Goal: Task Accomplishment & Management: Use online tool/utility

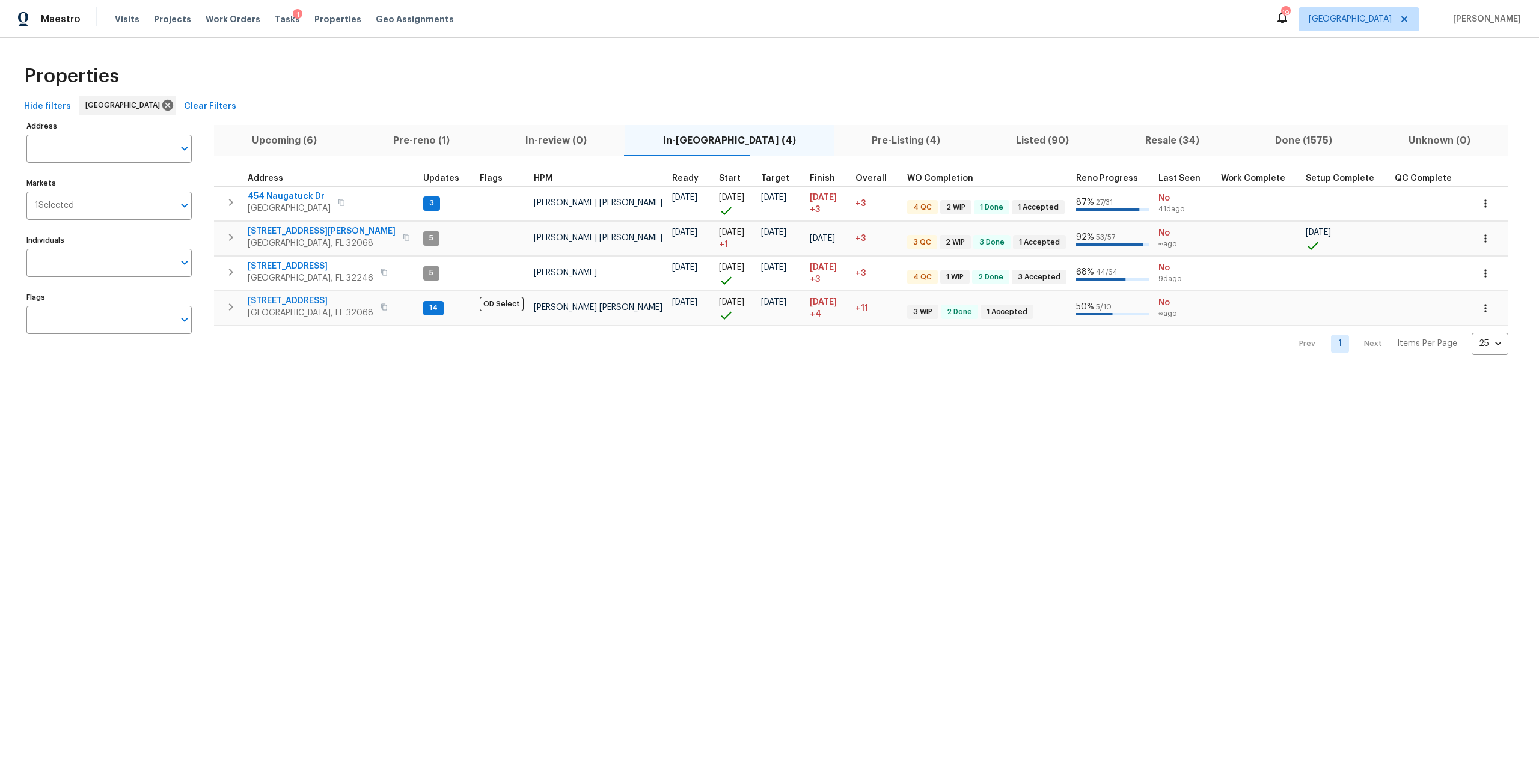
click at [327, 27] on div "Visits Projects Work Orders Tasks 1 Properties Geo Assignments" at bounding box center [291, 18] width 354 height 24
click at [327, 14] on span "Properties" at bounding box center [337, 19] width 47 height 12
click at [127, 135] on input "Address" at bounding box center [100, 148] width 147 height 28
type input "m"
click at [326, 18] on span "Properties" at bounding box center [337, 19] width 47 height 12
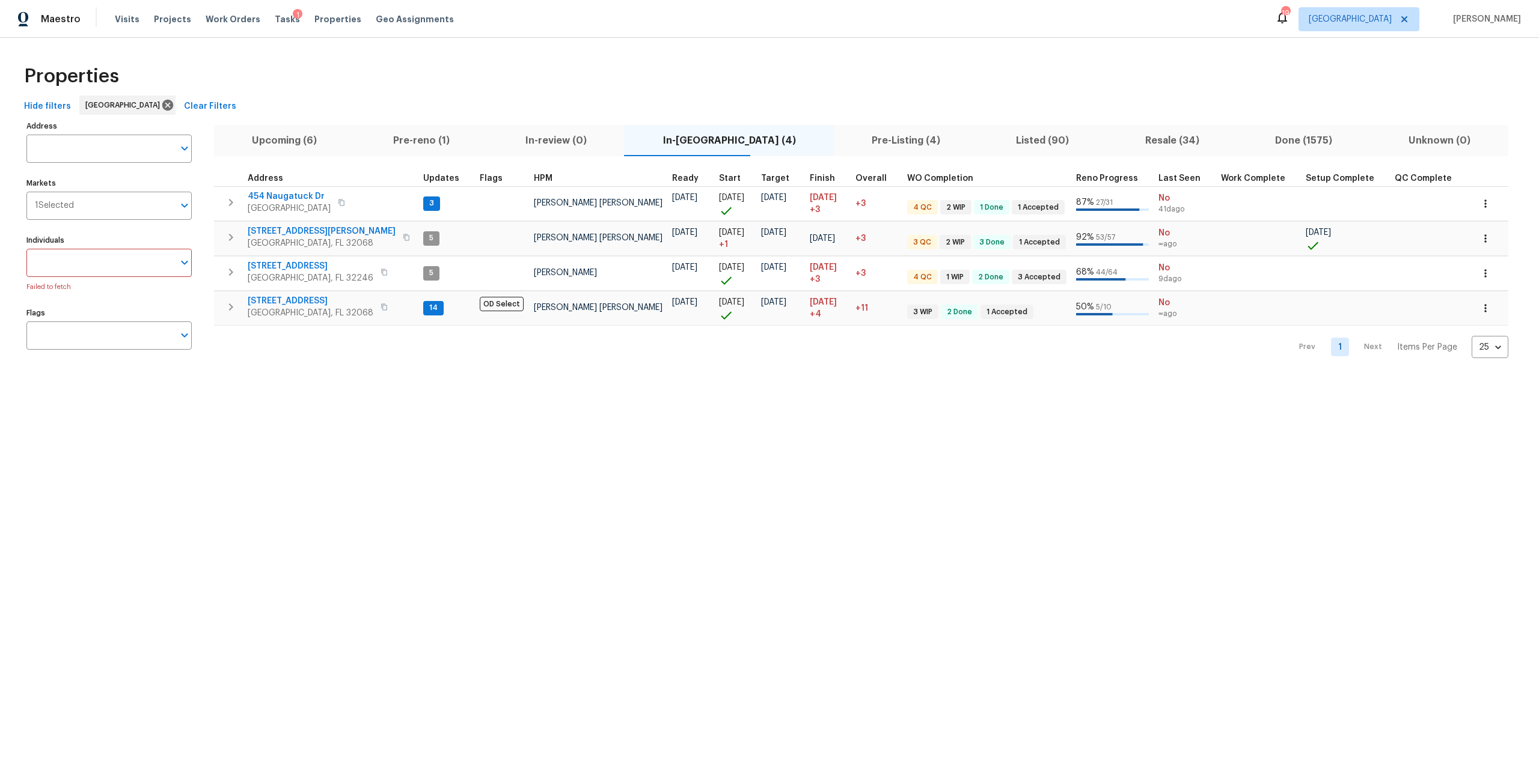
click at [837, 131] on button "Pre-Listing (4)" at bounding box center [906, 140] width 144 height 32
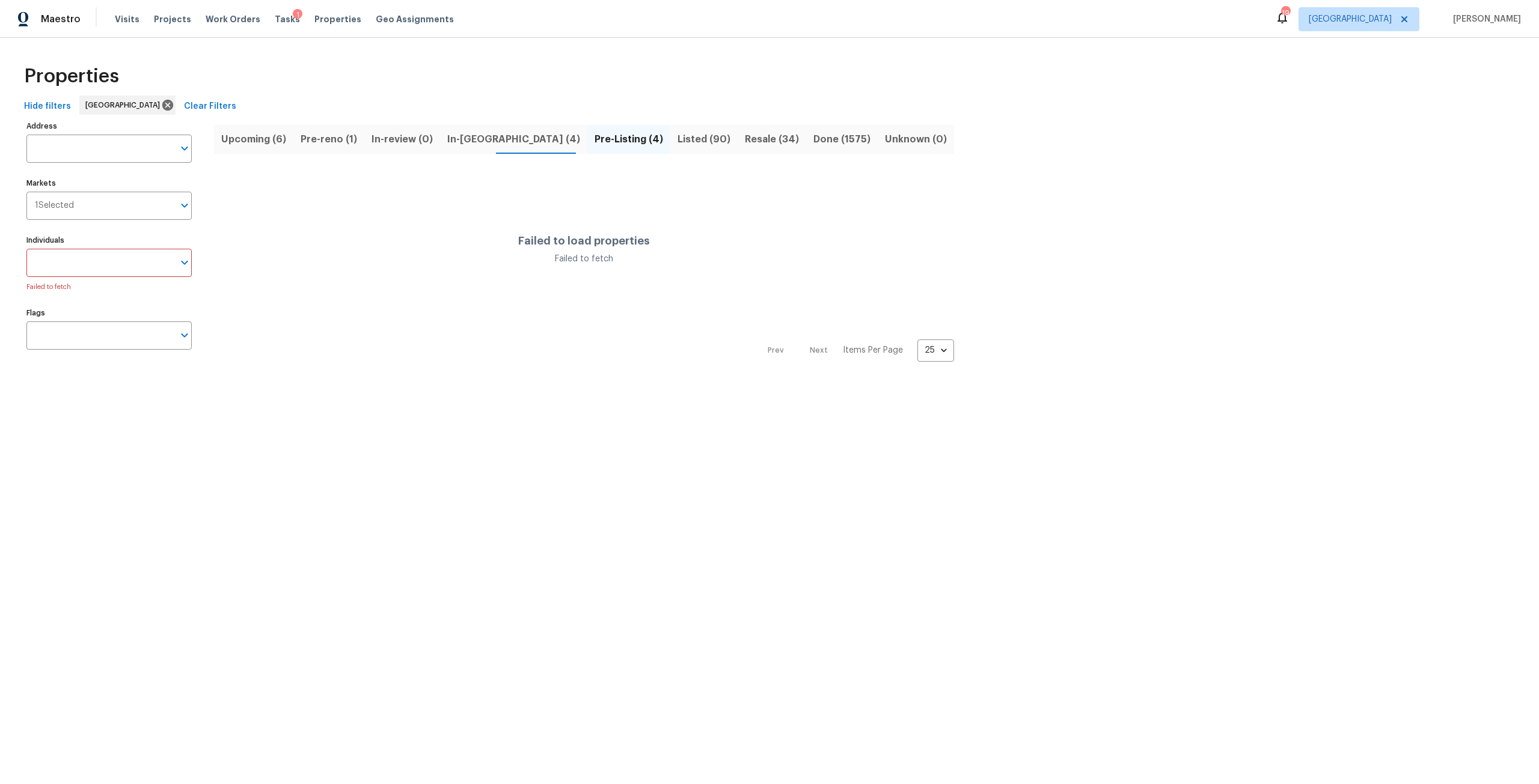
click at [475, 129] on button "In-reno (4)" at bounding box center [513, 139] width 147 height 32
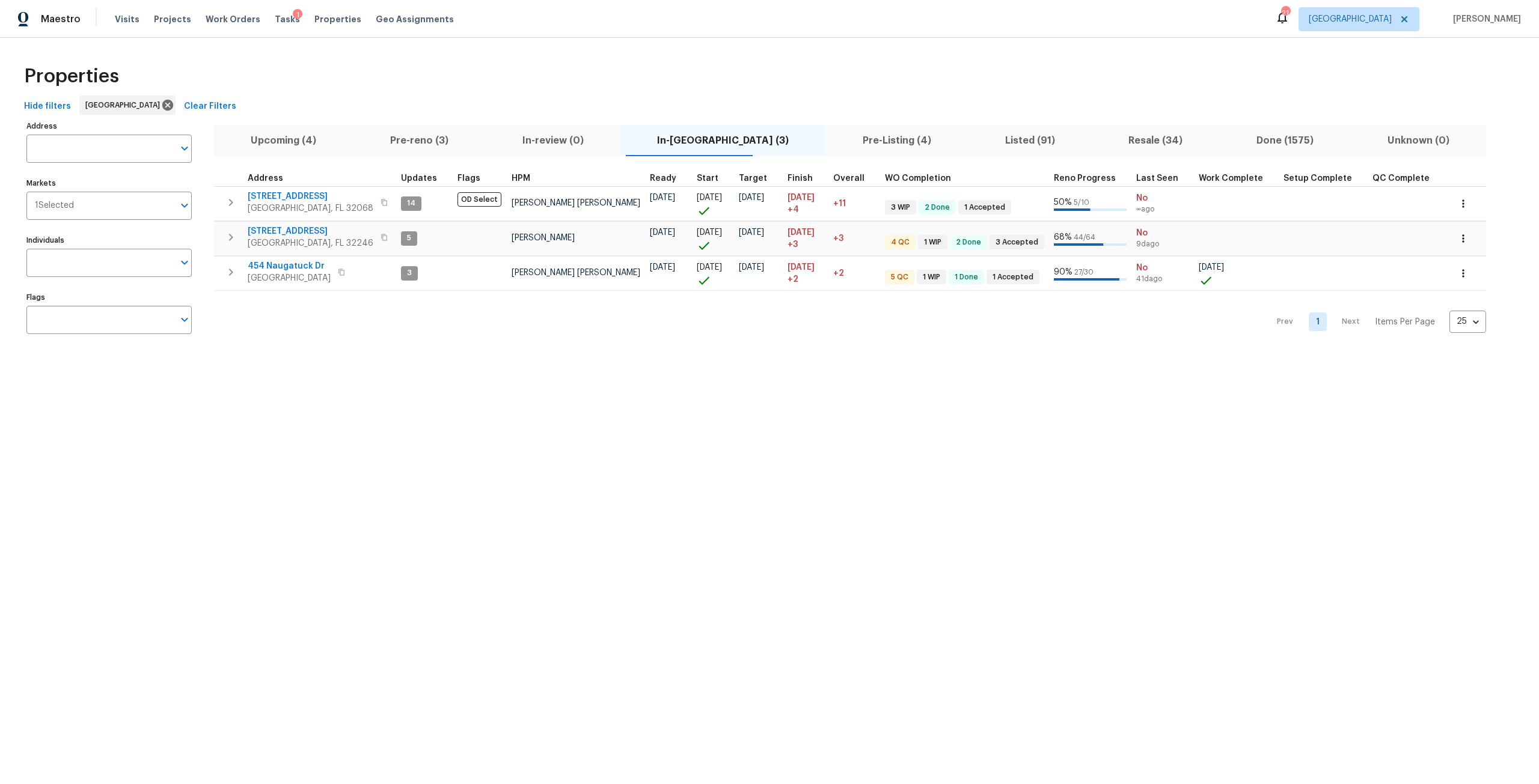
click at [833, 146] on span "Pre-Listing (4)" at bounding box center [897, 140] width 128 height 17
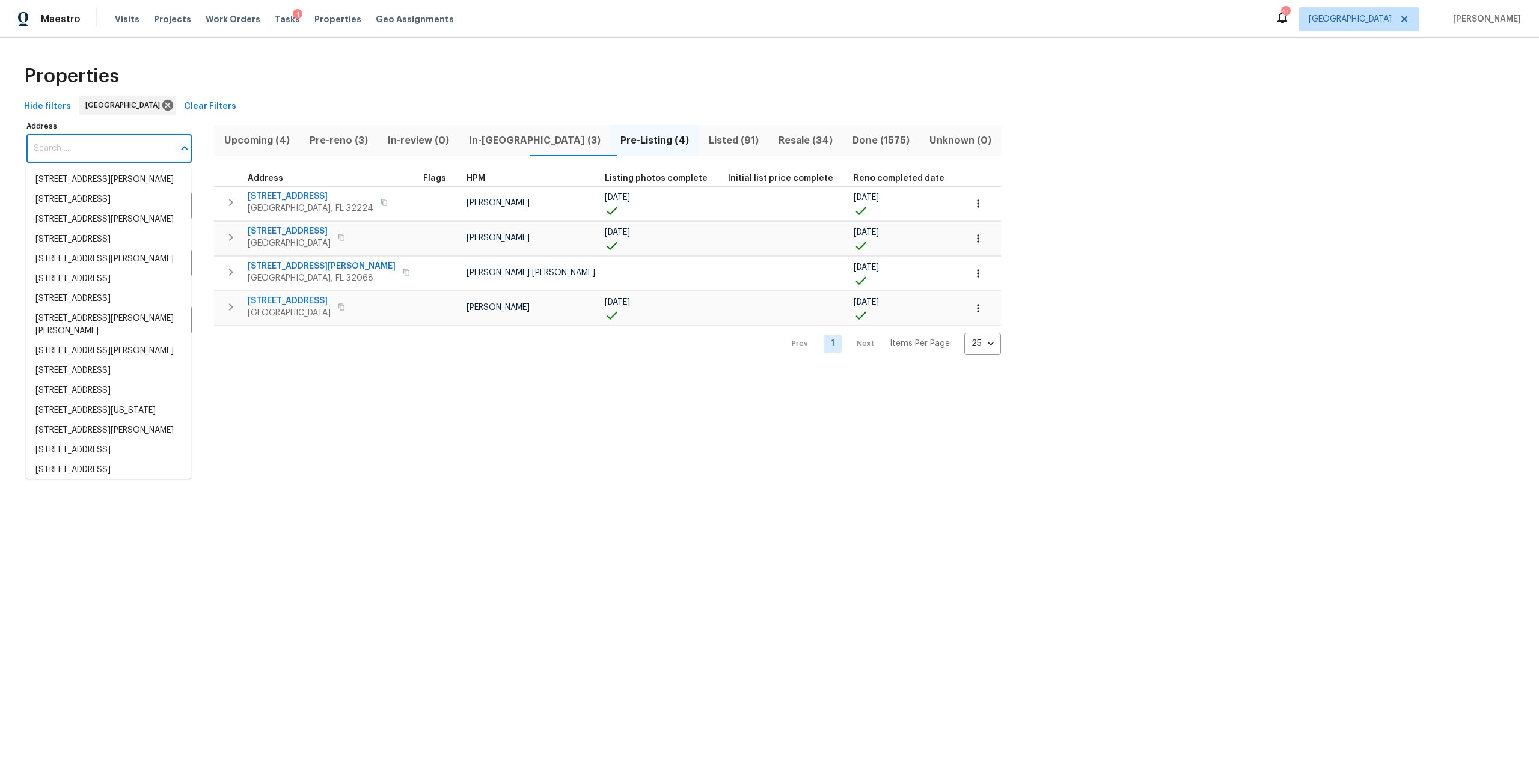
click at [100, 146] on input "Address" at bounding box center [100, 148] width 147 height 28
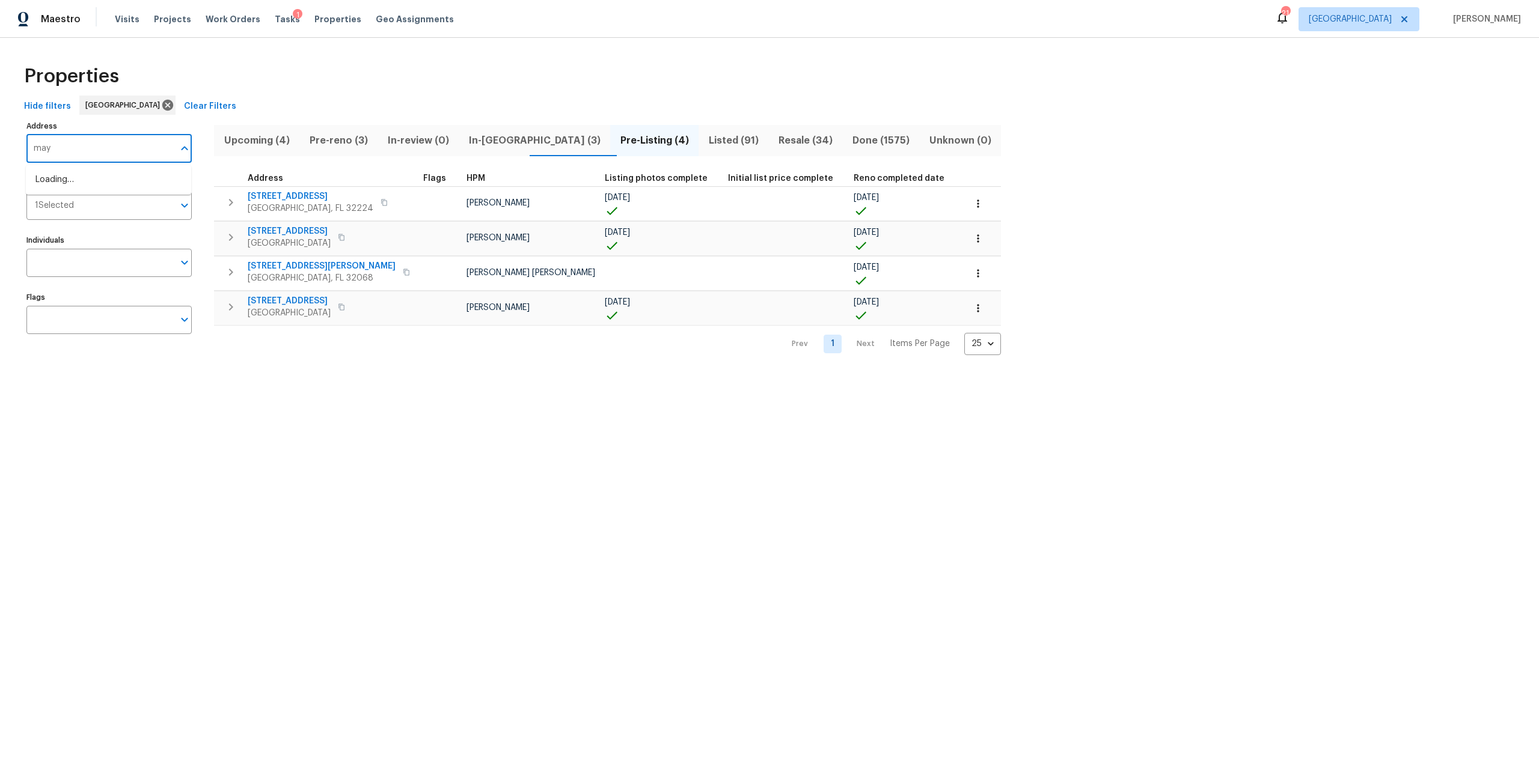
type input "[PERSON_NAME]"
click at [124, 249] on li "[STREET_ADDRESS][PERSON_NAME]" at bounding box center [108, 239] width 165 height 20
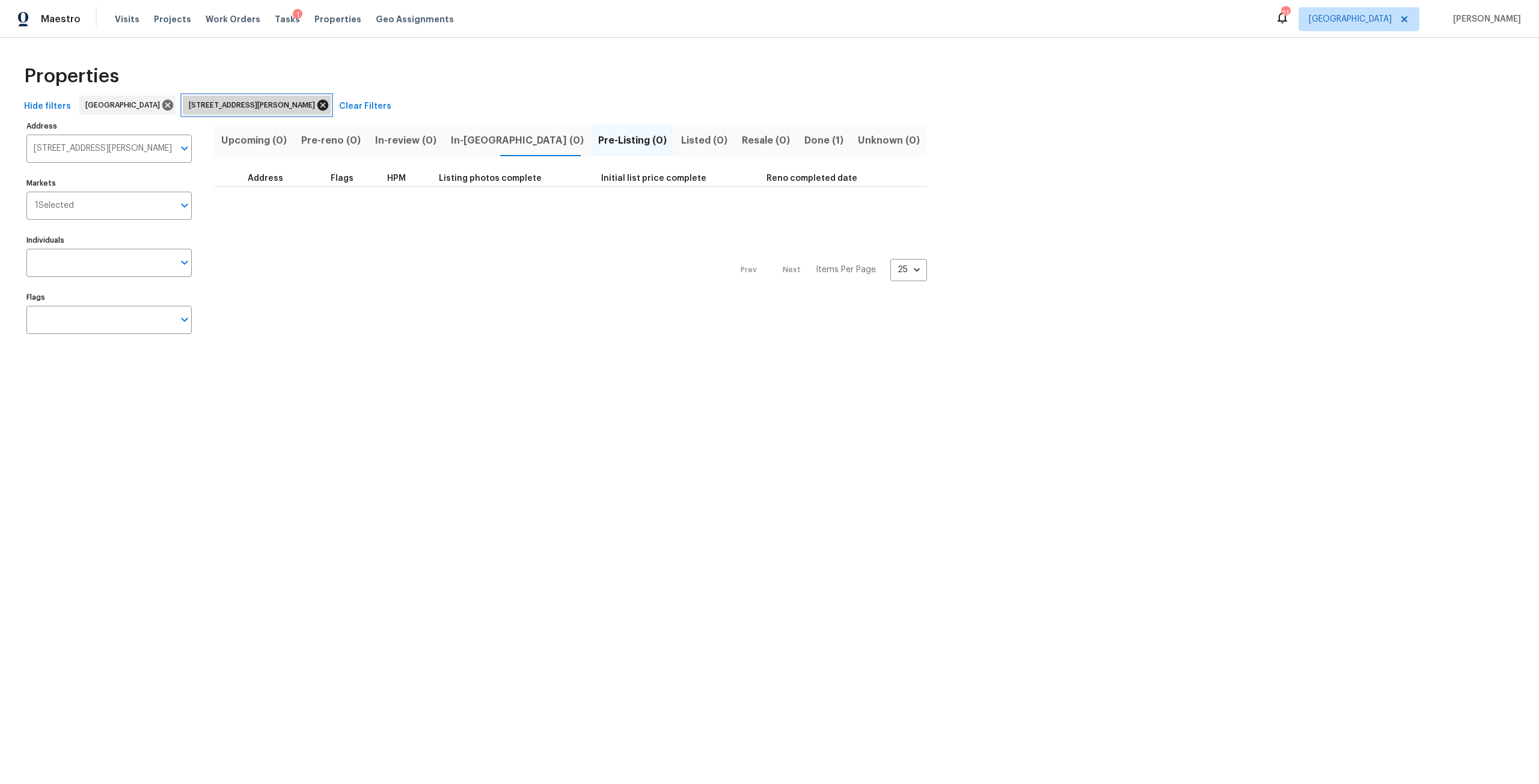
click at [318, 107] on icon at bounding box center [323, 105] width 11 height 11
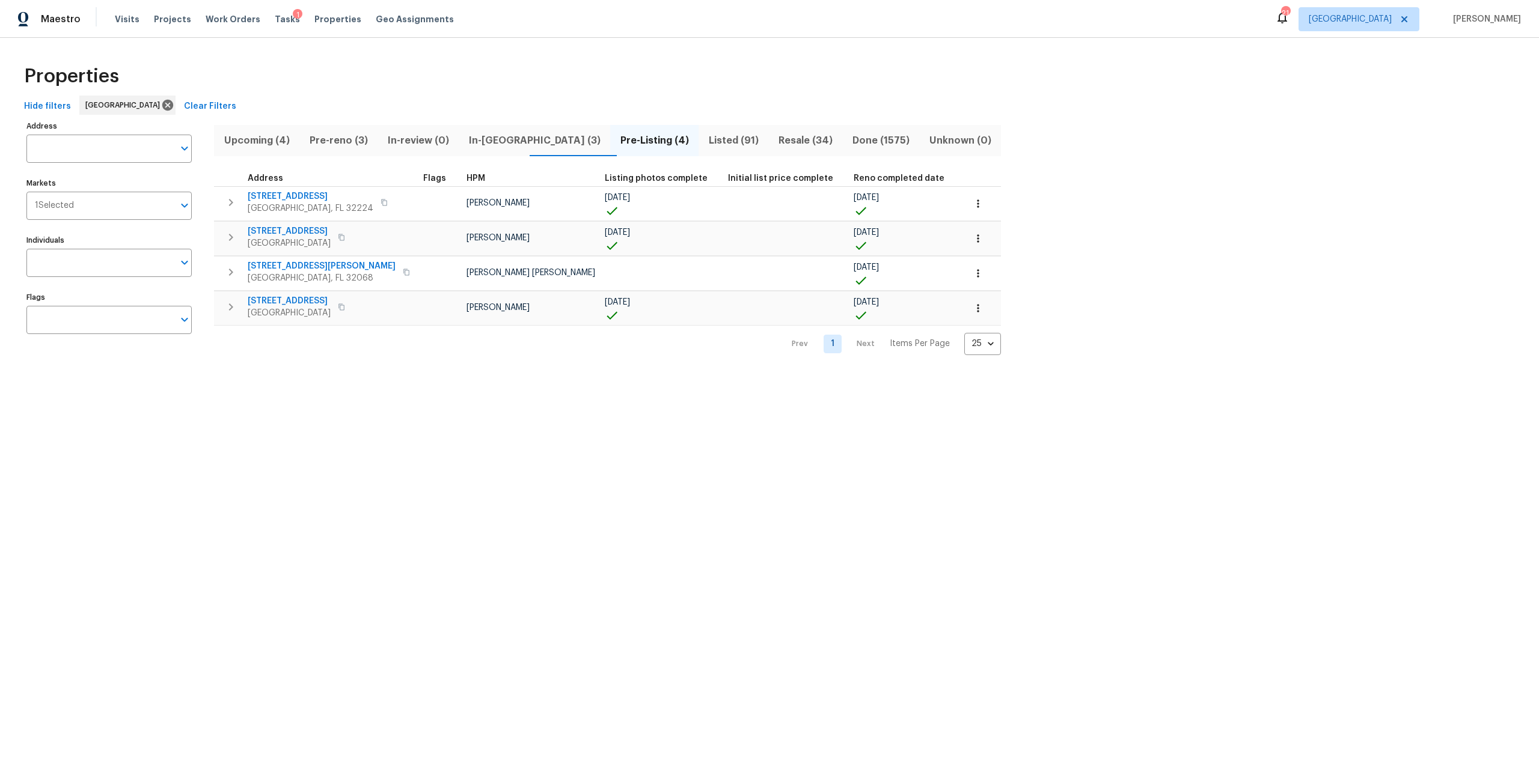
click at [94, 152] on input "text" at bounding box center [100, 148] width 147 height 28
type input "[PERSON_NAME]"
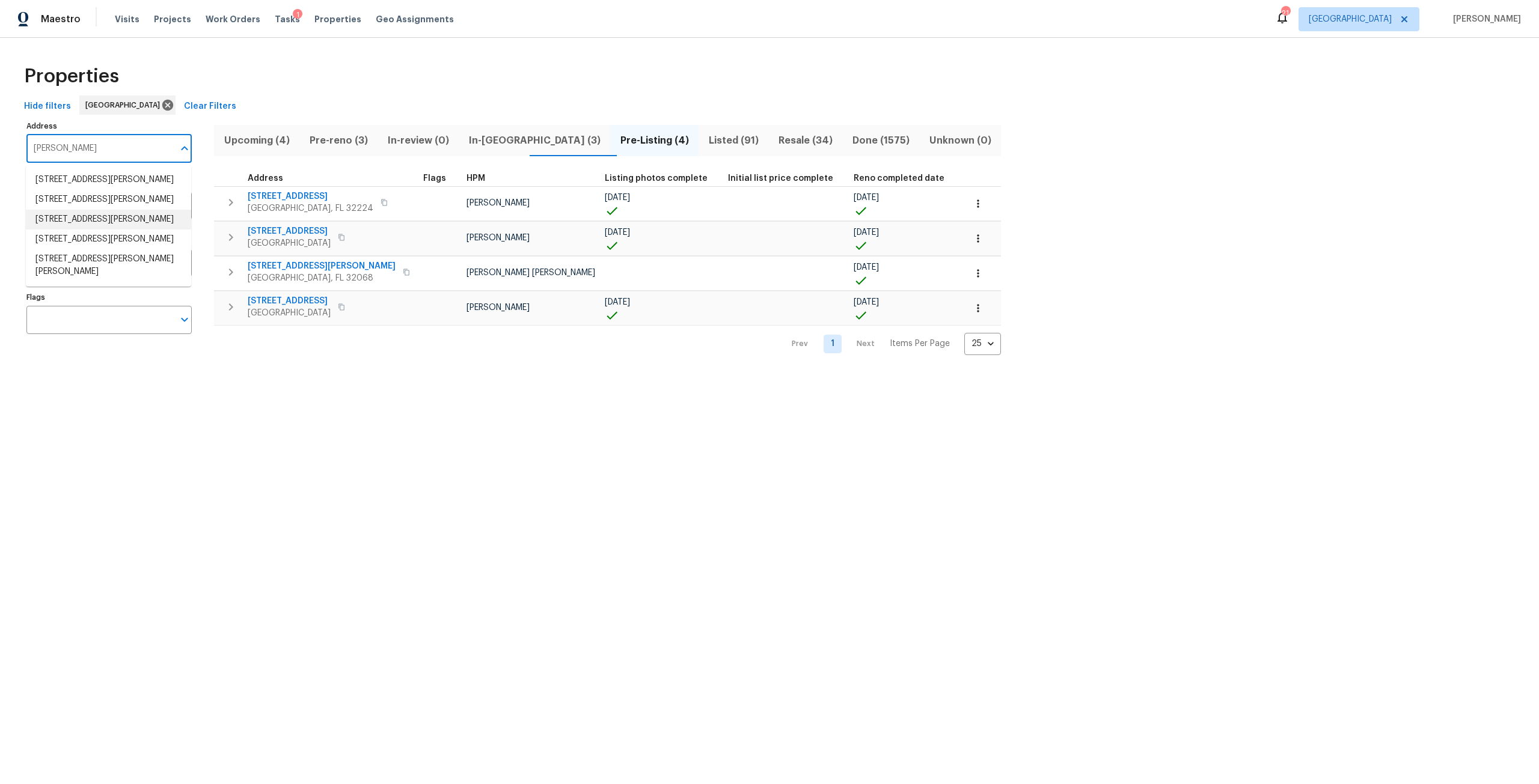
click at [110, 230] on li "[STREET_ADDRESS][PERSON_NAME]" at bounding box center [108, 219] width 165 height 20
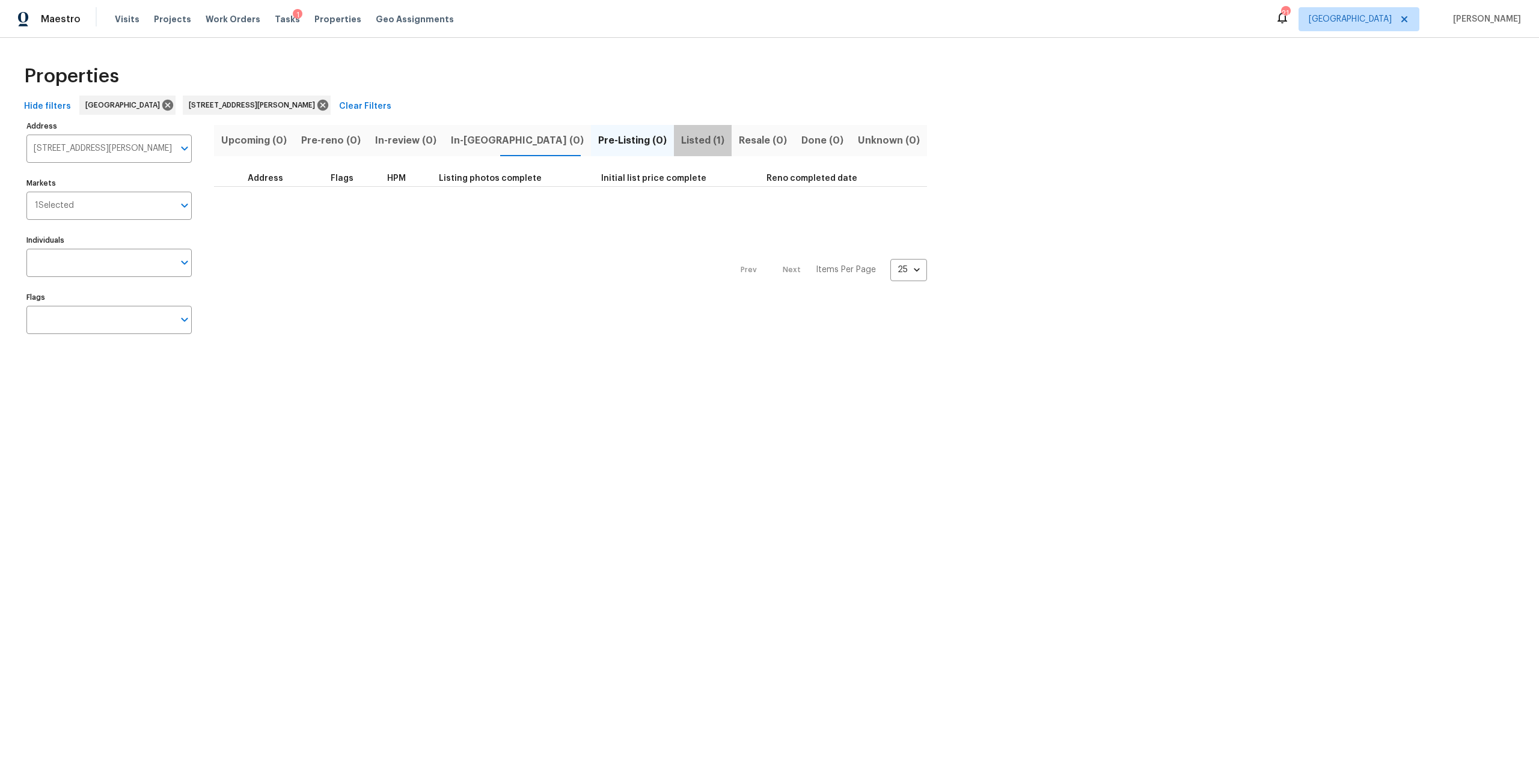
click at [681, 139] on span "Listed (1)" at bounding box center [702, 140] width 43 height 17
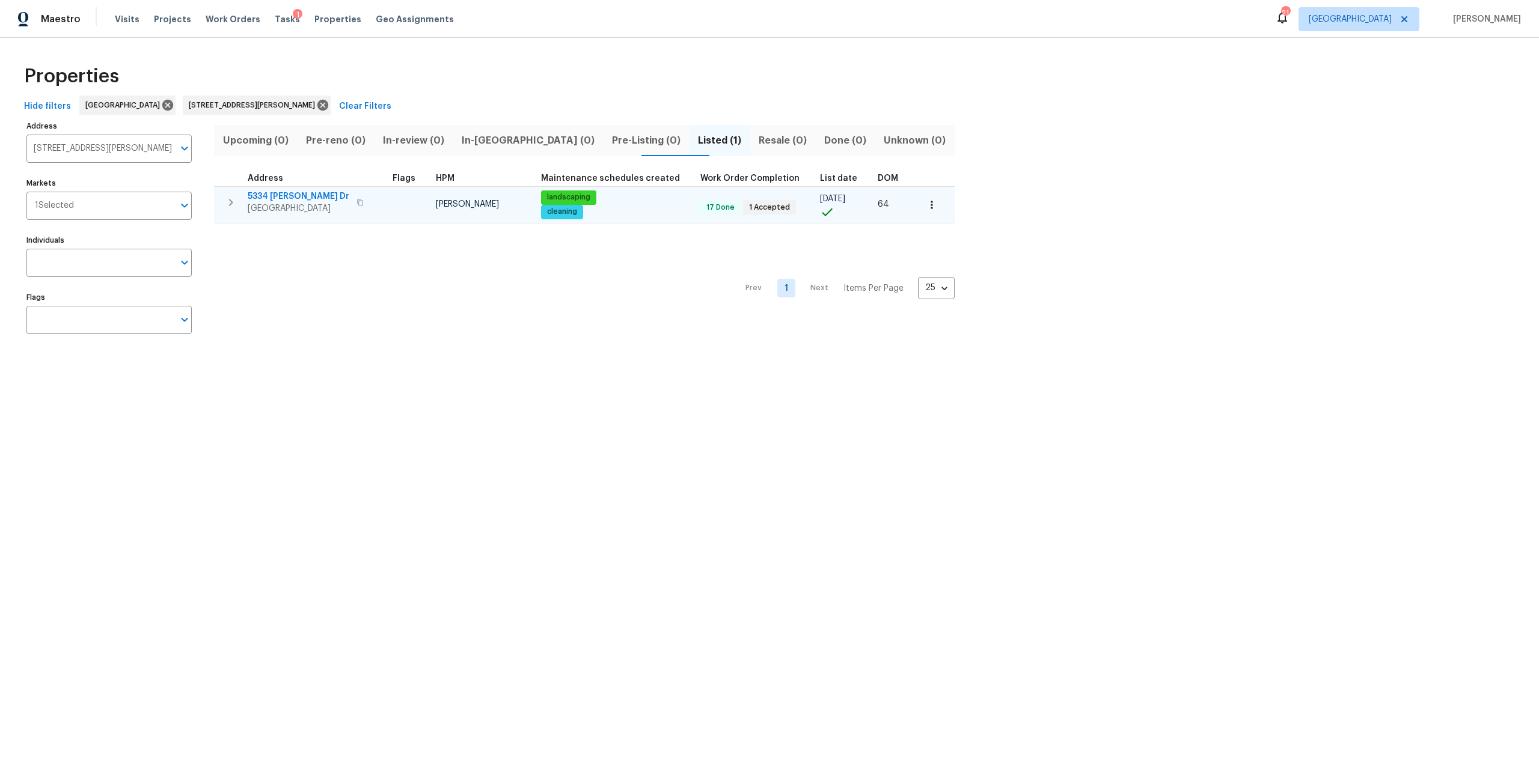
click at [273, 193] on span "5334 [PERSON_NAME] Dr" at bounding box center [298, 196] width 102 height 12
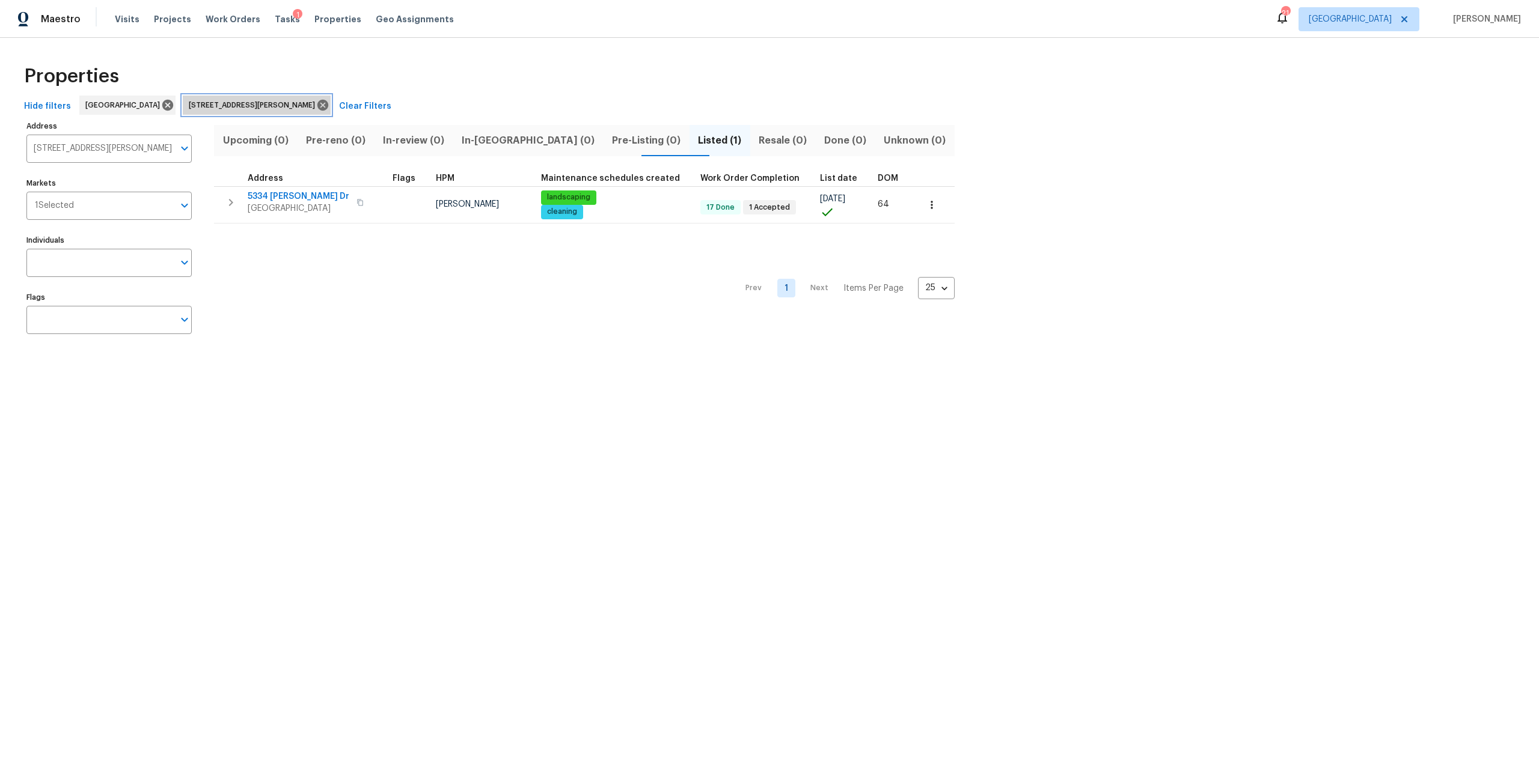
drag, startPoint x: 281, startPoint y: 110, endPoint x: 288, endPoint y: 102, distance: 10.6
click at [316, 106] on icon at bounding box center [322, 104] width 13 height 13
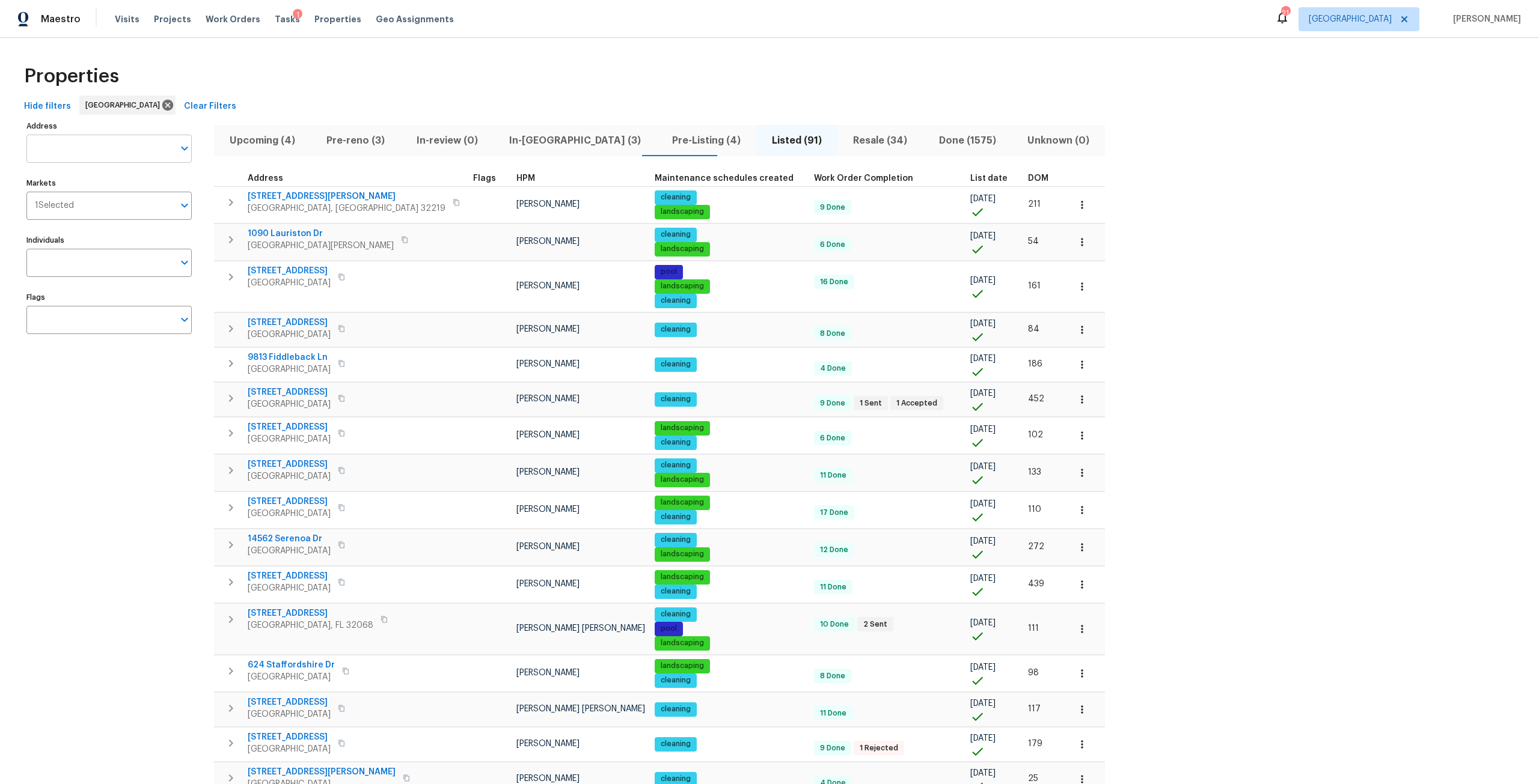
click at [80, 148] on input "Address" at bounding box center [100, 148] width 147 height 28
type input "2444"
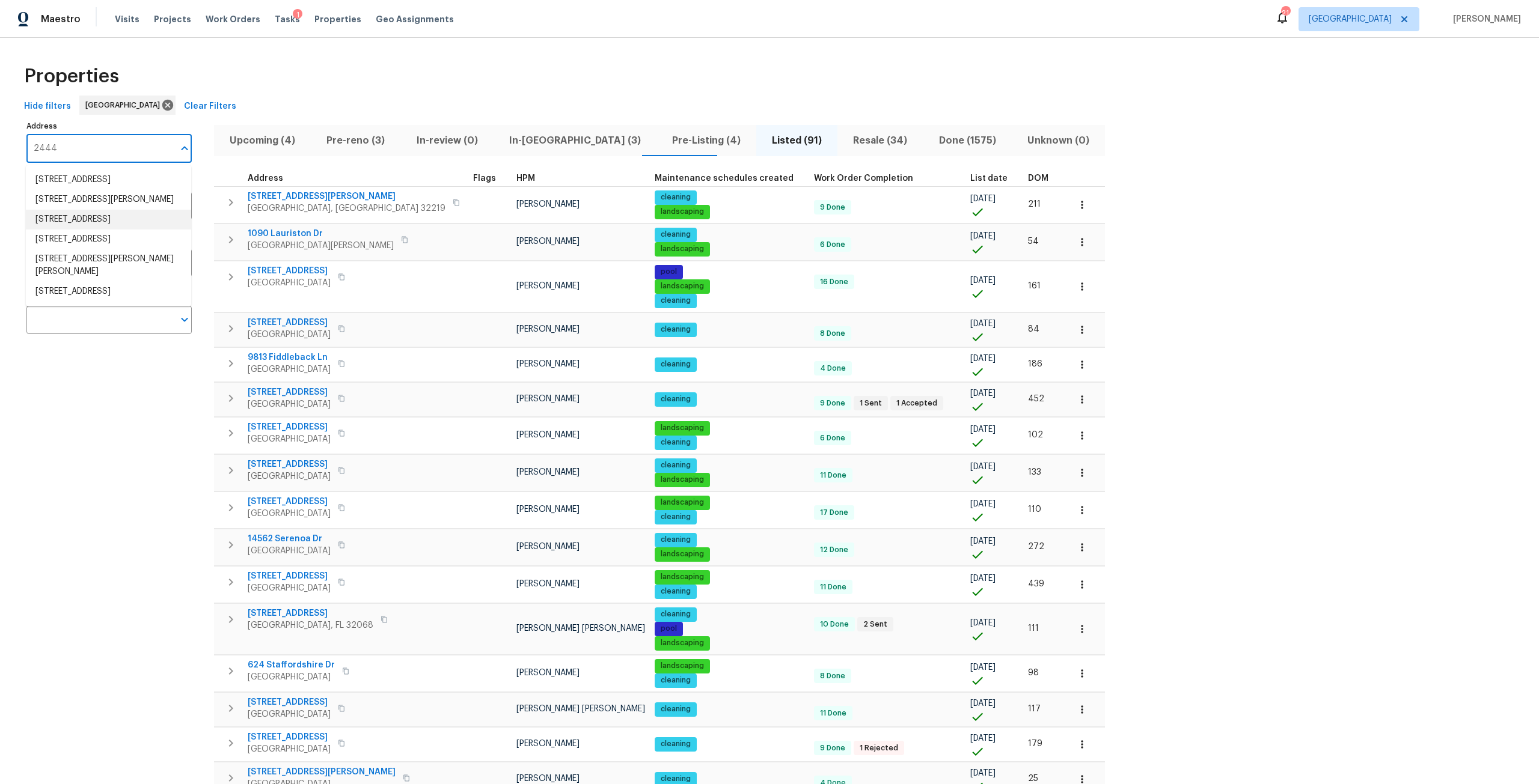
click at [100, 230] on li "2444 Shelby Creek Rd W Jacksonville FL 32221" at bounding box center [108, 219] width 165 height 20
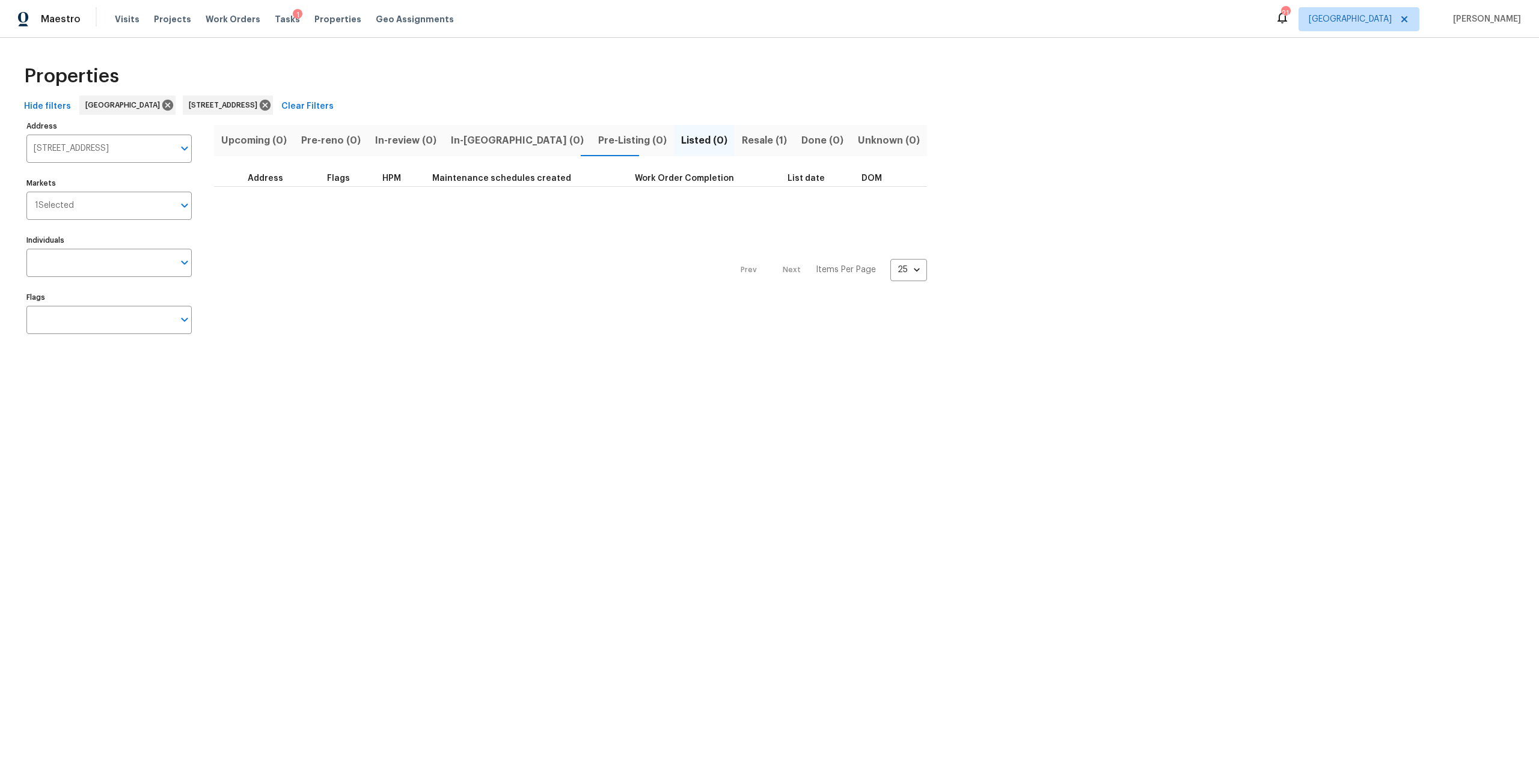
click at [741, 132] on span "Resale (1)" at bounding box center [763, 140] width 45 height 17
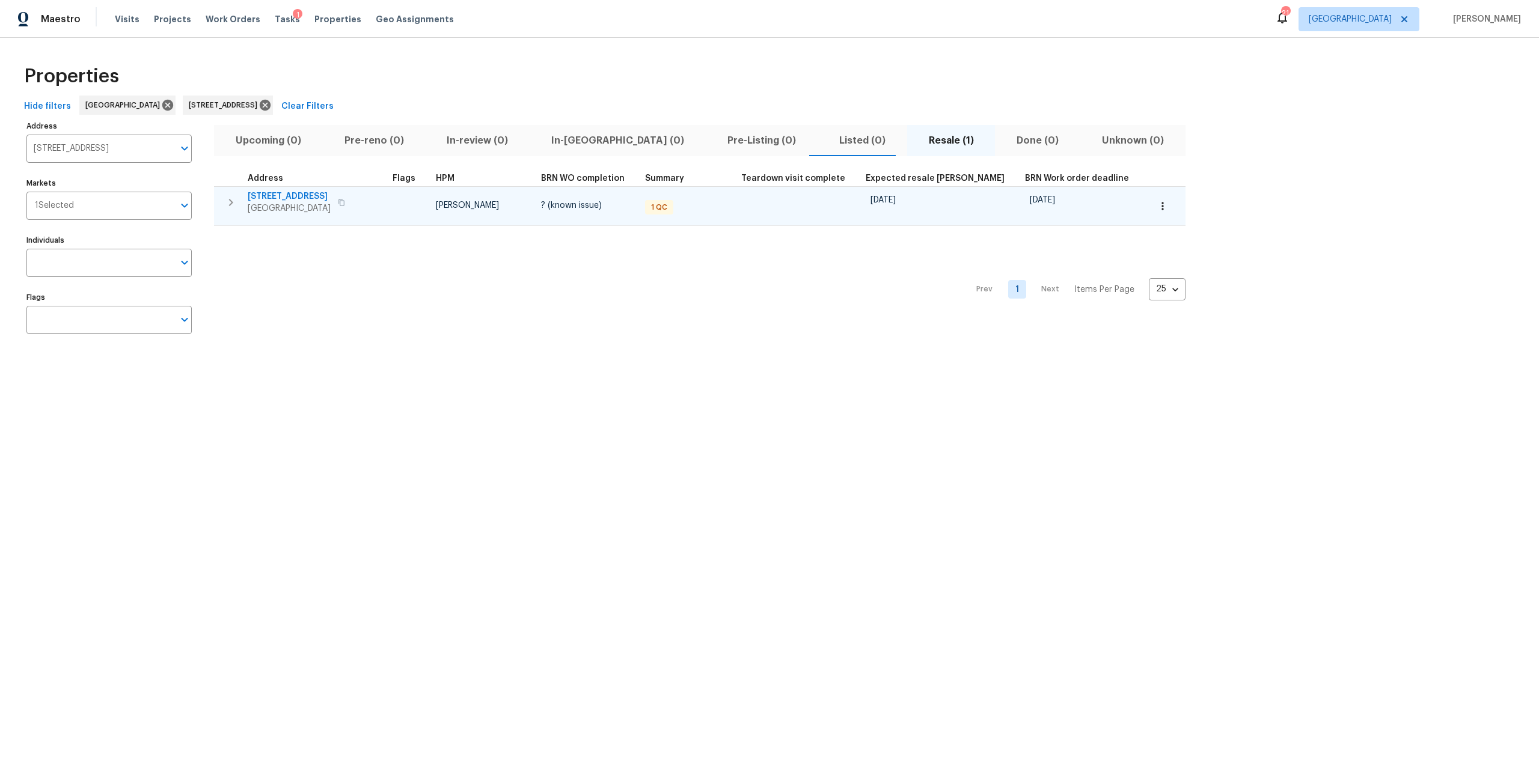
click at [283, 190] on span "2444 Shelby Creek Rd W" at bounding box center [289, 196] width 83 height 12
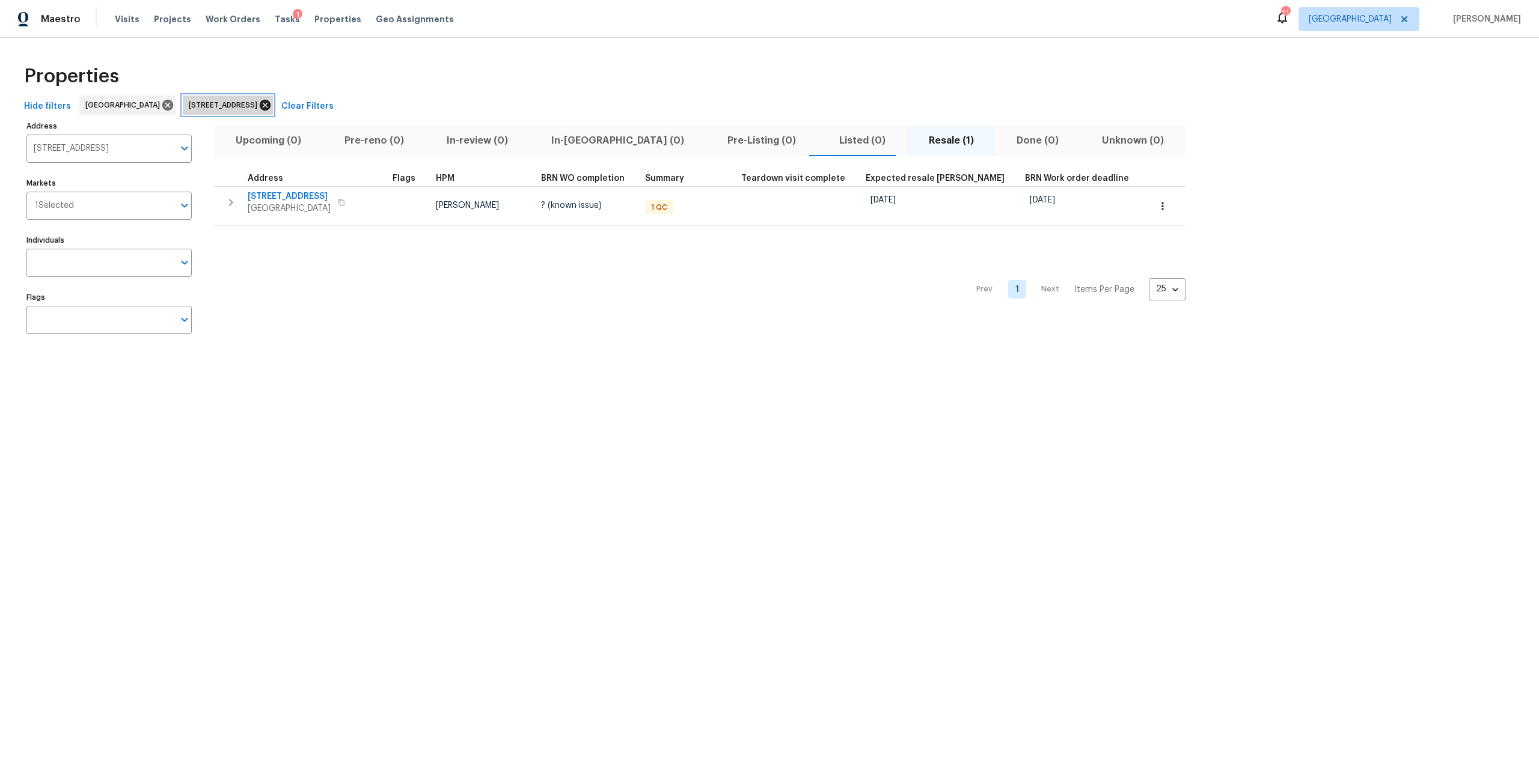
click at [270, 103] on icon at bounding box center [265, 105] width 11 height 11
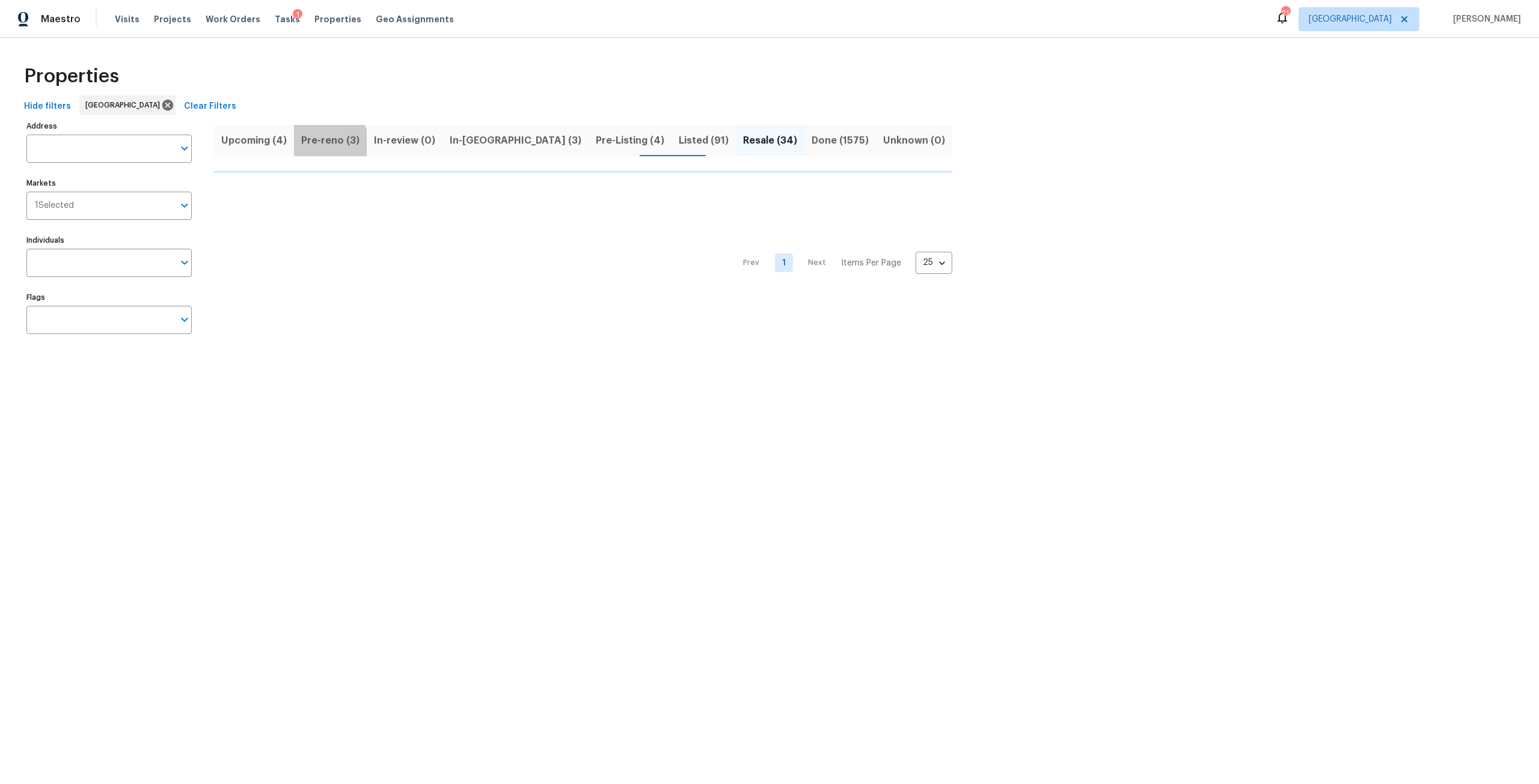
click at [324, 146] on span "Pre-reno (3)" at bounding box center [330, 140] width 58 height 17
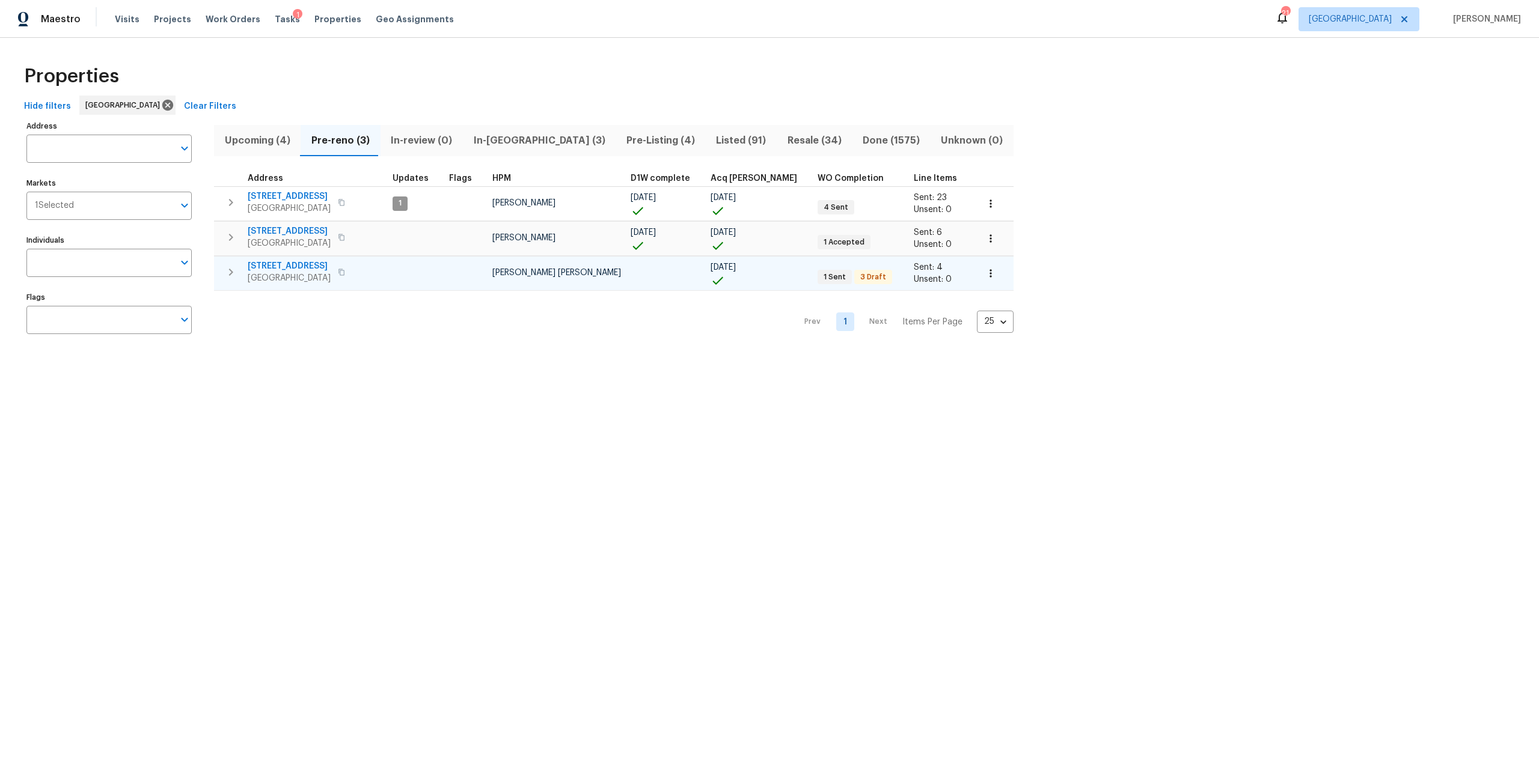
click at [236, 267] on icon "button" at bounding box center [231, 272] width 14 height 14
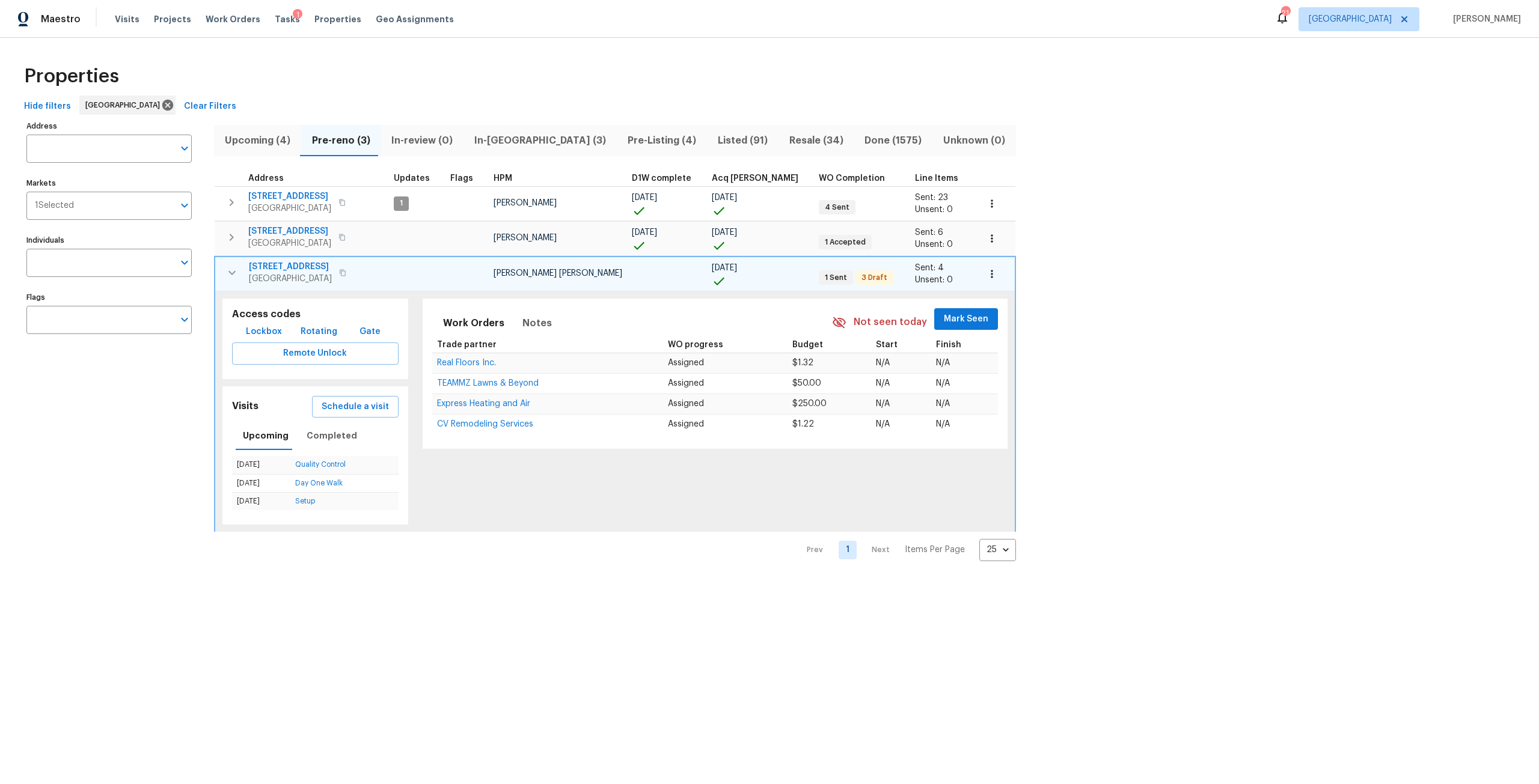
click at [319, 264] on span "1105 Buccaneer Blvd" at bounding box center [290, 267] width 83 height 12
click at [228, 279] on icon "button" at bounding box center [232, 273] width 14 height 14
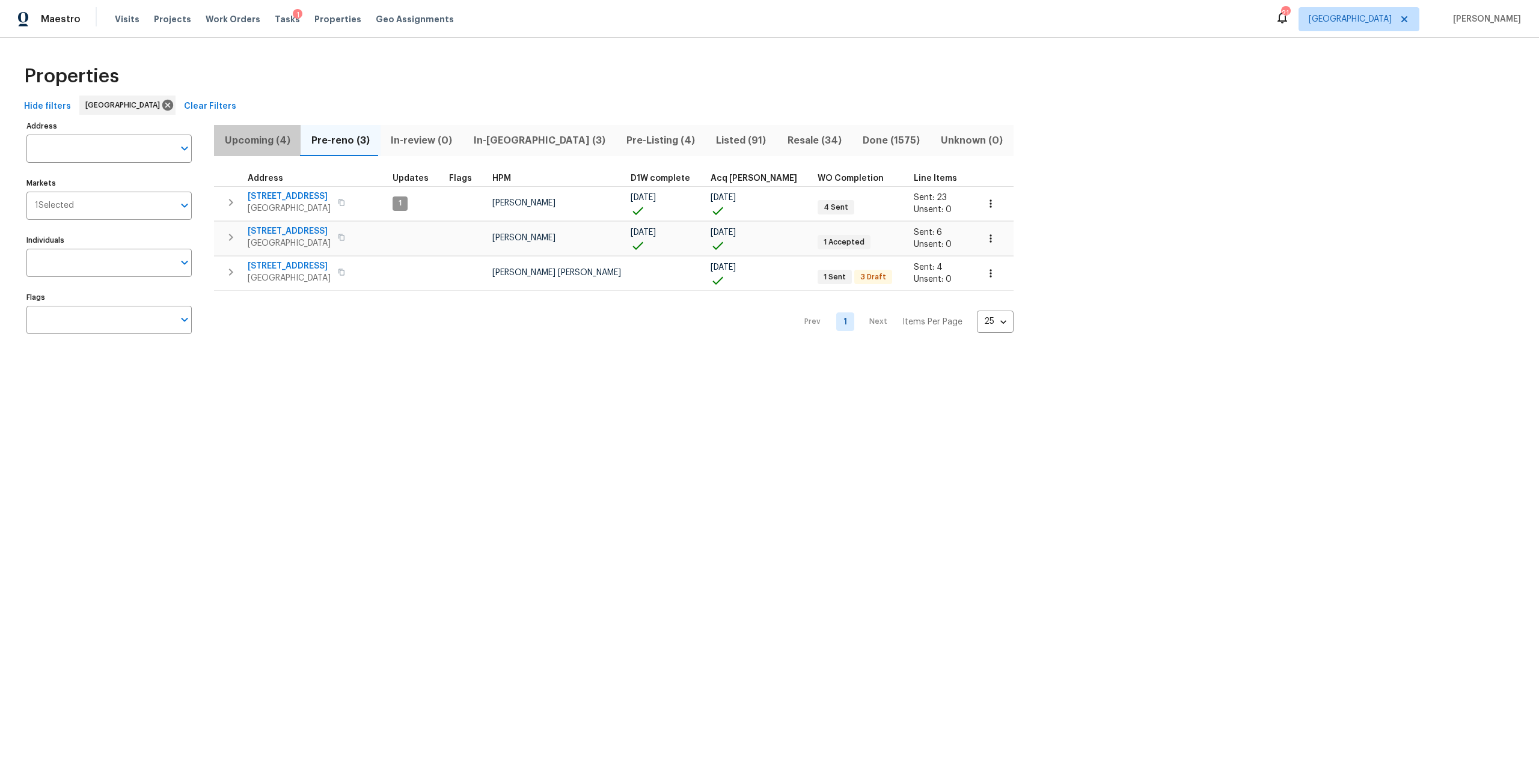
click at [230, 134] on span "Upcoming (4)" at bounding box center [257, 140] width 72 height 17
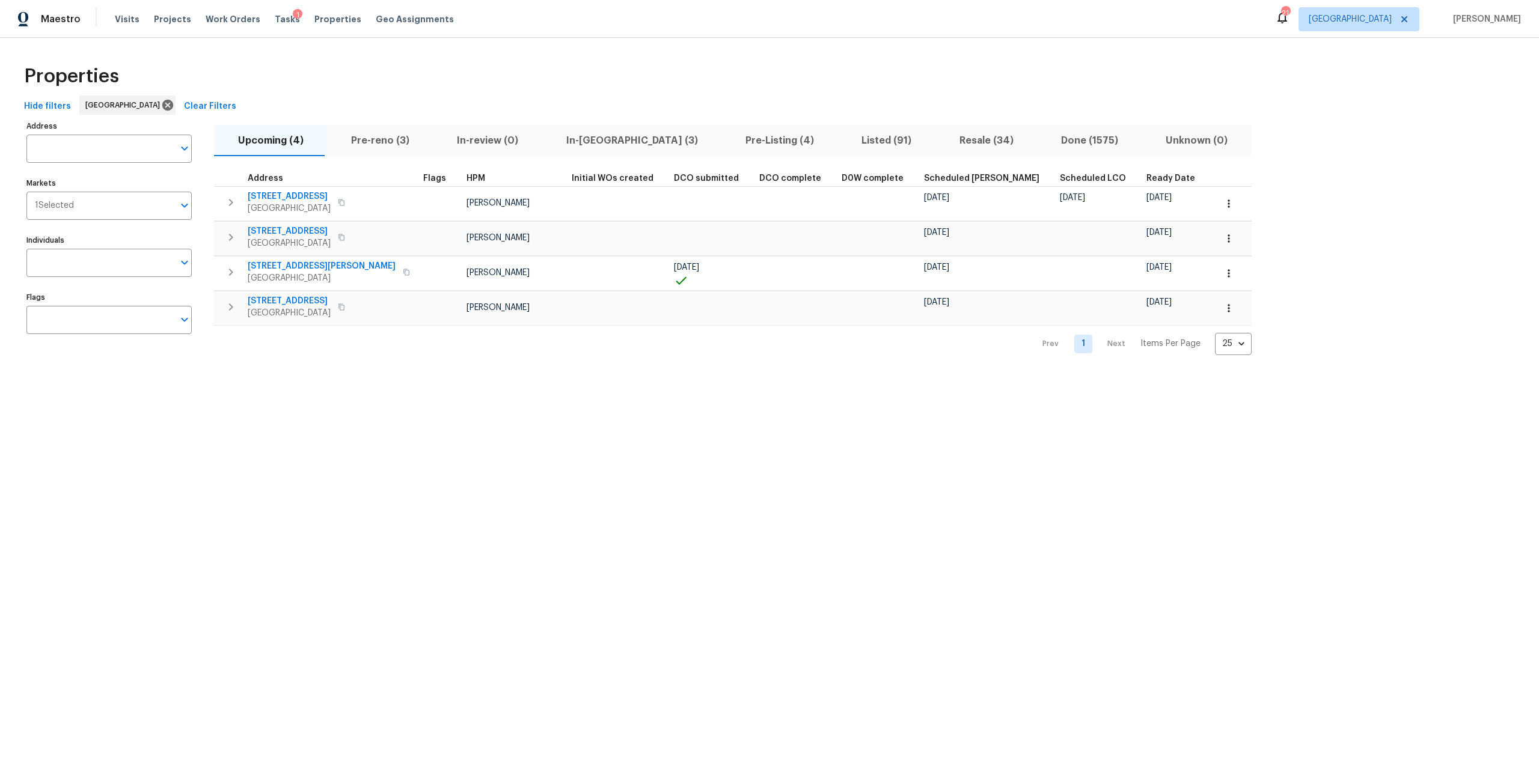
click at [376, 154] on button "Pre-reno (3)" at bounding box center [380, 140] width 106 height 32
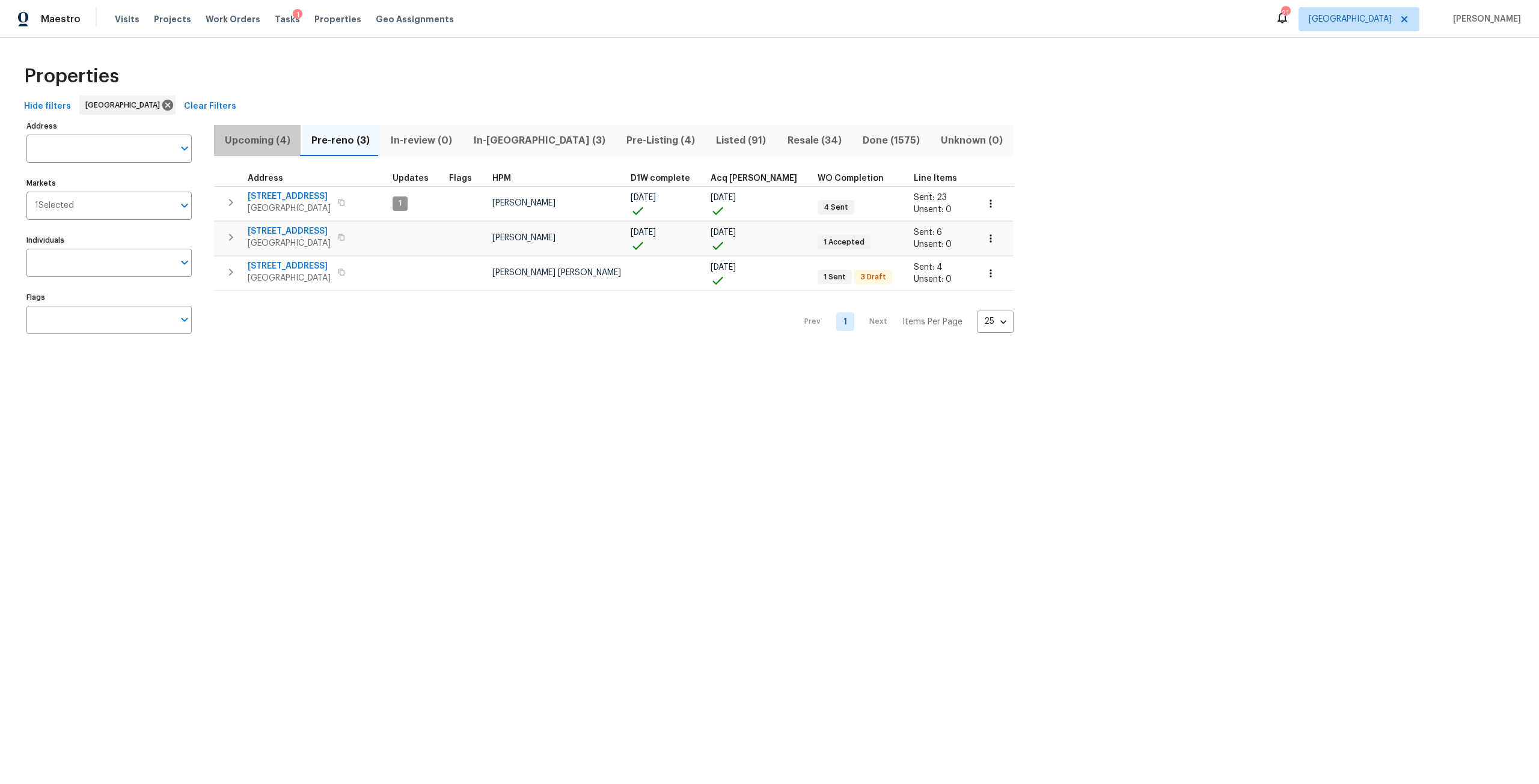
click at [259, 139] on span "Upcoming (4)" at bounding box center [257, 140] width 72 height 17
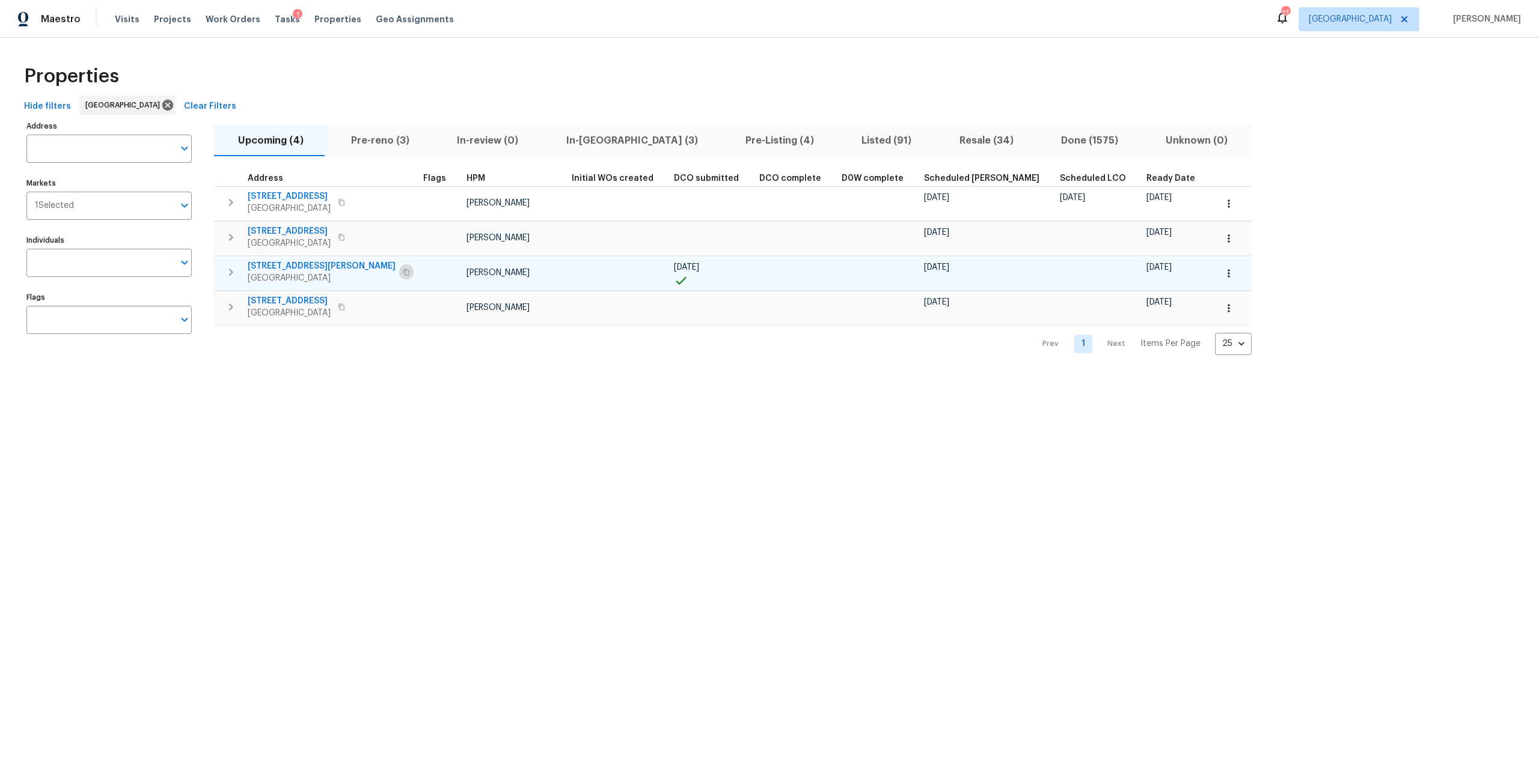
click at [399, 269] on button "button" at bounding box center [406, 272] width 14 height 17
click at [399, 275] on button "button" at bounding box center [406, 272] width 14 height 17
click at [354, 272] on div "4145 Hunt St Jacksonville, FL 32254" at bounding box center [330, 272] width 166 height 24
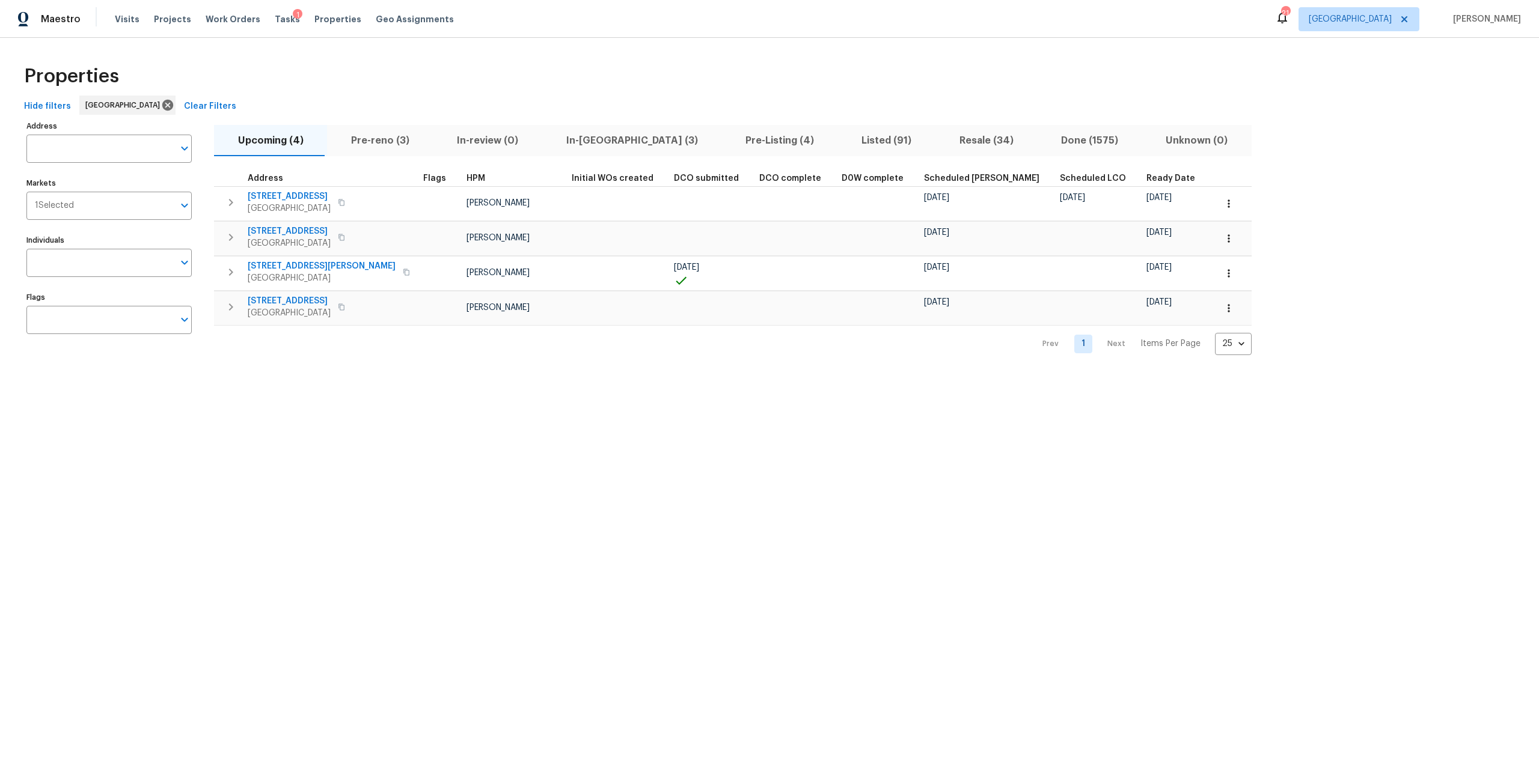
click at [386, 148] on span "Pre-reno (3)" at bounding box center [380, 140] width 91 height 17
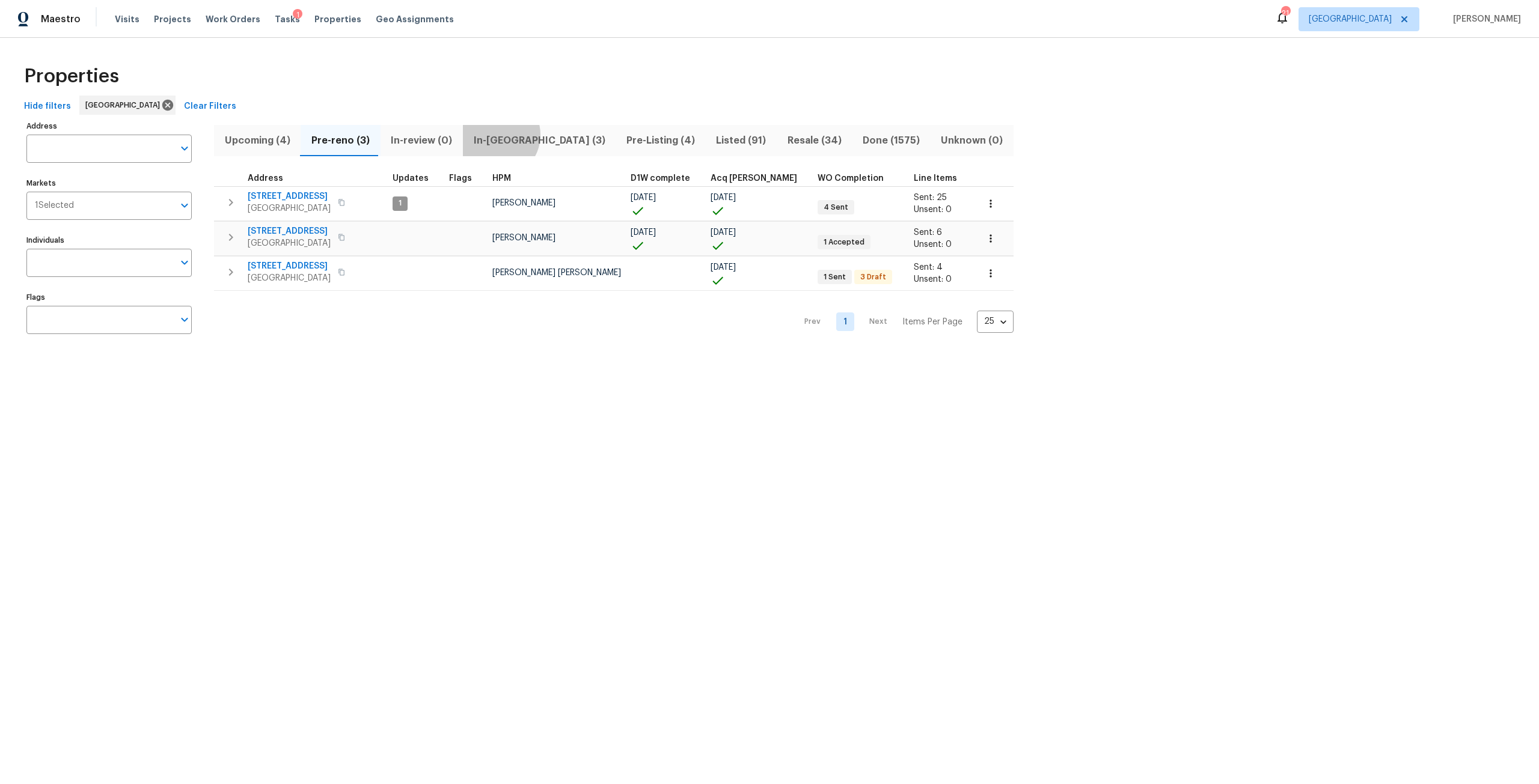
click at [494, 134] on span "In-reno (3)" at bounding box center [540, 140] width 139 height 17
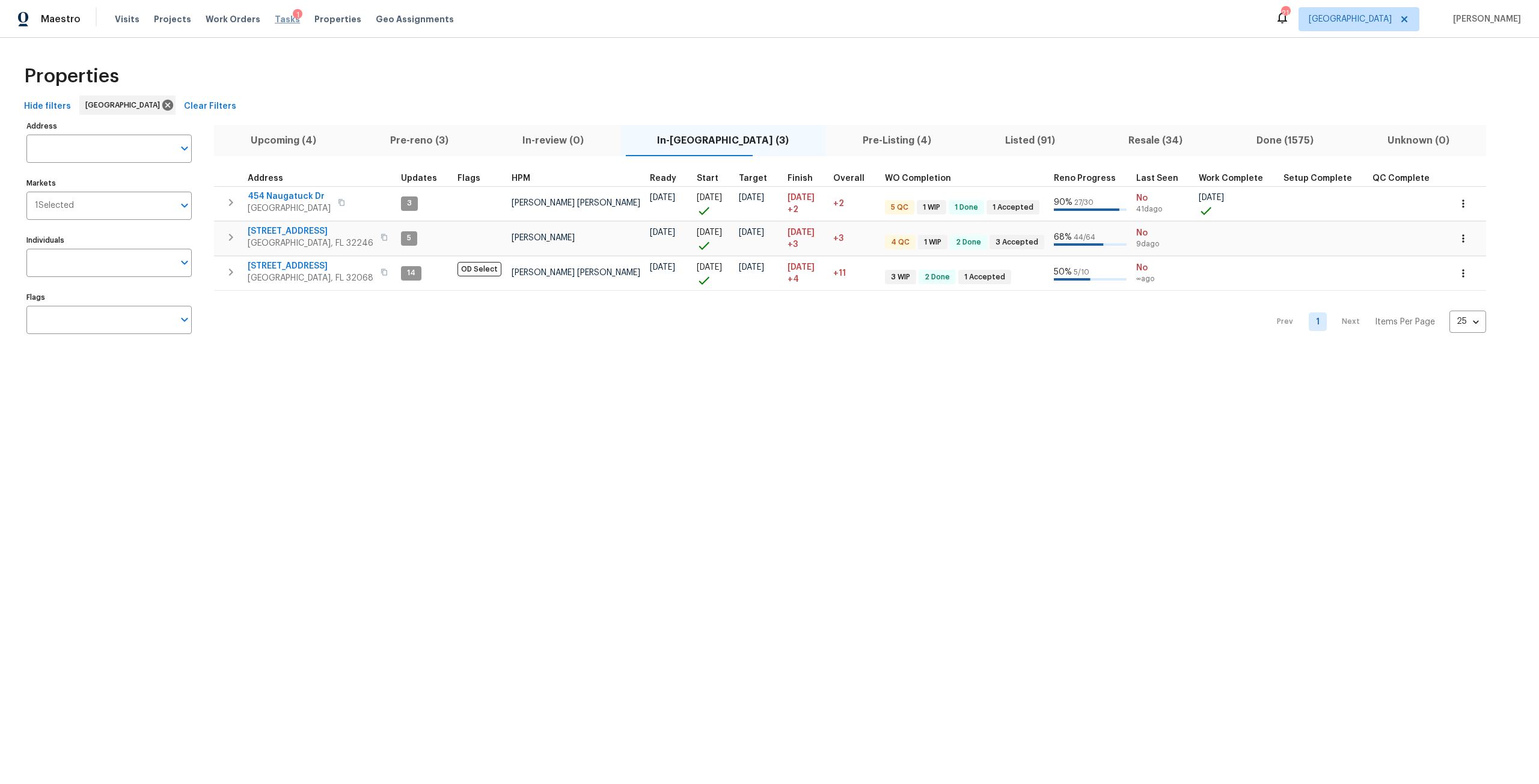
click at [276, 19] on span "Tasks" at bounding box center [287, 19] width 25 height 9
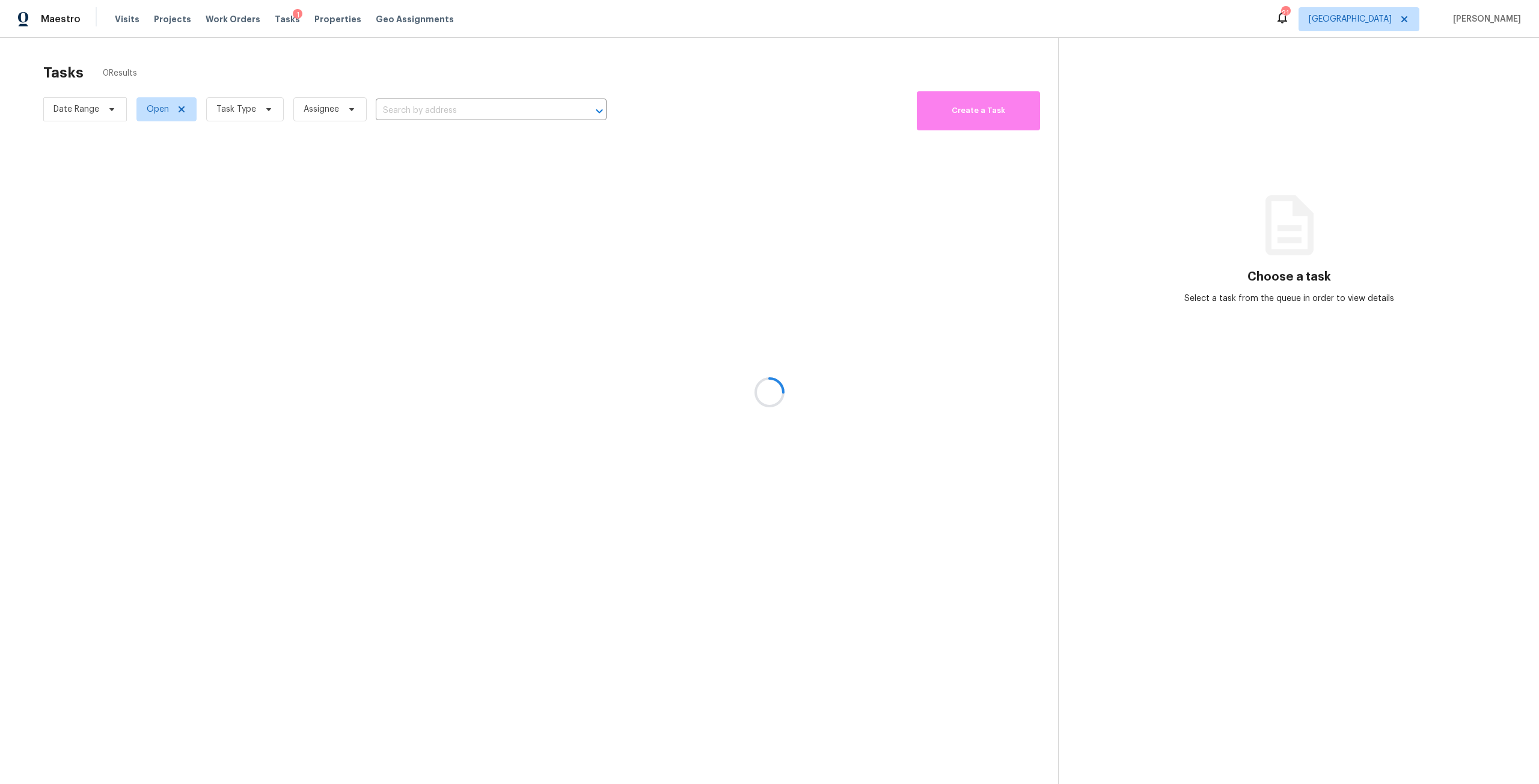
click at [247, 119] on div at bounding box center [770, 392] width 1539 height 784
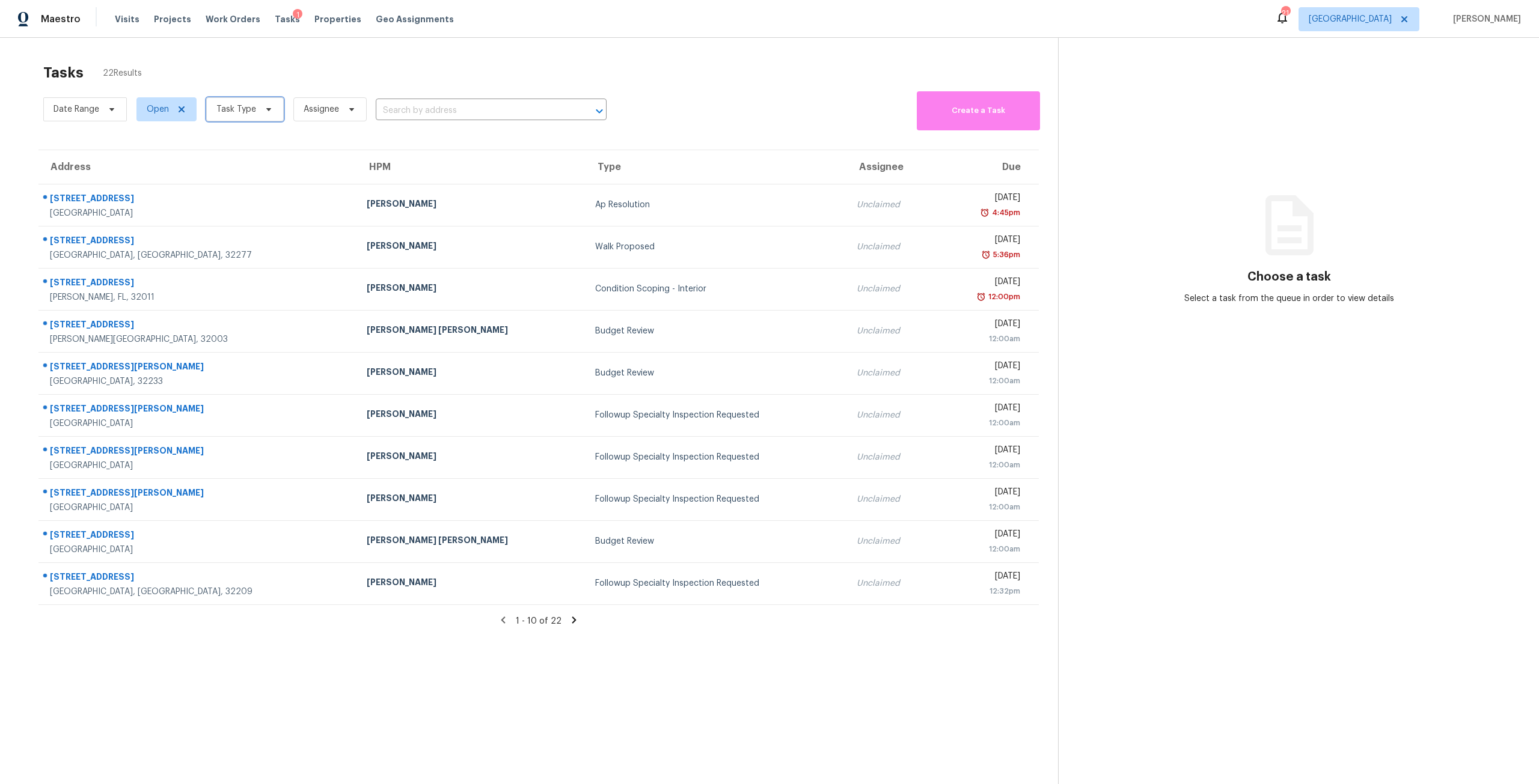
click at [247, 112] on span "Task Type" at bounding box center [236, 110] width 39 height 12
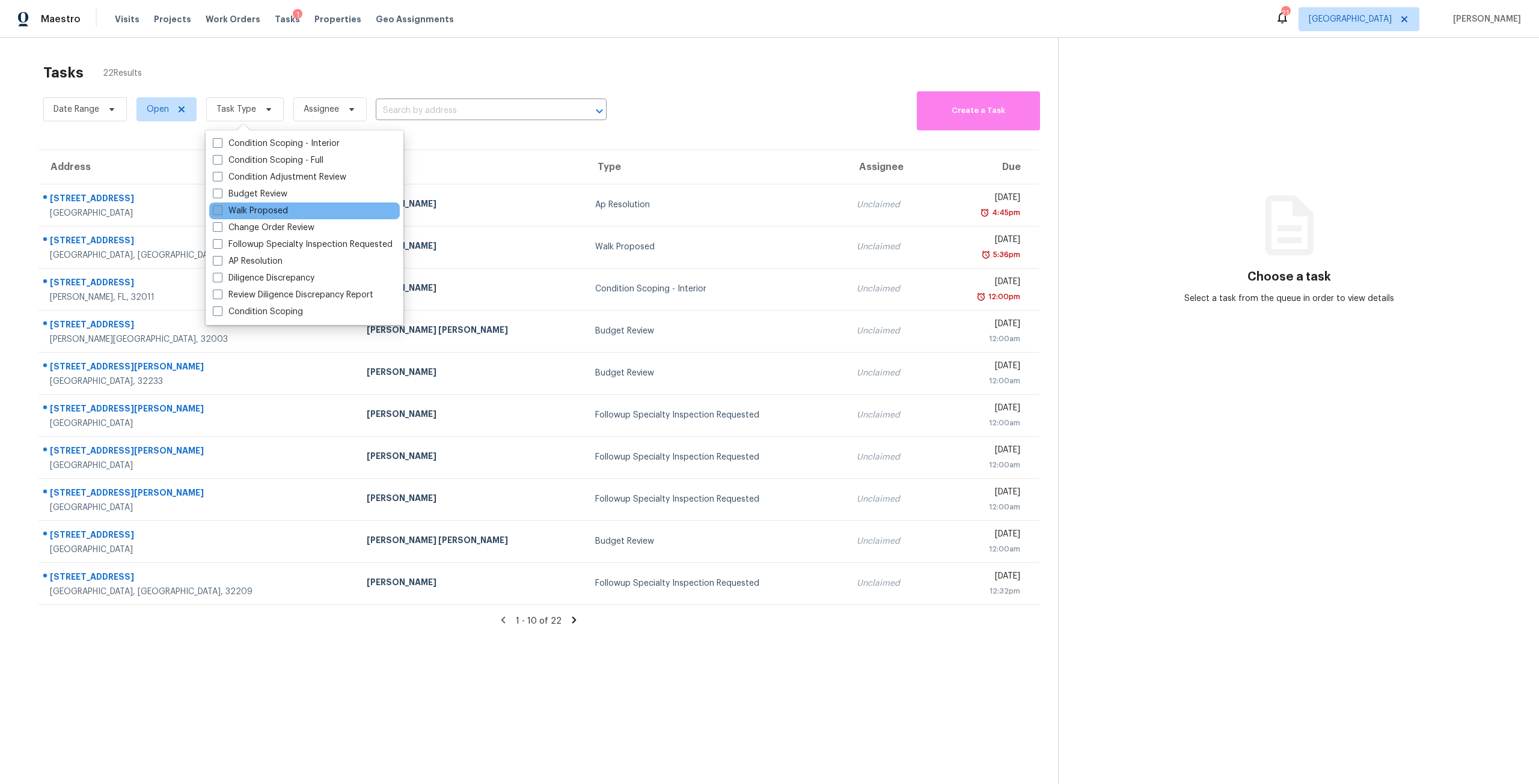
click at [276, 214] on label "Walk Proposed" at bounding box center [250, 211] width 75 height 12
click at [220, 212] on input "Walk Proposed" at bounding box center [216, 209] width 8 height 8
checkbox input "true"
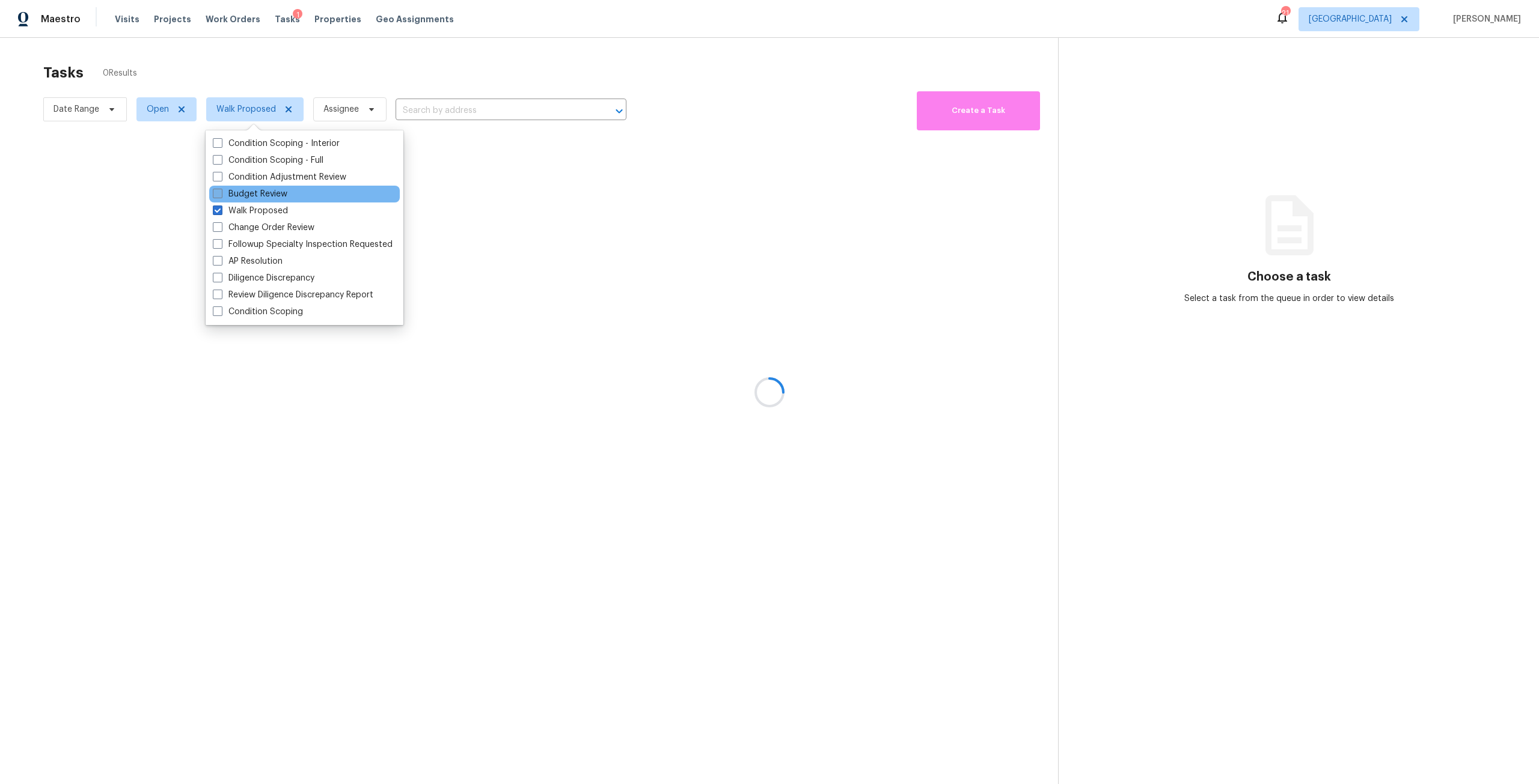
click at [273, 196] on label "Budget Review" at bounding box center [249, 194] width 75 height 12
click at [220, 196] on input "Budget Review" at bounding box center [216, 191] width 8 height 8
checkbox input "true"
click at [268, 211] on label "Walk Proposed" at bounding box center [250, 211] width 75 height 12
click at [220, 211] on input "Walk Proposed" at bounding box center [216, 209] width 8 height 8
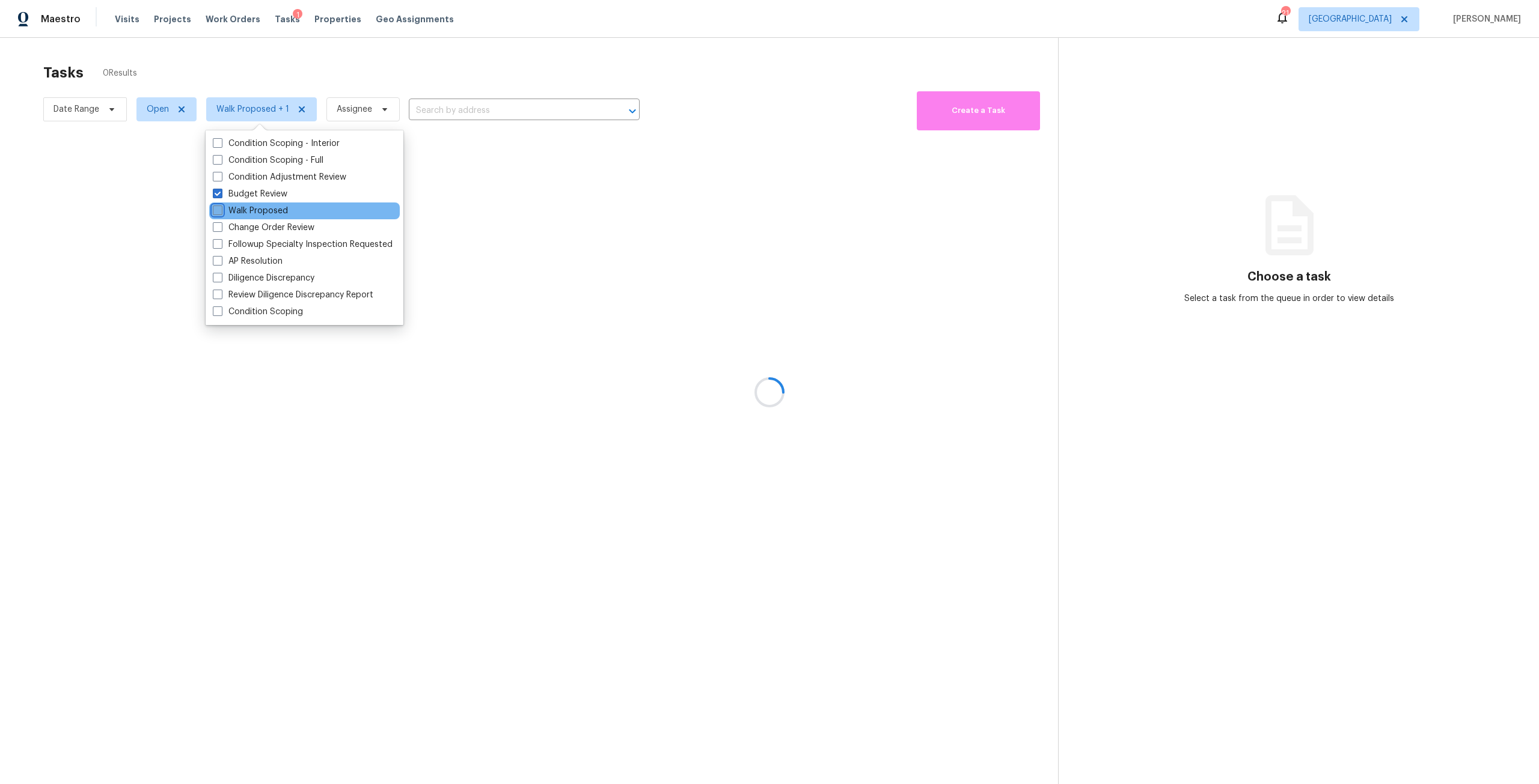
checkbox input "false"
click at [277, 226] on label "Change Order Review" at bounding box center [263, 228] width 102 height 12
click at [220, 226] on input "Change Order Review" at bounding box center [216, 225] width 8 height 8
checkbox input "true"
click at [590, 61] on div at bounding box center [770, 392] width 1539 height 784
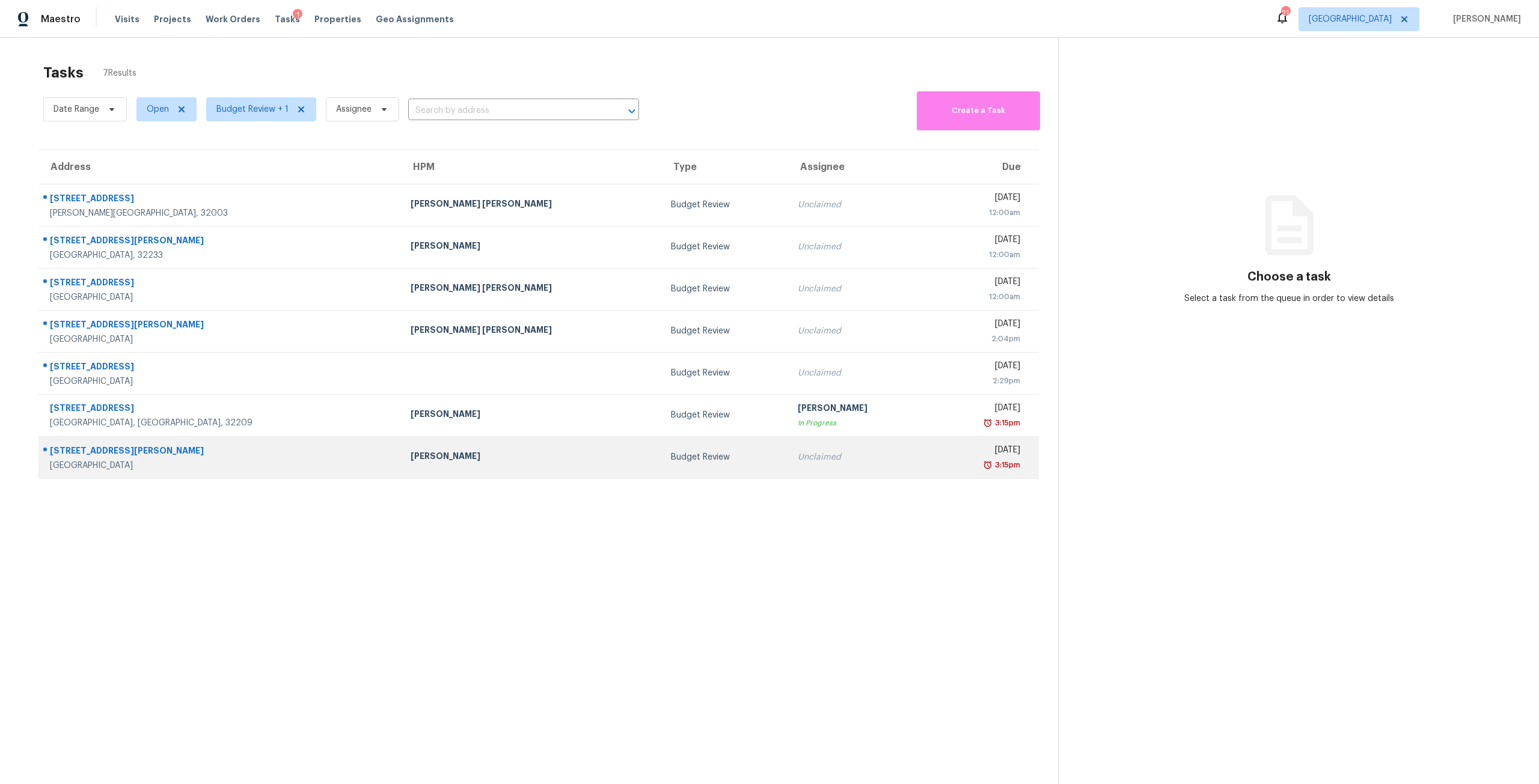
click at [941, 457] on div "Tue, Sep 2nd 2025" at bounding box center [980, 451] width 78 height 15
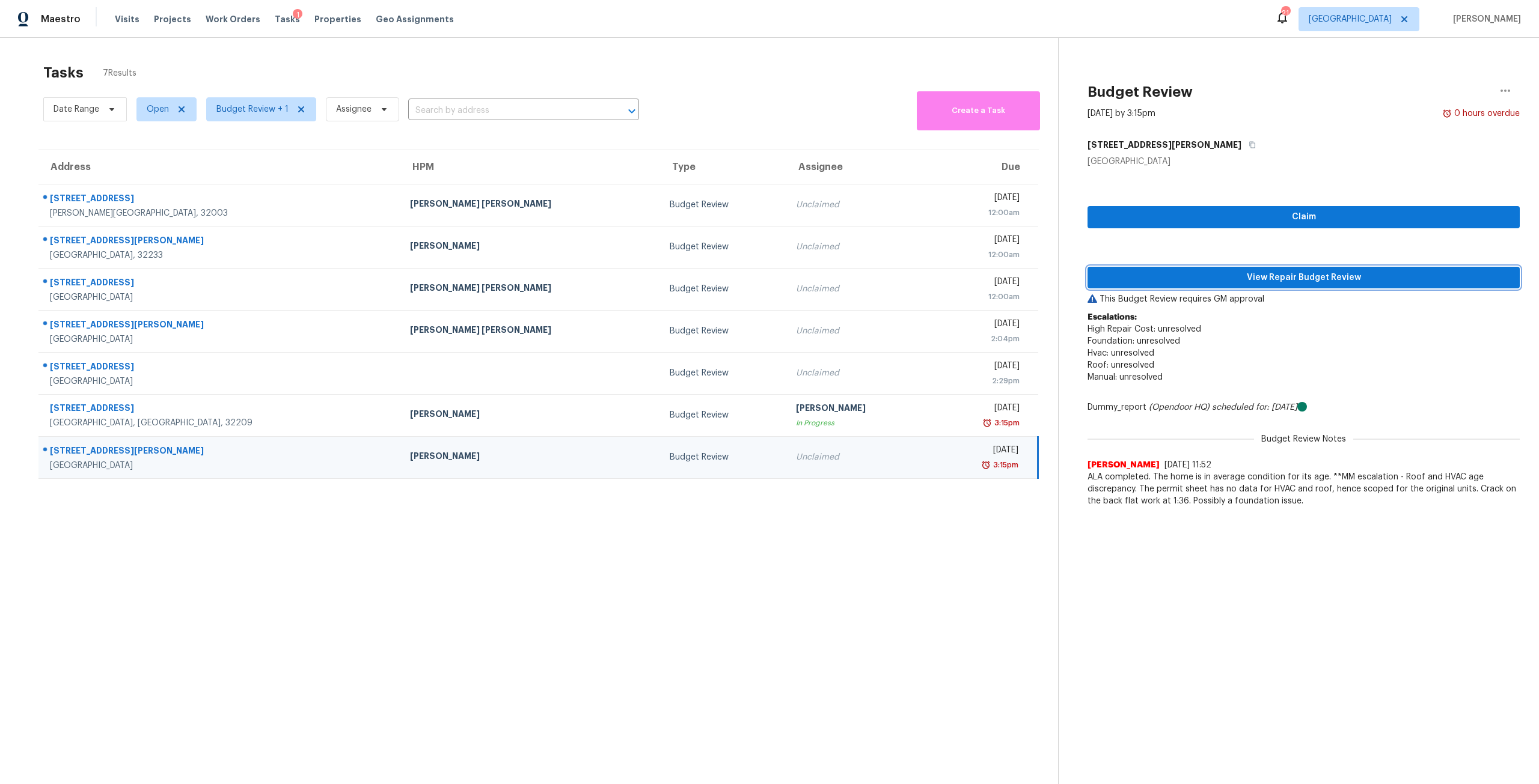
click at [1359, 285] on button "View Repair Budget Review" at bounding box center [1303, 277] width 433 height 22
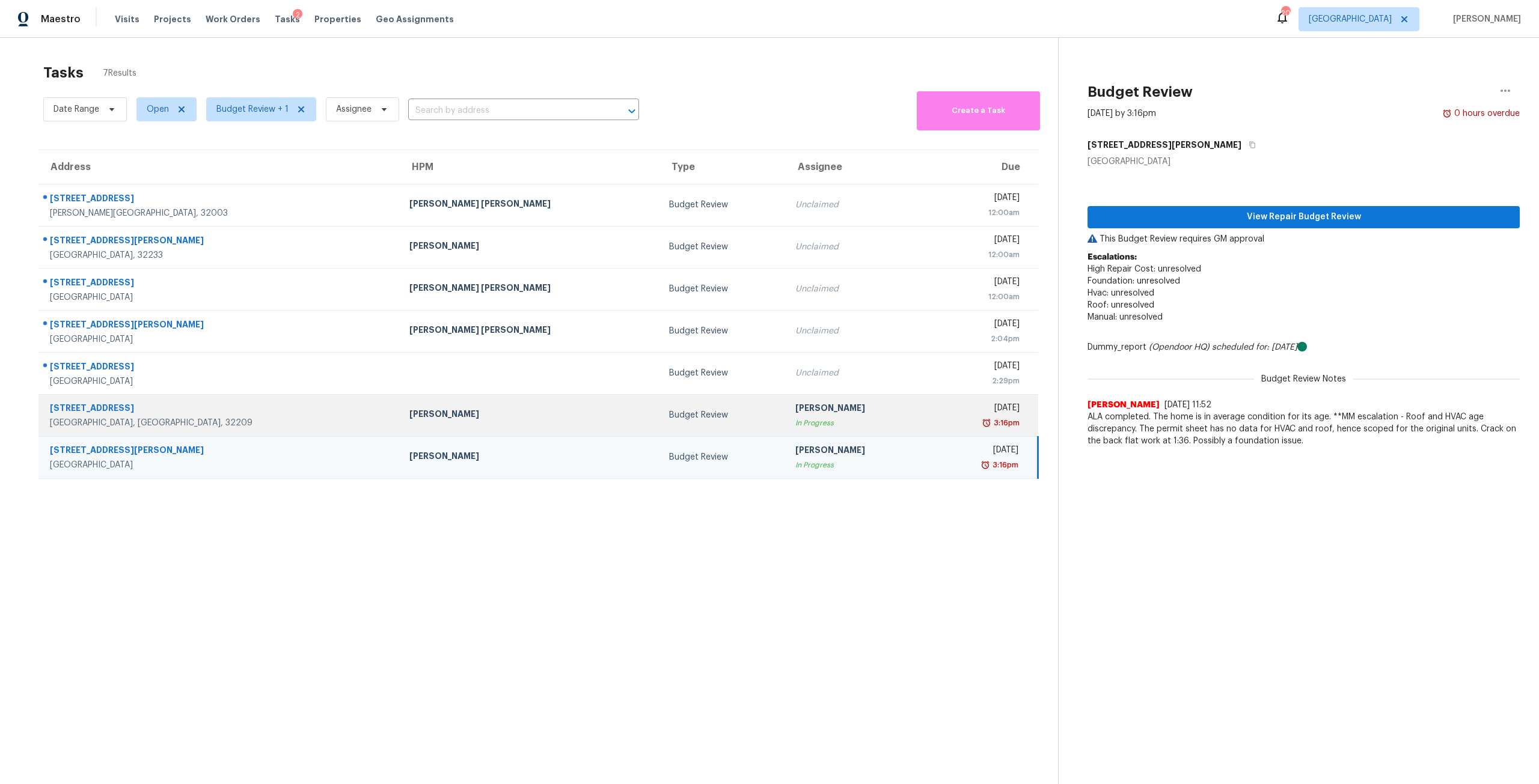
click at [669, 411] on div "Budget Review" at bounding box center [722, 416] width 107 height 12
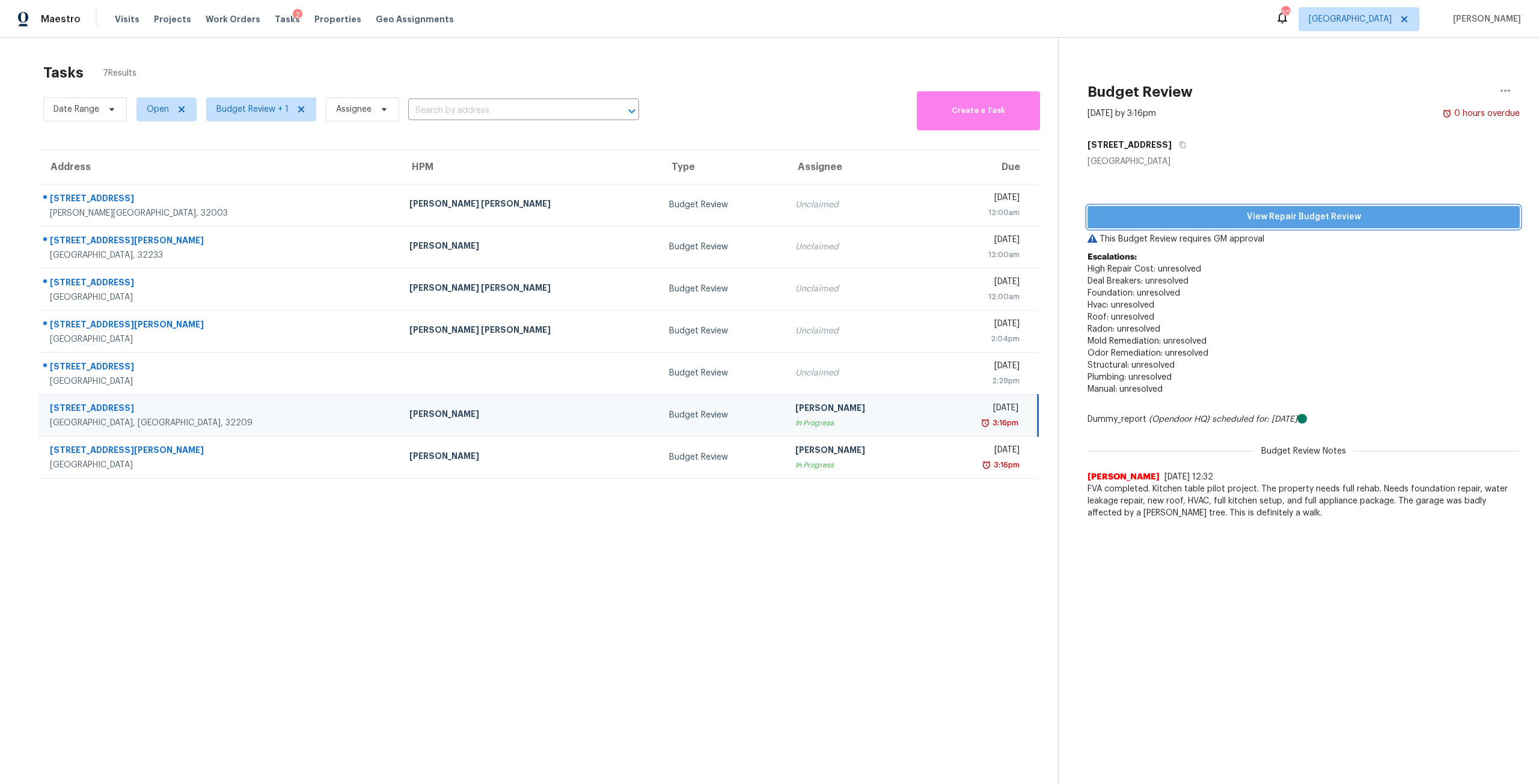
click at [1266, 215] on span "View Repair Budget Review" at bounding box center [1303, 217] width 413 height 15
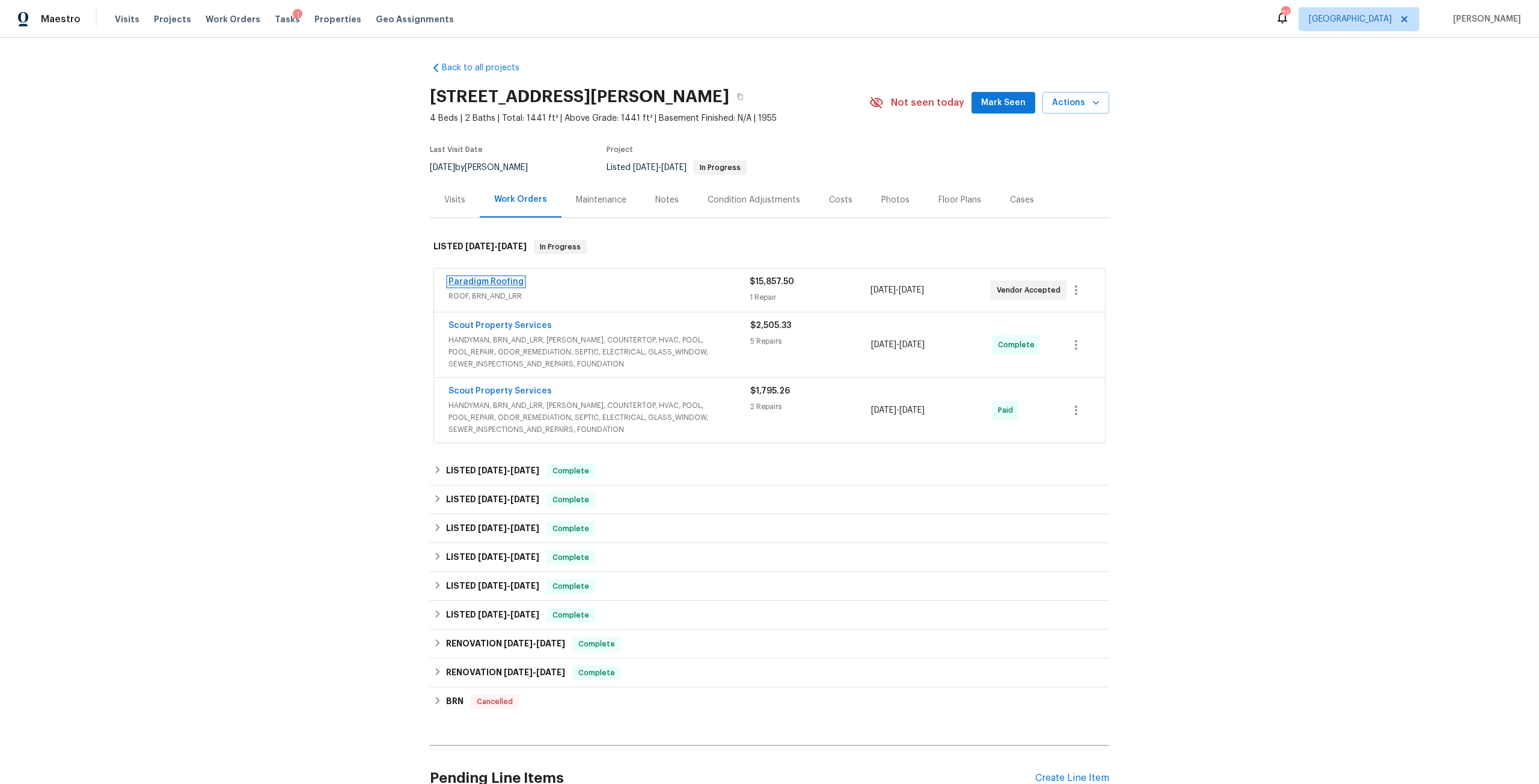
click at [495, 279] on link "Paradigm Roofing" at bounding box center [486, 282] width 75 height 9
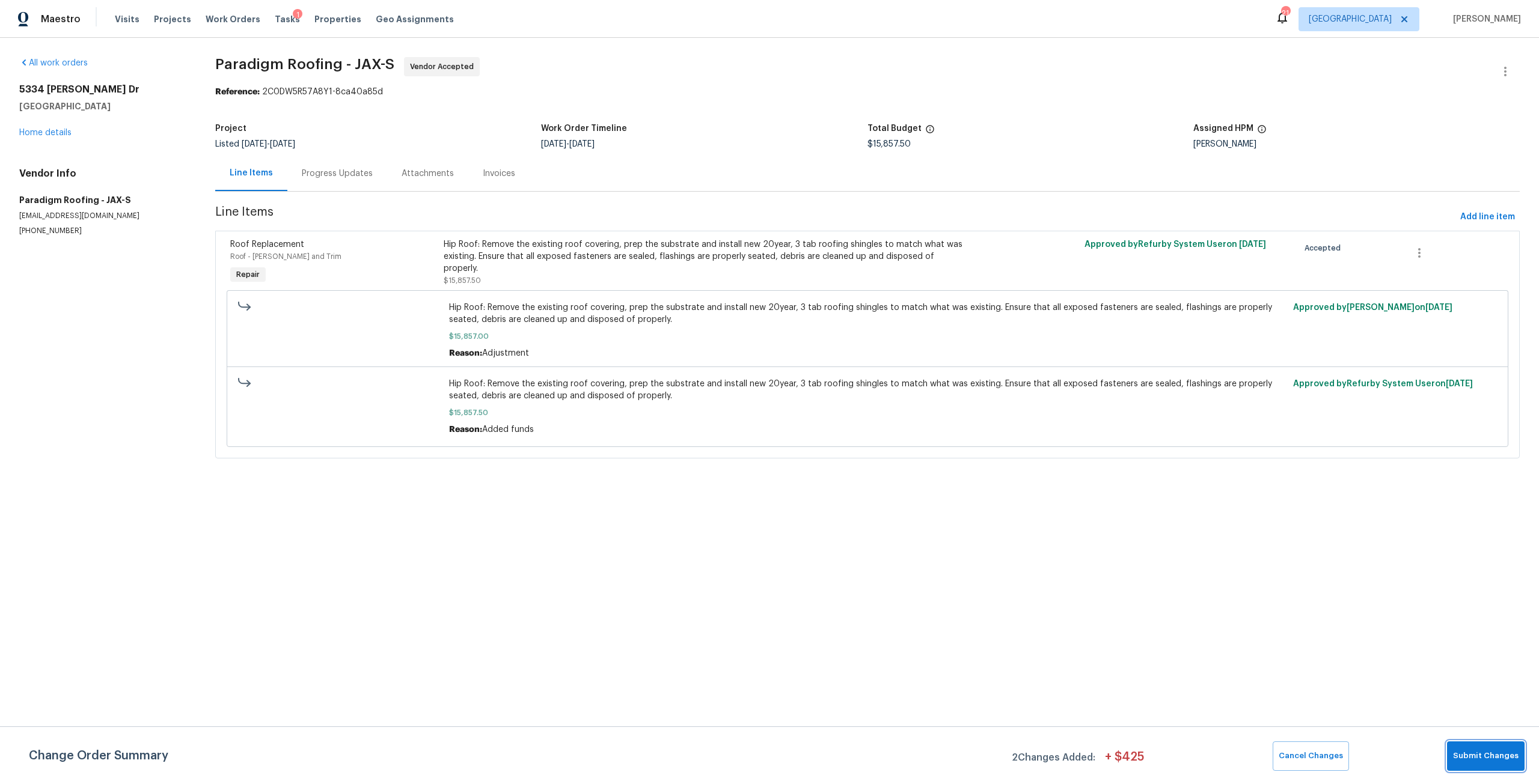
click at [1489, 760] on span "Submit Changes" at bounding box center [1485, 756] width 66 height 14
click at [749, 249] on div "Hip Roof: Remove the existing roof covering, prep the substrate and install new…" at bounding box center [707, 256] width 526 height 36
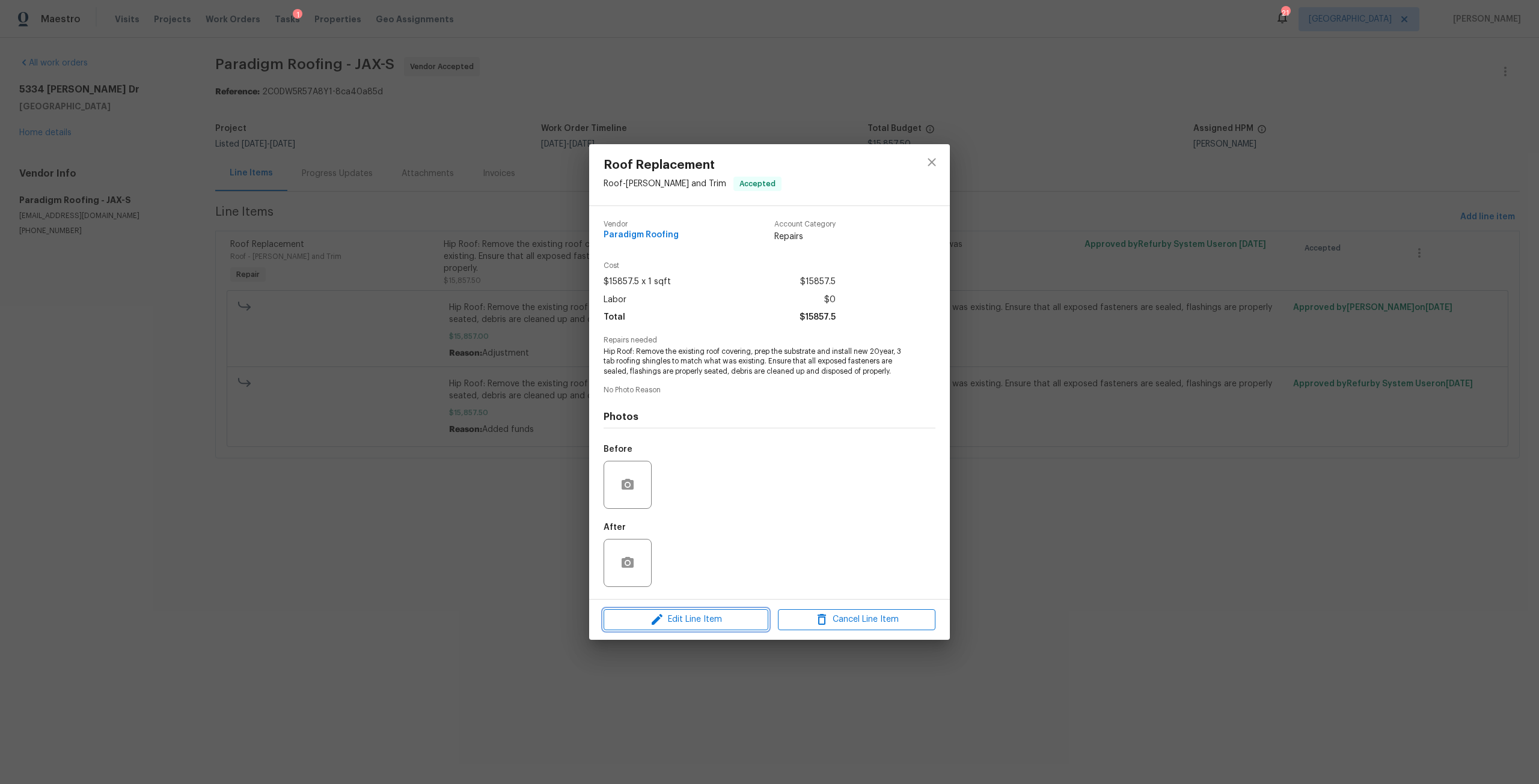
click at [705, 621] on span "Edit Line Item" at bounding box center [685, 619] width 157 height 15
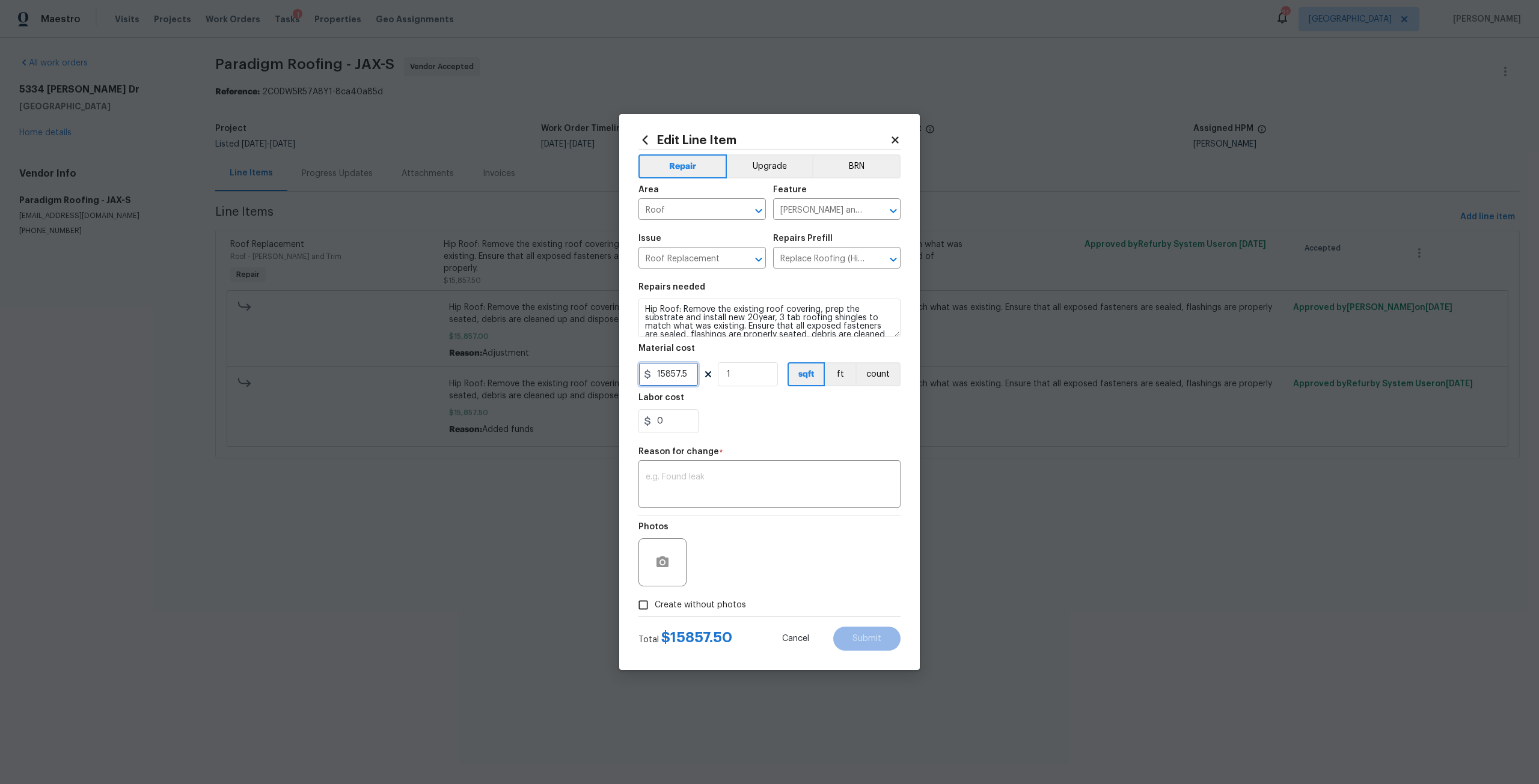
click at [689, 368] on input "15857.5" at bounding box center [668, 374] width 61 height 24
drag, startPoint x: 657, startPoint y: 371, endPoint x: 694, endPoint y: 371, distance: 37.0
click at [694, 371] on input "15857.5" at bounding box center [668, 374] width 61 height 24
type input "250"
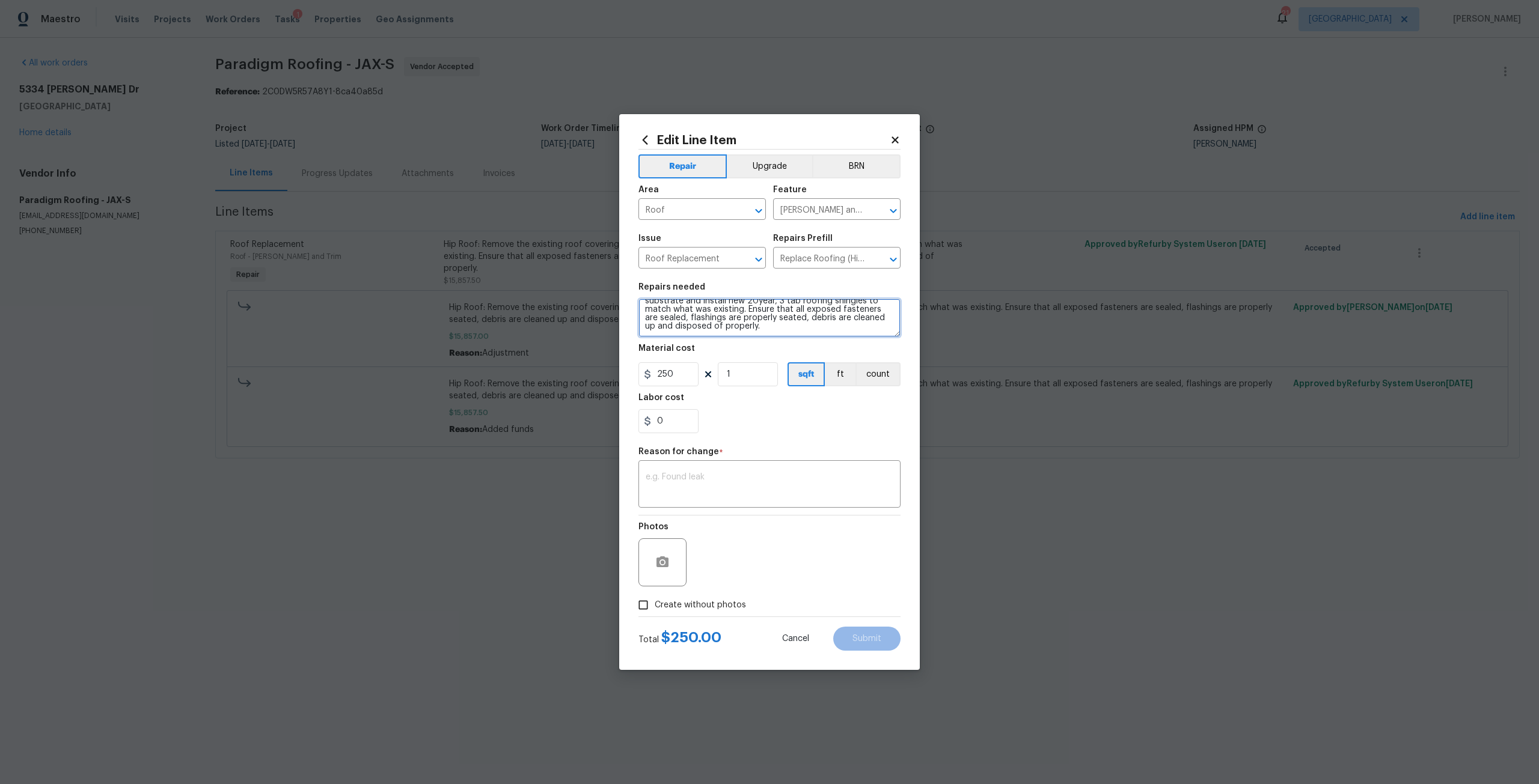
drag, startPoint x: 642, startPoint y: 308, endPoint x: 879, endPoint y: 340, distance: 239.2
click at [879, 340] on section "Repairs needed Hip Roof: Remove the existing roof covering, prep the substrate …" at bounding box center [769, 358] width 262 height 165
type textarea "Permit fee for work, cancelled wo"
click at [785, 479] on textarea at bounding box center [770, 485] width 247 height 25
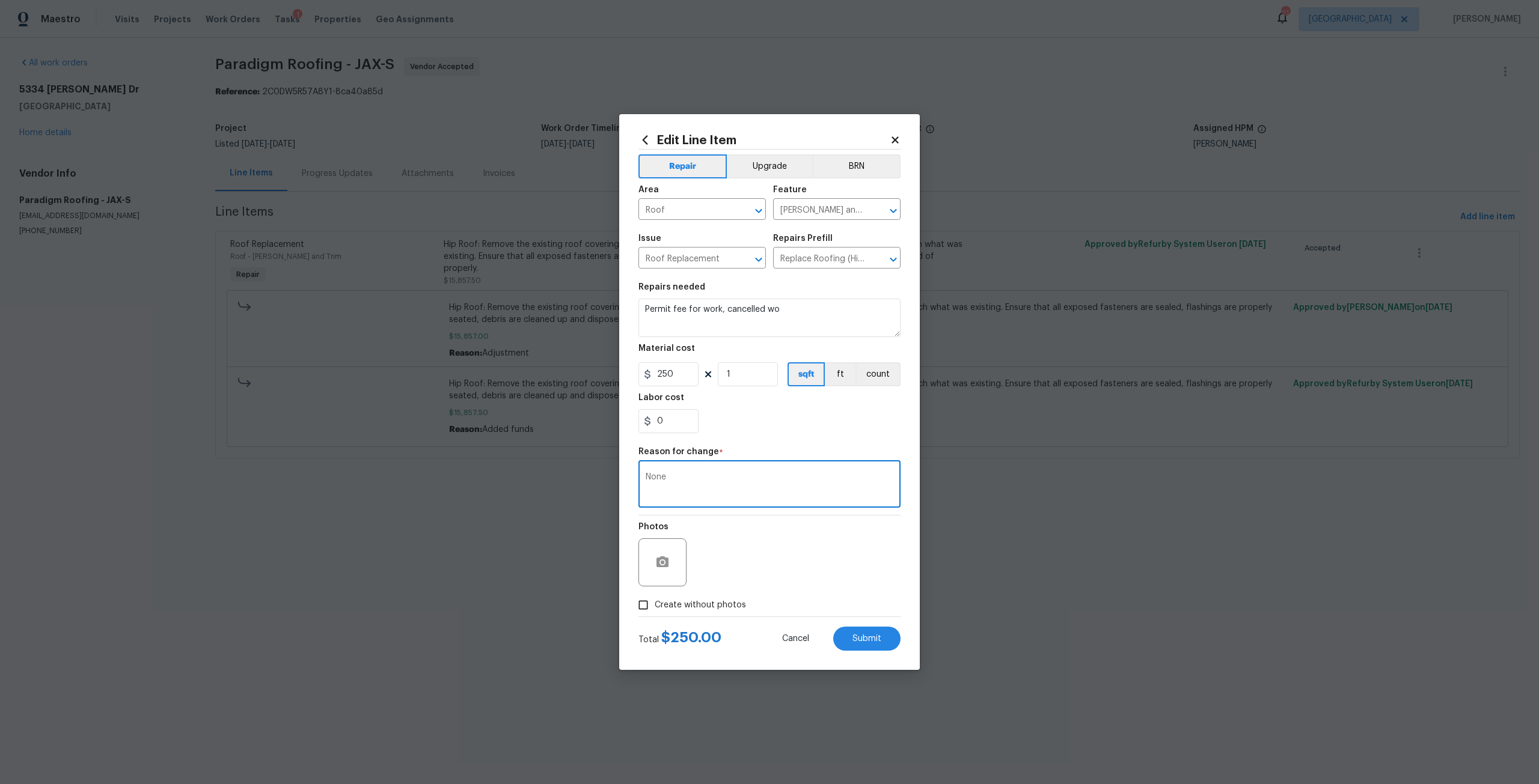
type textarea "None"
click at [855, 623] on div "Total $ 250.00 Cancel Submit" at bounding box center [769, 634] width 262 height 33
click at [862, 638] on span "Submit" at bounding box center [866, 638] width 29 height 9
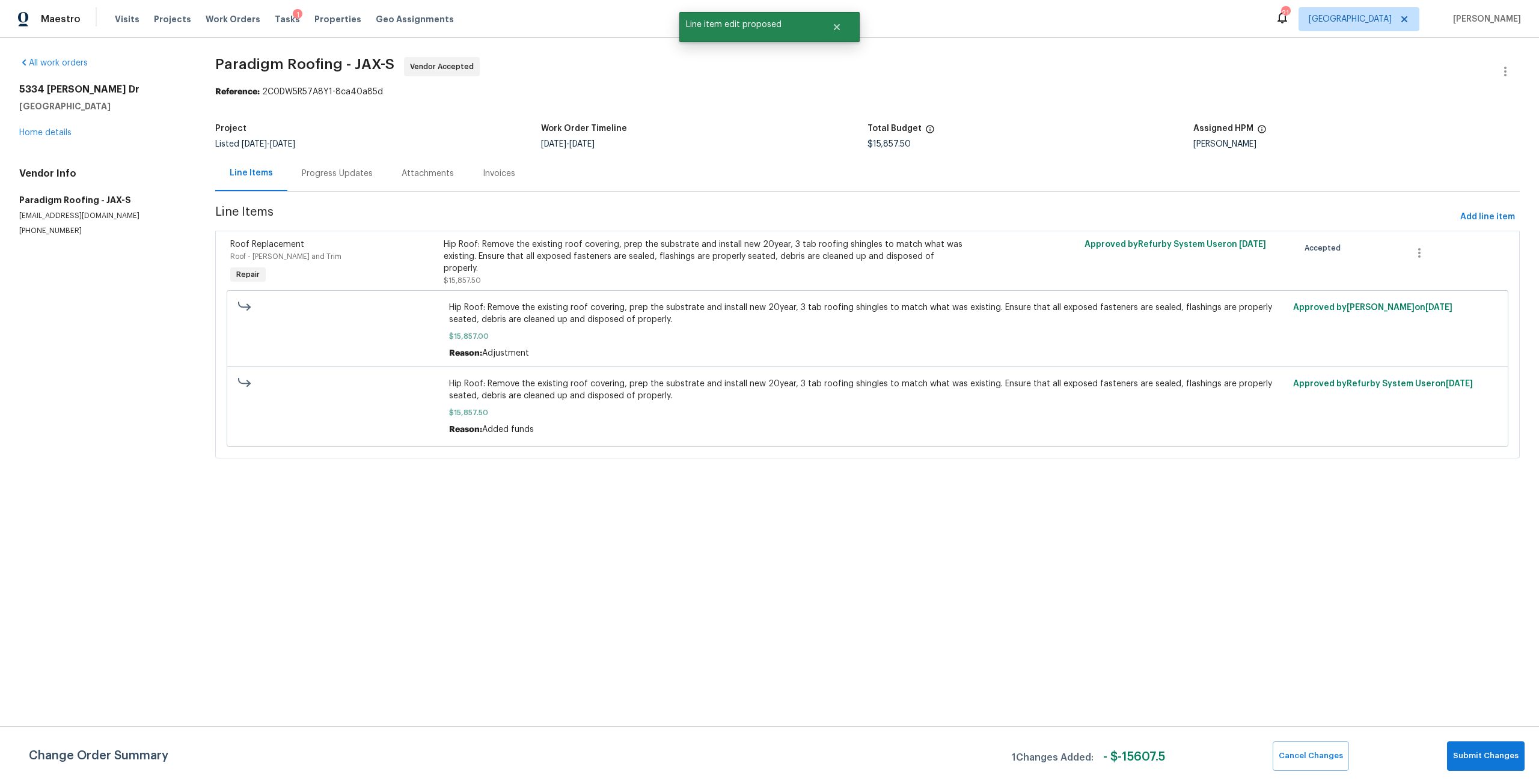
click at [1495, 737] on div "Change Order Summary 1 Changes Added: - $ -15607.5 Cancel Changes Submit Changes" at bounding box center [770, 755] width 1539 height 58
click at [1492, 762] on span "Submit Changes" at bounding box center [1485, 756] width 66 height 14
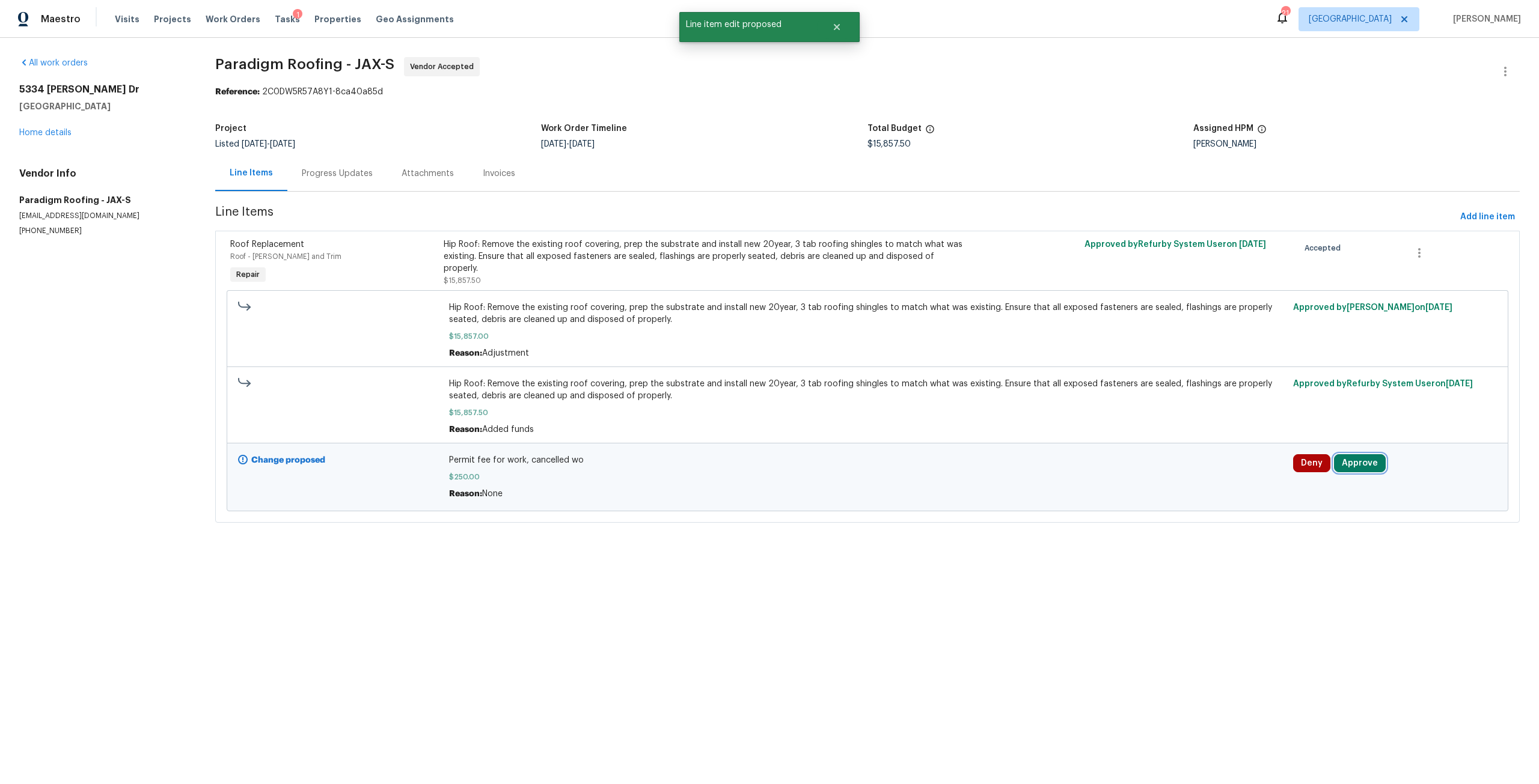
click at [1370, 465] on button "Approve" at bounding box center [1359, 463] width 52 height 18
click at [1202, 474] on button "Approve" at bounding box center [1180, 474] width 72 height 24
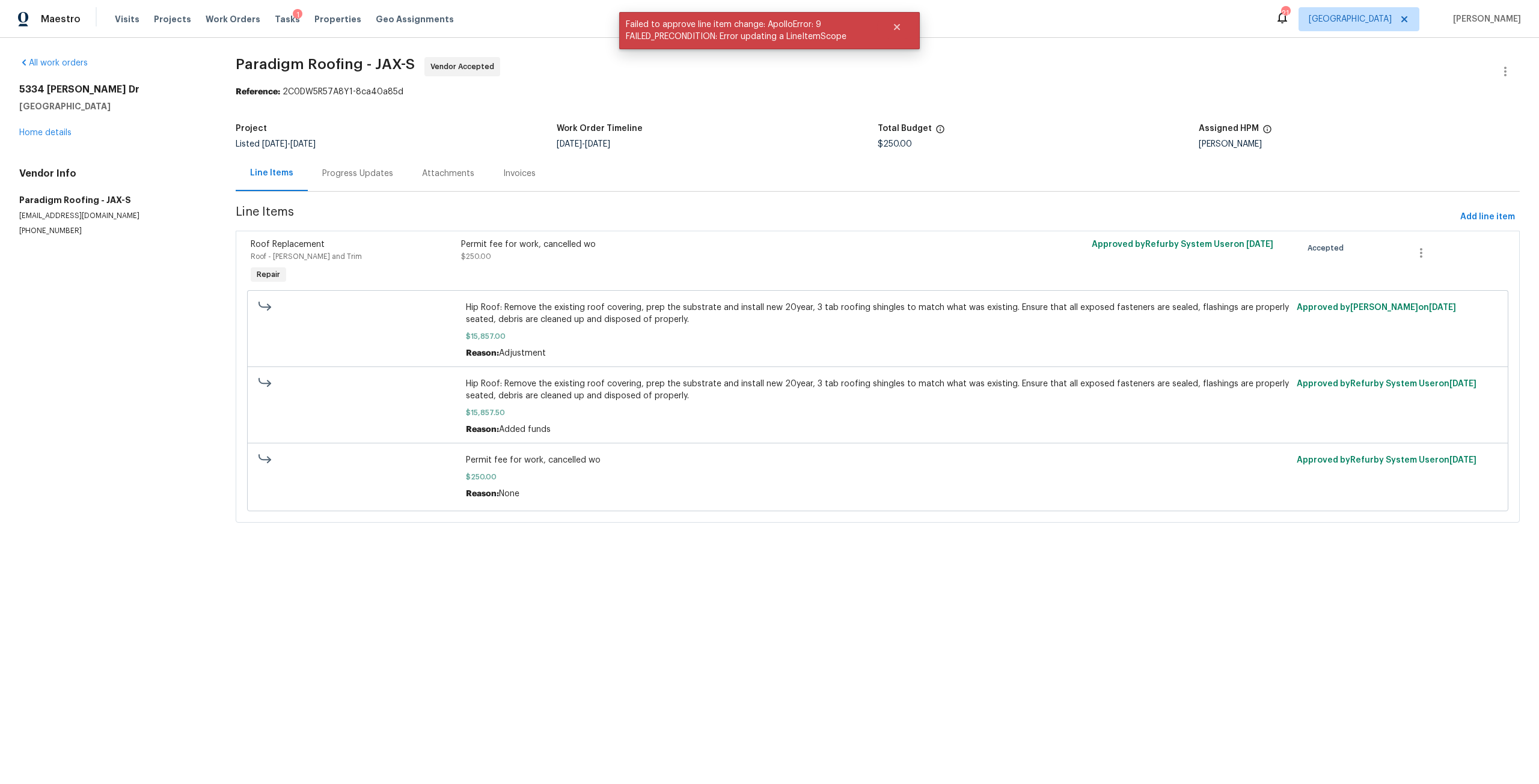
click at [386, 165] on div "Progress Updates" at bounding box center [358, 173] width 100 height 35
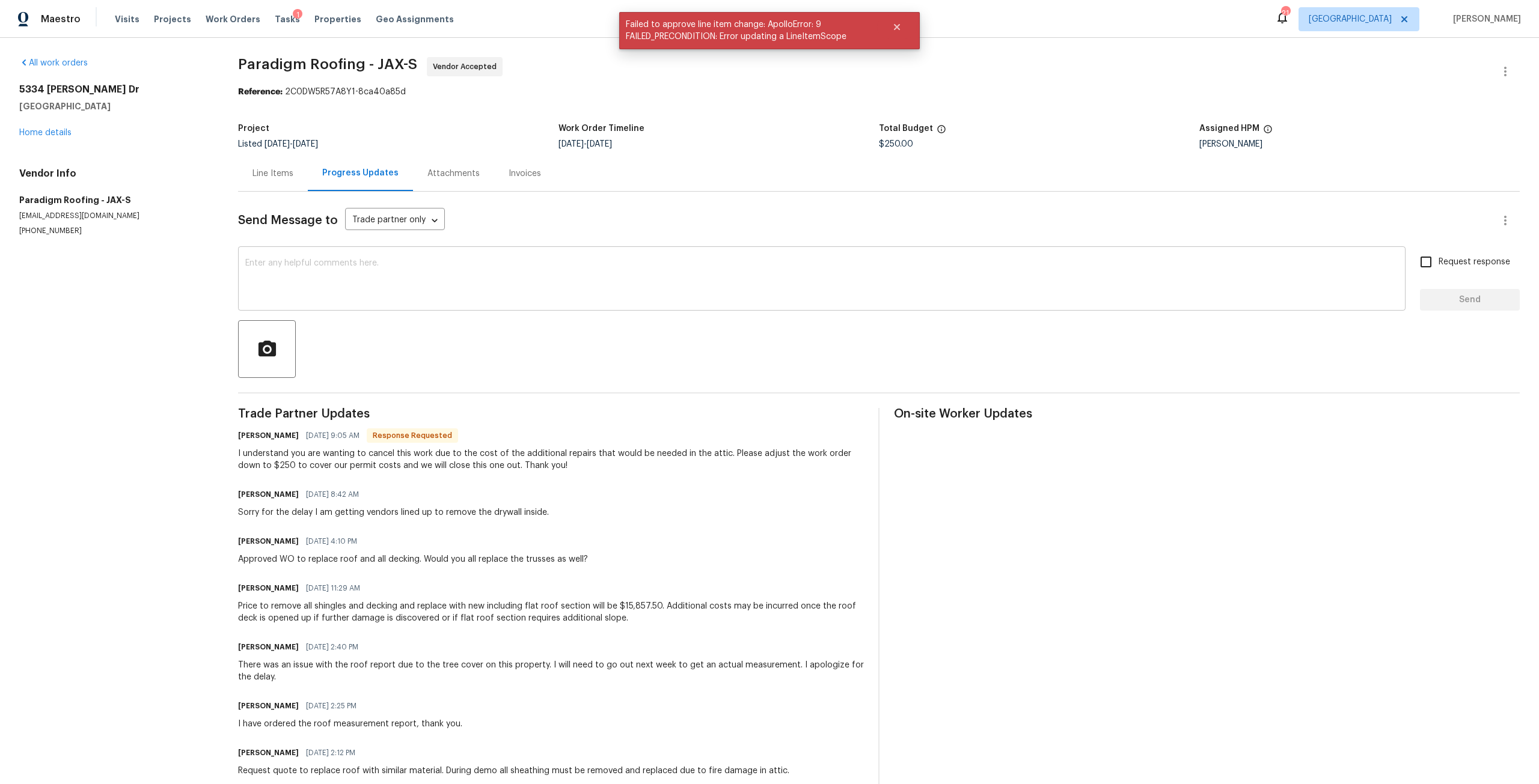
click at [438, 286] on textarea at bounding box center [821, 280] width 1153 height 42
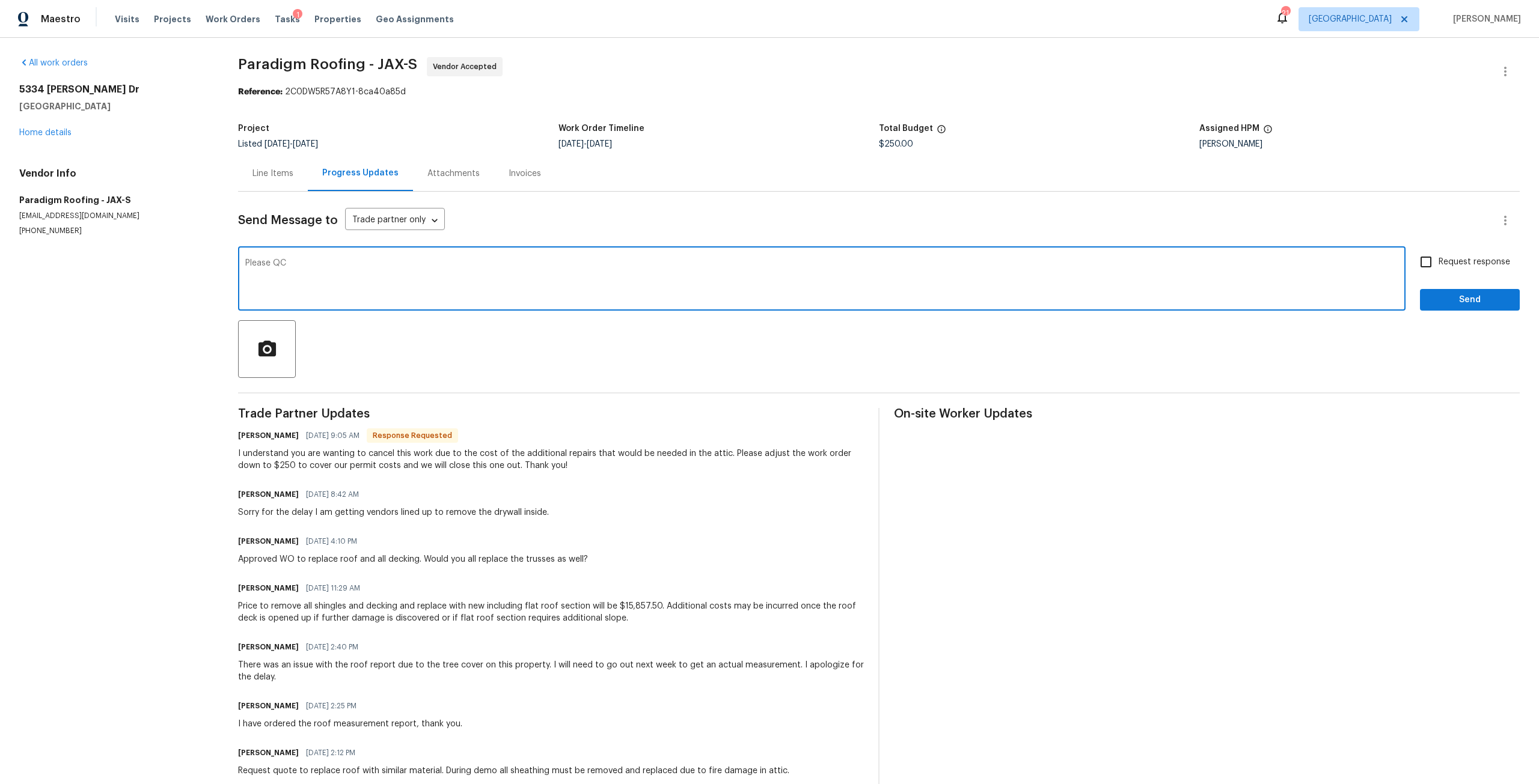
type textarea "Please QC"
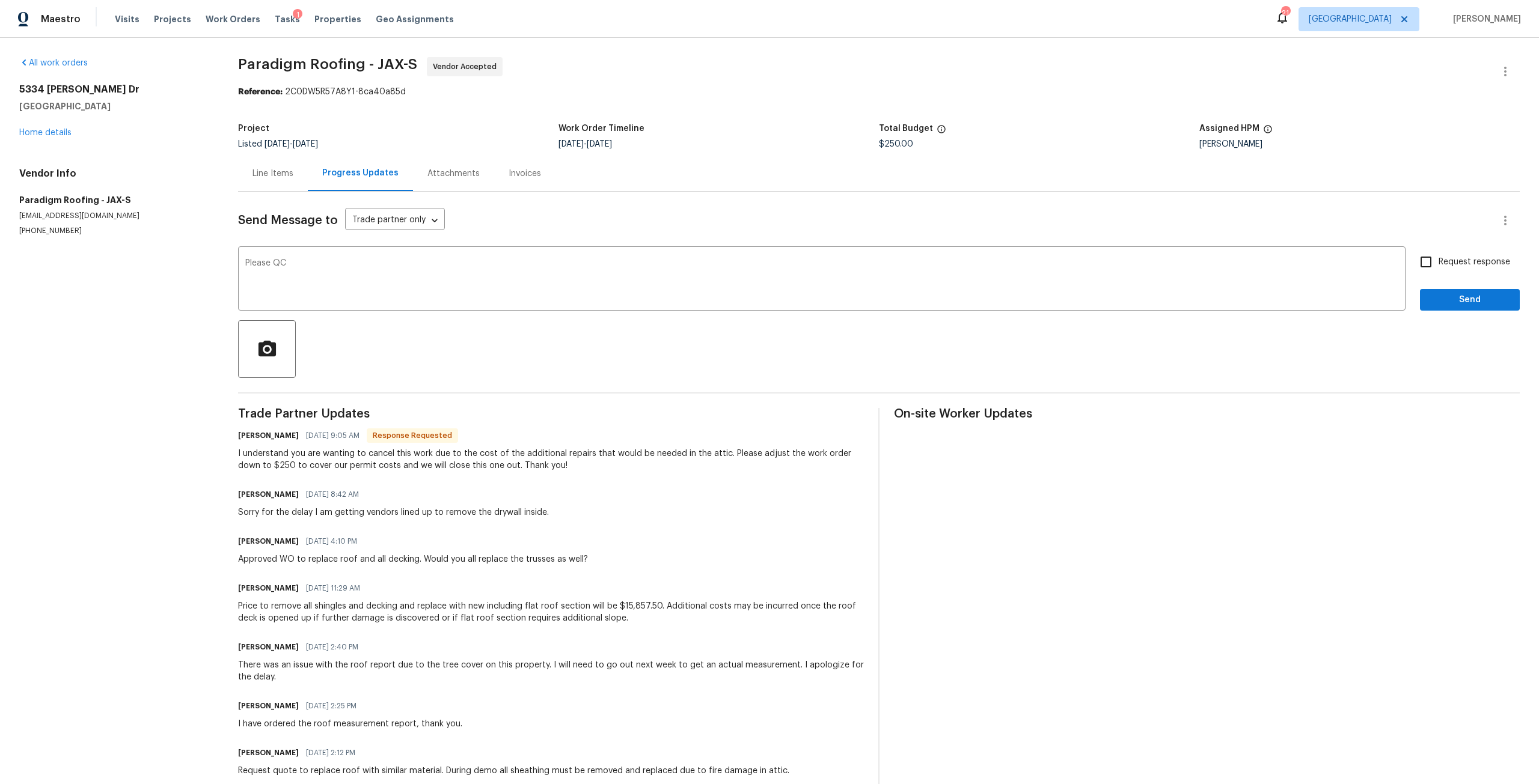
drag, startPoint x: 1474, startPoint y: 257, endPoint x: 1480, endPoint y: 339, distance: 82.2
click at [1476, 254] on label "Request response" at bounding box center [1461, 261] width 97 height 25
click at [1428, 263] on input "Request response" at bounding box center [1425, 261] width 25 height 25
checkbox input "true"
click at [1438, 294] on span "Send" at bounding box center [1470, 300] width 81 height 15
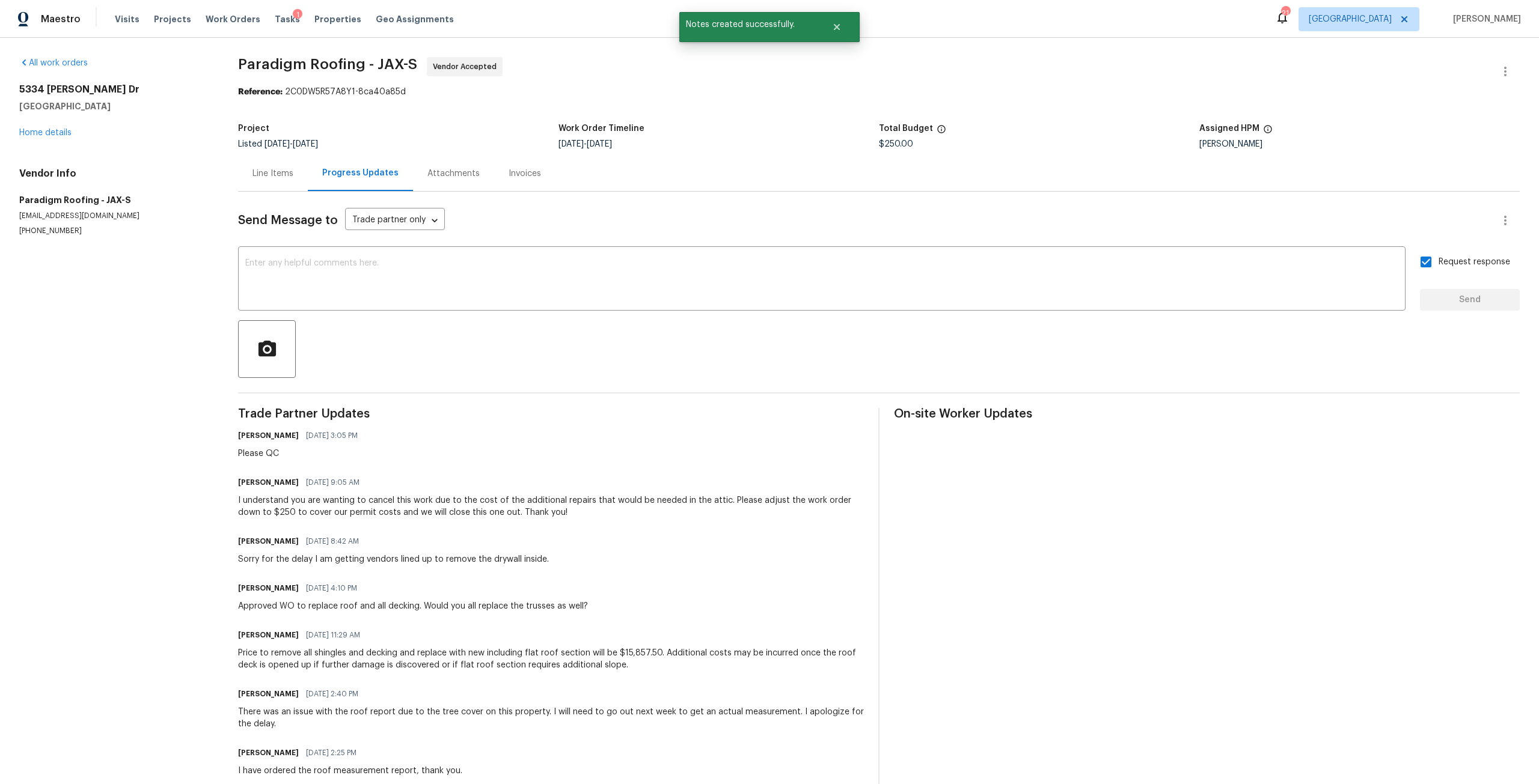
drag, startPoint x: 63, startPoint y: 128, endPoint x: 134, endPoint y: 98, distance: 77.1
click at [73, 123] on div "5334 Mays Dr Jacksonville, FL 32209 Home details" at bounding box center [114, 110] width 190 height 55
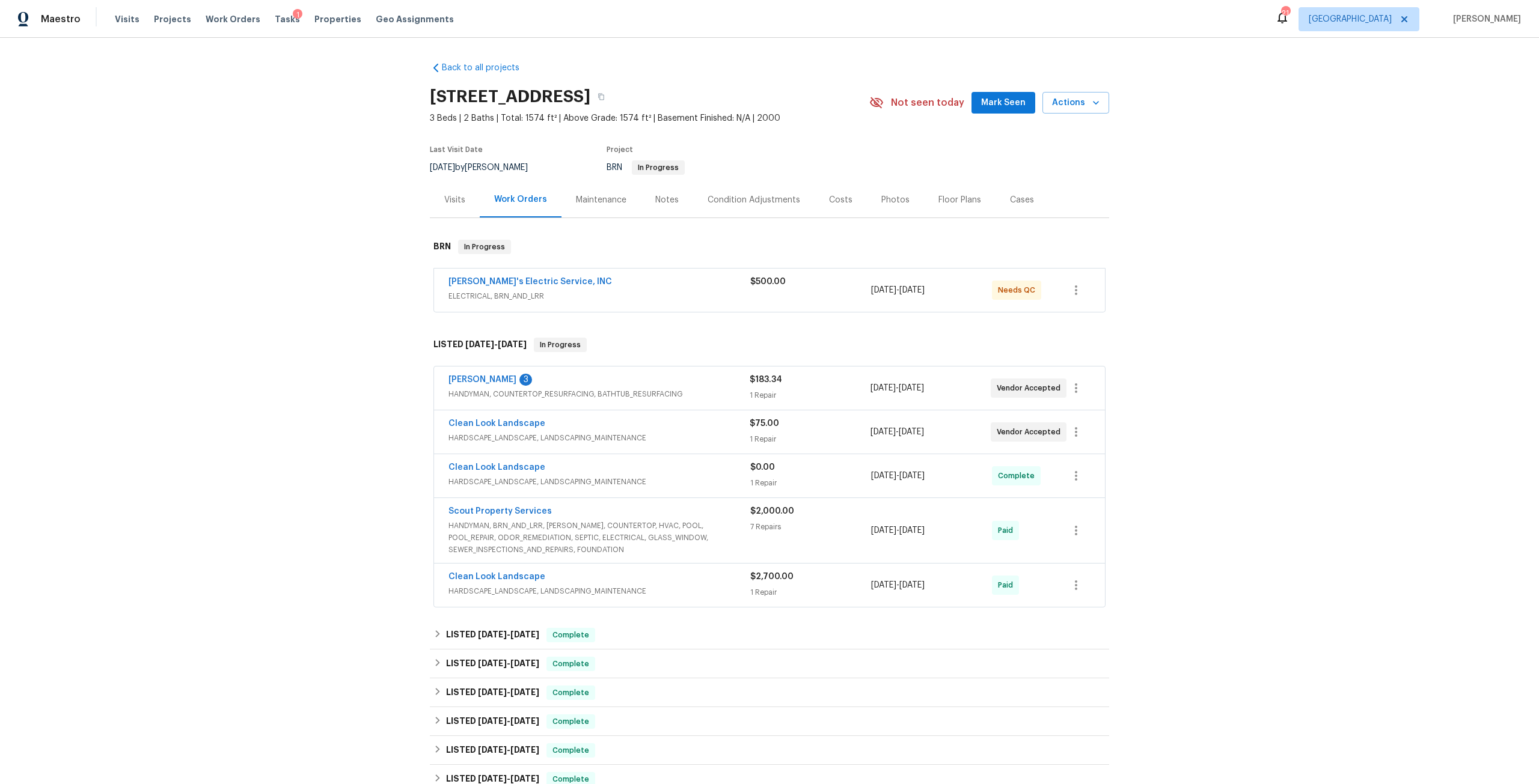
click at [510, 417] on span "Clean Look Landscape" at bounding box center [497, 424] width 97 height 12
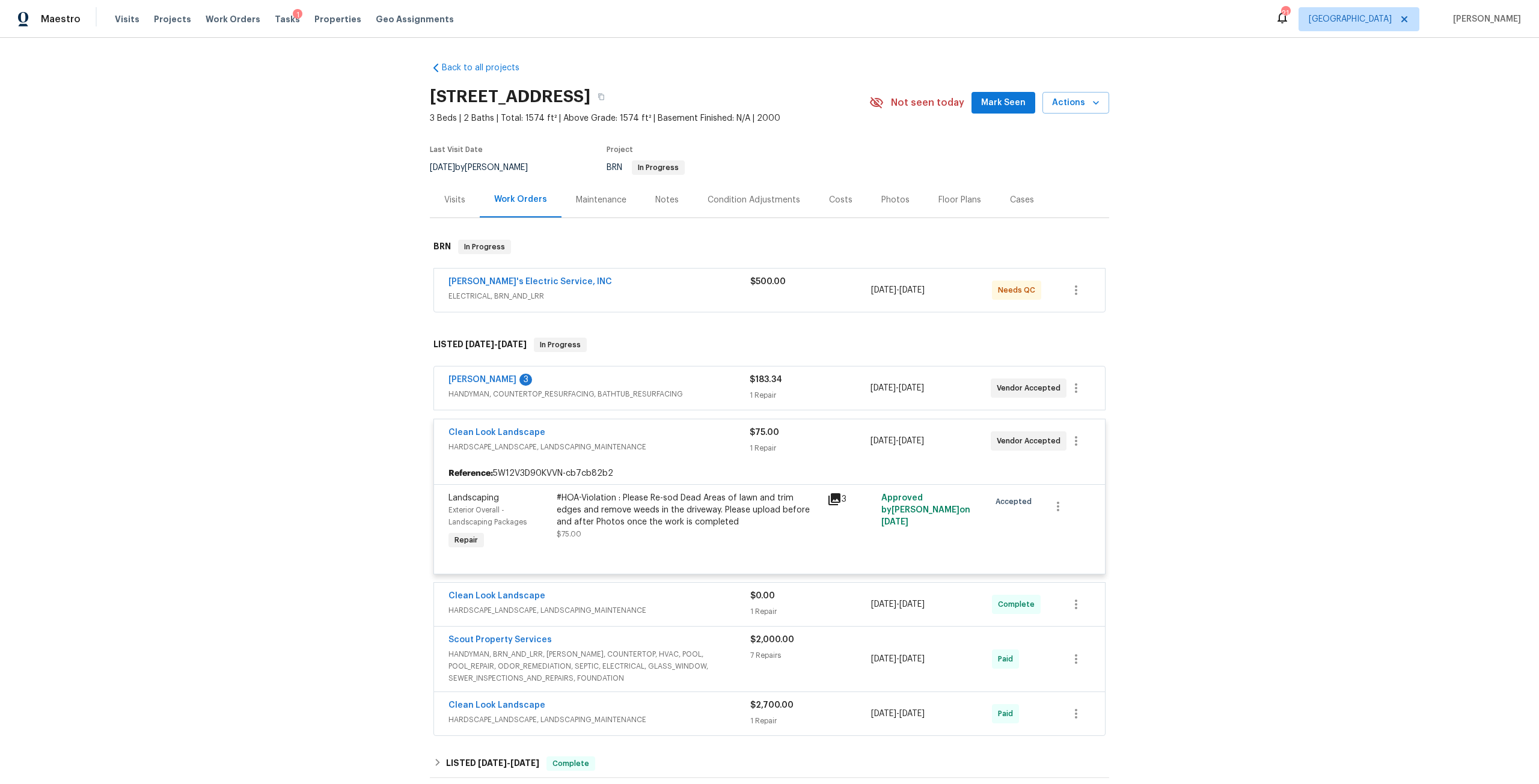
click at [598, 519] on div "#HOA-Violation : Please Re-sod Dead Areas of lawn and trim edges and remove wee…" at bounding box center [688, 510] width 263 height 36
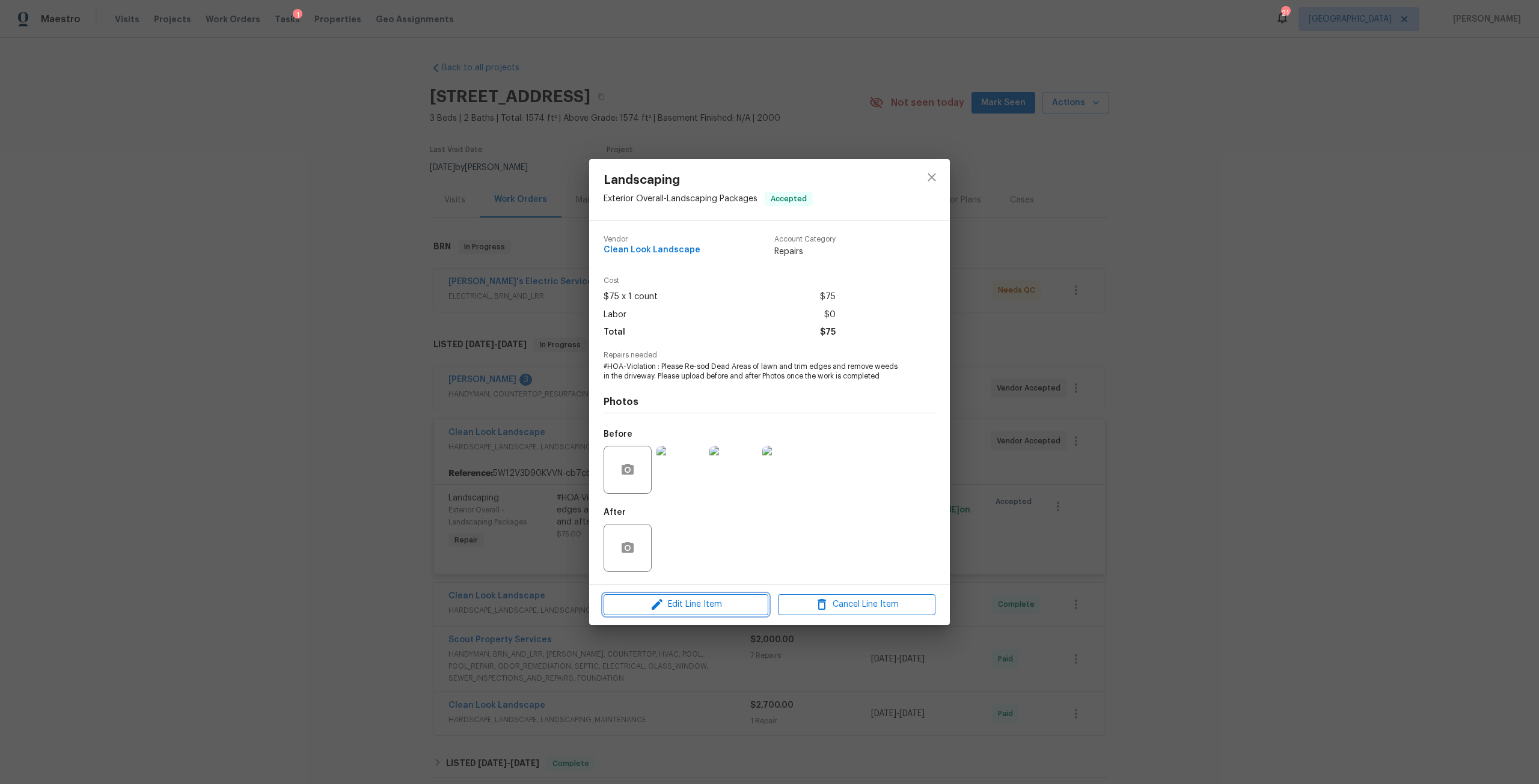
click at [697, 602] on span "Edit Line Item" at bounding box center [685, 604] width 157 height 15
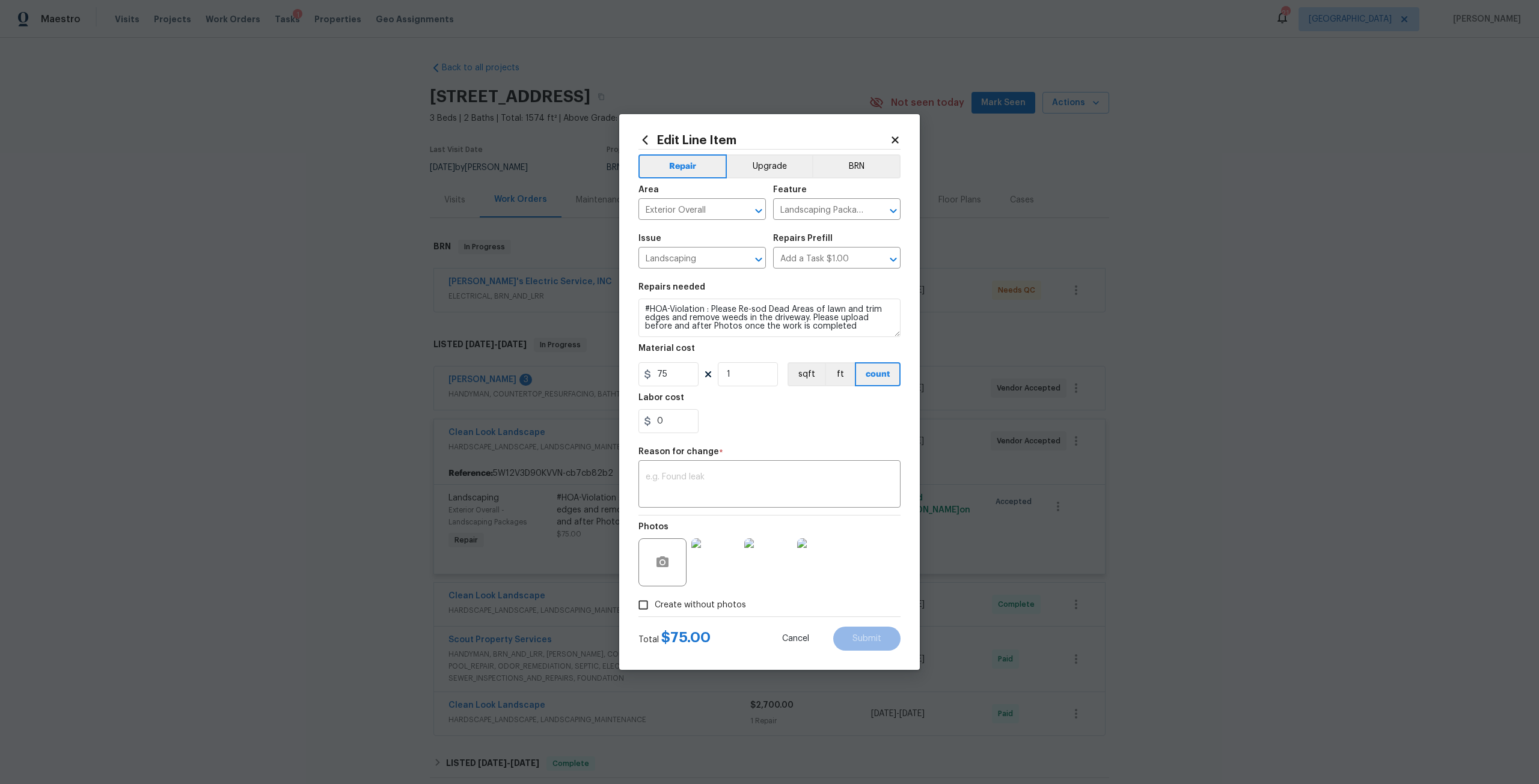
click at [898, 141] on icon at bounding box center [895, 139] width 11 height 11
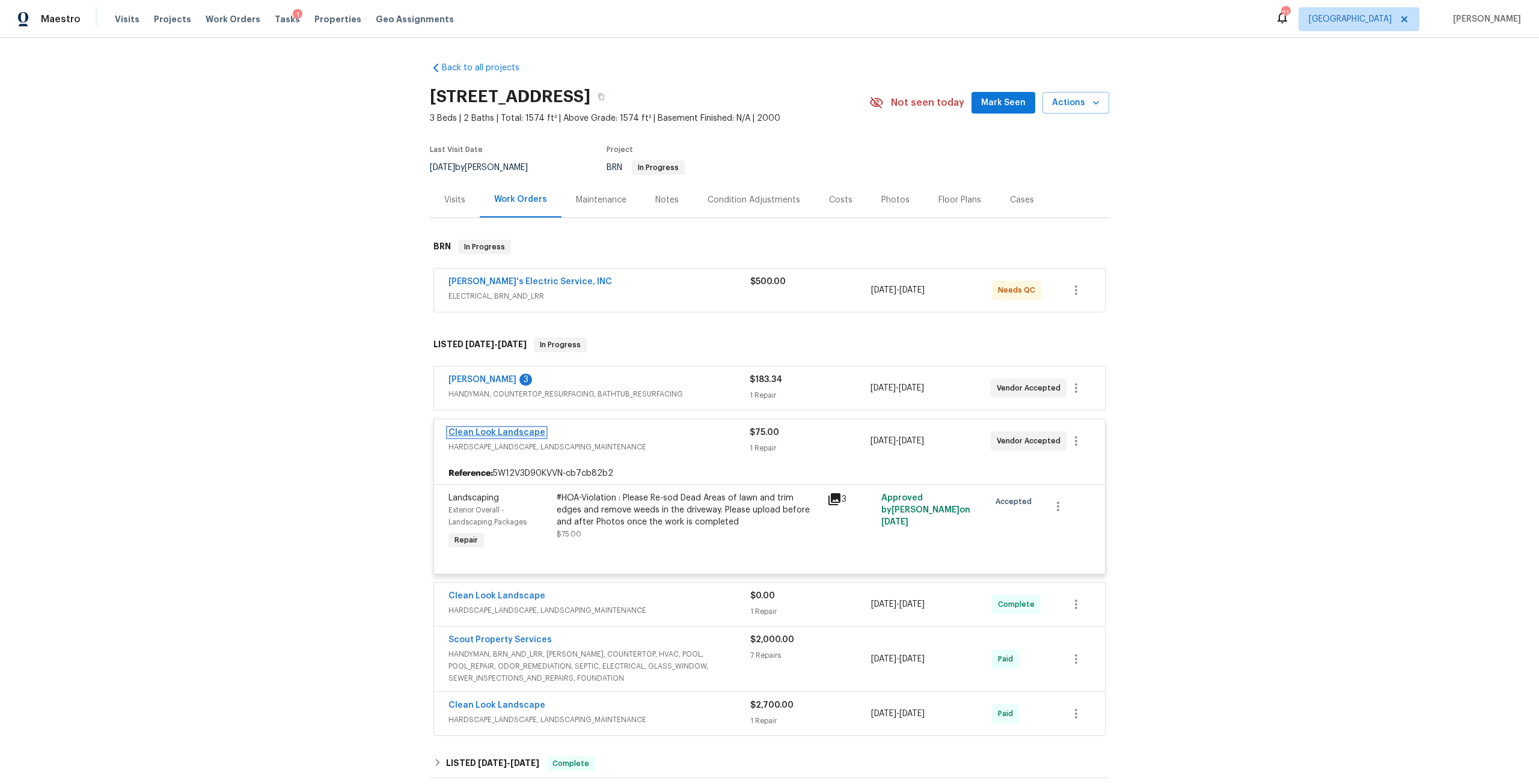
click at [519, 435] on link "Clean Look Landscape" at bounding box center [497, 432] width 97 height 9
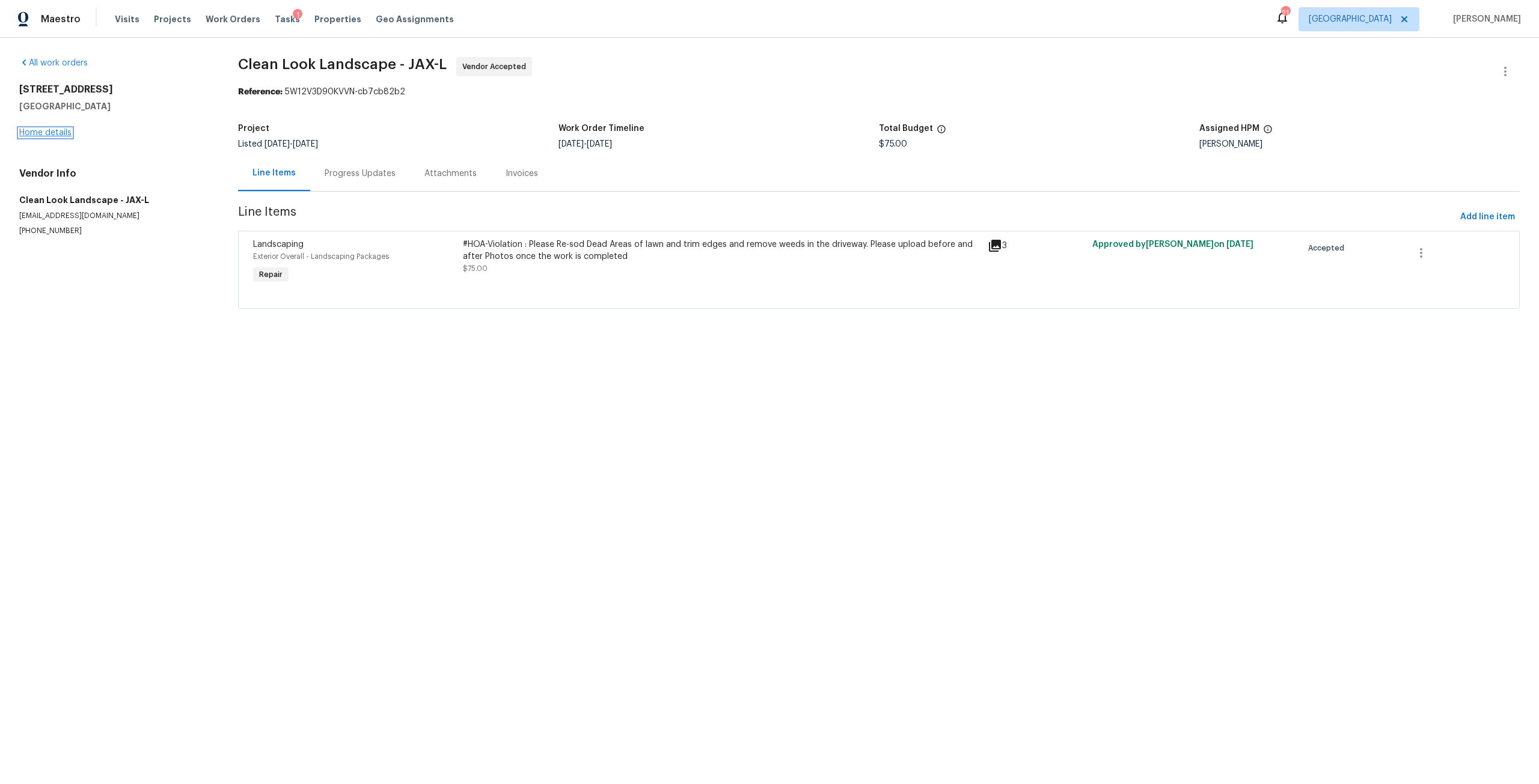
click at [60, 130] on link "Home details" at bounding box center [46, 133] width 53 height 9
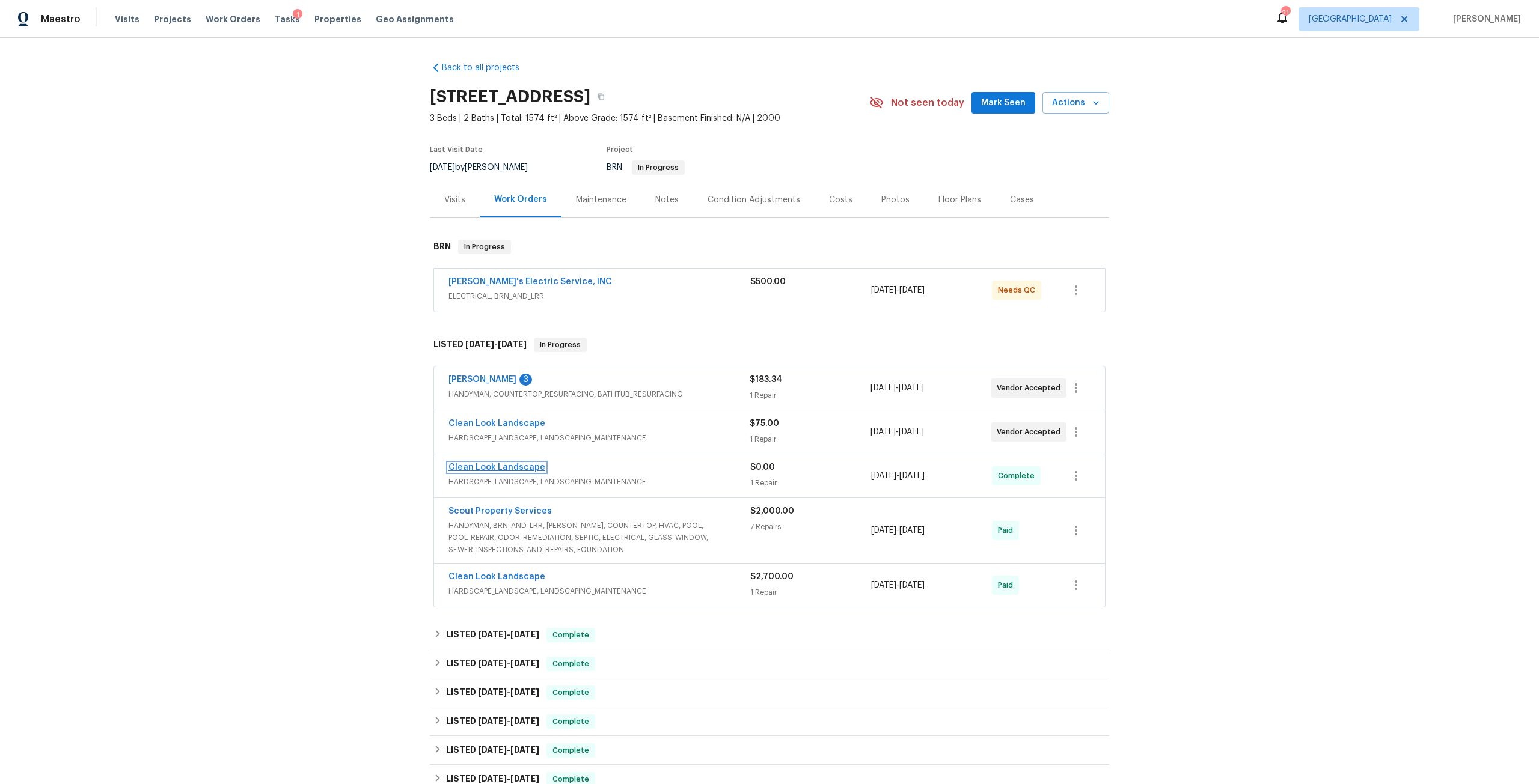
click at [501, 465] on link "Clean Look Landscape" at bounding box center [497, 467] width 97 height 9
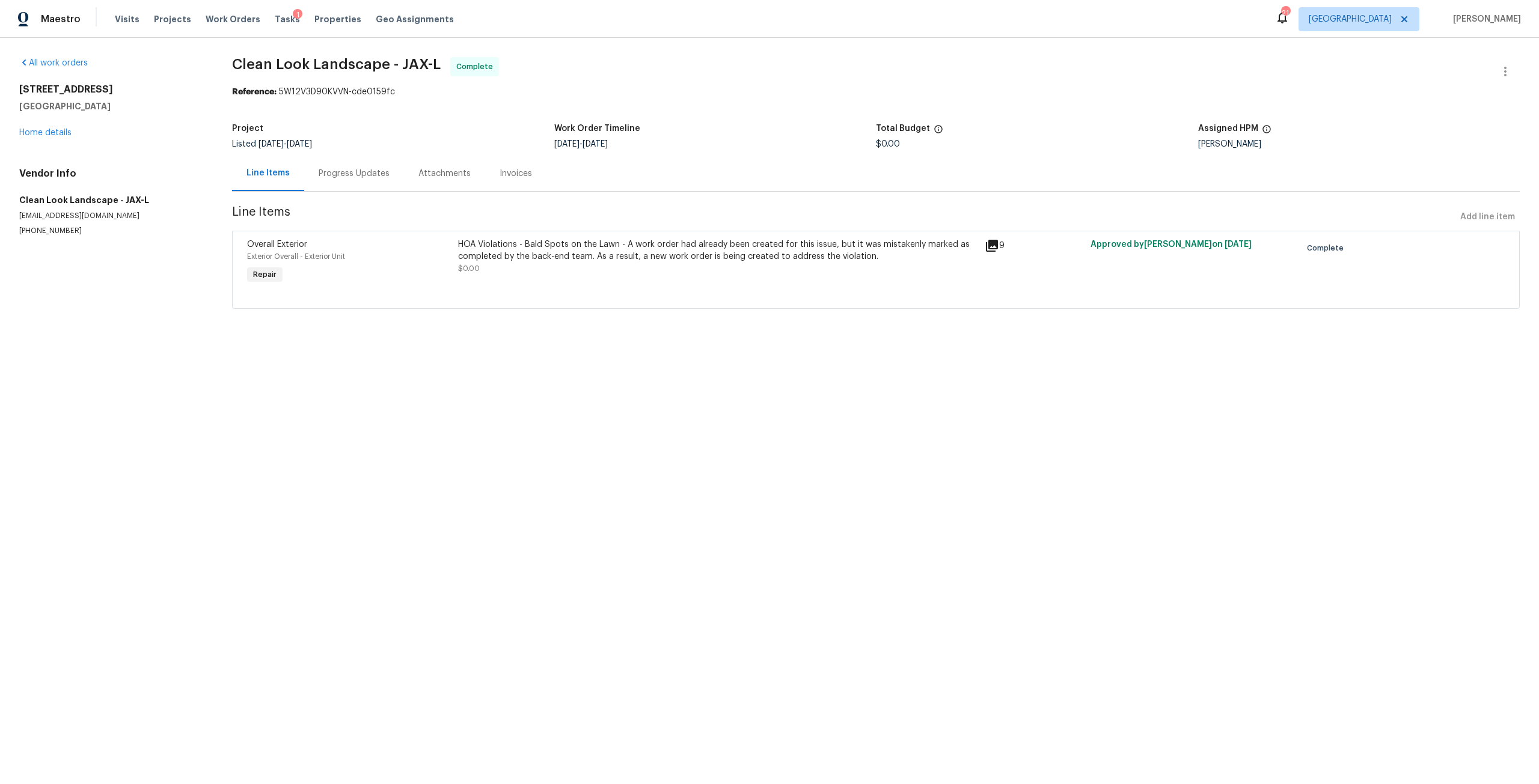
click at [585, 258] on div "HOA Violations - Bald Spots on the Lawn - A work order had already been created…" at bounding box center [718, 250] width 520 height 24
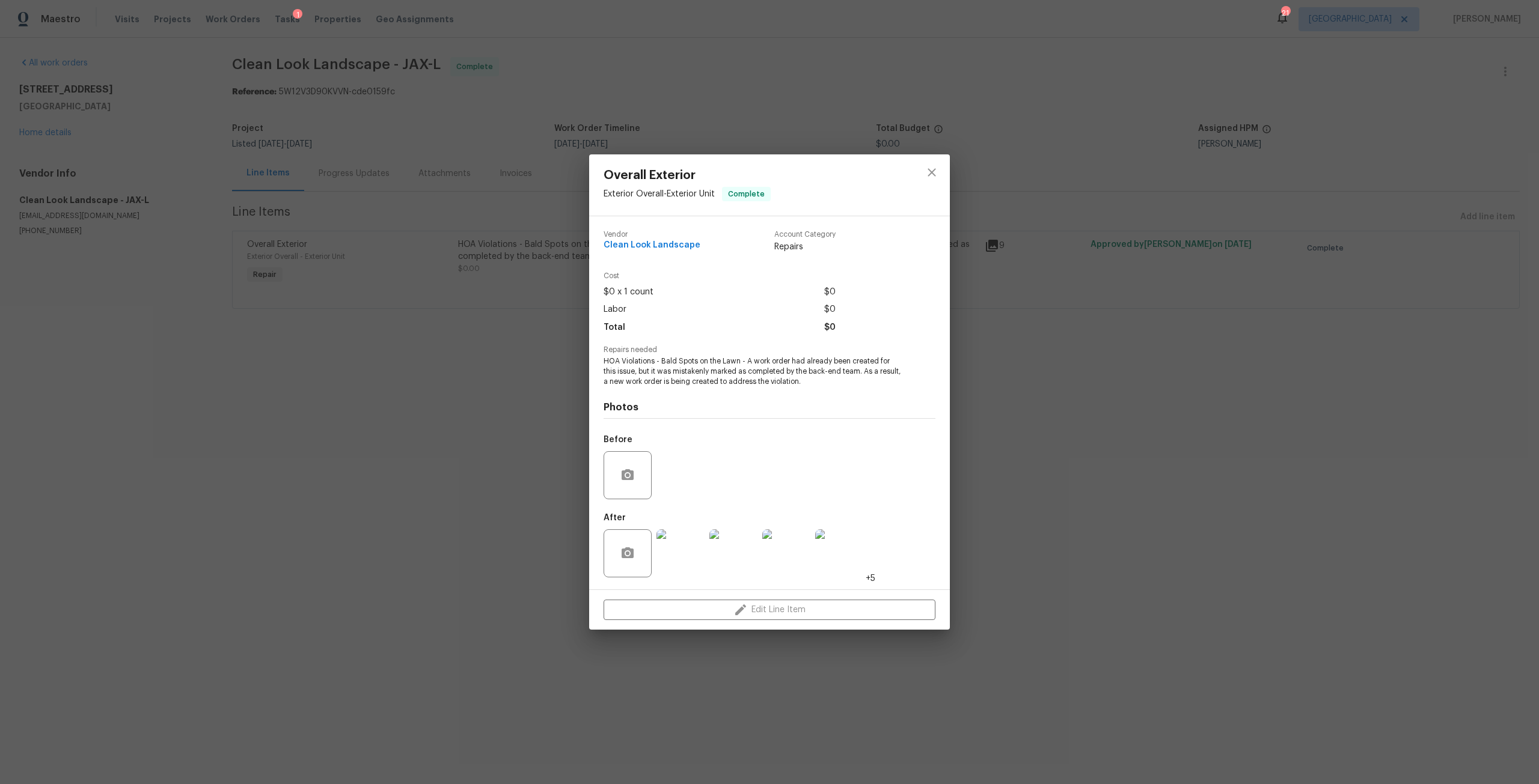
click at [693, 552] on img at bounding box center [680, 553] width 48 height 48
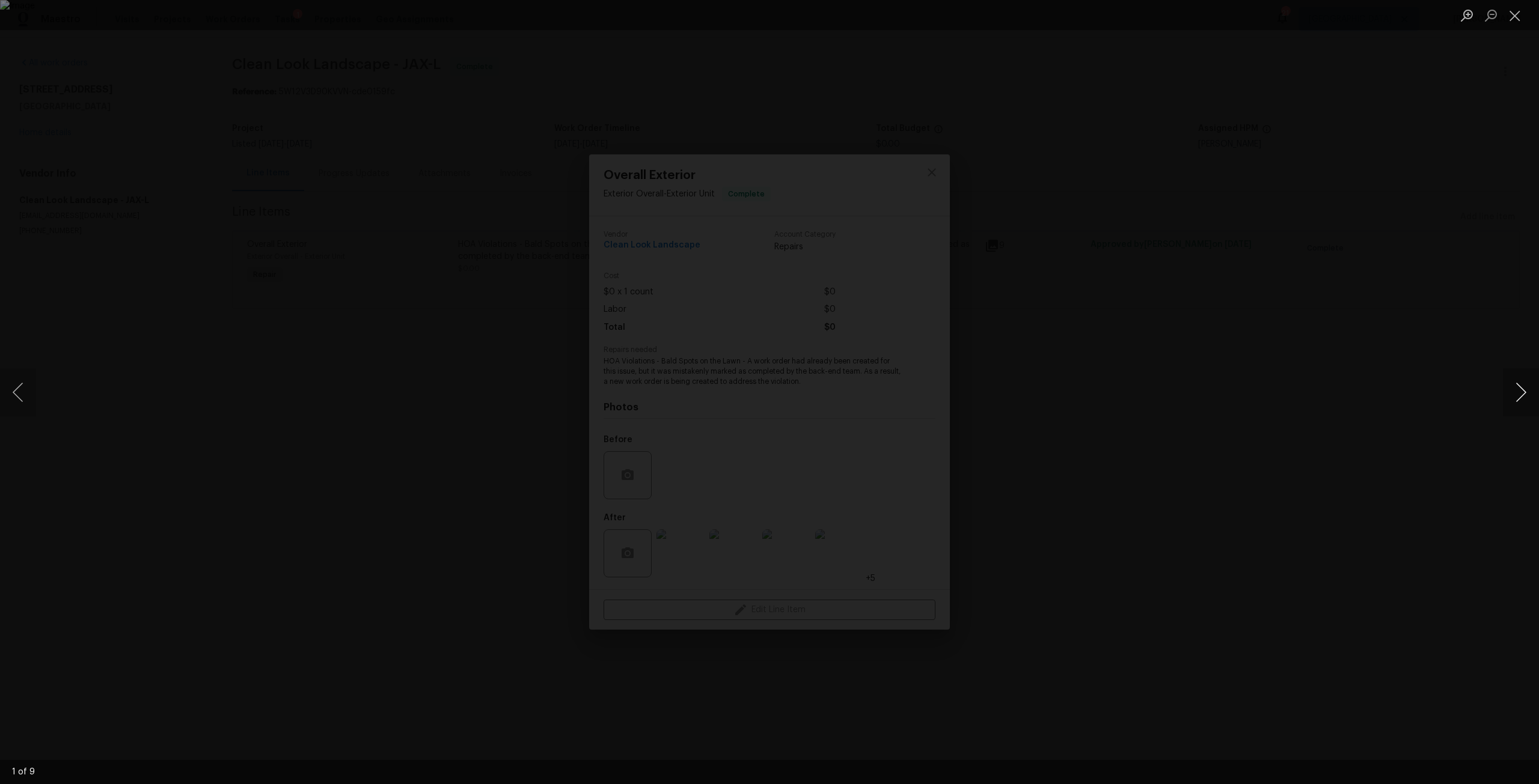
click at [1513, 390] on button "Next image" at bounding box center [1521, 392] width 36 height 48
click at [1467, 270] on div "Lightbox" at bounding box center [770, 392] width 1539 height 784
click at [1235, 176] on div "Lightbox" at bounding box center [770, 392] width 1539 height 784
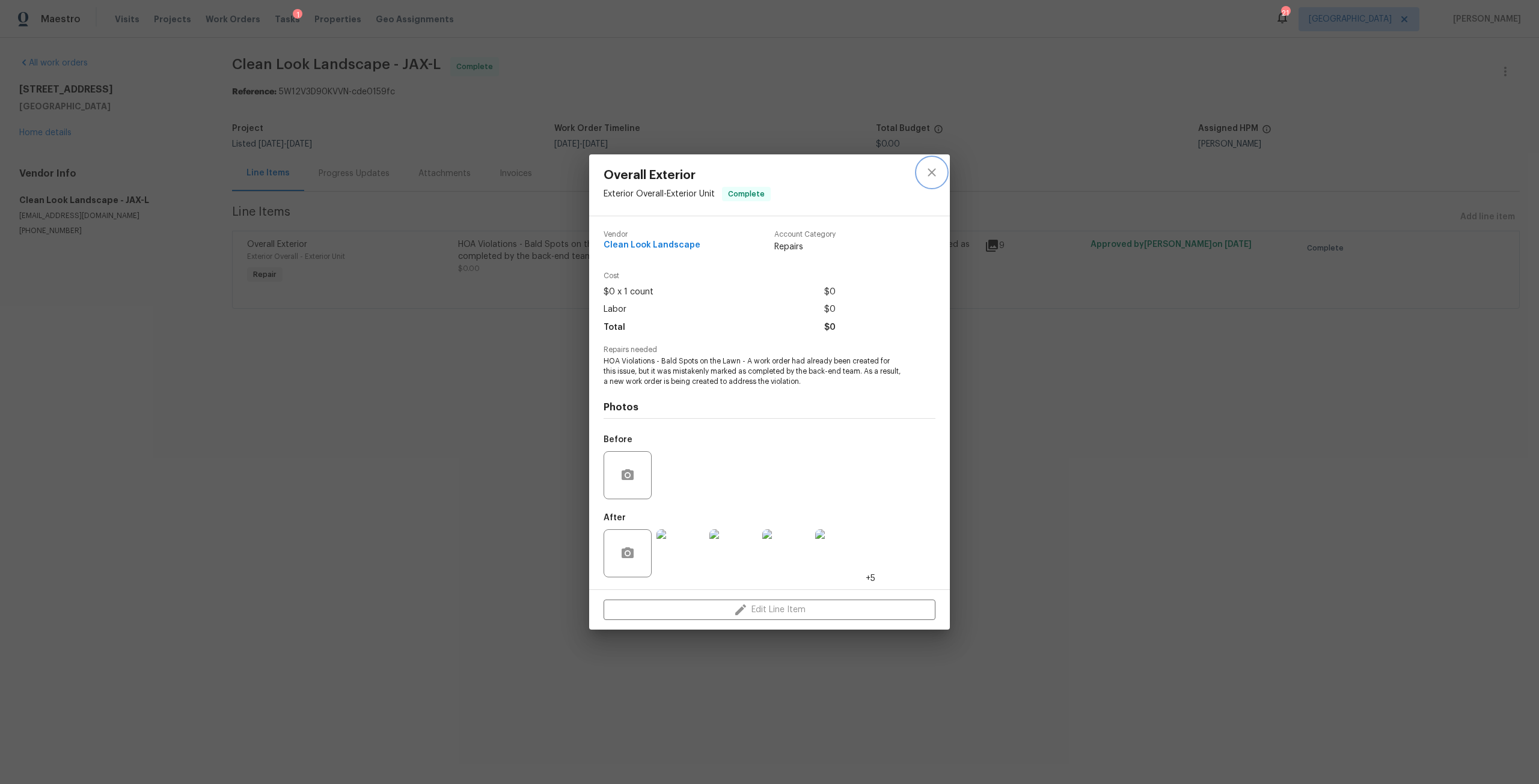
click at [941, 177] on button "close" at bounding box center [931, 172] width 29 height 29
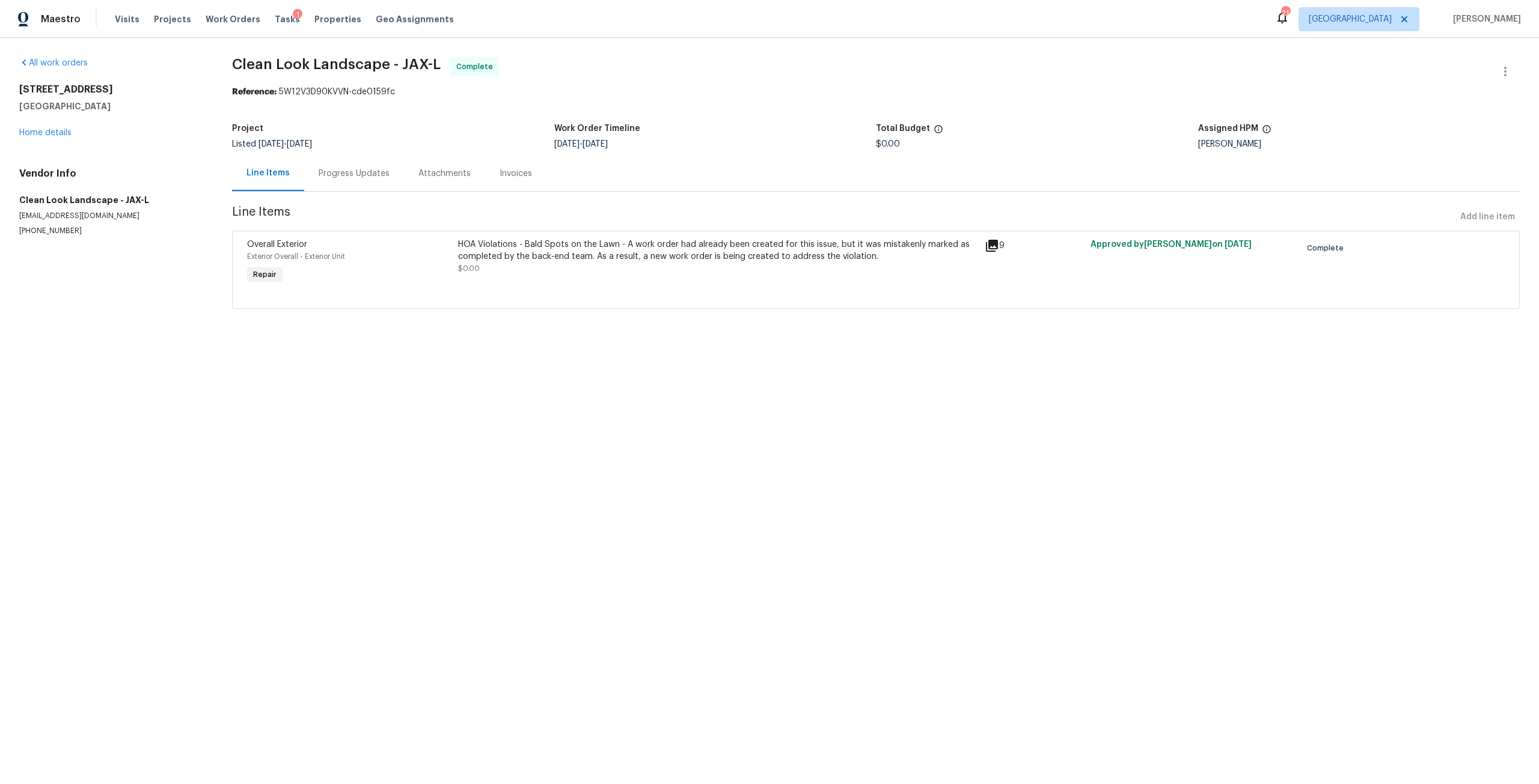
click at [361, 176] on div "Progress Updates" at bounding box center [354, 174] width 71 height 12
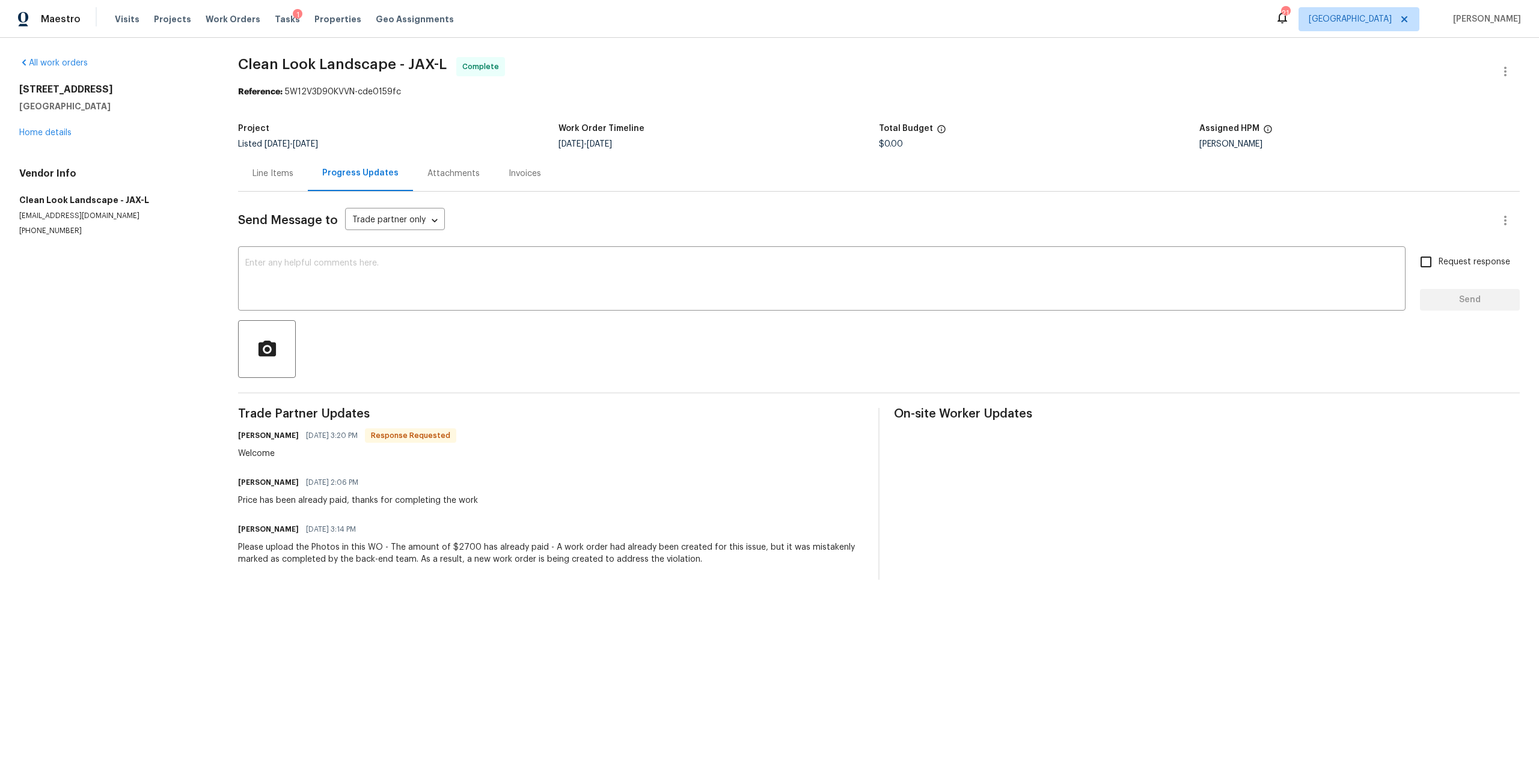
click at [267, 173] on div "Line Items" at bounding box center [273, 174] width 41 height 12
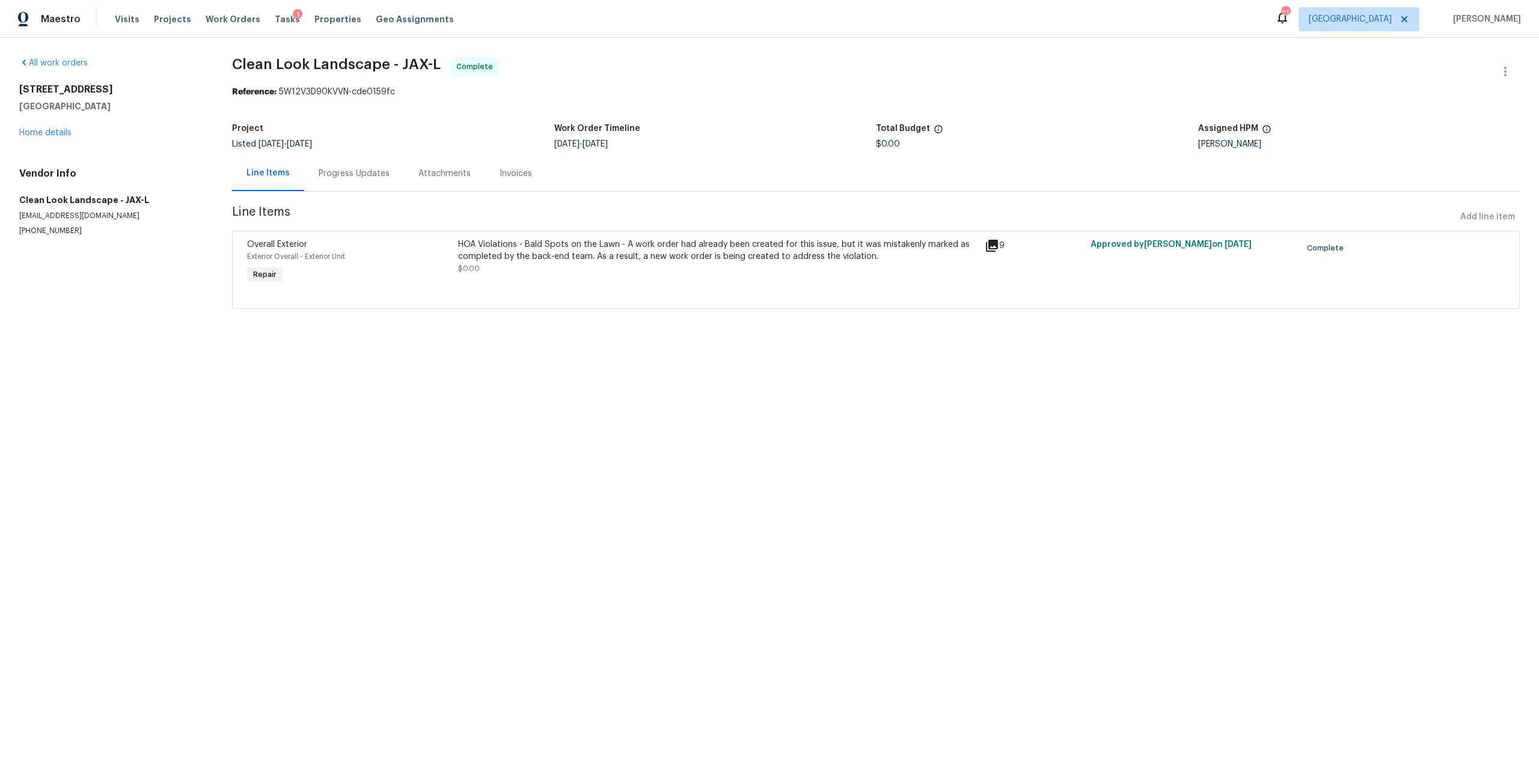
click at [63, 139] on div "All work orders 2444 Shelby Creek Rd W Jacksonville, FL 32221 Home details Vend…" at bounding box center [111, 146] width 184 height 179
click at [64, 129] on link "Home details" at bounding box center [46, 133] width 53 height 9
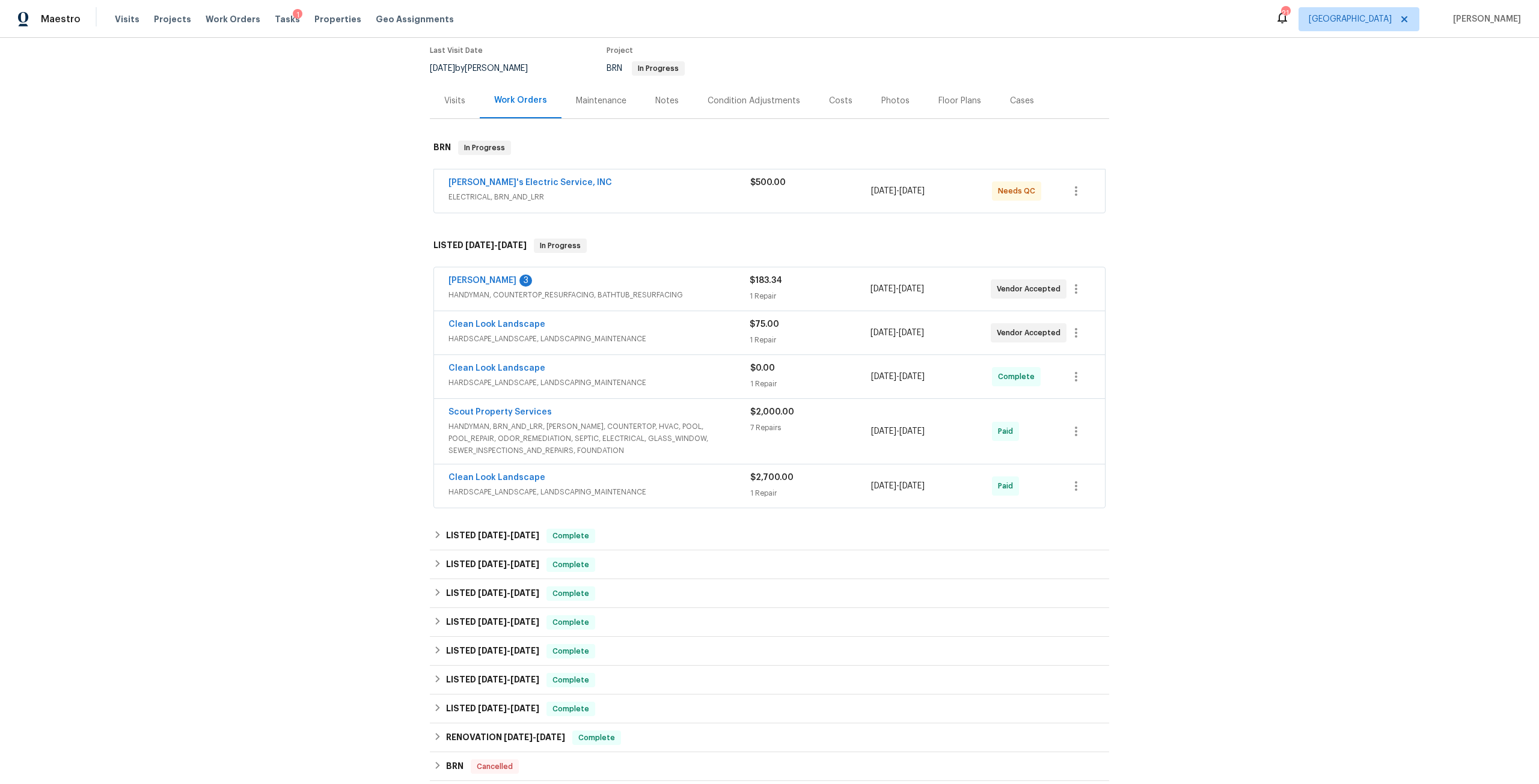
scroll to position [120, 0]
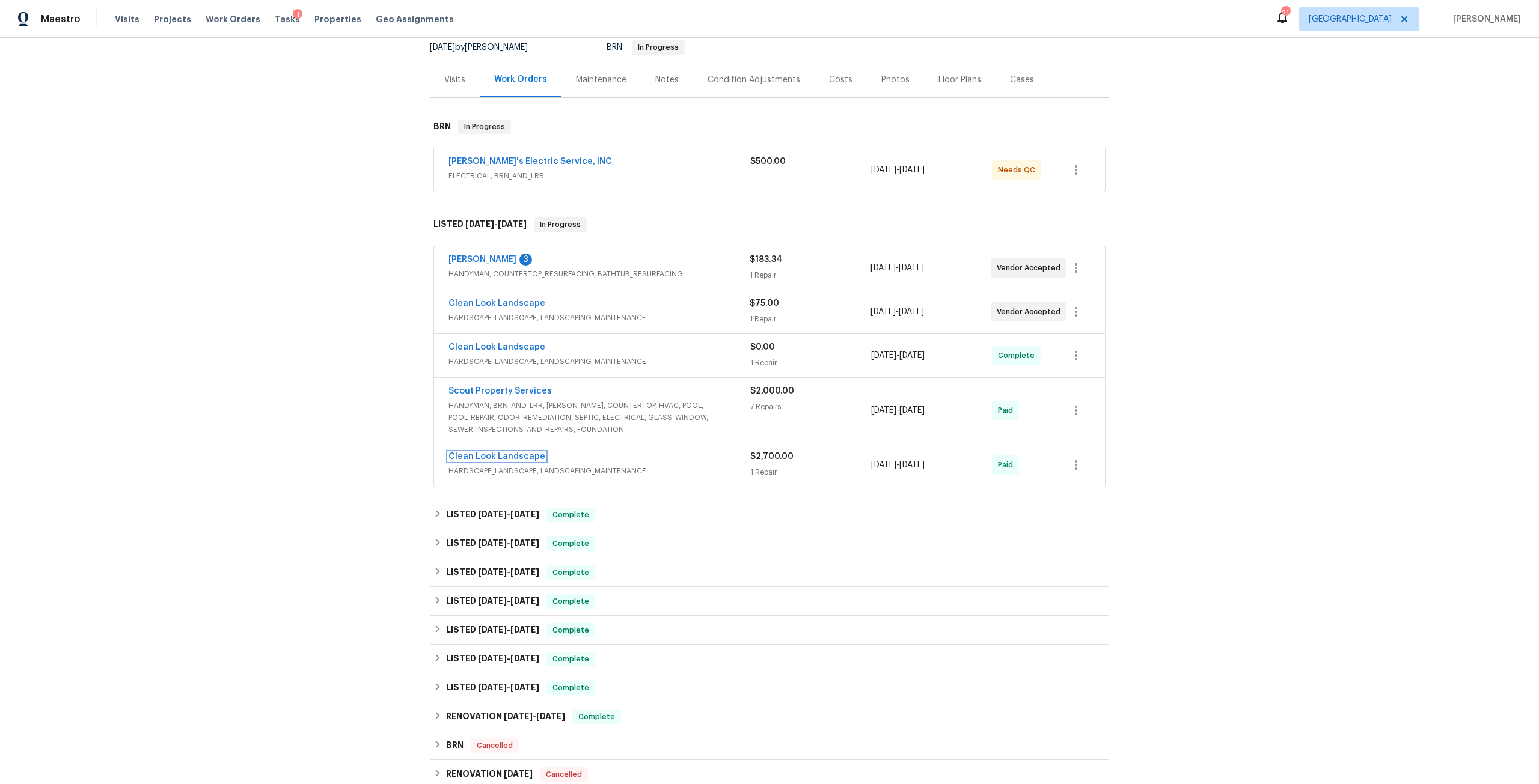
click at [509, 455] on link "Clean Look Landscape" at bounding box center [497, 457] width 97 height 9
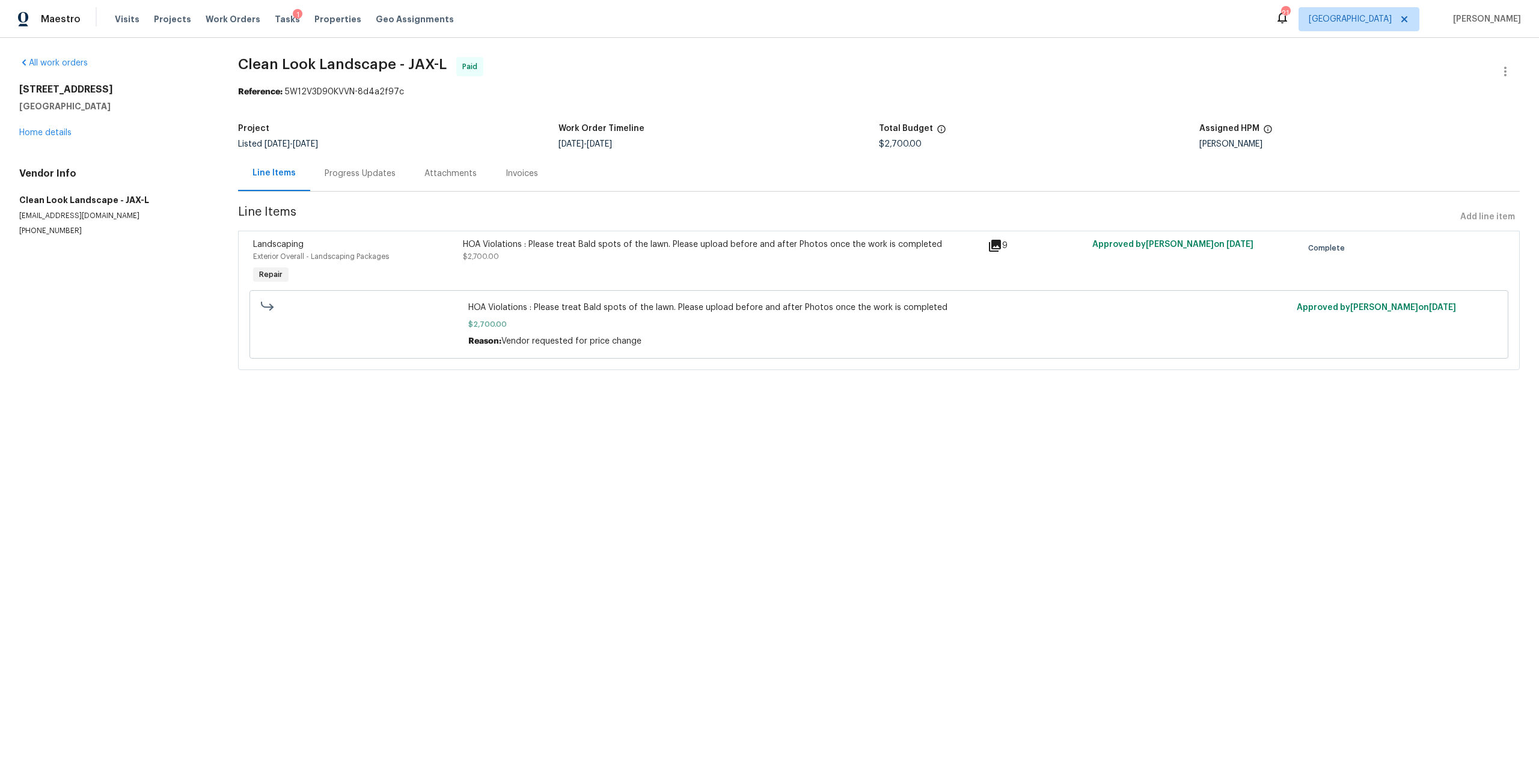
click at [703, 257] on div "HOA Violations : Please treat Bald spots of the lawn. Please upload before and …" at bounding box center [721, 250] width 518 height 24
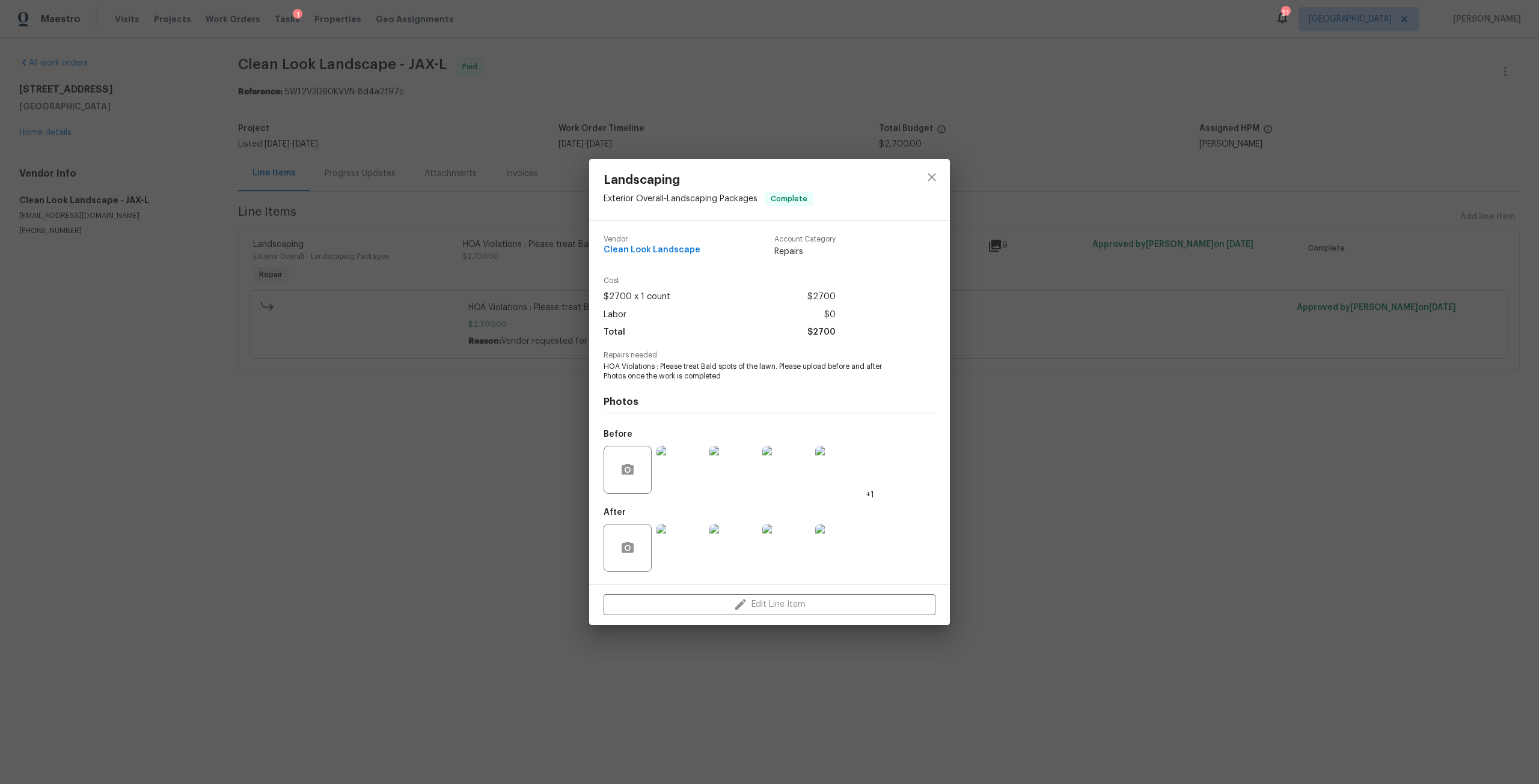
click at [679, 535] on img at bounding box center [680, 547] width 48 height 48
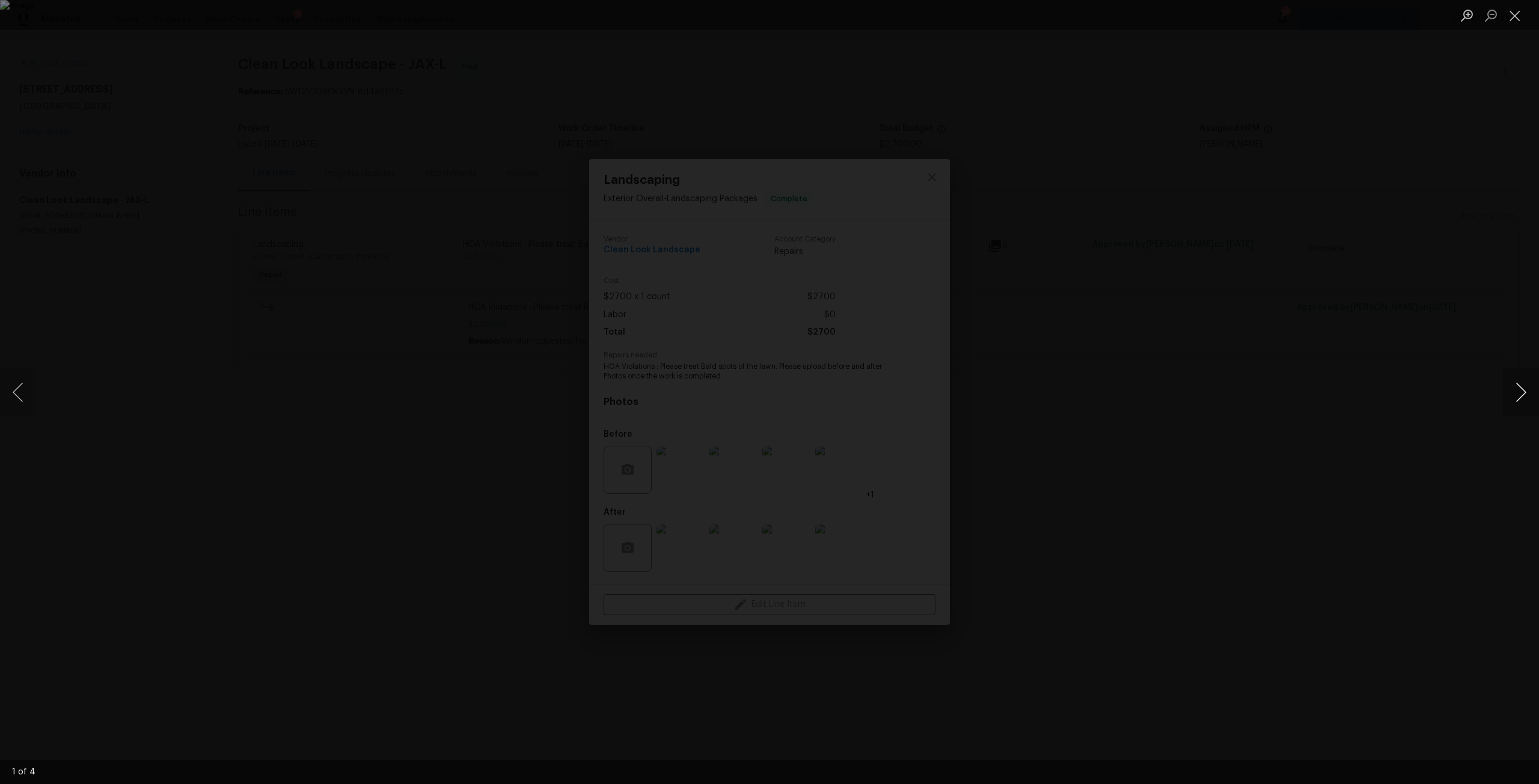
click at [1514, 387] on button "Next image" at bounding box center [1521, 392] width 36 height 48
click at [1383, 222] on div "Lightbox" at bounding box center [770, 392] width 1539 height 784
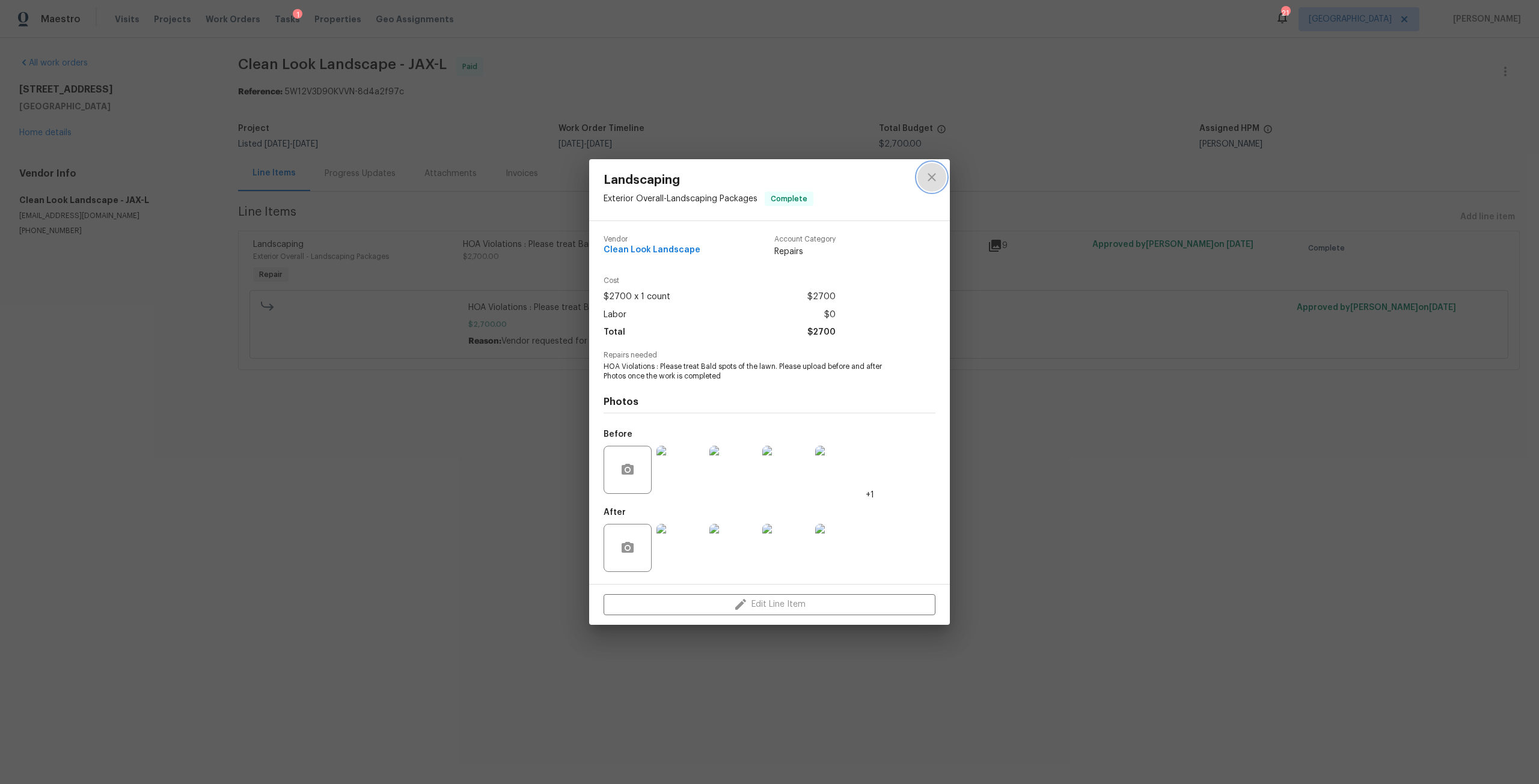
click at [934, 171] on icon "close" at bounding box center [932, 177] width 14 height 14
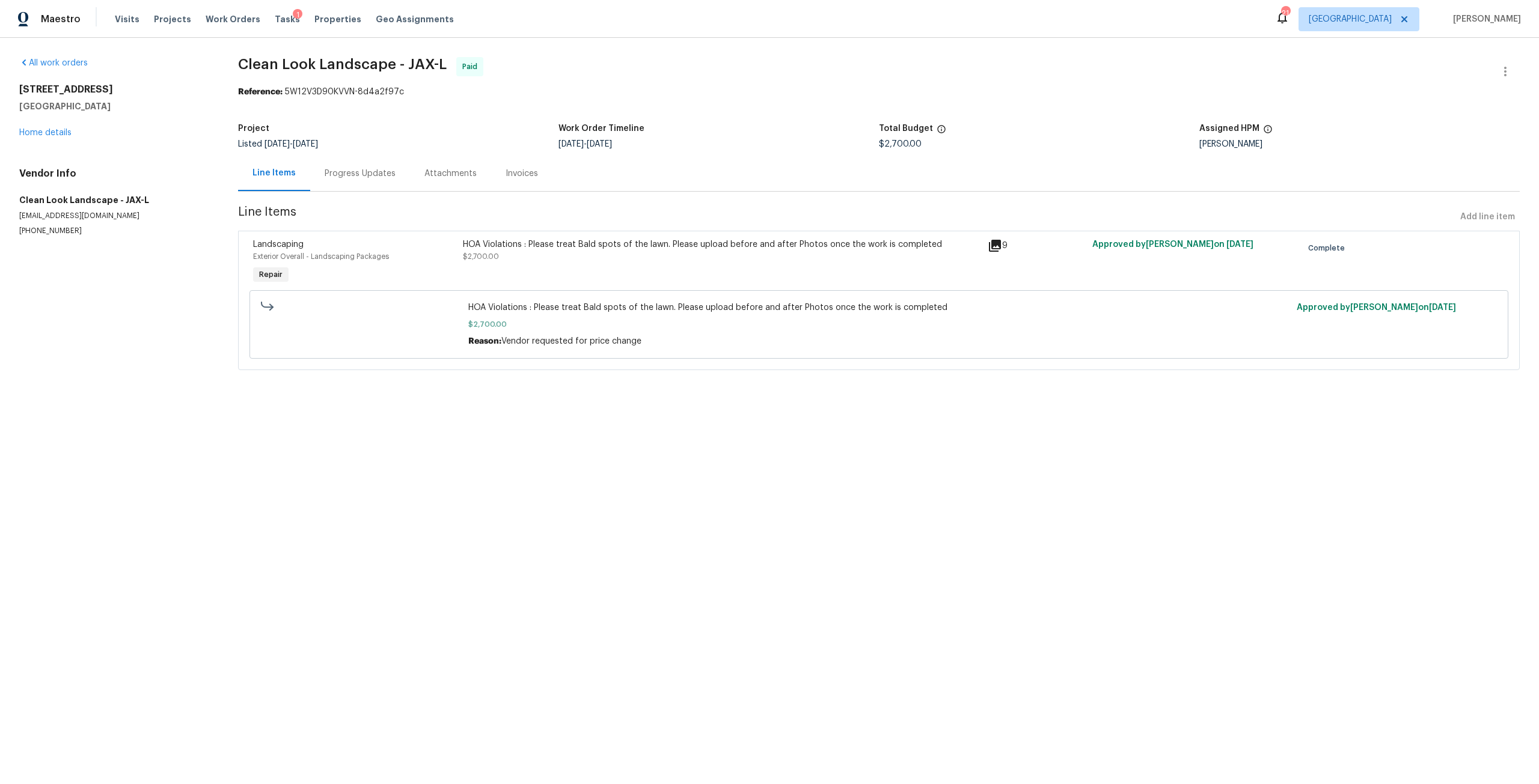
click at [41, 137] on div "2444 Shelby Creek Rd W Jacksonville, FL 32221 Home details" at bounding box center [114, 110] width 190 height 55
click at [58, 129] on link "Home details" at bounding box center [46, 133] width 53 height 9
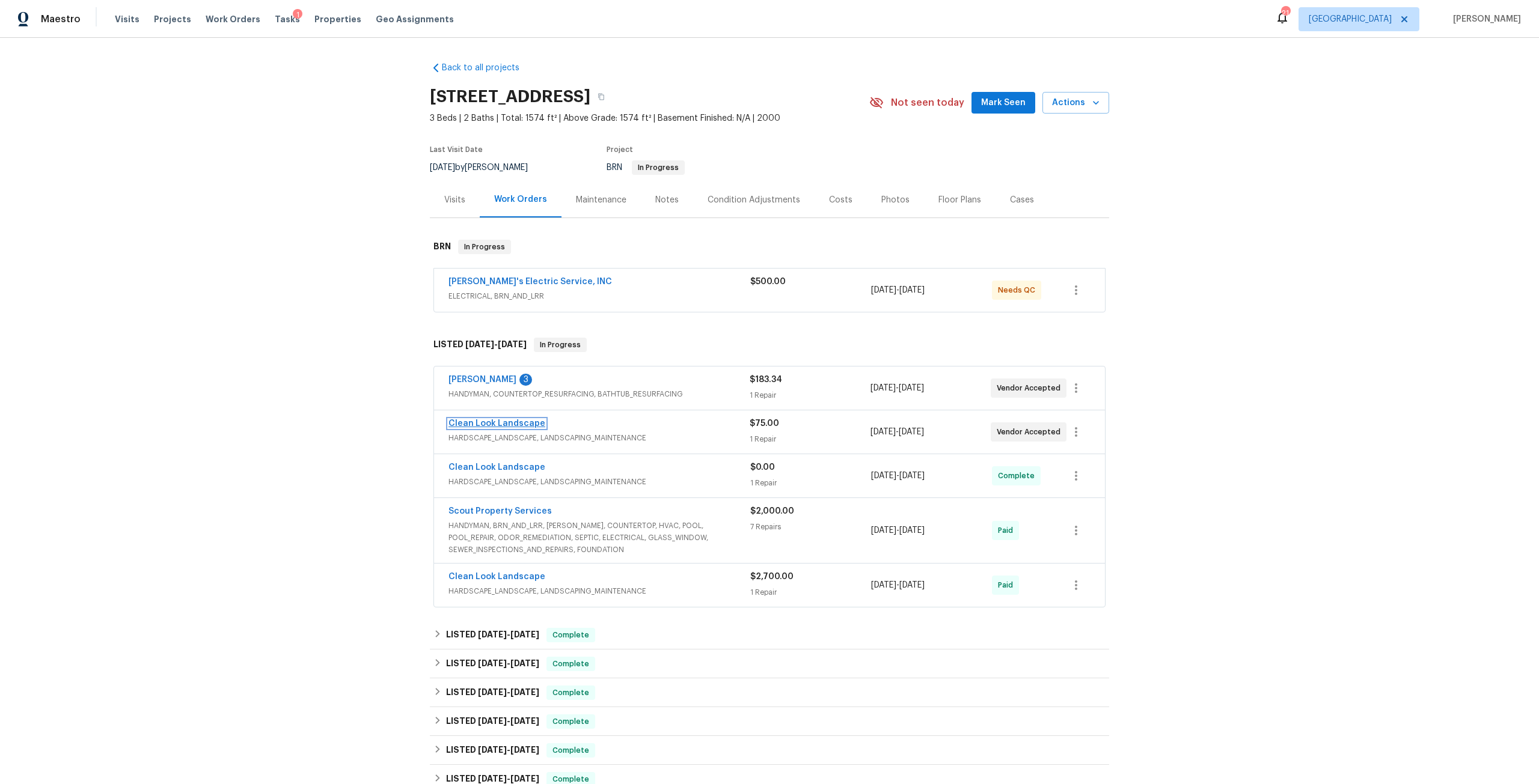
click at [514, 420] on link "Clean Look Landscape" at bounding box center [497, 424] width 97 height 9
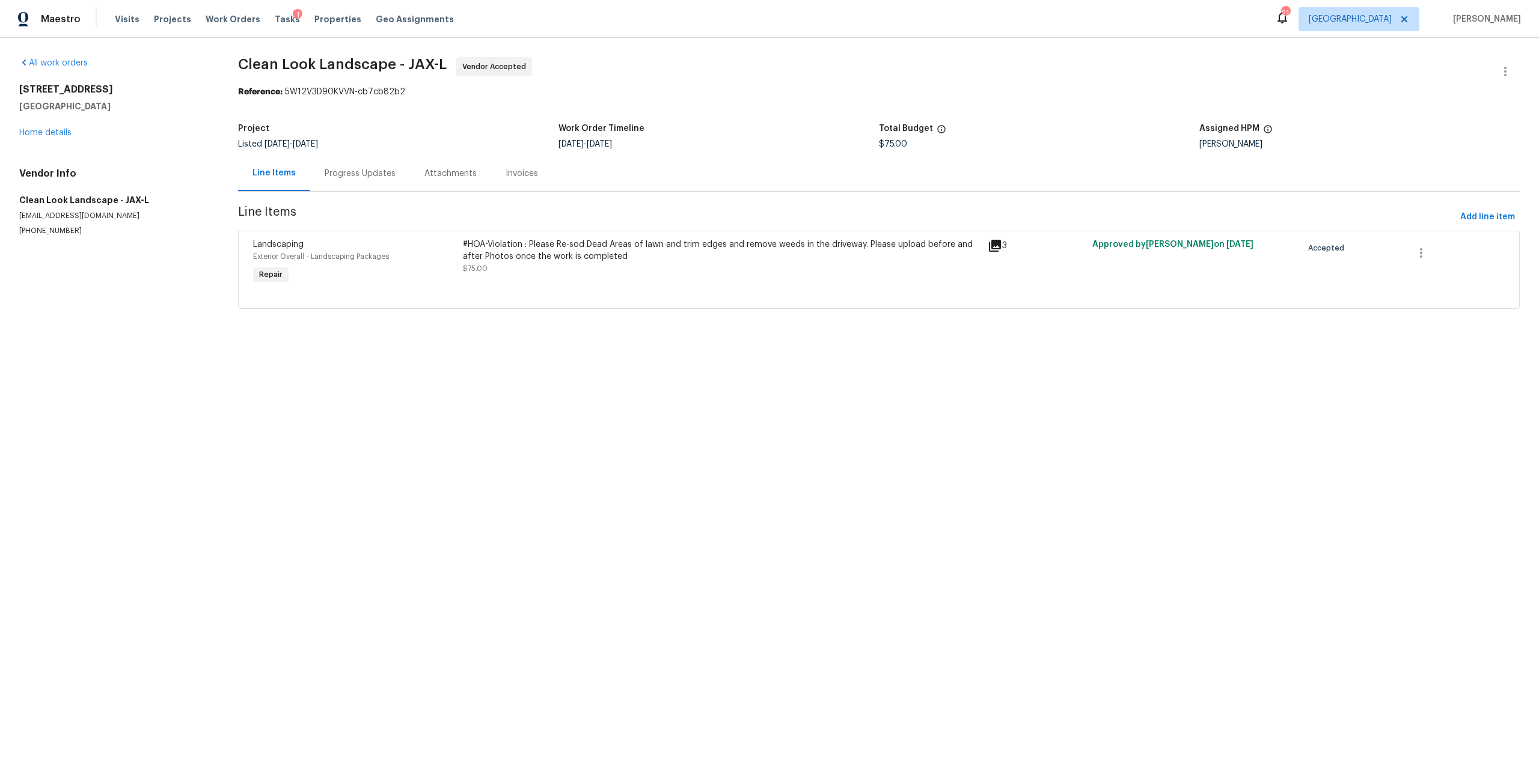
click at [379, 176] on div "Progress Updates" at bounding box center [360, 174] width 71 height 12
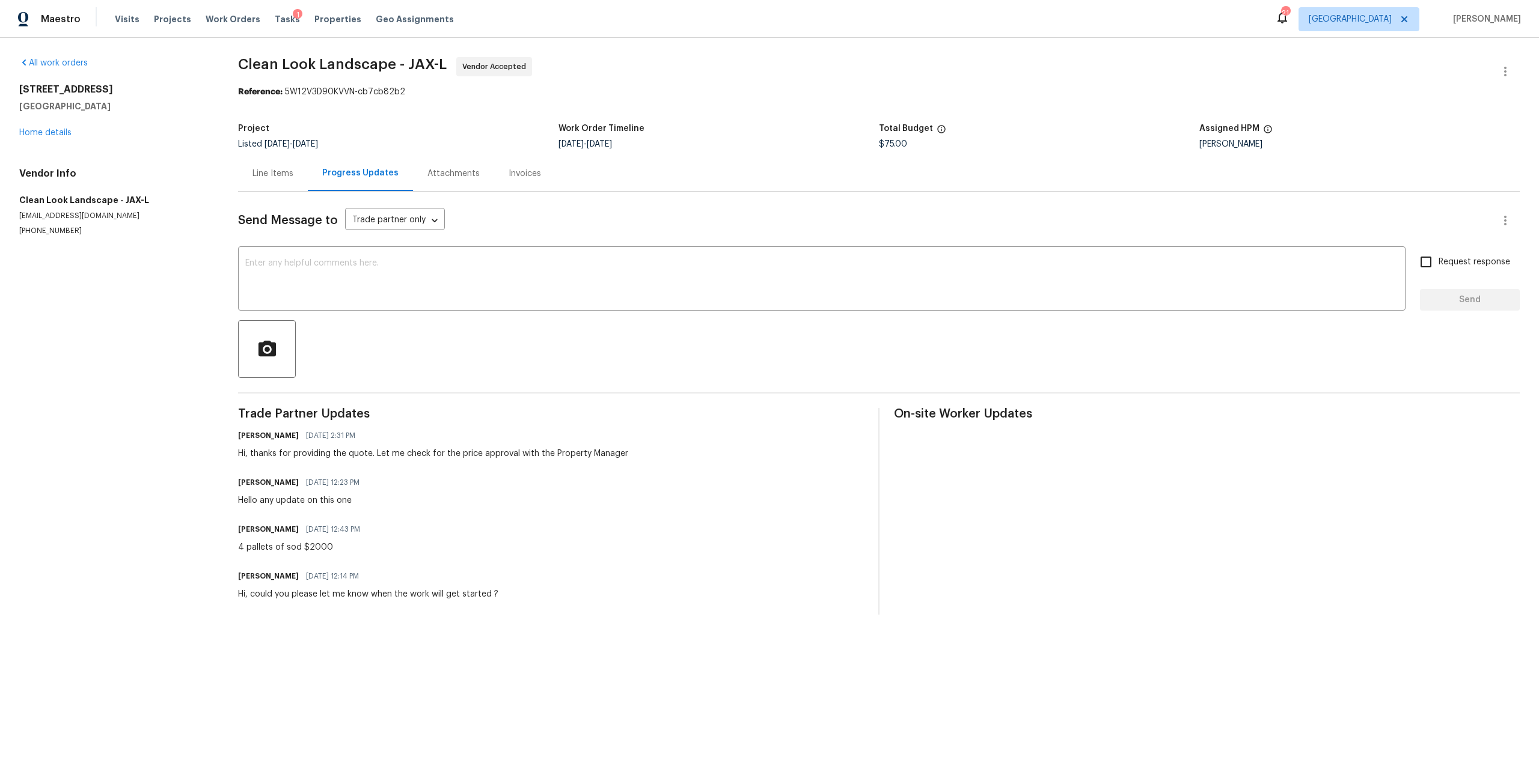
click at [253, 168] on div "Line Items" at bounding box center [273, 174] width 41 height 12
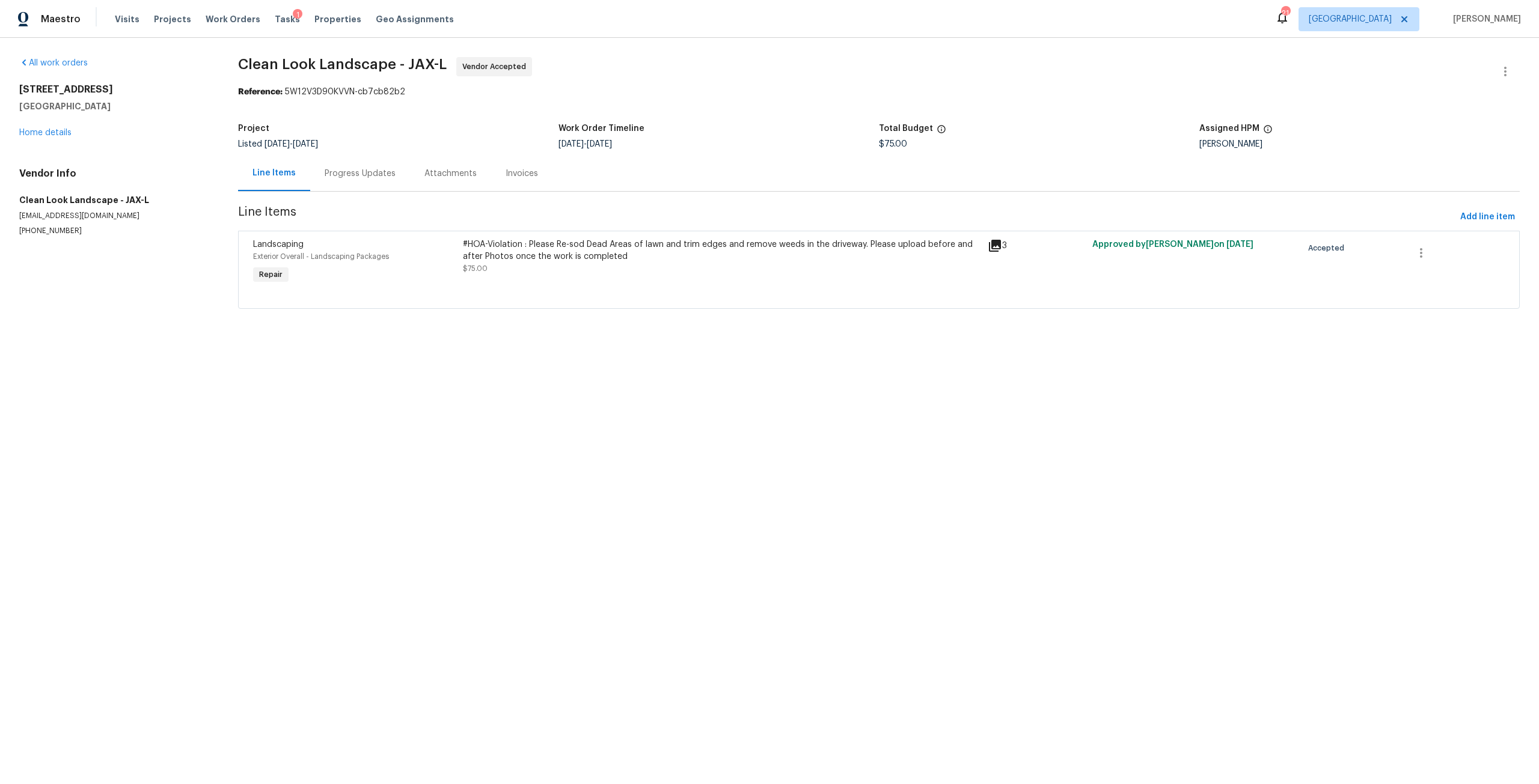
click at [354, 168] on div "Progress Updates" at bounding box center [360, 174] width 71 height 12
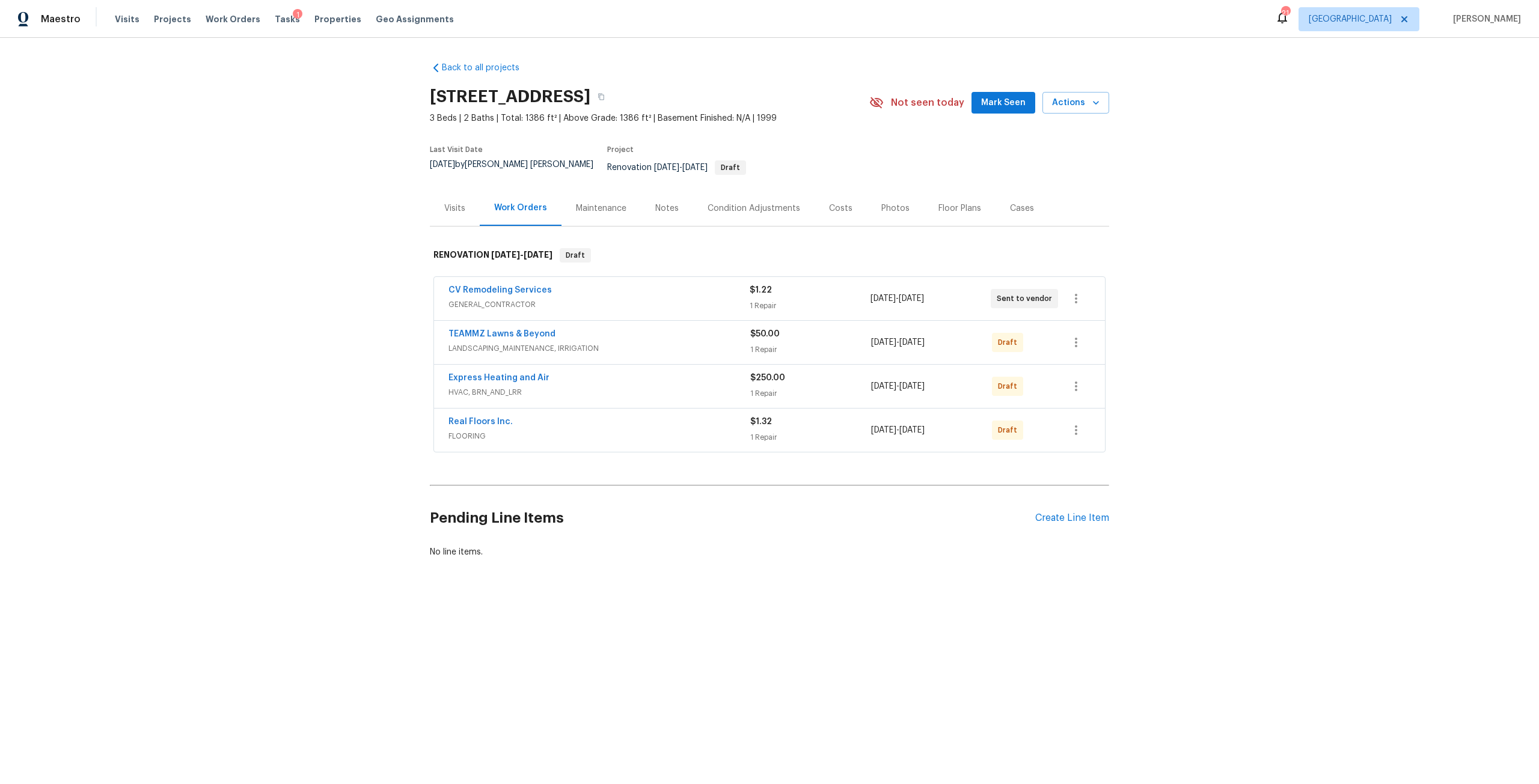
click at [779, 203] on div "Condition Adjustments" at bounding box center [753, 209] width 92 height 12
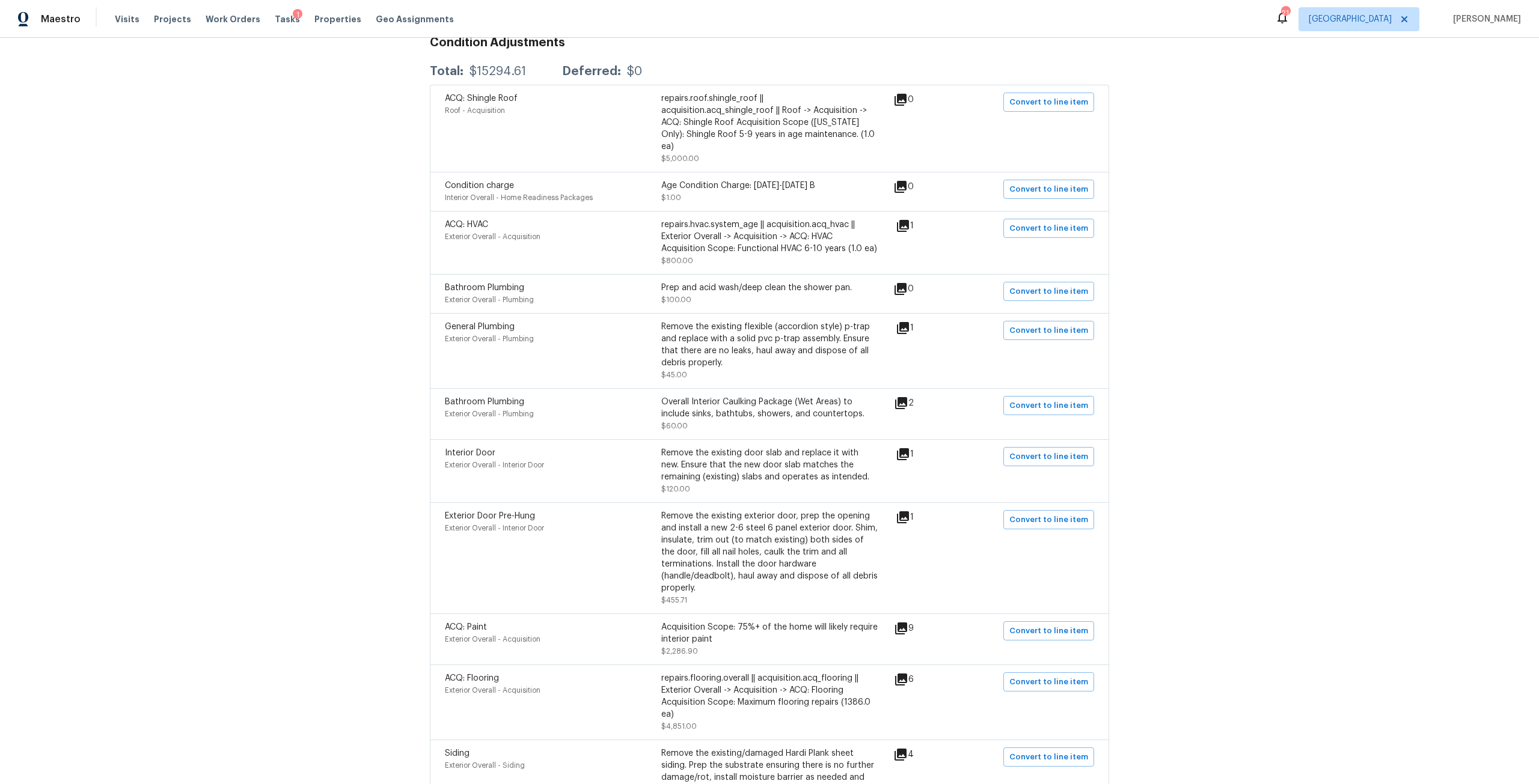
scroll to position [181, 0]
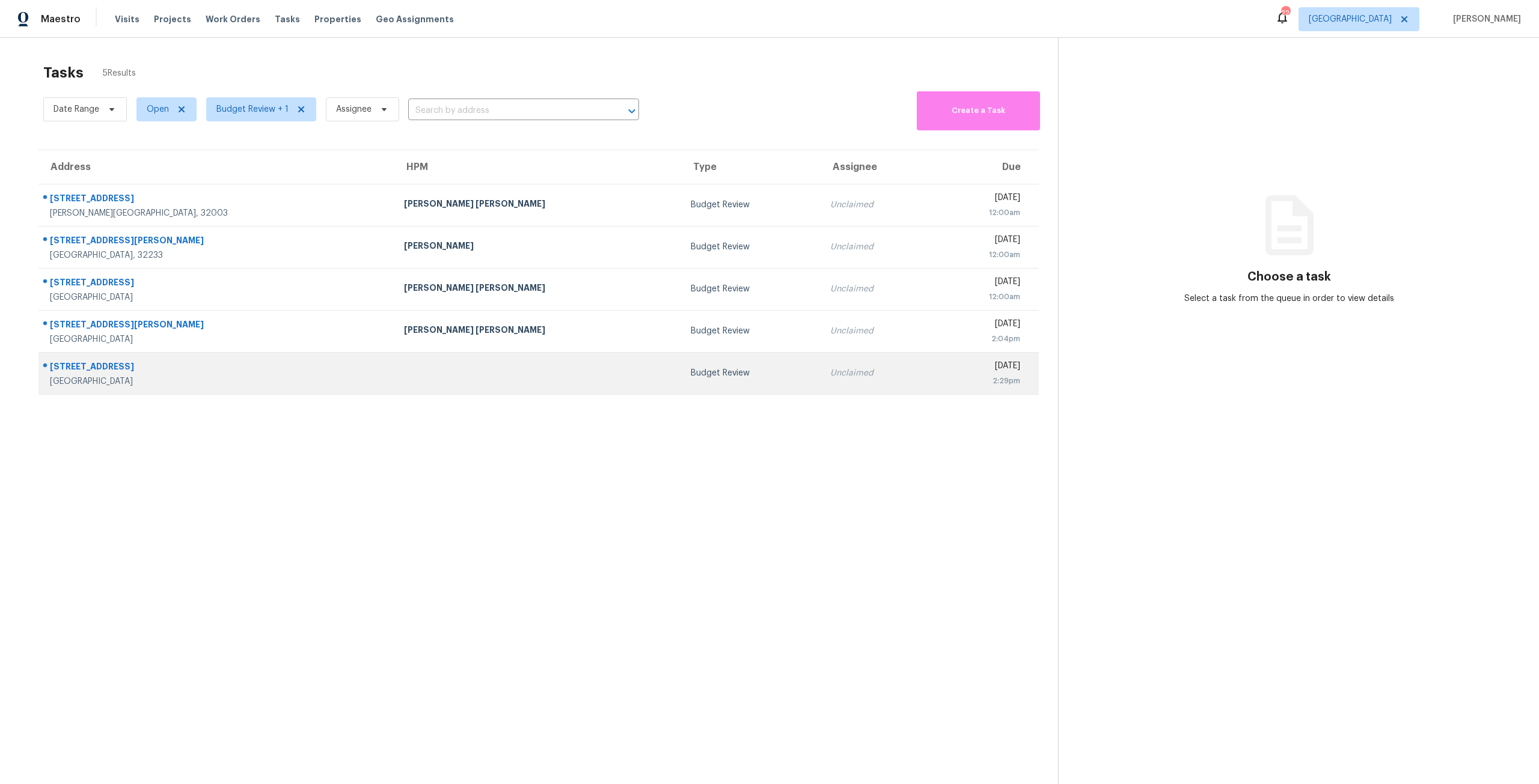
click at [941, 378] on div "2:29pm" at bounding box center [980, 381] width 78 height 12
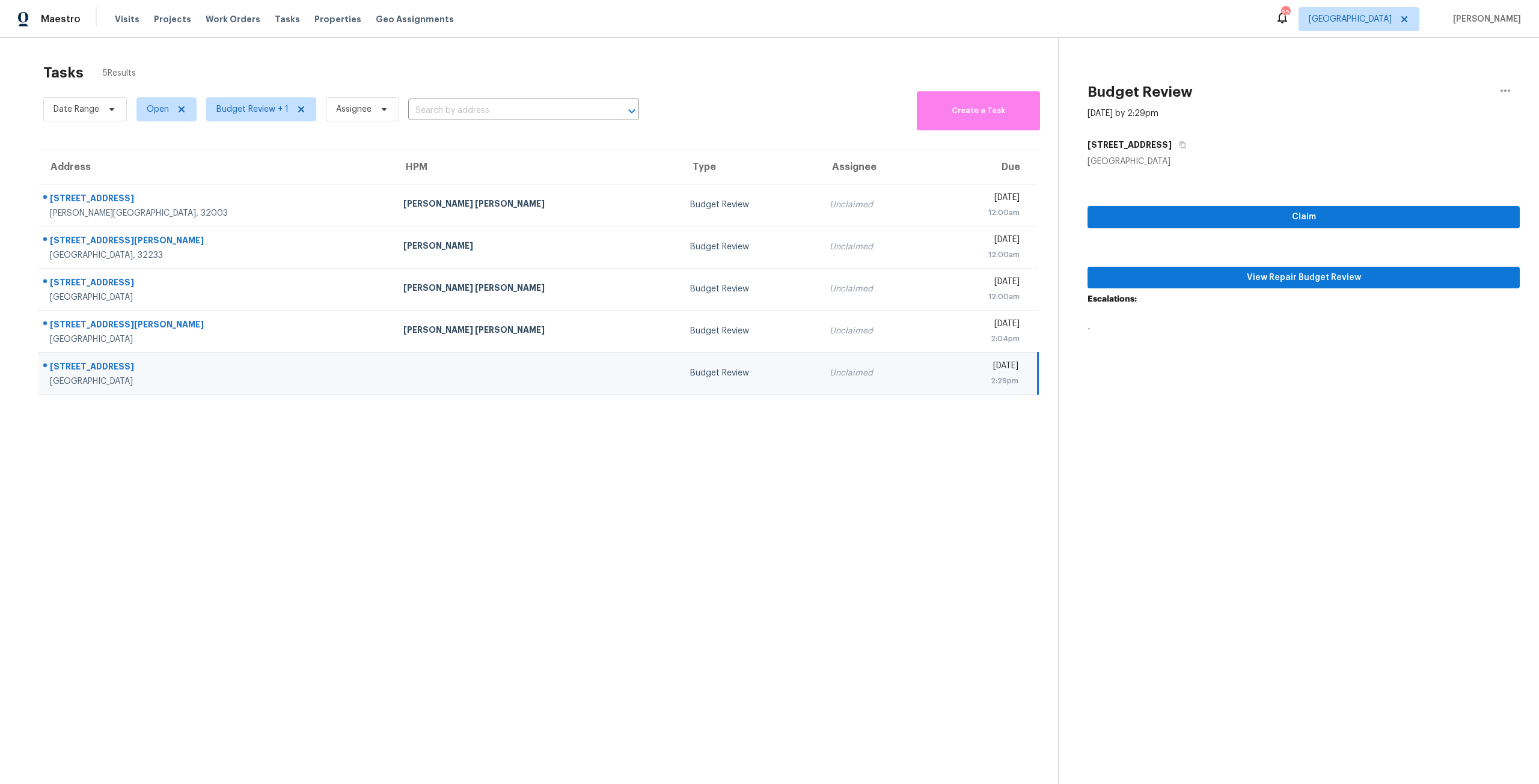
click at [1192, 292] on div "Claim View Repair Budget Review Escalations: -" at bounding box center [1303, 254] width 433 height 174
click at [1220, 282] on span "View Repair Budget Review" at bounding box center [1303, 277] width 413 height 15
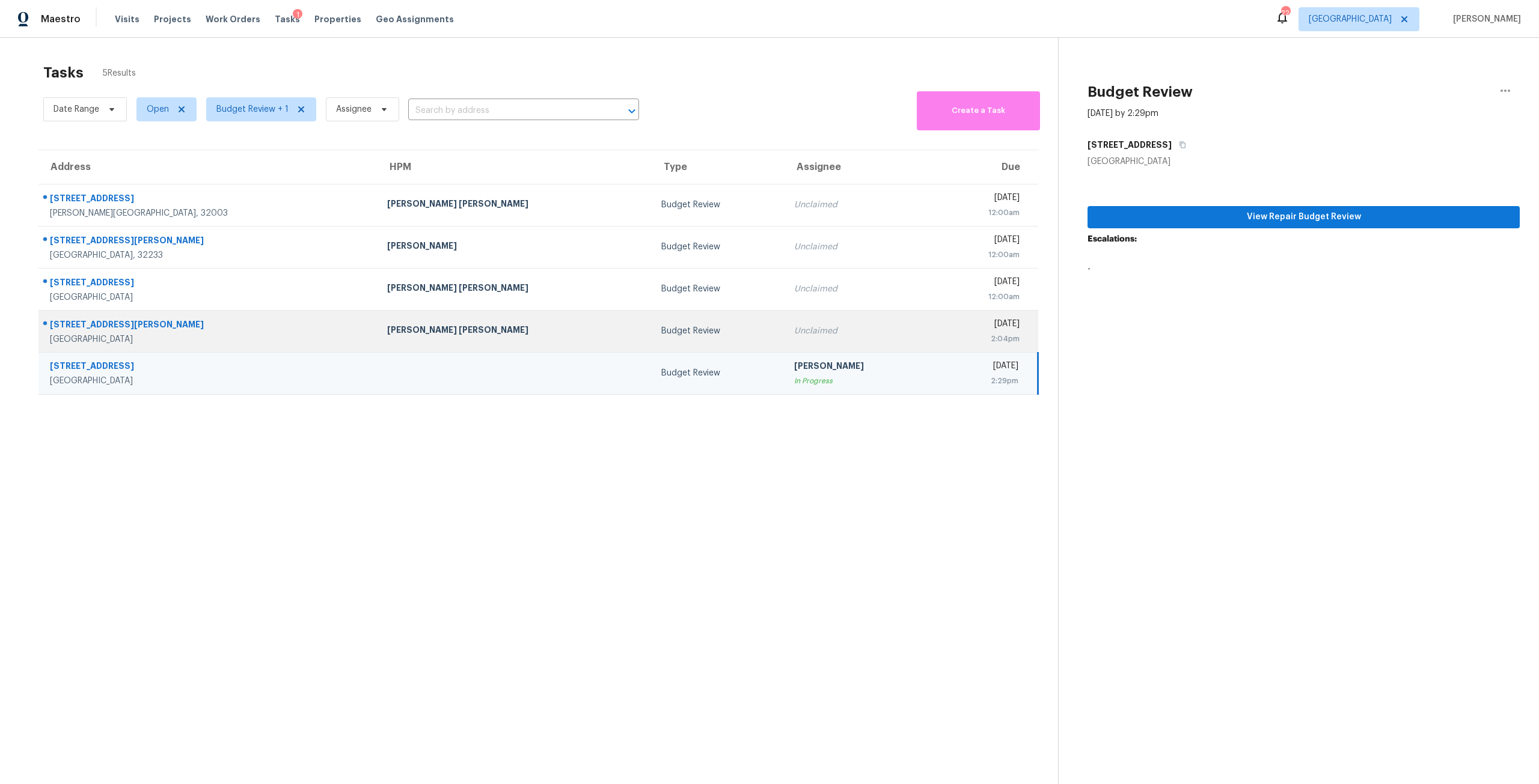
click at [946, 330] on div "[DATE]" at bounding box center [983, 324] width 74 height 15
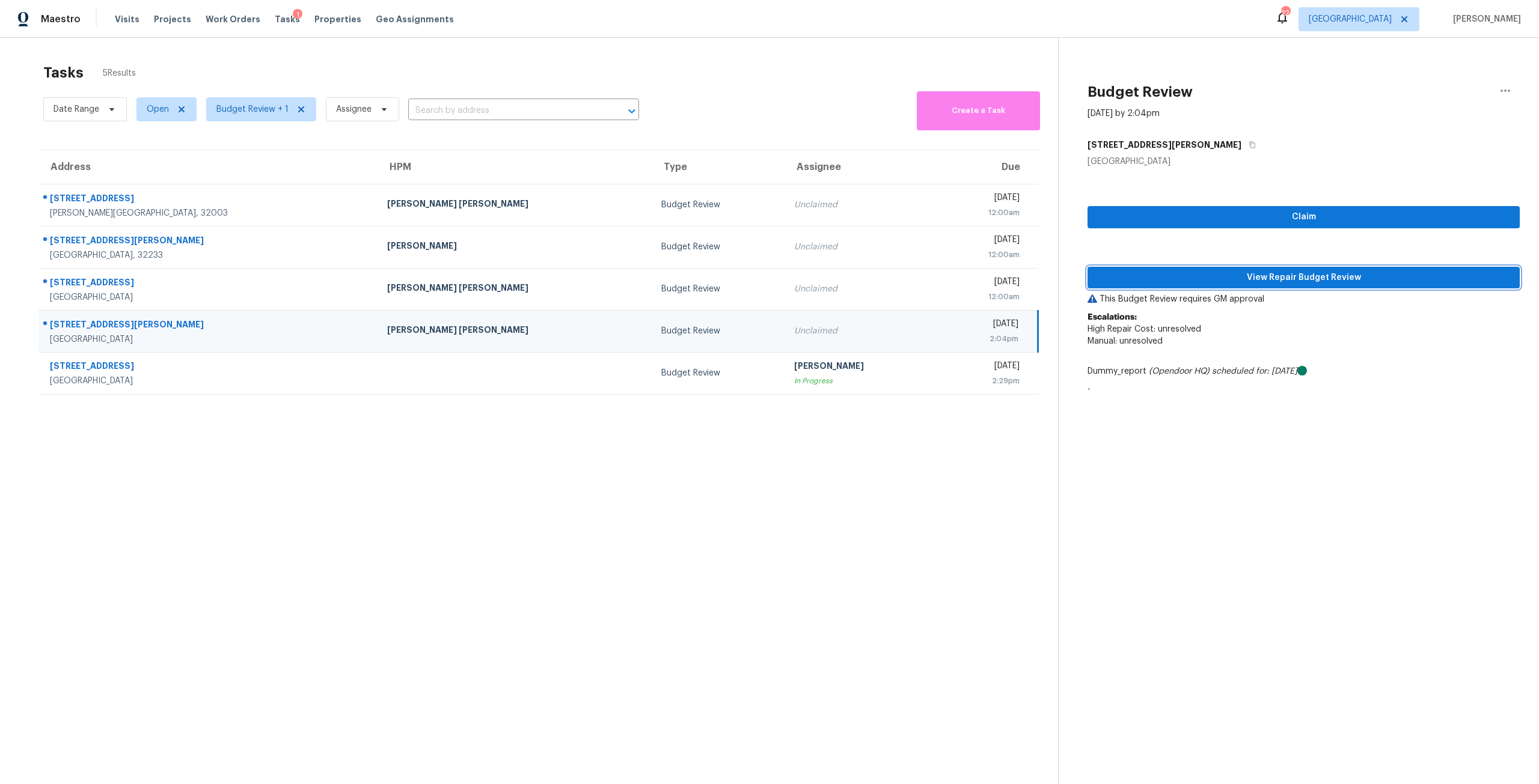
click at [1222, 272] on span "View Repair Budget Review" at bounding box center [1303, 277] width 413 height 15
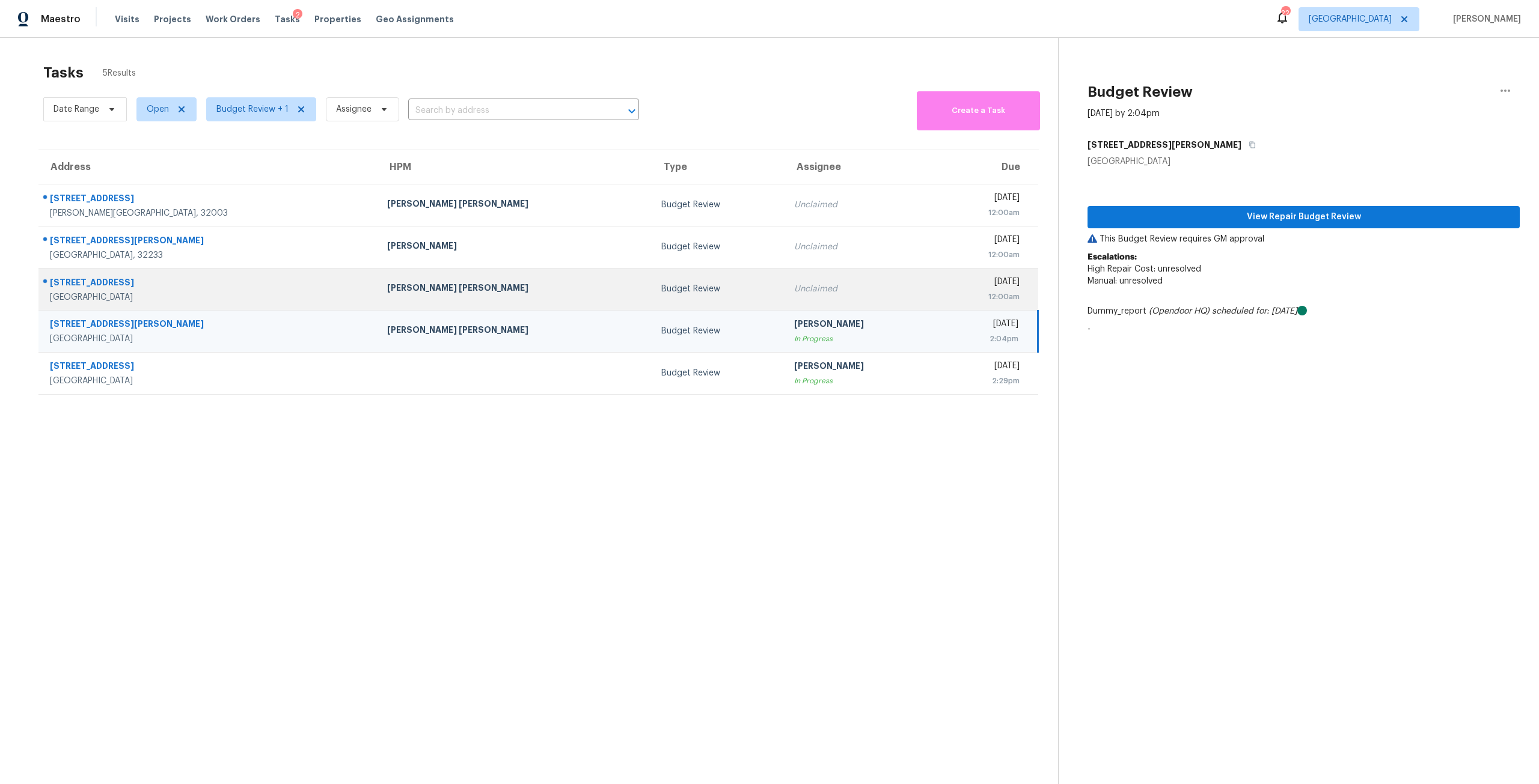
click at [784, 296] on td "Unclaimed" at bounding box center [860, 289] width 152 height 42
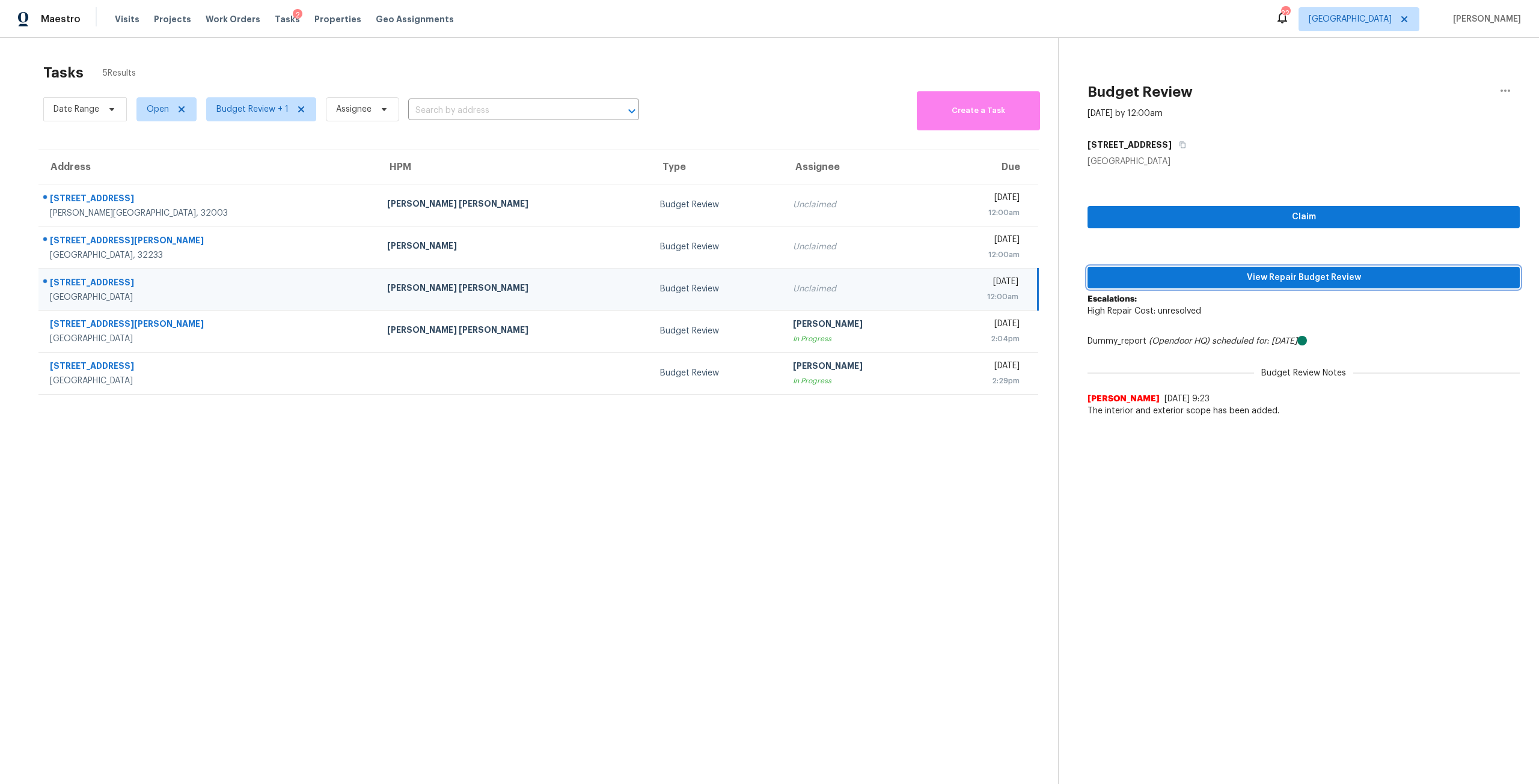
click at [1336, 282] on span "View Repair Budget Review" at bounding box center [1303, 277] width 413 height 15
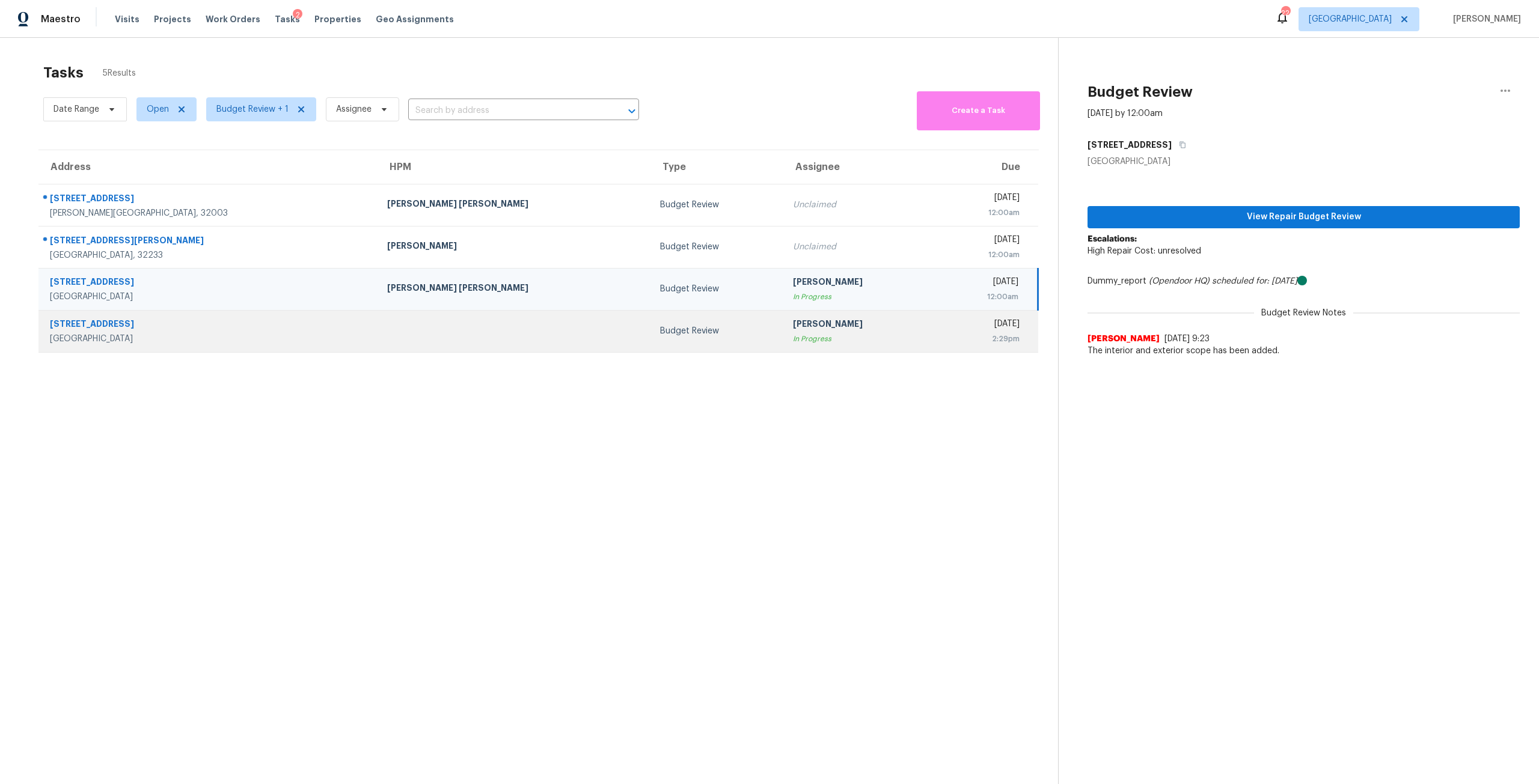
click at [793, 326] on div "[PERSON_NAME]" at bounding box center [859, 324] width 132 height 15
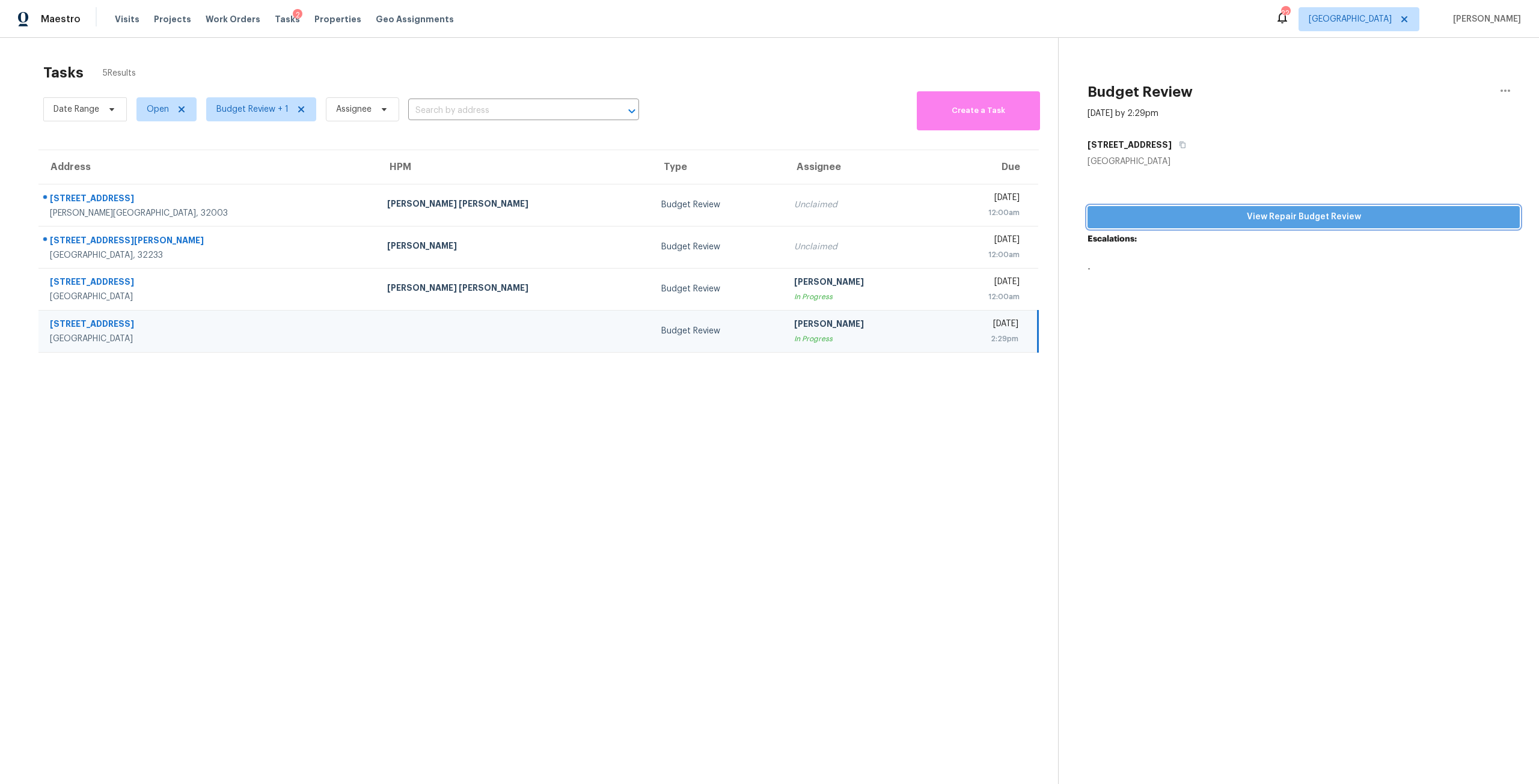
drag, startPoint x: 1264, startPoint y: 215, endPoint x: 1270, endPoint y: 216, distance: 6.1
click at [1270, 216] on span "View Repair Budget Review" at bounding box center [1303, 217] width 413 height 15
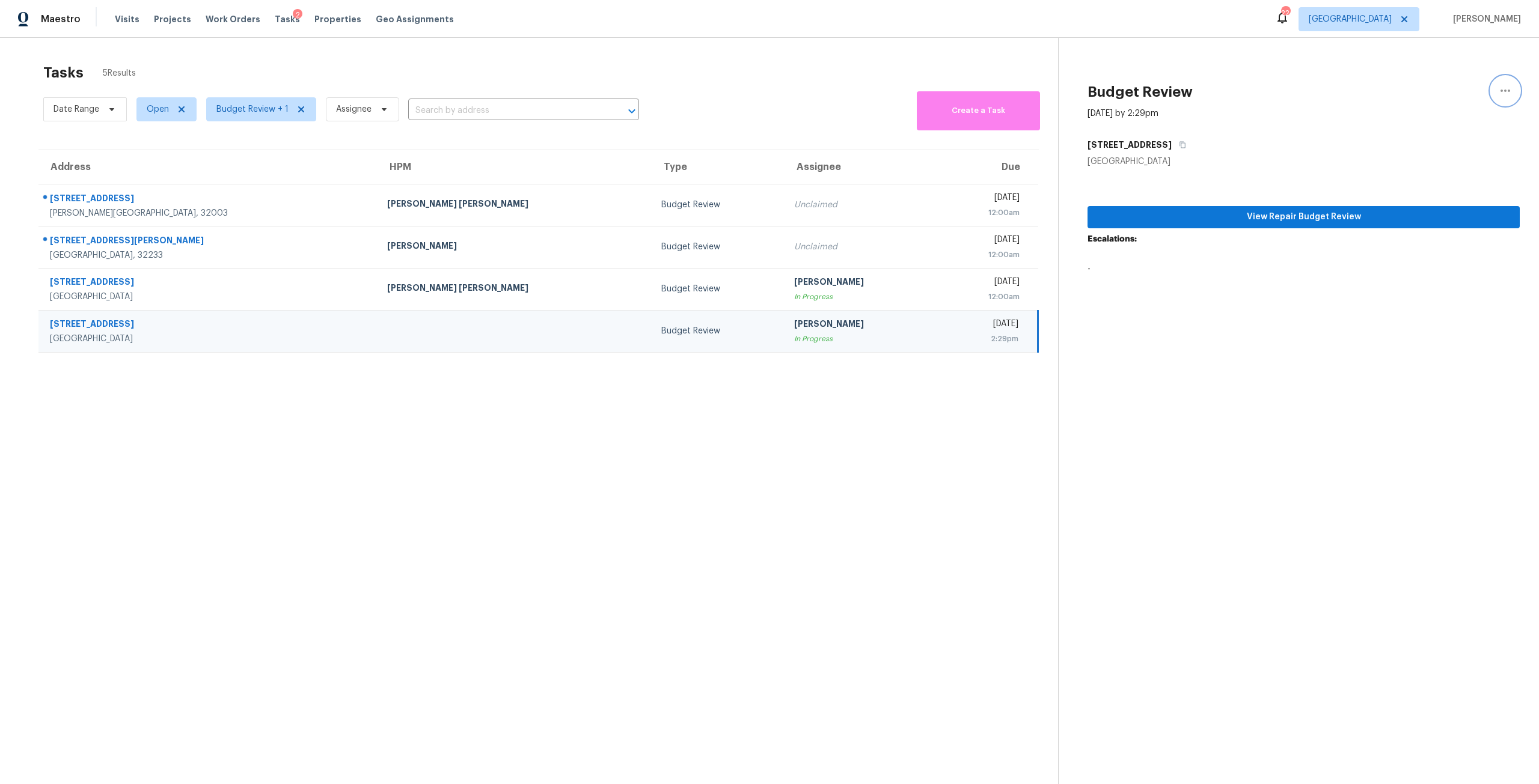
click at [1500, 90] on icon "button" at bounding box center [1505, 90] width 10 height 3
click at [1427, 74] on div "Cancel this task" at bounding box center [1428, 75] width 94 height 12
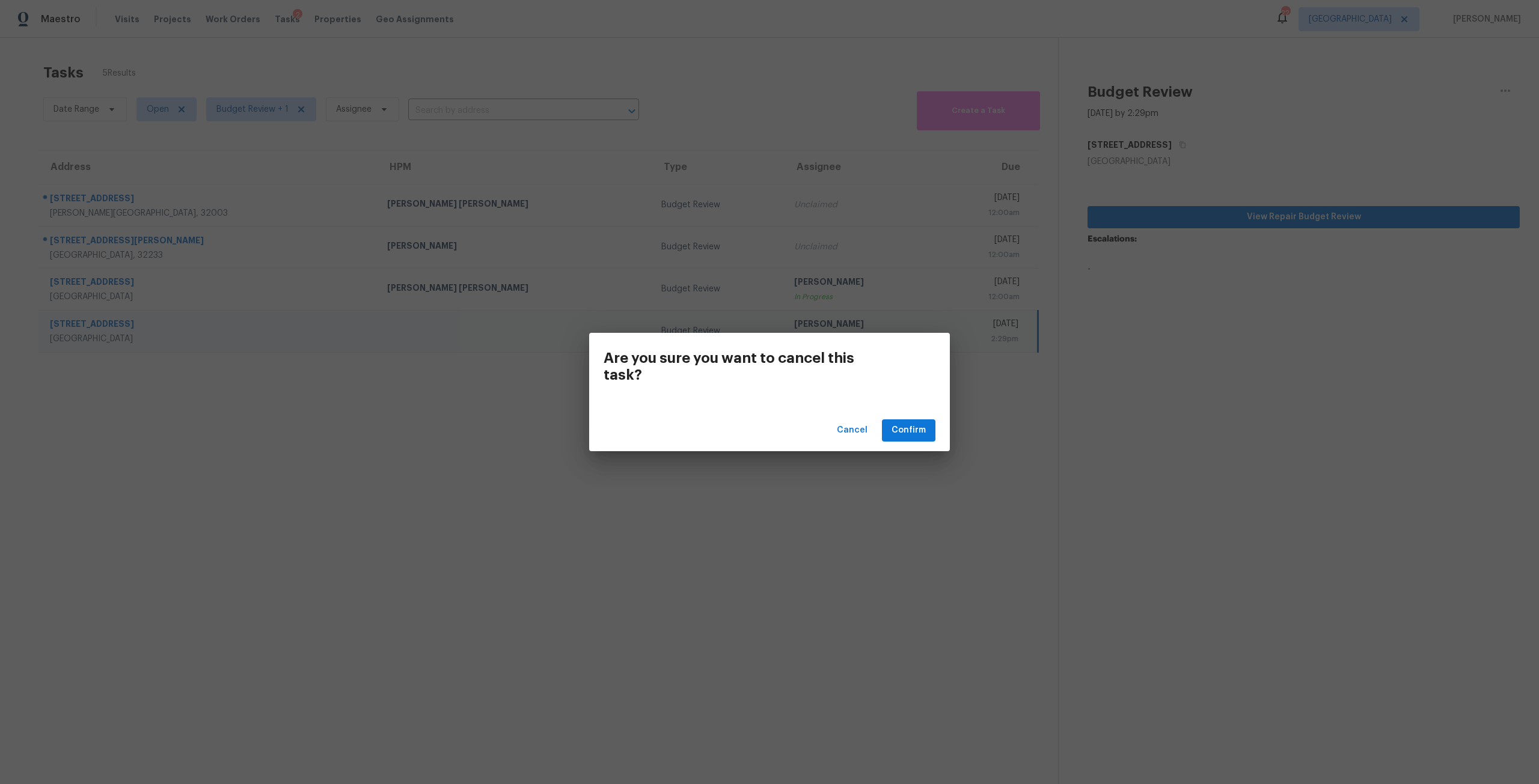
click at [911, 443] on div "Cancel Confirm" at bounding box center [769, 430] width 361 height 41
click at [910, 428] on span "Confirm" at bounding box center [908, 430] width 34 height 15
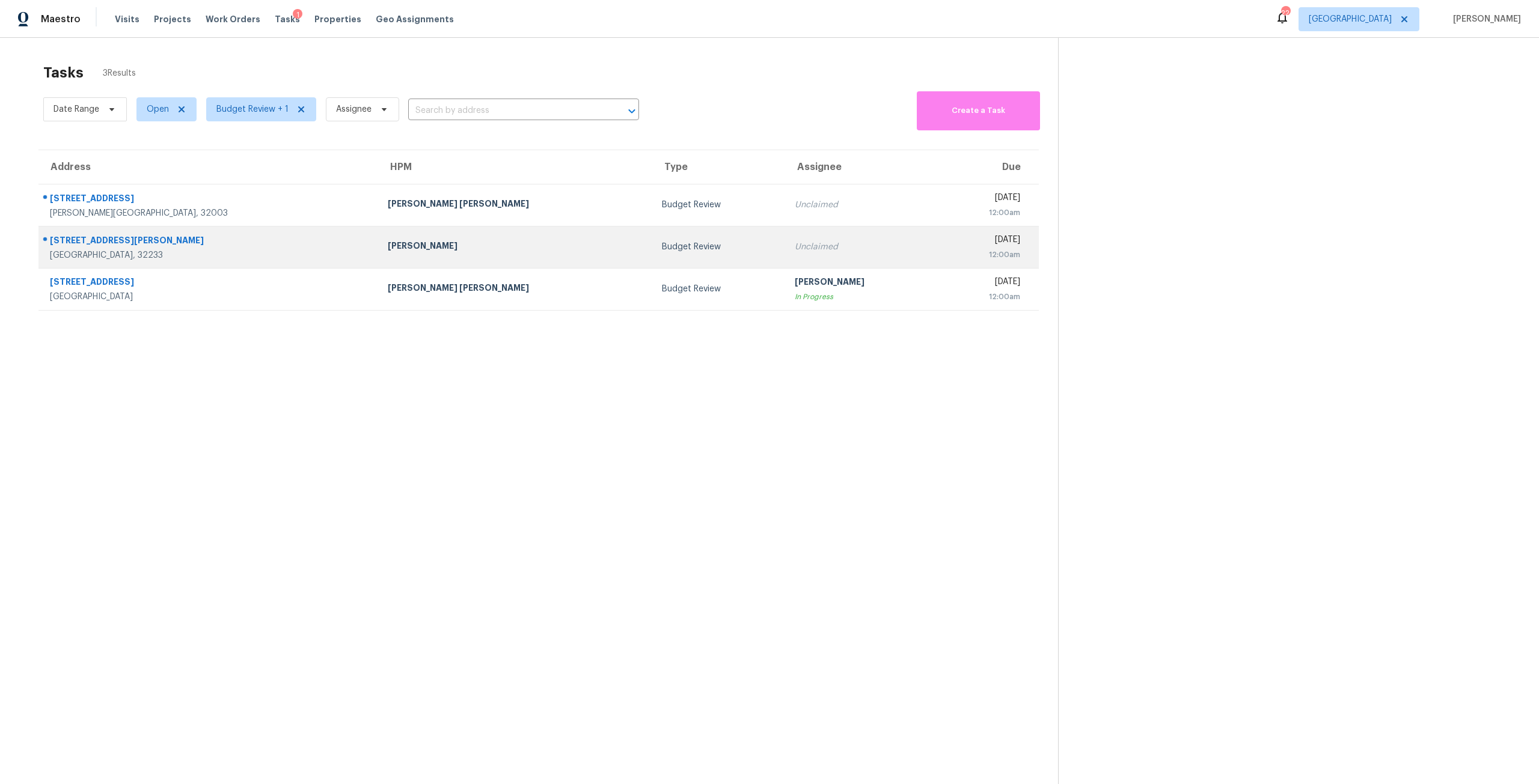
click at [785, 236] on td "Unclaimed" at bounding box center [861, 247] width 152 height 42
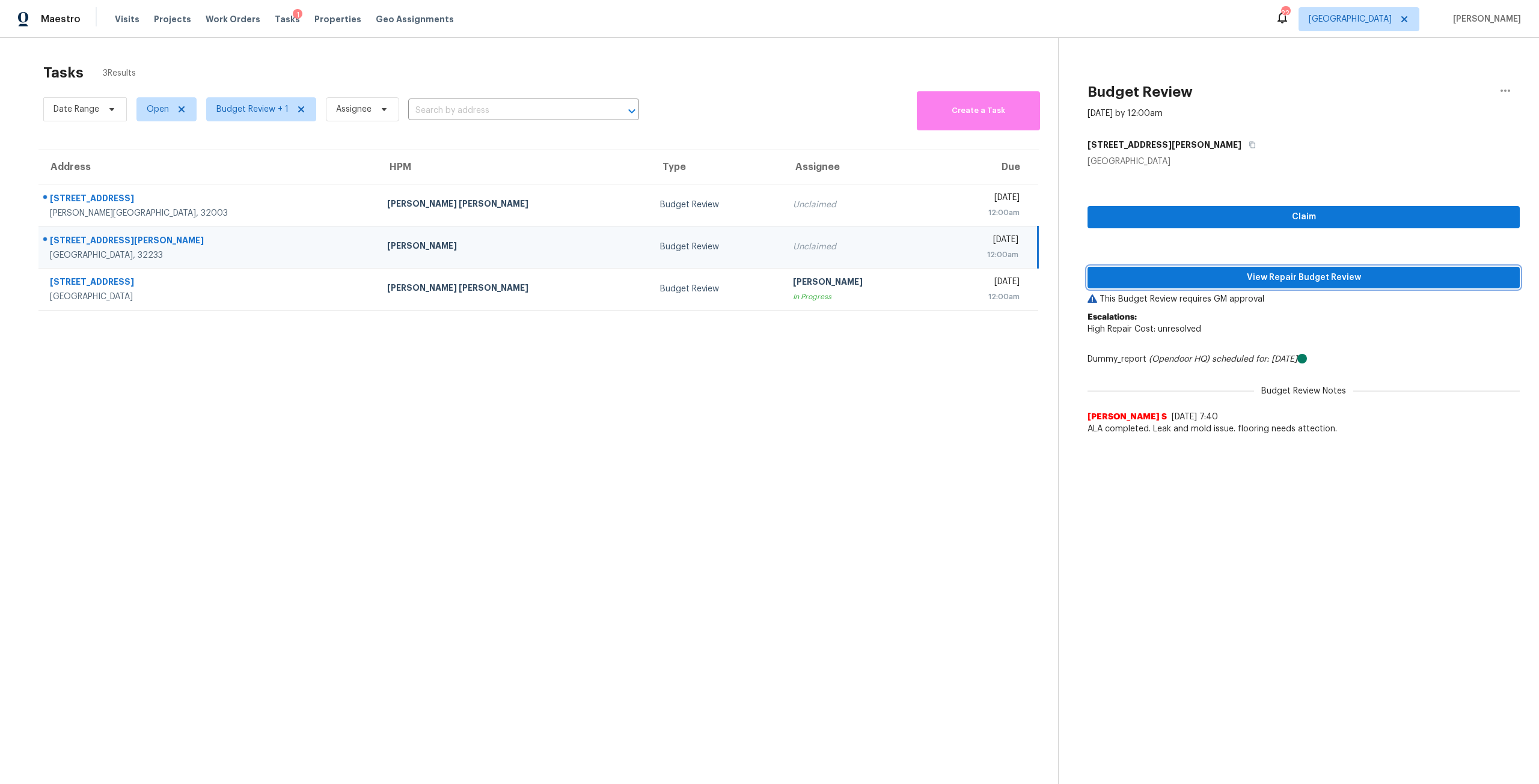
click at [1341, 285] on button "View Repair Budget Review" at bounding box center [1303, 277] width 433 height 22
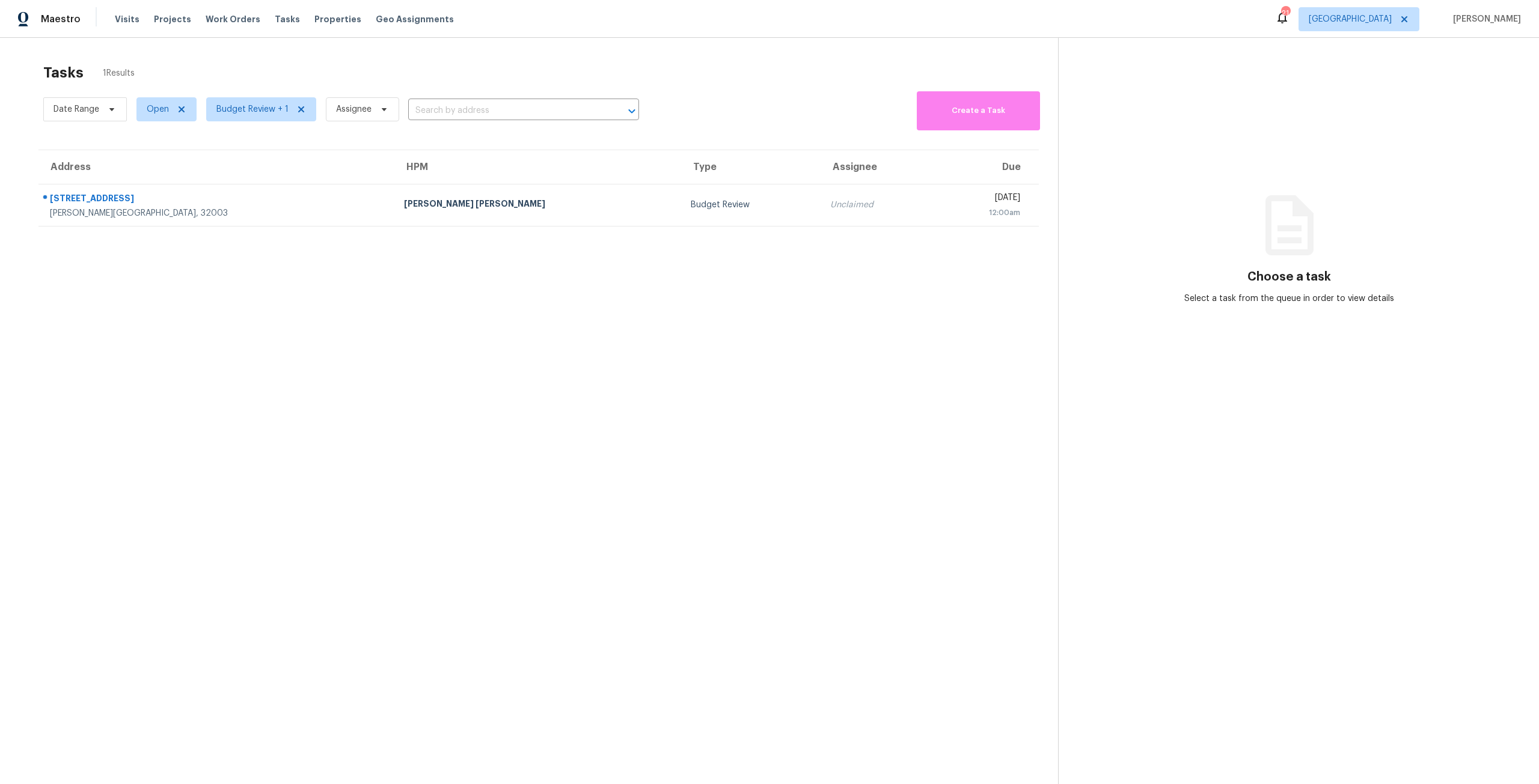
click at [932, 223] on td "[DATE] 12:00am" at bounding box center [984, 205] width 106 height 42
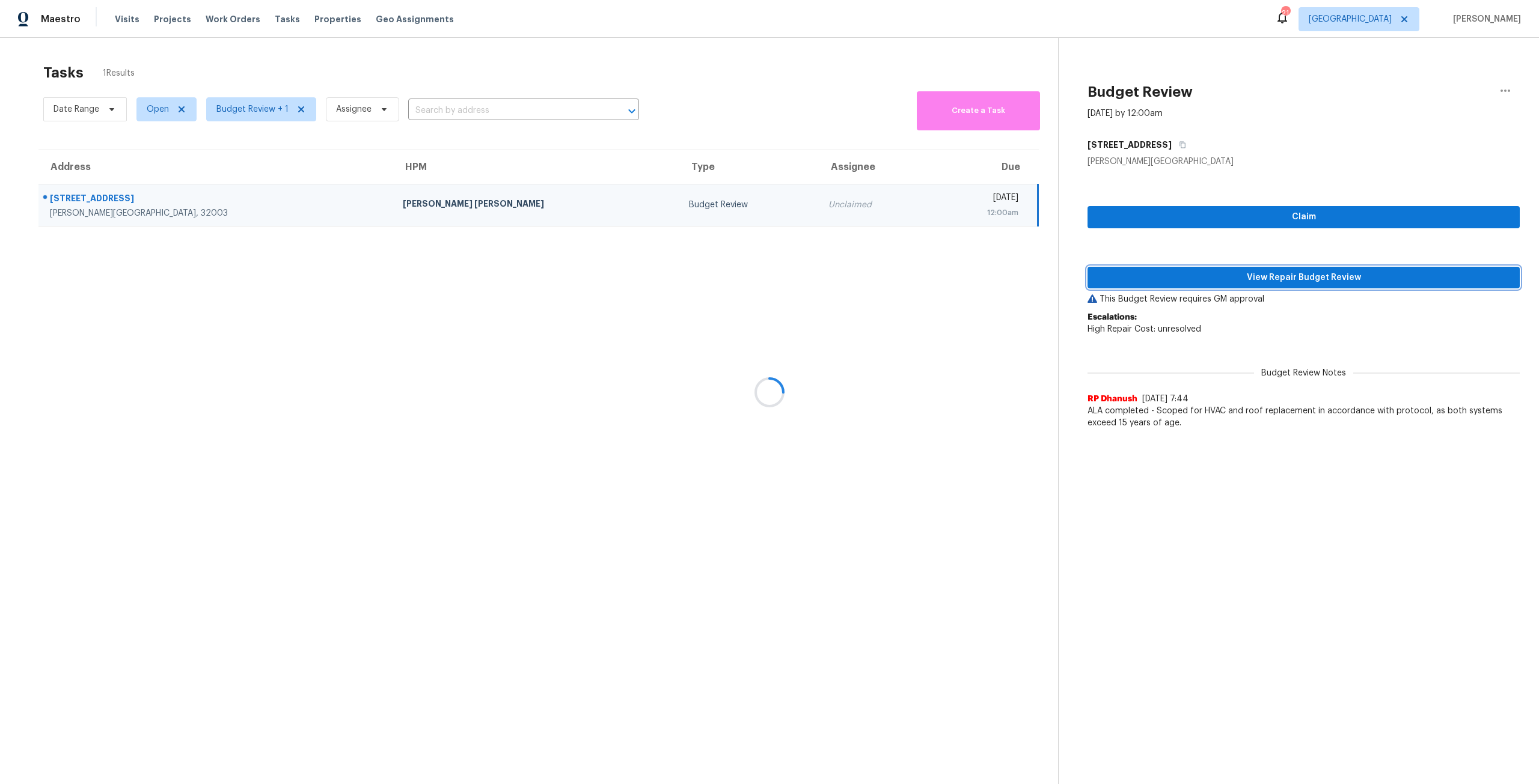
click at [1232, 283] on span "View Repair Budget Review" at bounding box center [1303, 277] width 413 height 15
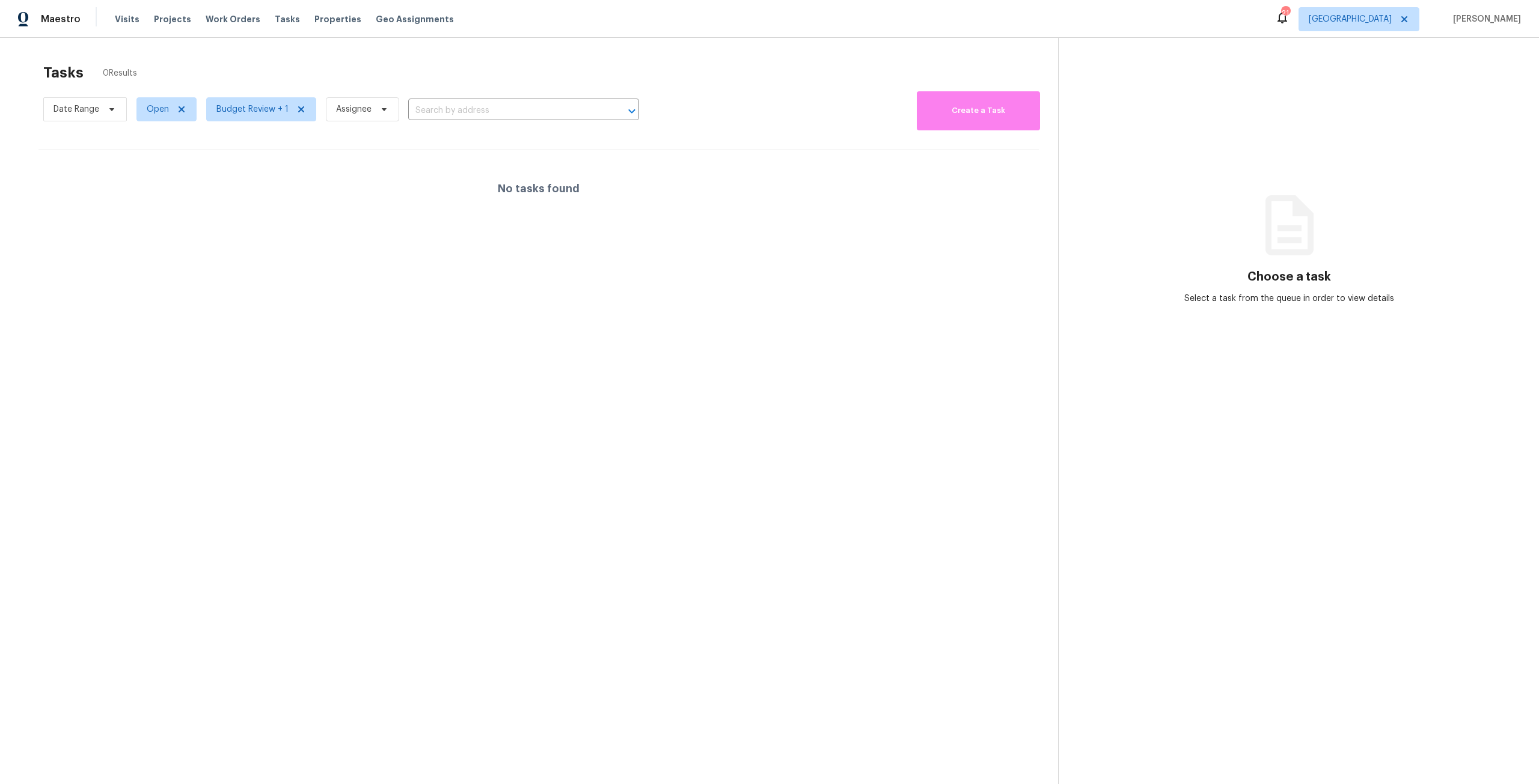
click at [321, 11] on div "Visits Projects Work Orders Tasks Properties Geo Assignments" at bounding box center [291, 18] width 354 height 24
click at [327, 20] on span "Properties" at bounding box center [337, 19] width 47 height 12
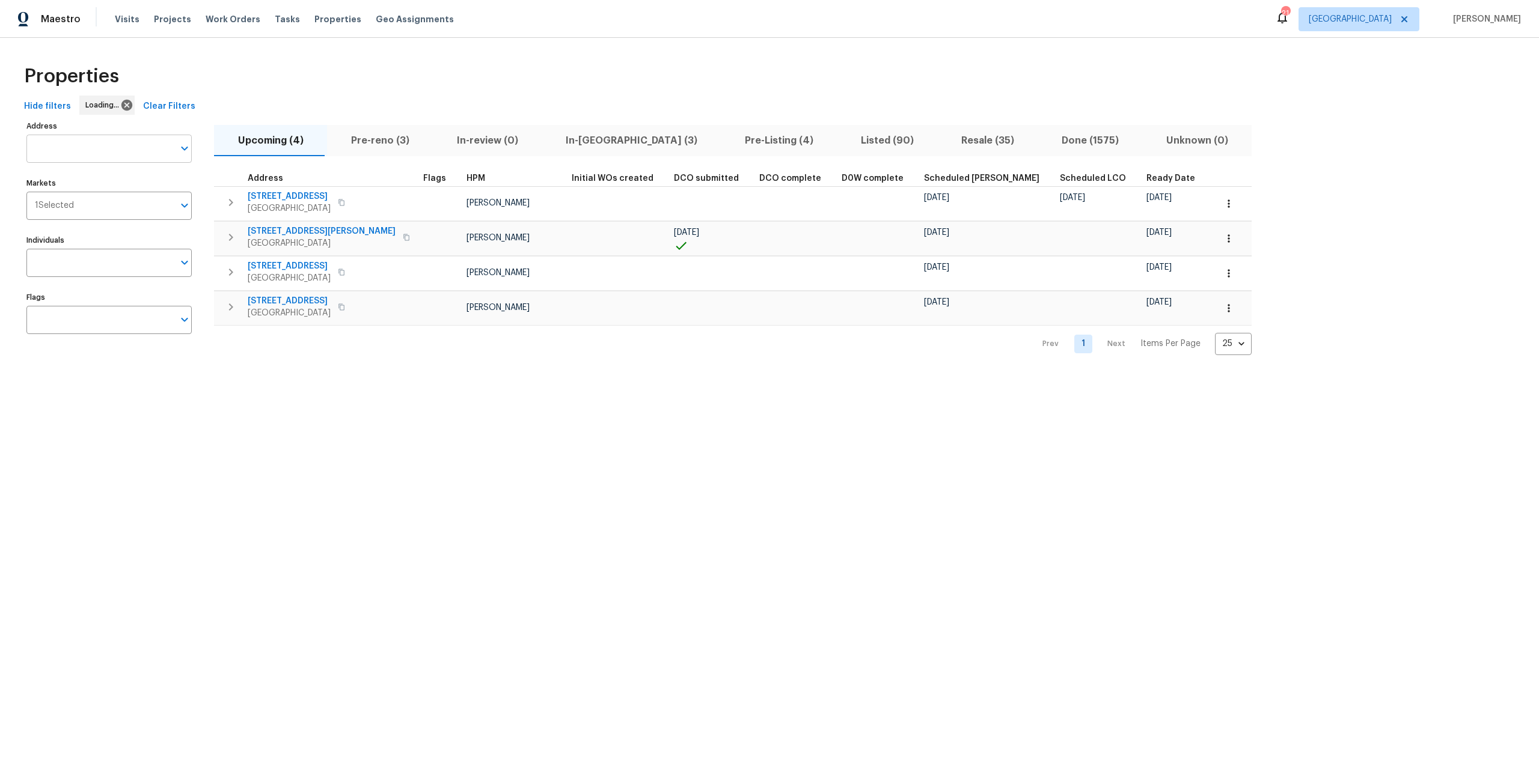
click at [87, 148] on input "Address" at bounding box center [100, 148] width 147 height 28
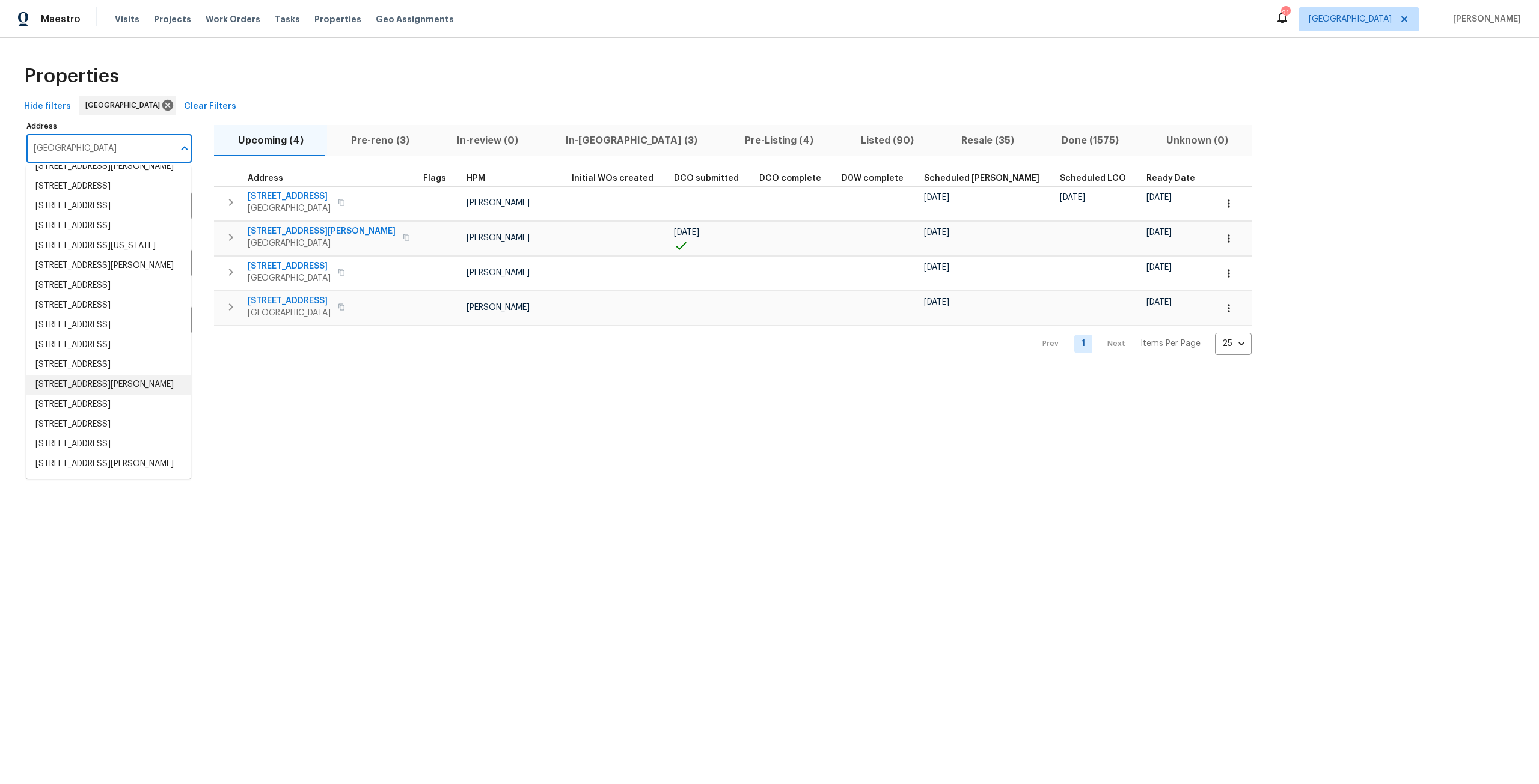
scroll to position [240, 0]
type input "[GEOGRAPHIC_DATA]"
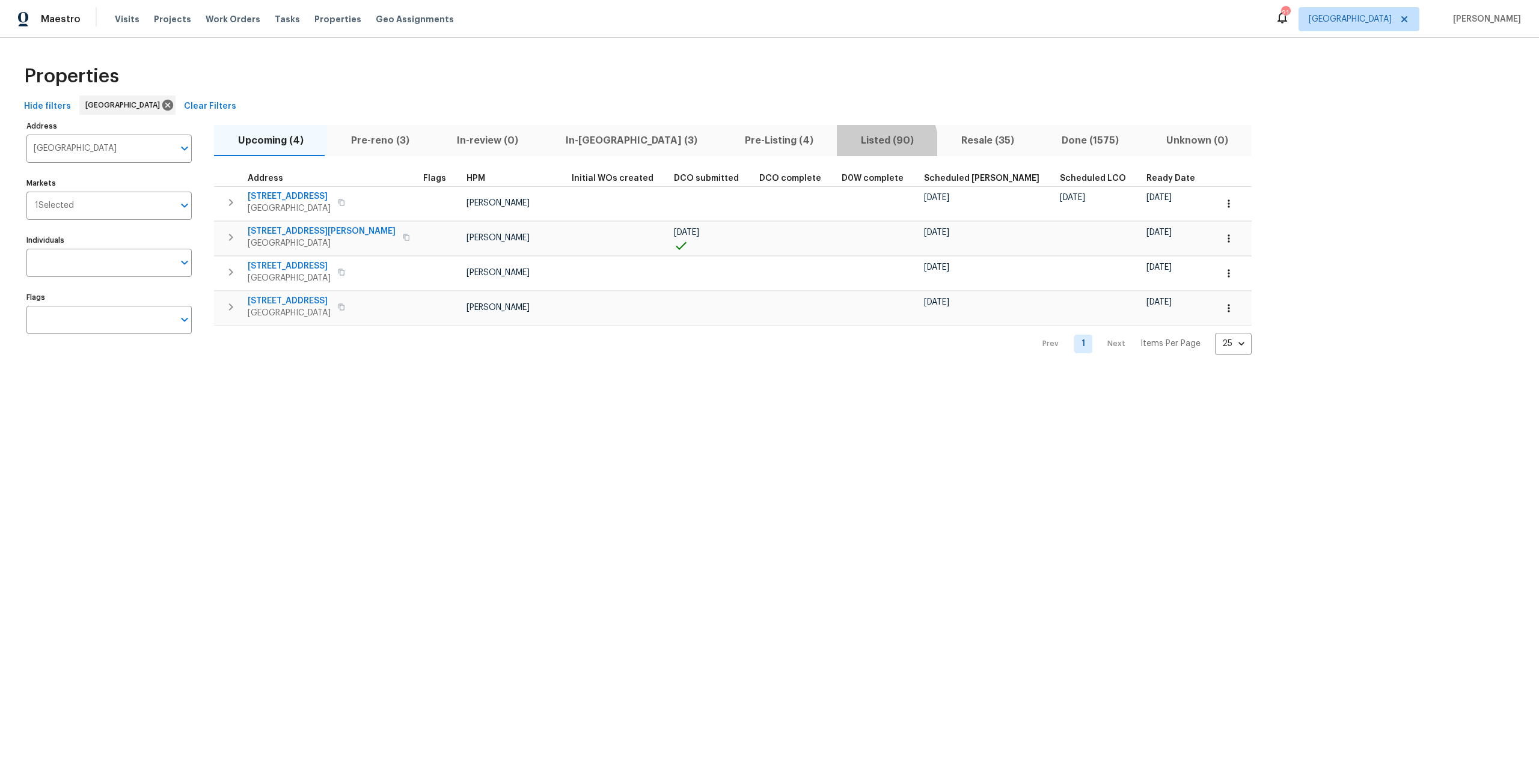
click at [844, 144] on span "Listed (90)" at bounding box center [887, 140] width 86 height 17
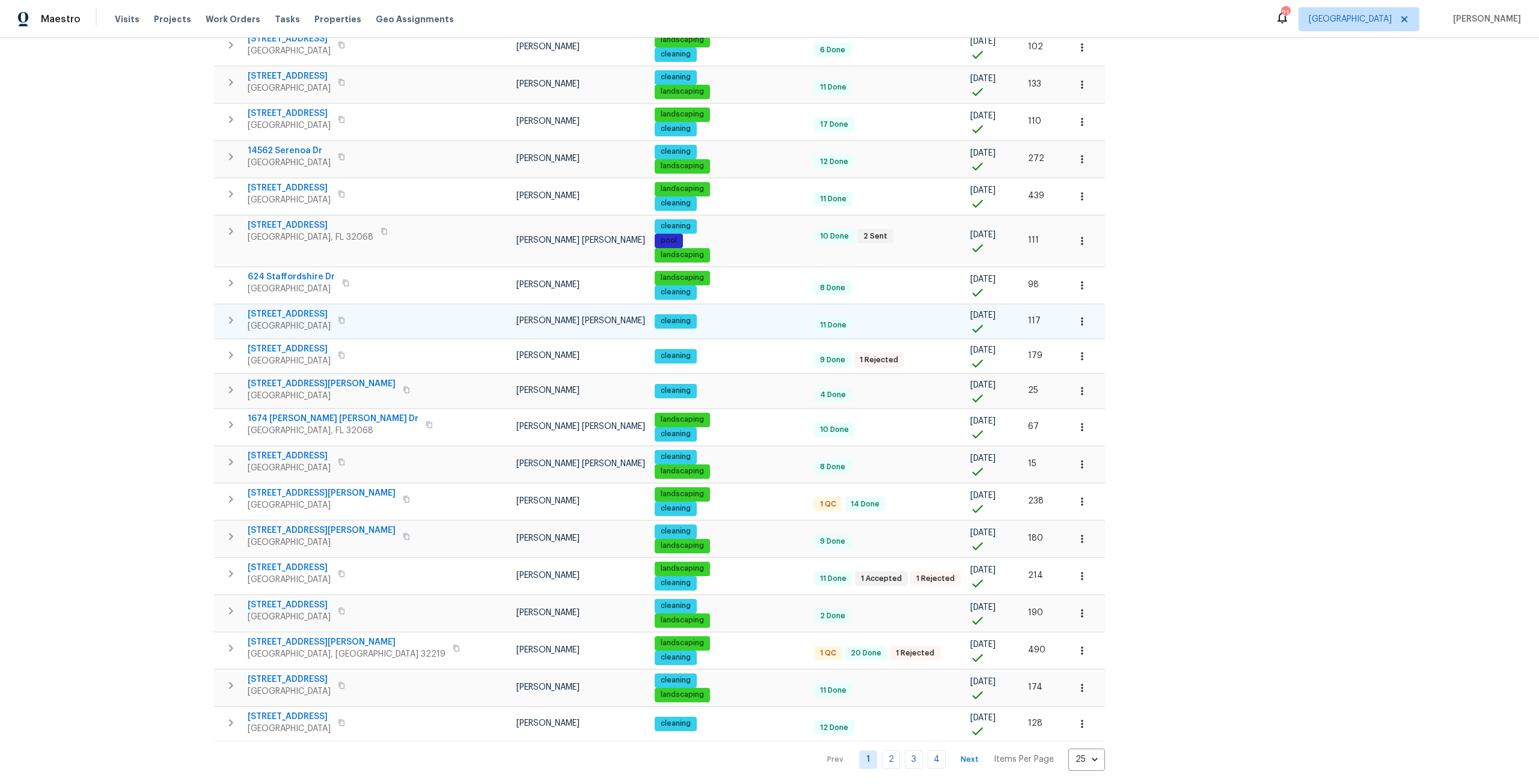
scroll to position [403, 0]
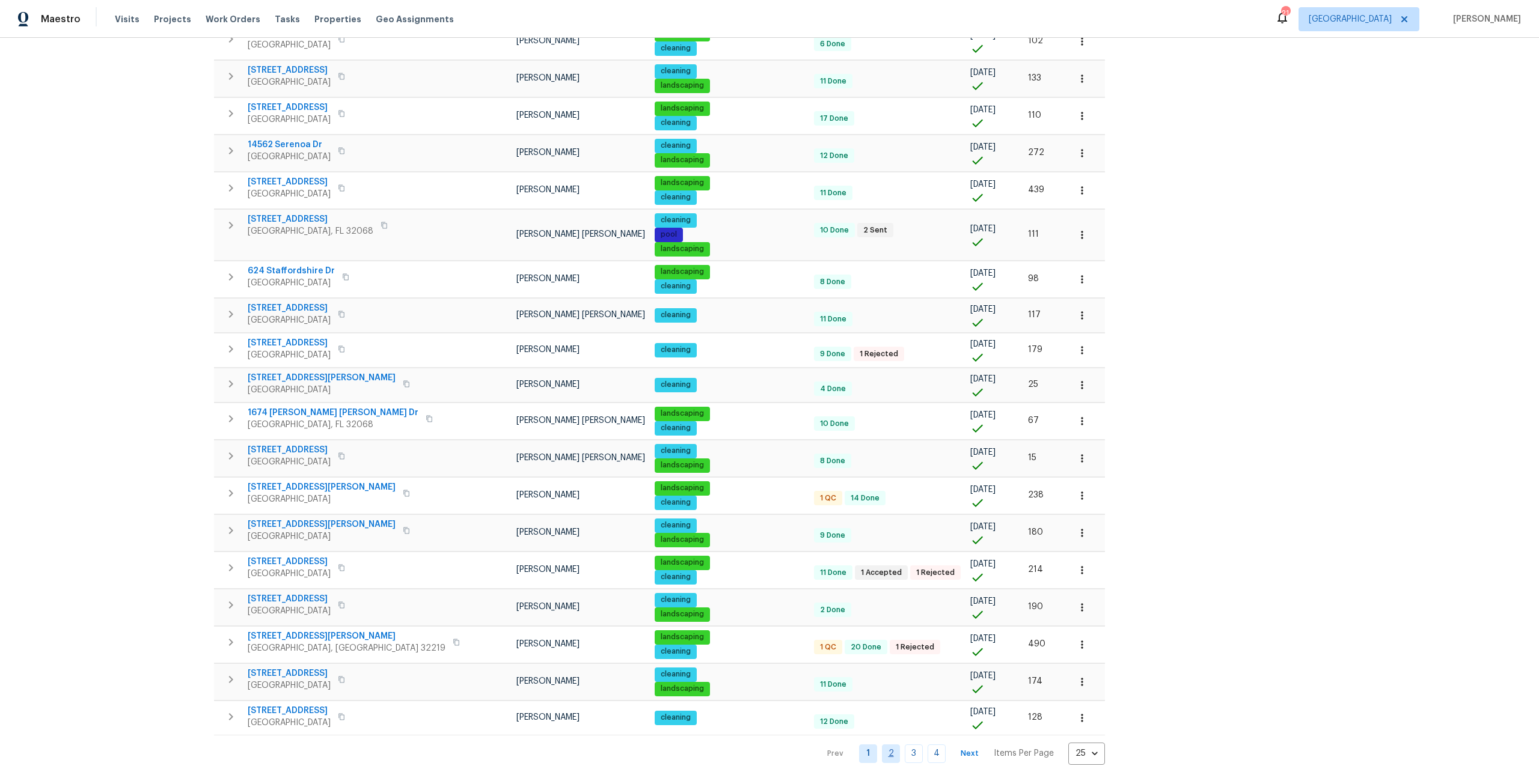
click at [882, 746] on link "2" at bounding box center [891, 753] width 18 height 18
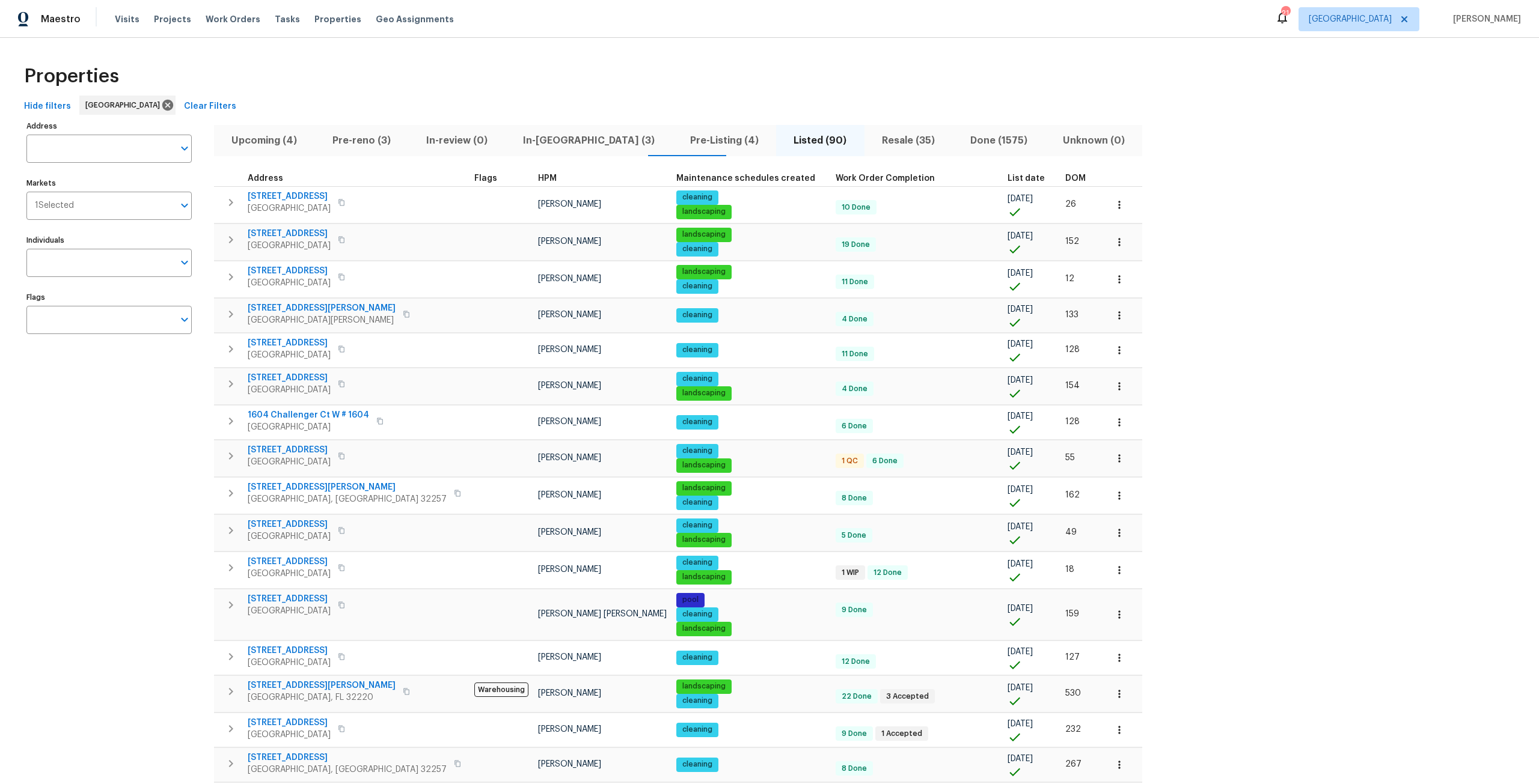
click at [1065, 175] on span "DOM" at bounding box center [1075, 179] width 20 height 9
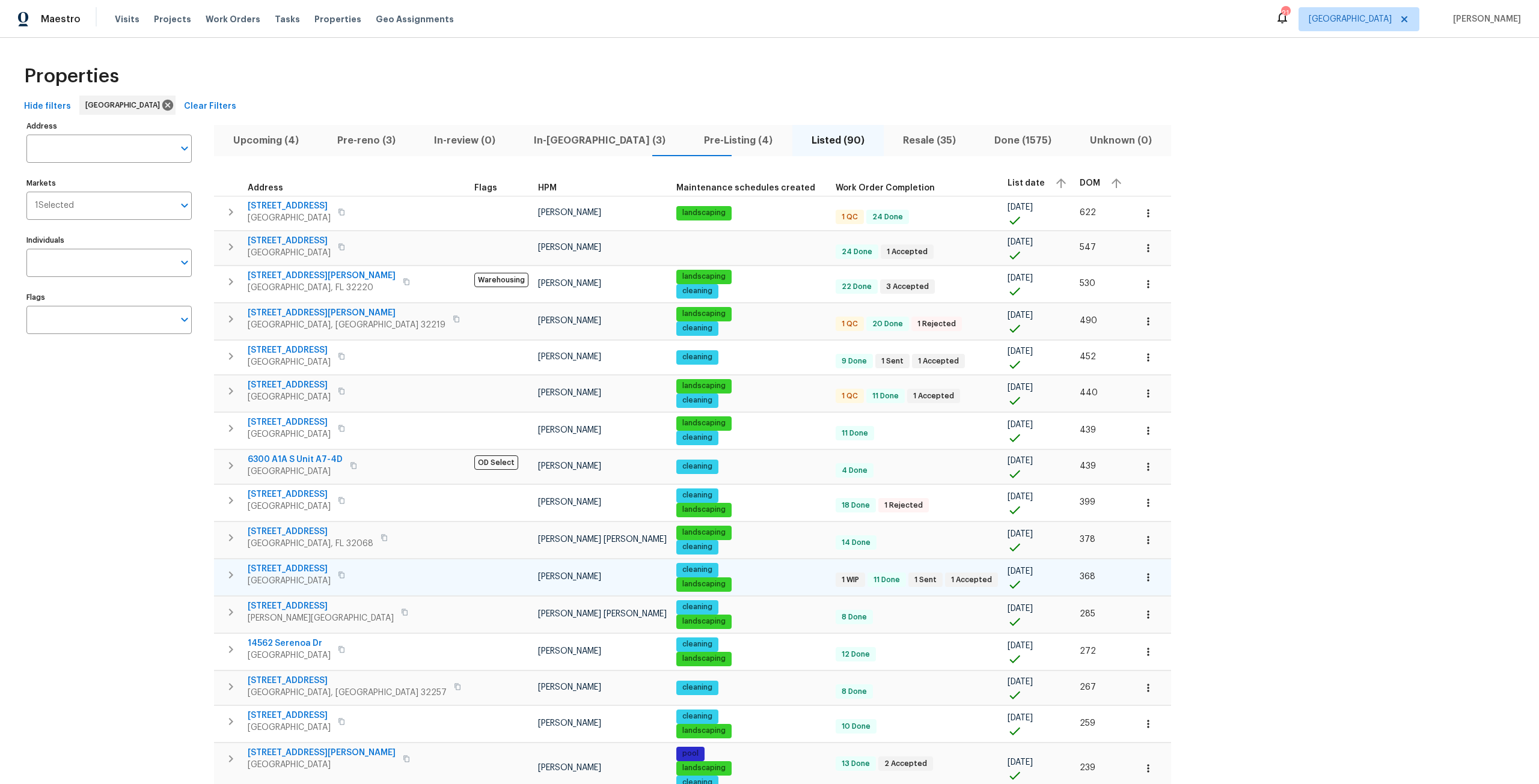
click at [321, 568] on span "1615 Oak Ridge Dr W" at bounding box center [289, 569] width 83 height 12
click at [345, 572] on icon "button" at bounding box center [341, 574] width 6 height 7
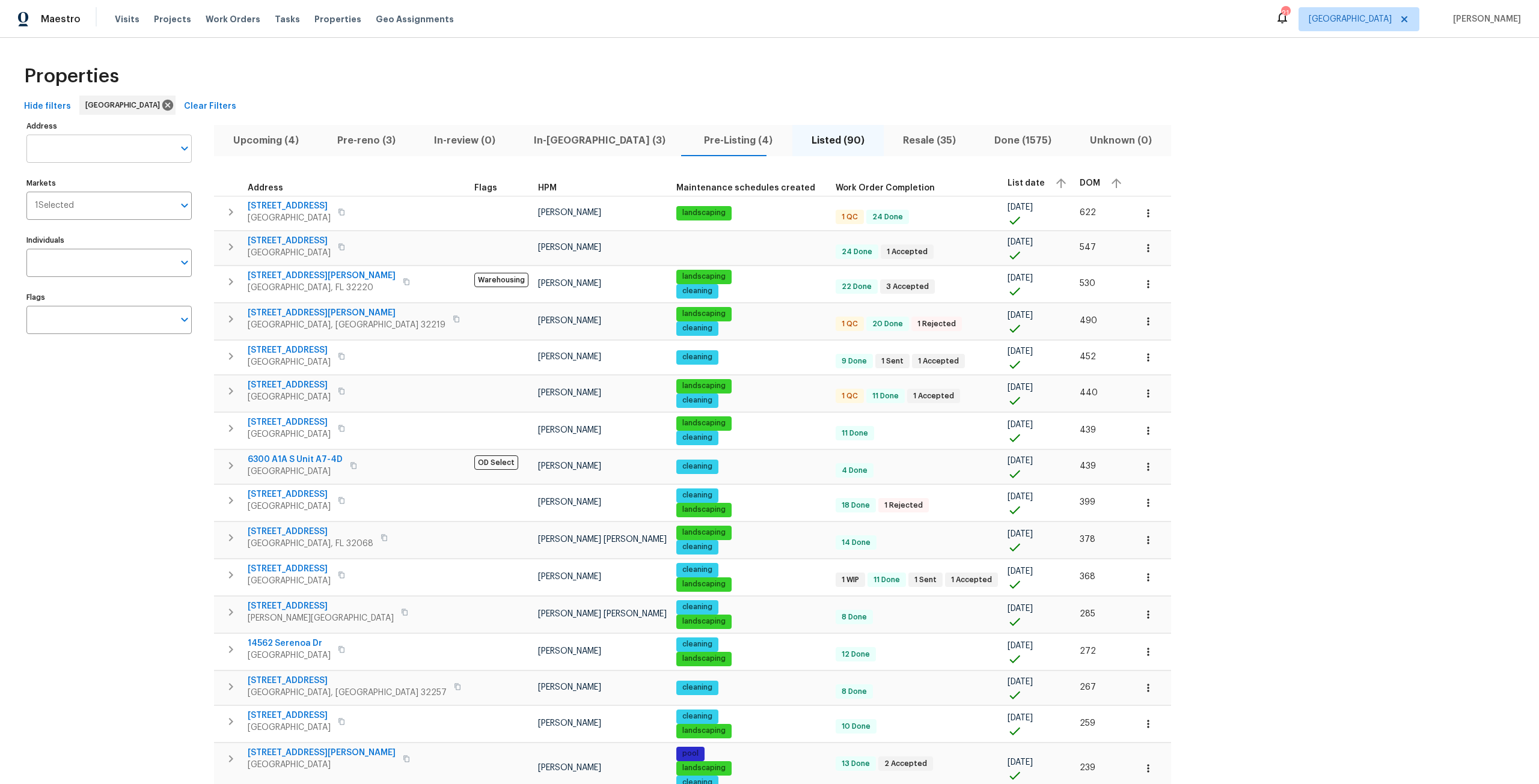
click at [147, 153] on input "Address" at bounding box center [100, 148] width 147 height 28
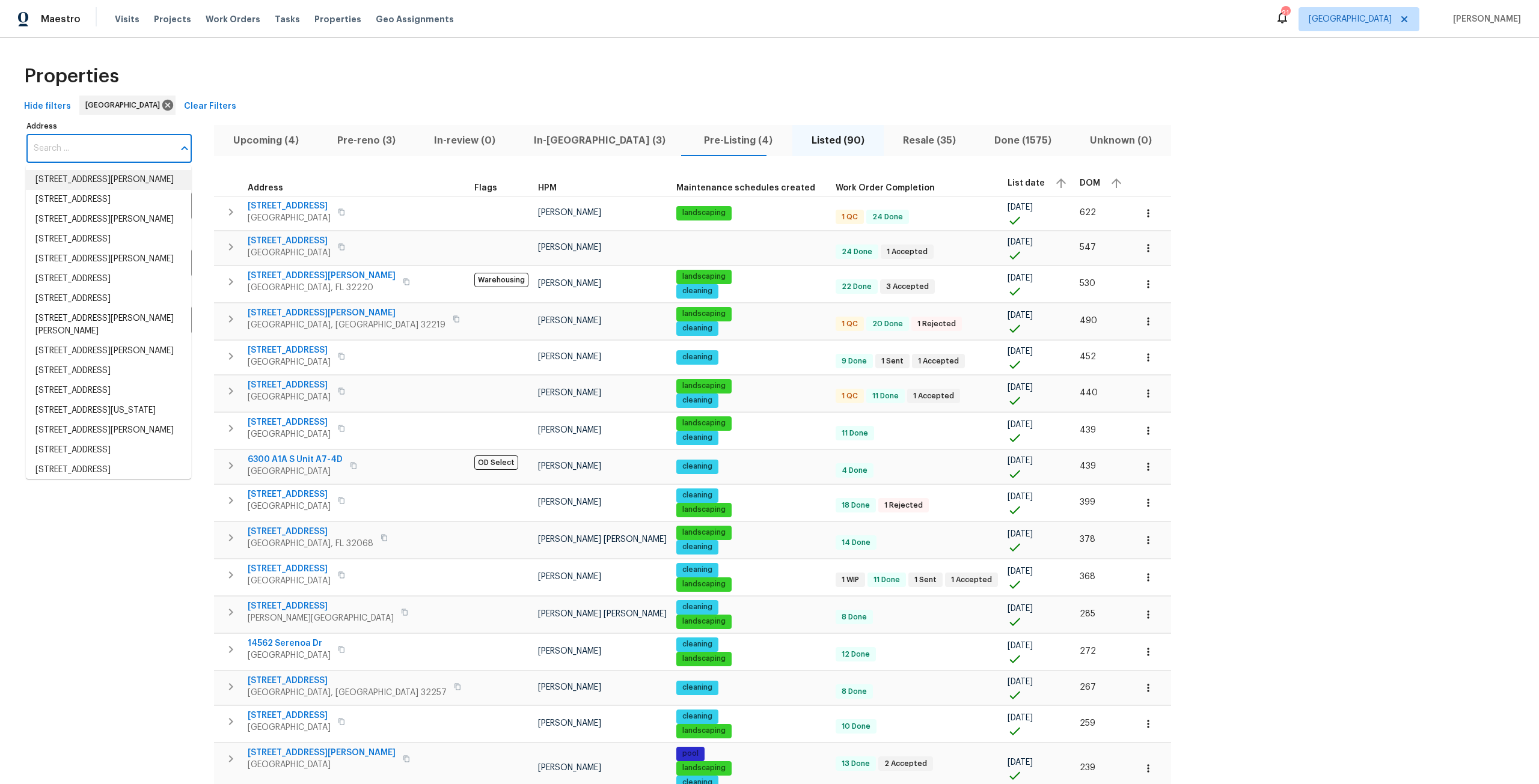
click at [118, 132] on div "Address Address" at bounding box center [109, 139] width 165 height 45
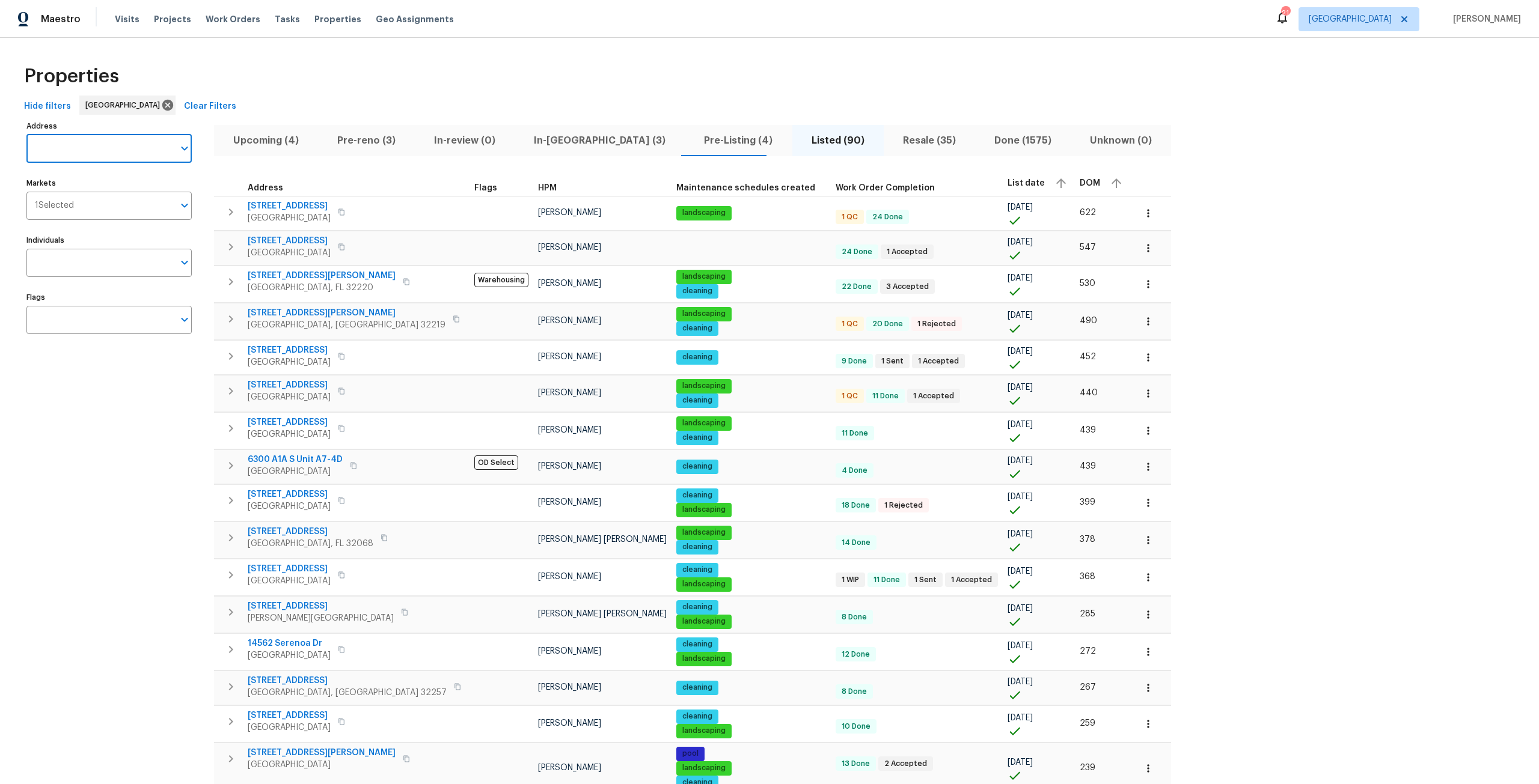
click at [126, 153] on input "Address" at bounding box center [100, 148] width 147 height 28
type input "2444"
click at [106, 230] on li "2444 Shelby Creek Rd W Jacksonville FL 32221" at bounding box center [108, 219] width 165 height 20
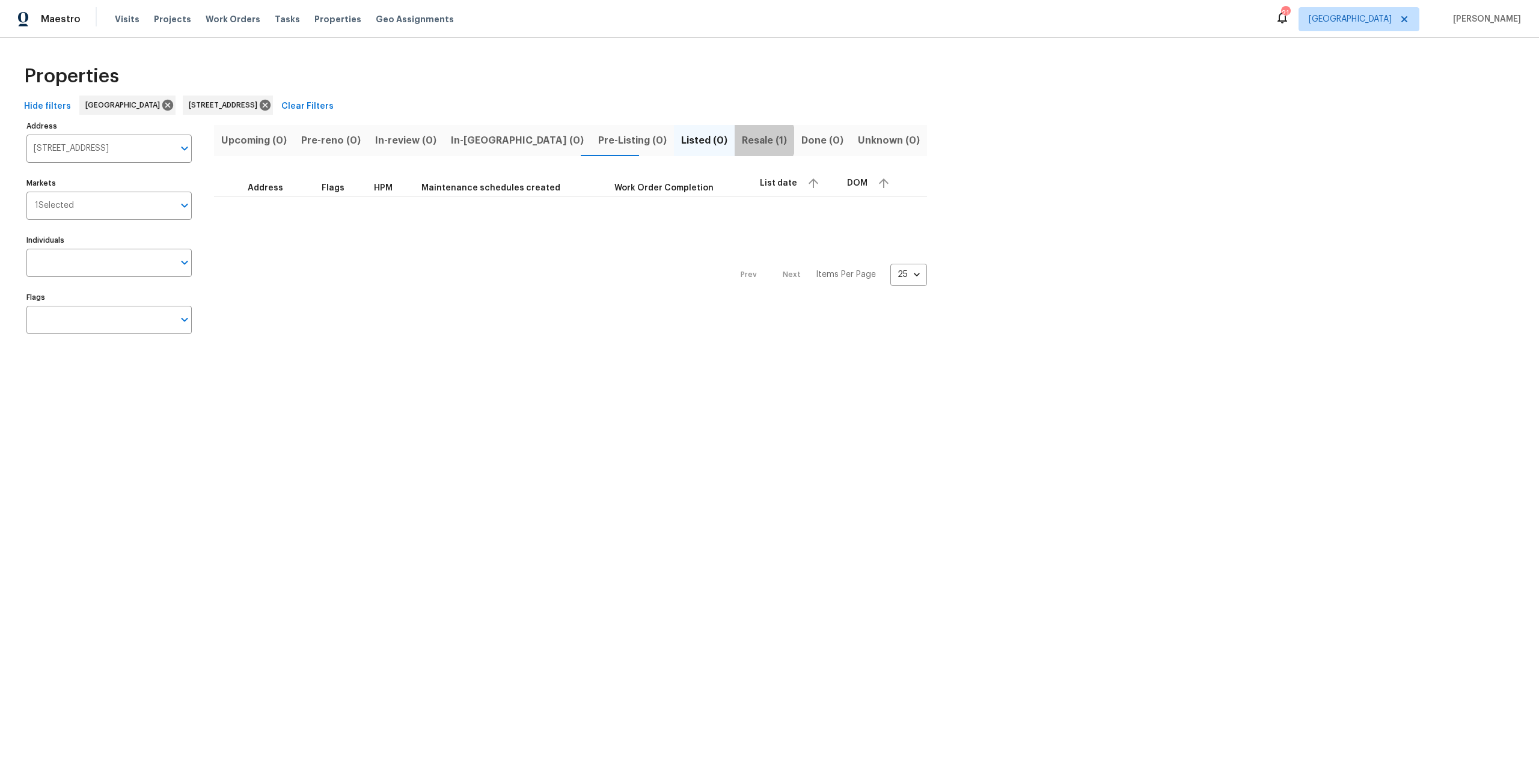
click at [741, 140] on span "Resale (1)" at bounding box center [763, 140] width 45 height 17
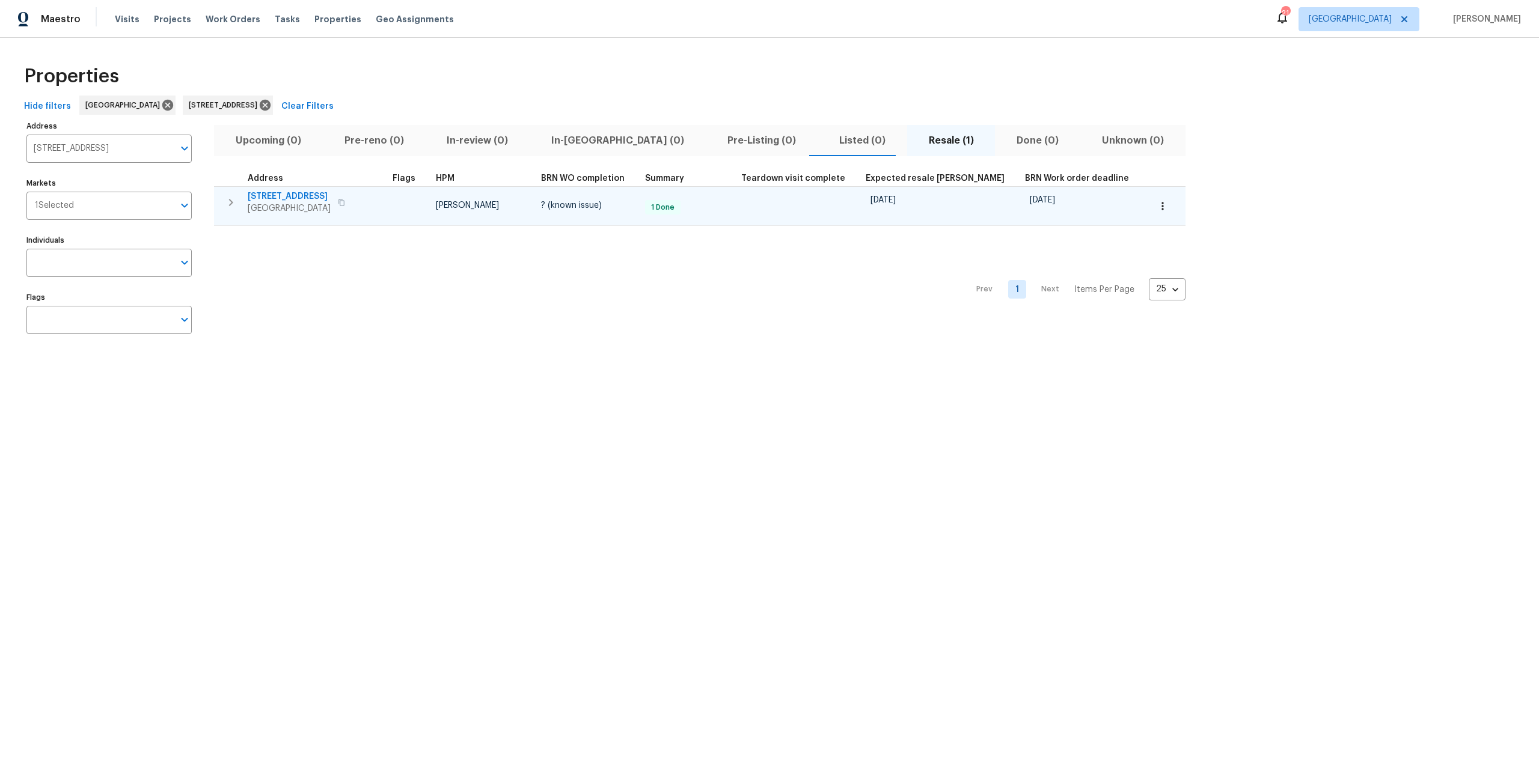
click at [319, 203] on span "[GEOGRAPHIC_DATA]" at bounding box center [289, 209] width 83 height 12
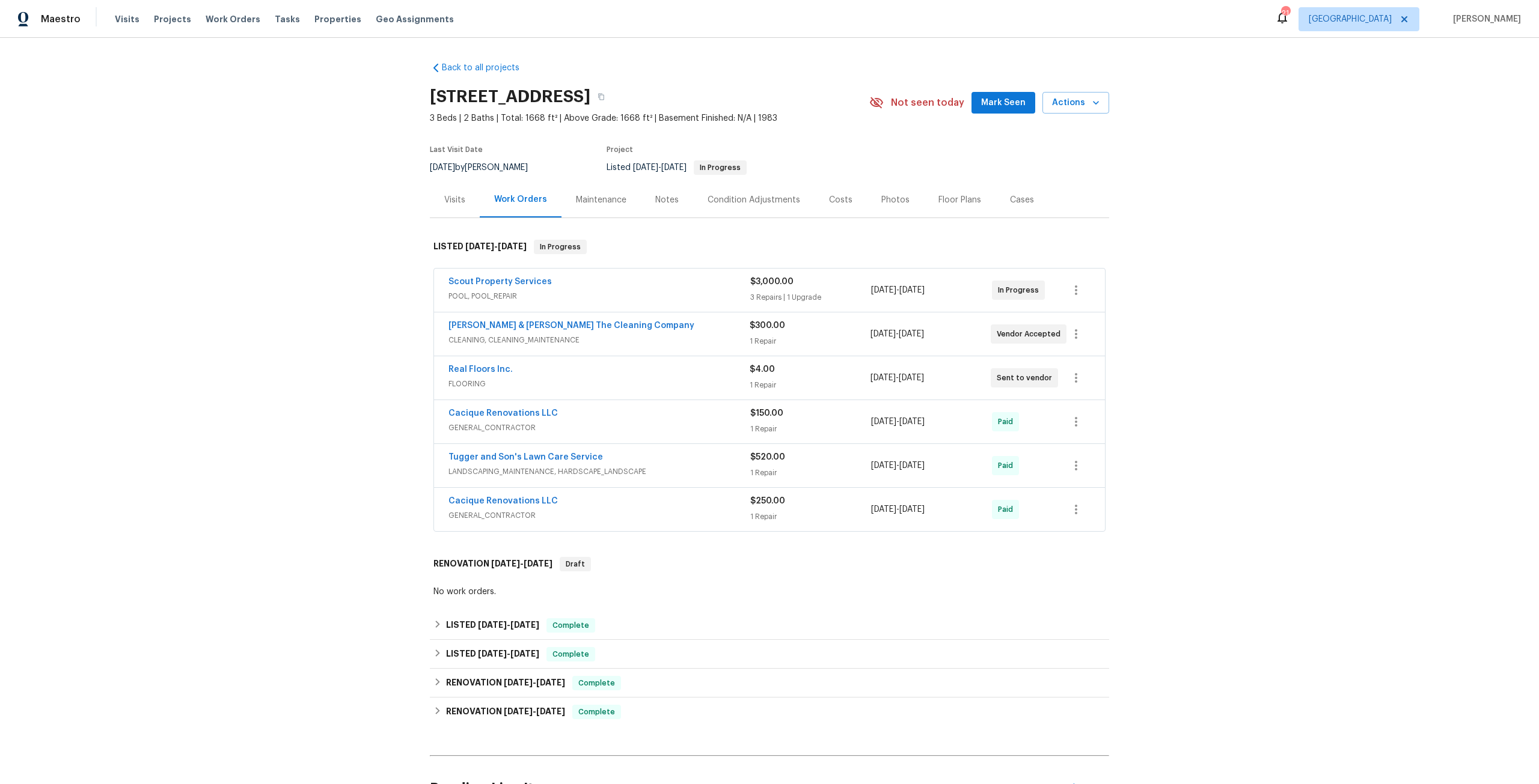
click at [890, 199] on div "Photos" at bounding box center [895, 200] width 28 height 12
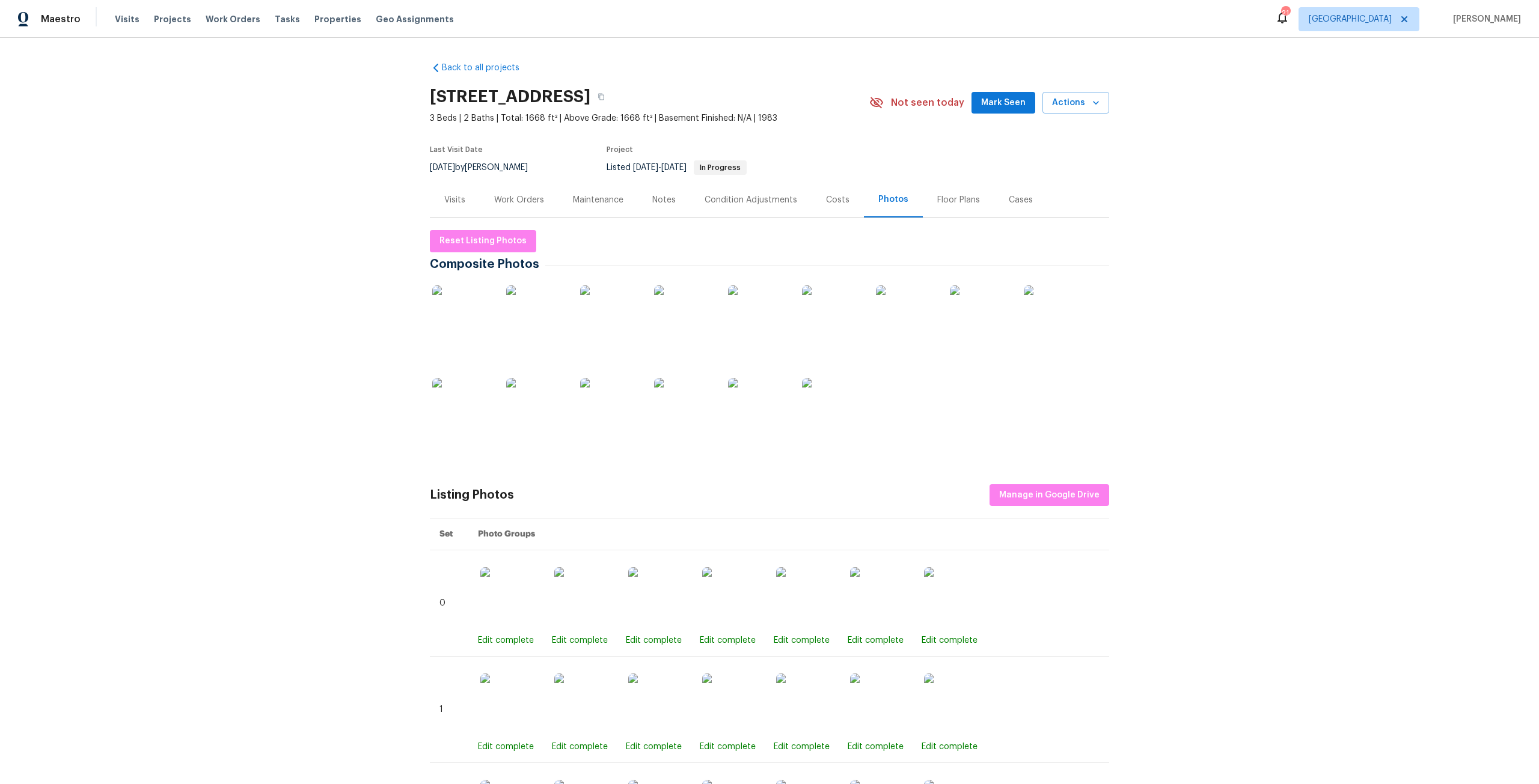
click at [966, 198] on div "Floor Plans" at bounding box center [958, 200] width 43 height 12
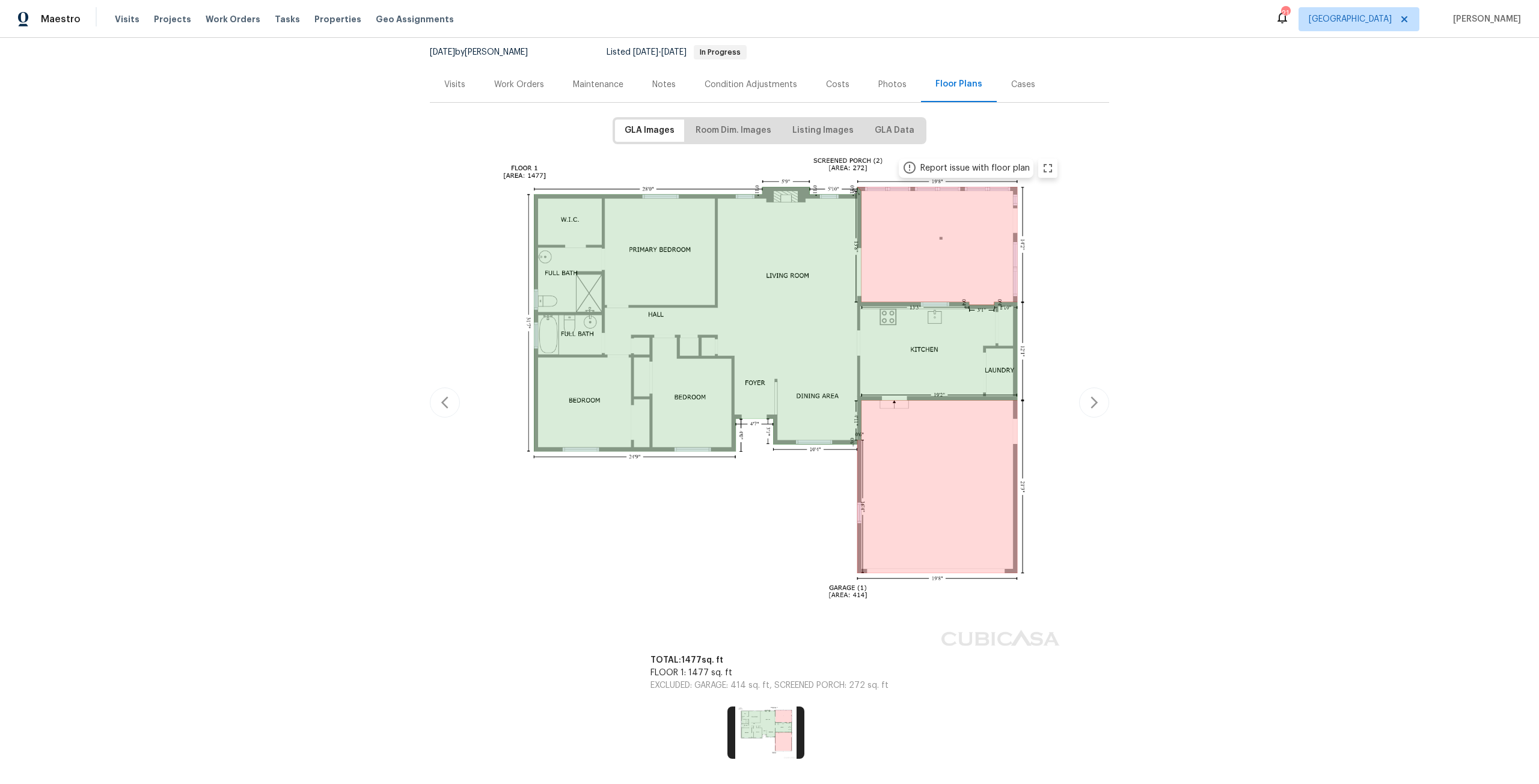
scroll to position [120, 0]
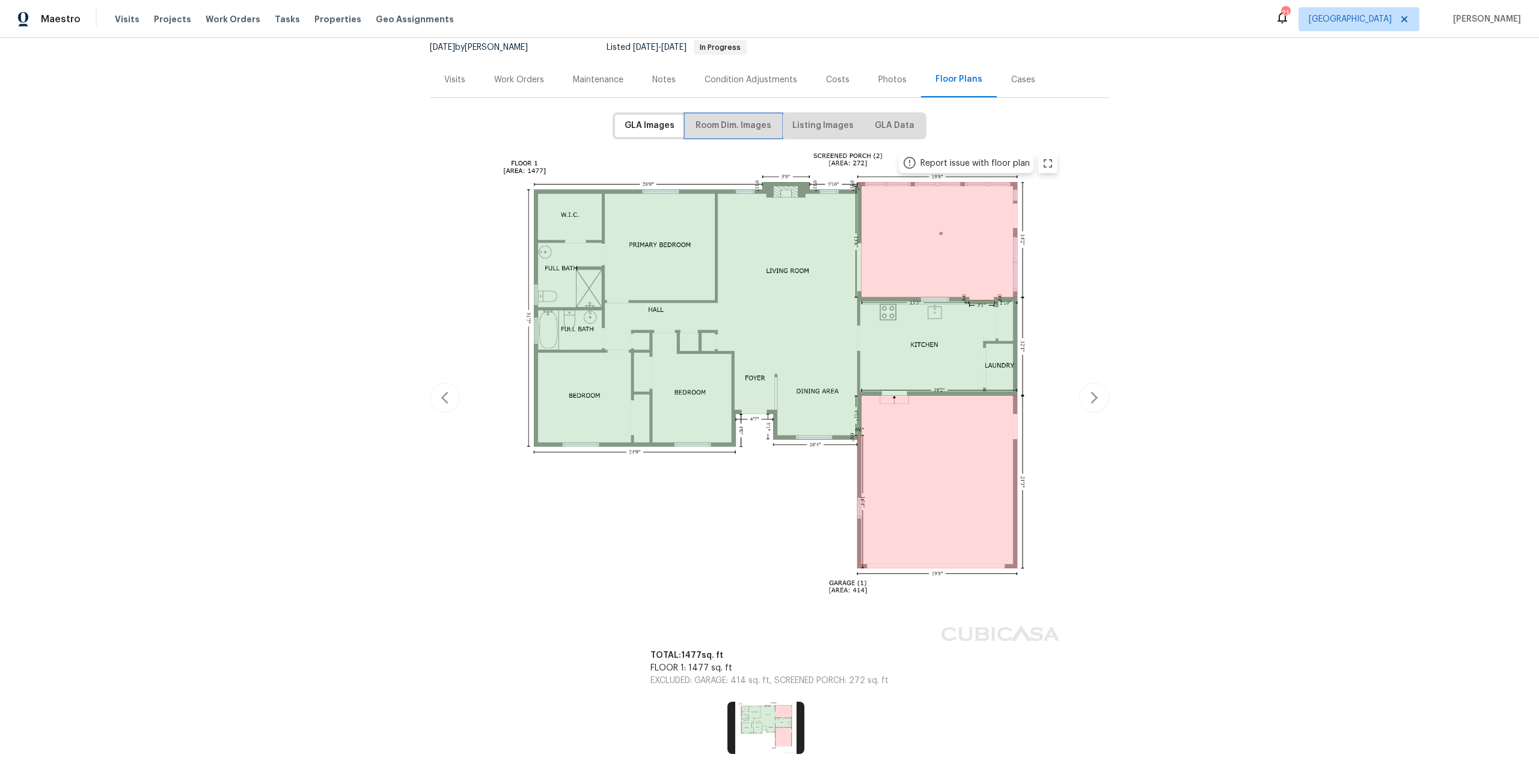
click at [768, 121] on span "Room Dim. Images" at bounding box center [734, 125] width 75 height 15
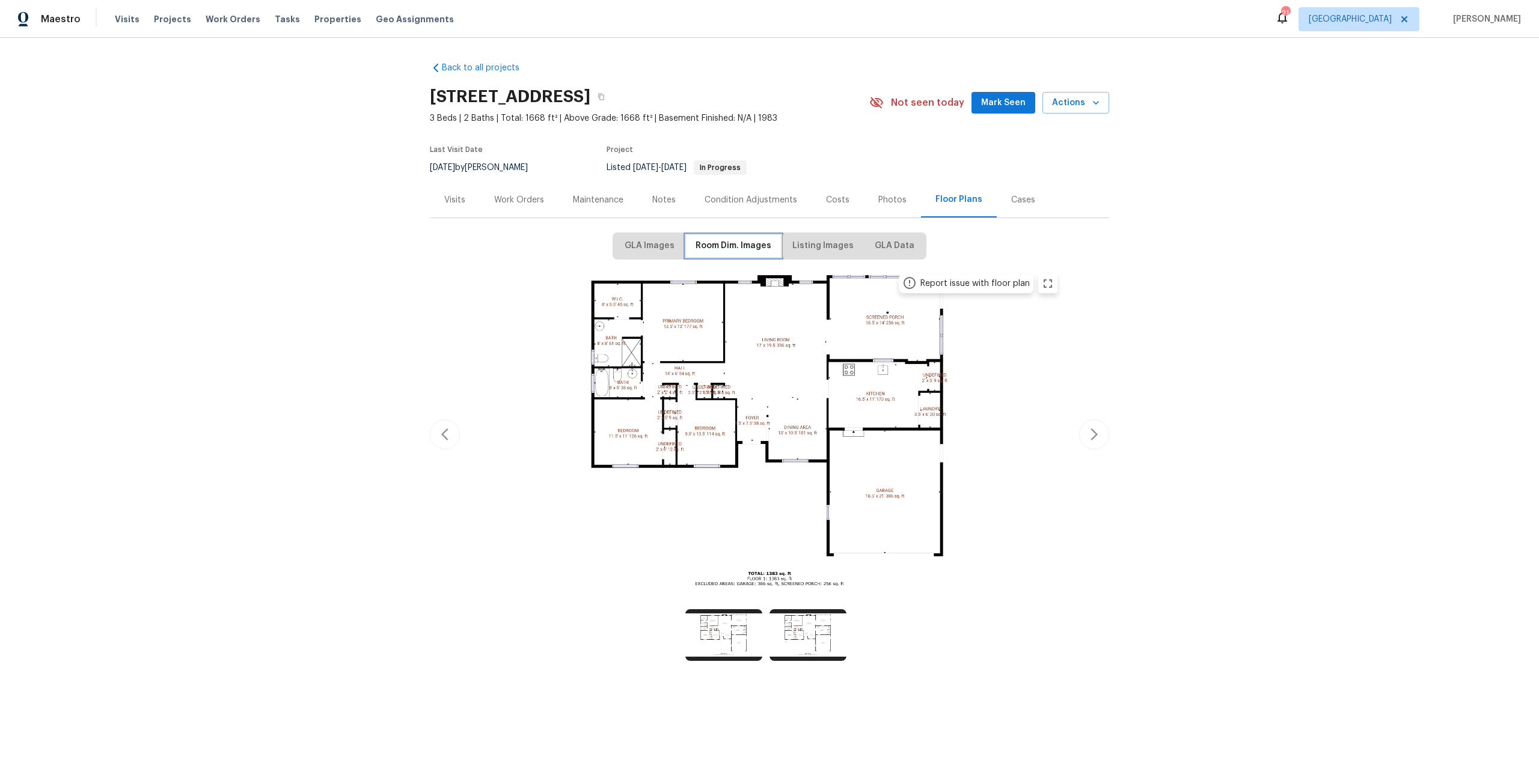
scroll to position [0, 0]
click at [800, 249] on span "Listing Images" at bounding box center [823, 246] width 61 height 15
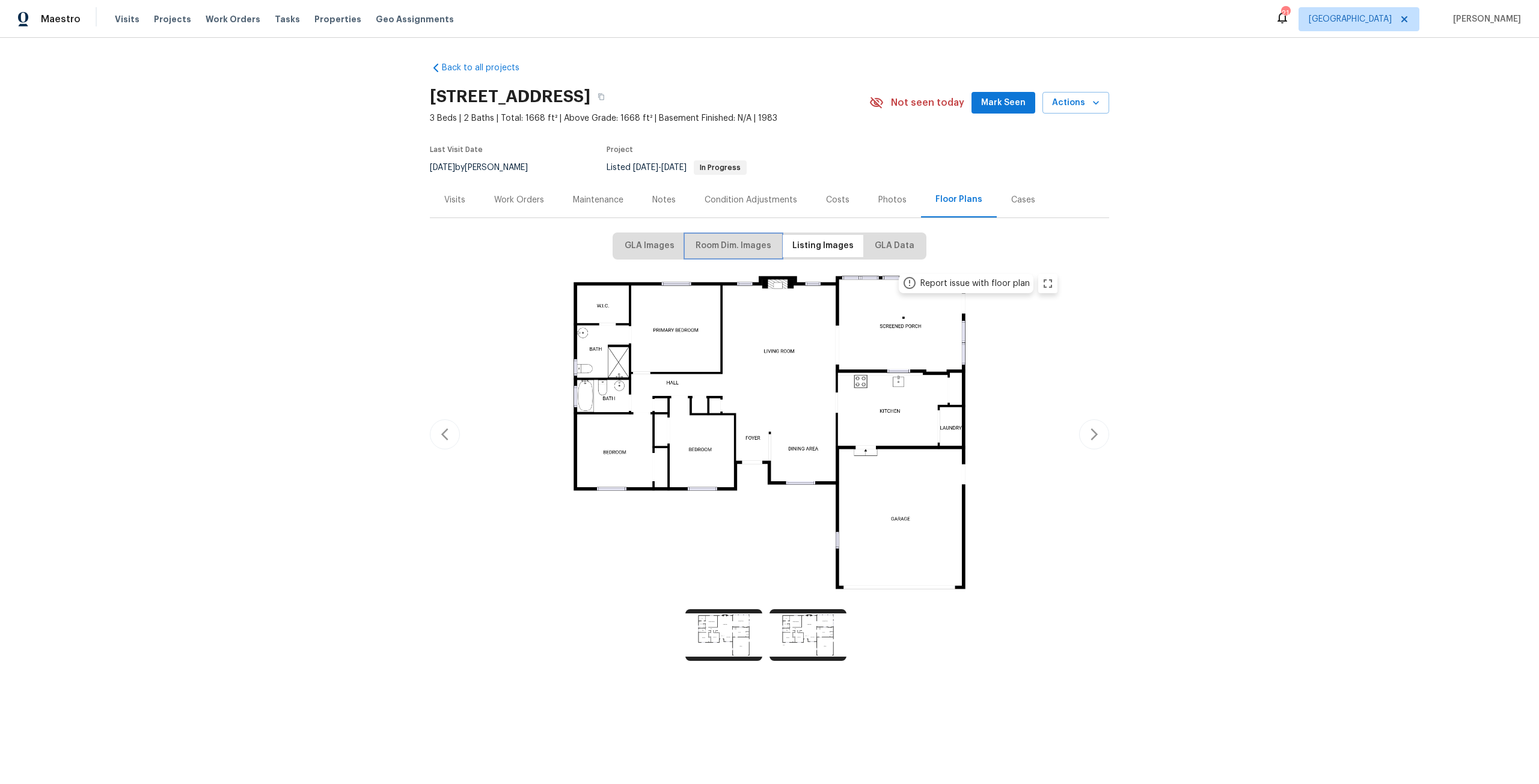
click at [755, 244] on span "Room Dim. Images" at bounding box center [734, 246] width 75 height 15
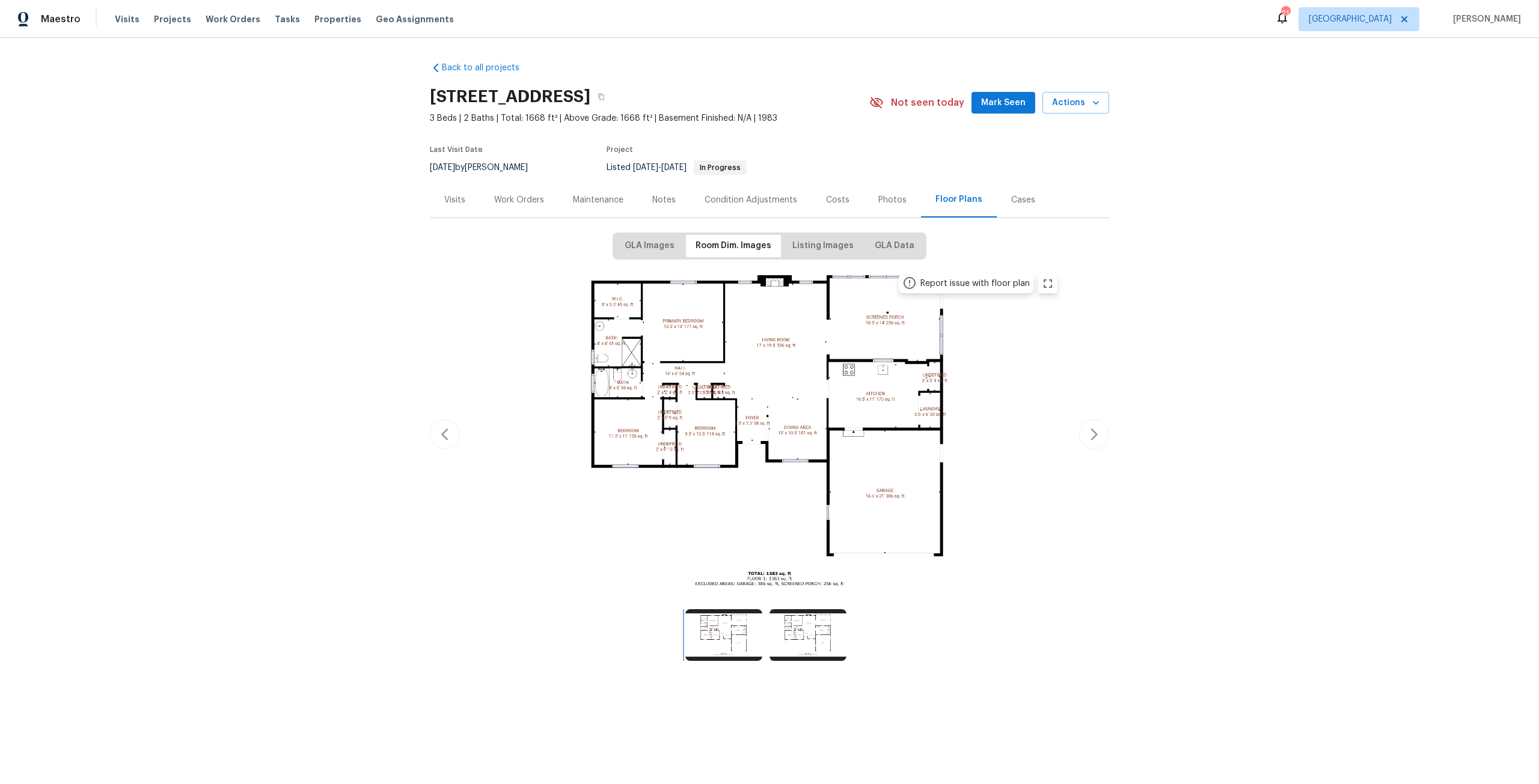
click at [700, 634] on img at bounding box center [724, 635] width 77 height 52
click at [791, 634] on img at bounding box center [808, 635] width 77 height 52
click at [698, 624] on img at bounding box center [724, 635] width 77 height 52
click at [1049, 283] on icon "zoom in" at bounding box center [1048, 283] width 14 height 14
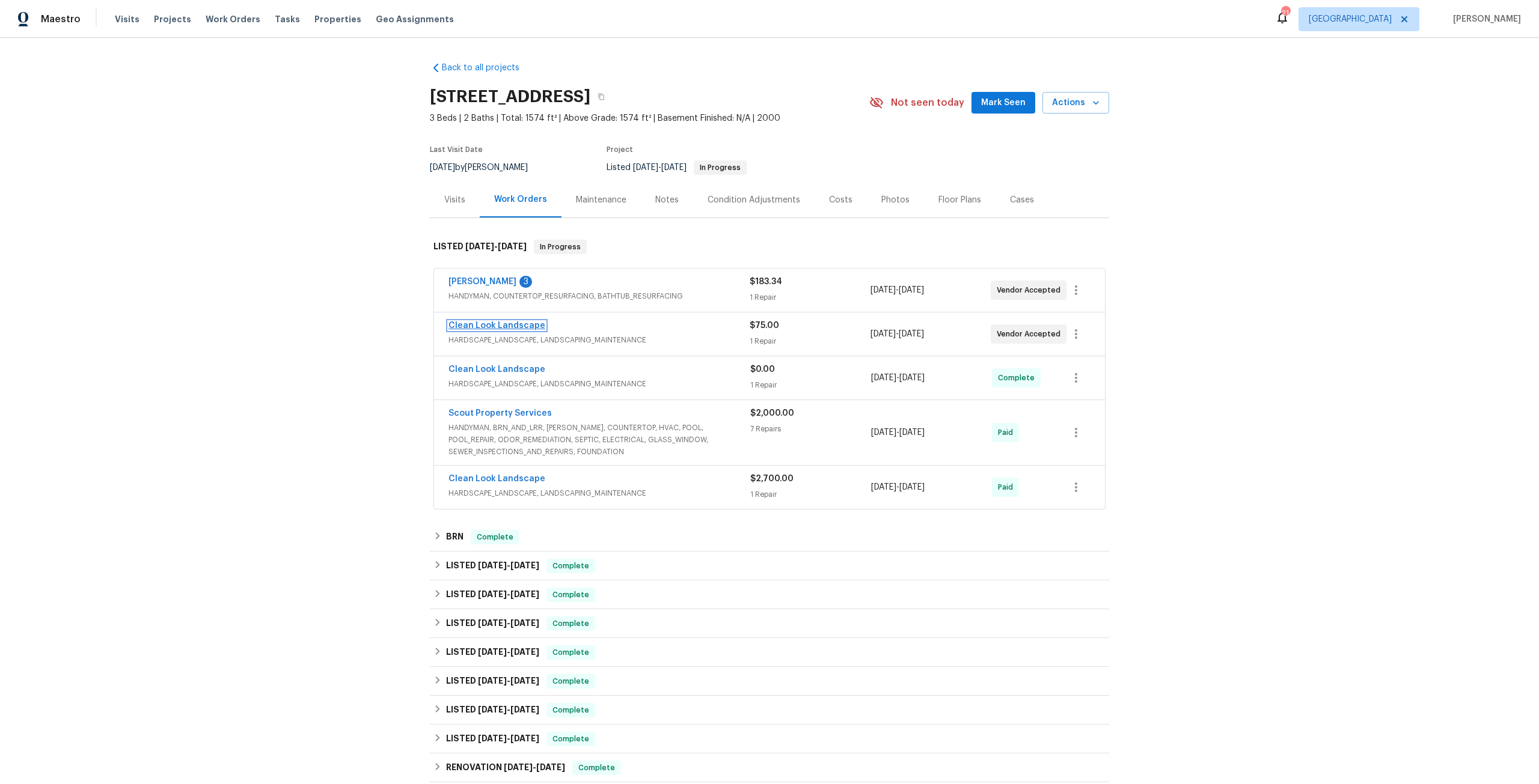
click at [497, 325] on link "Clean Look Landscape" at bounding box center [497, 325] width 97 height 9
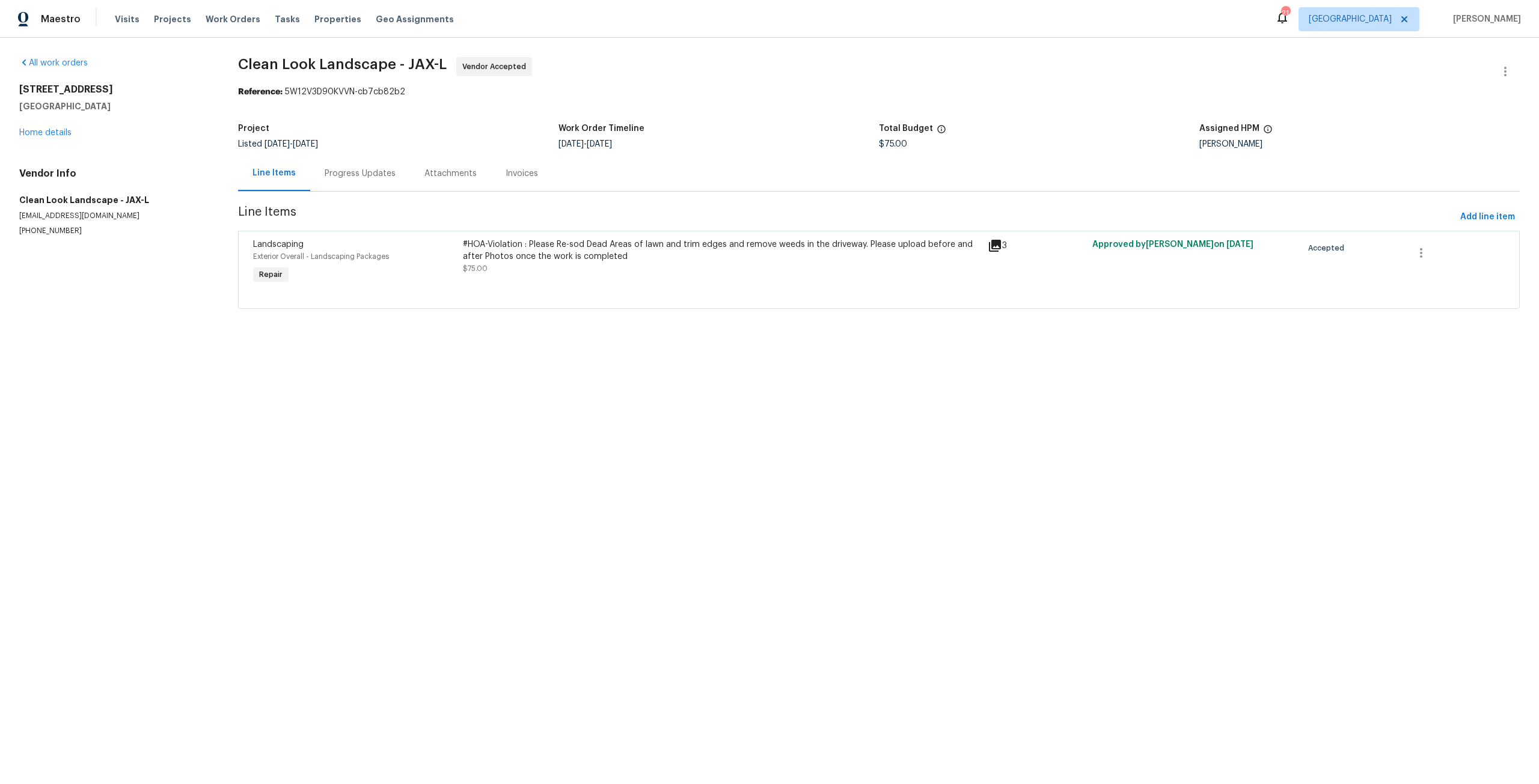
click at [372, 174] on div "Progress Updates" at bounding box center [360, 174] width 71 height 12
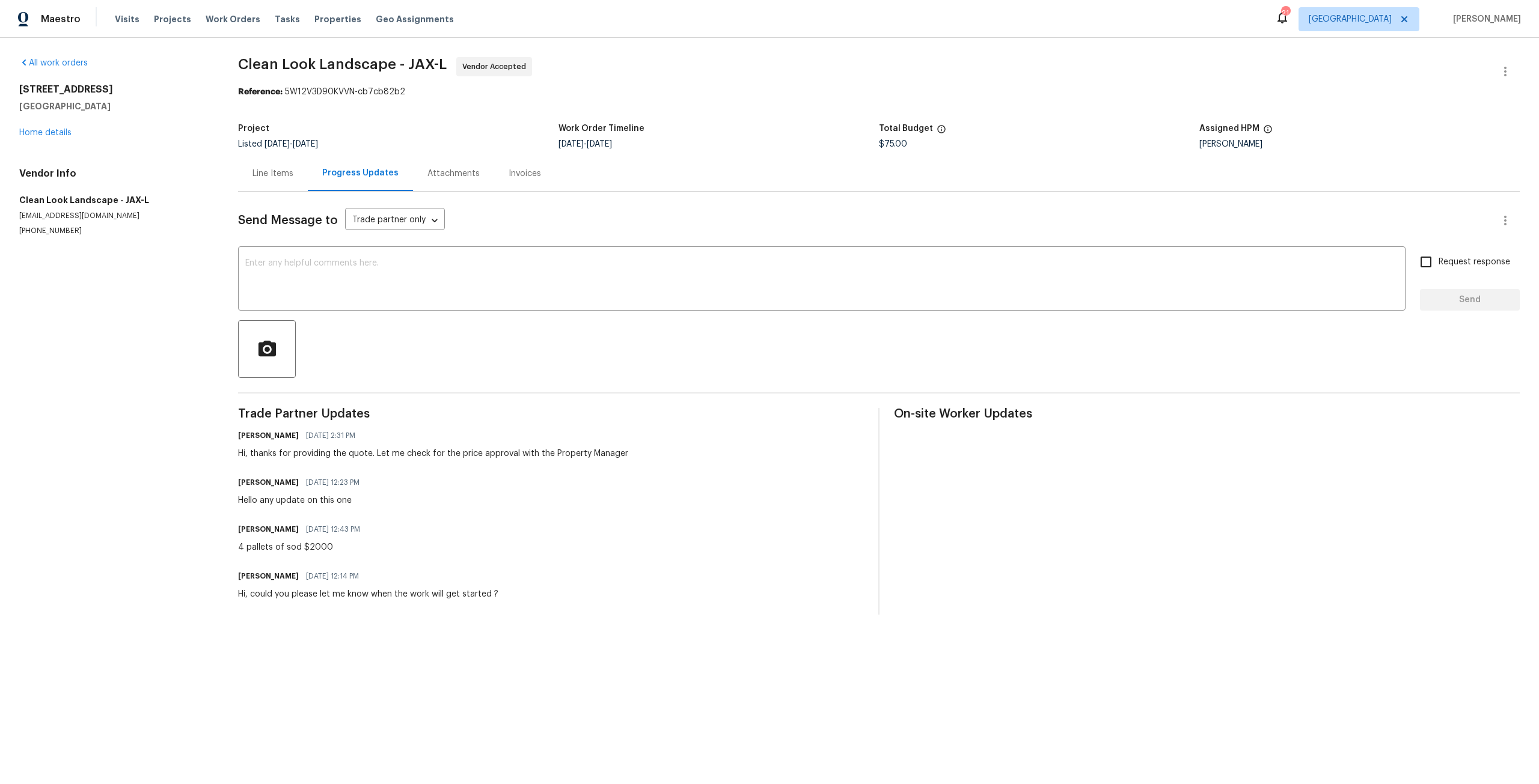
click at [274, 178] on div "Line Items" at bounding box center [273, 174] width 41 height 12
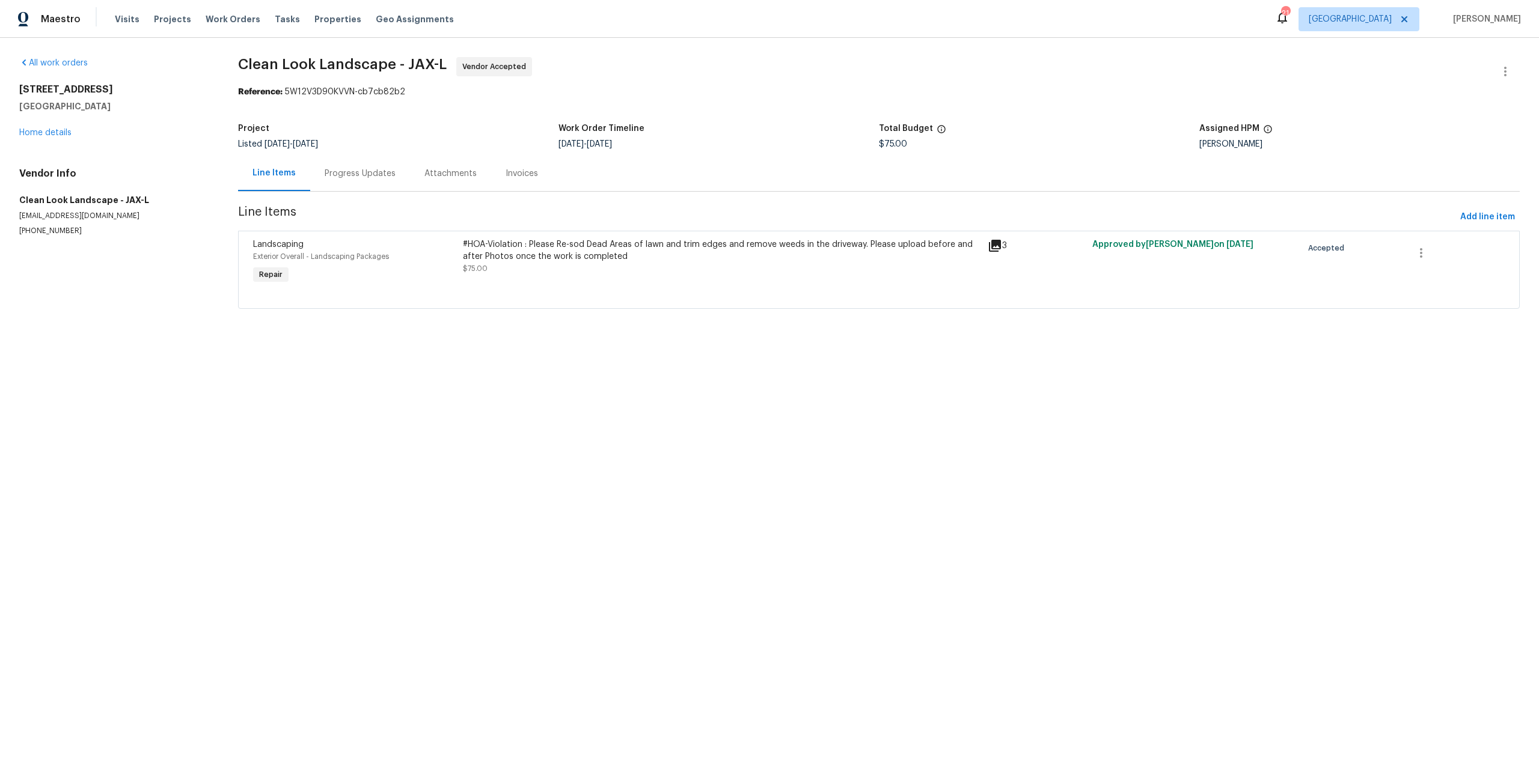
click at [782, 253] on div "#HOA-Violation : Please Re-sod Dead Areas of lawn and trim edges and remove wee…" at bounding box center [721, 250] width 518 height 24
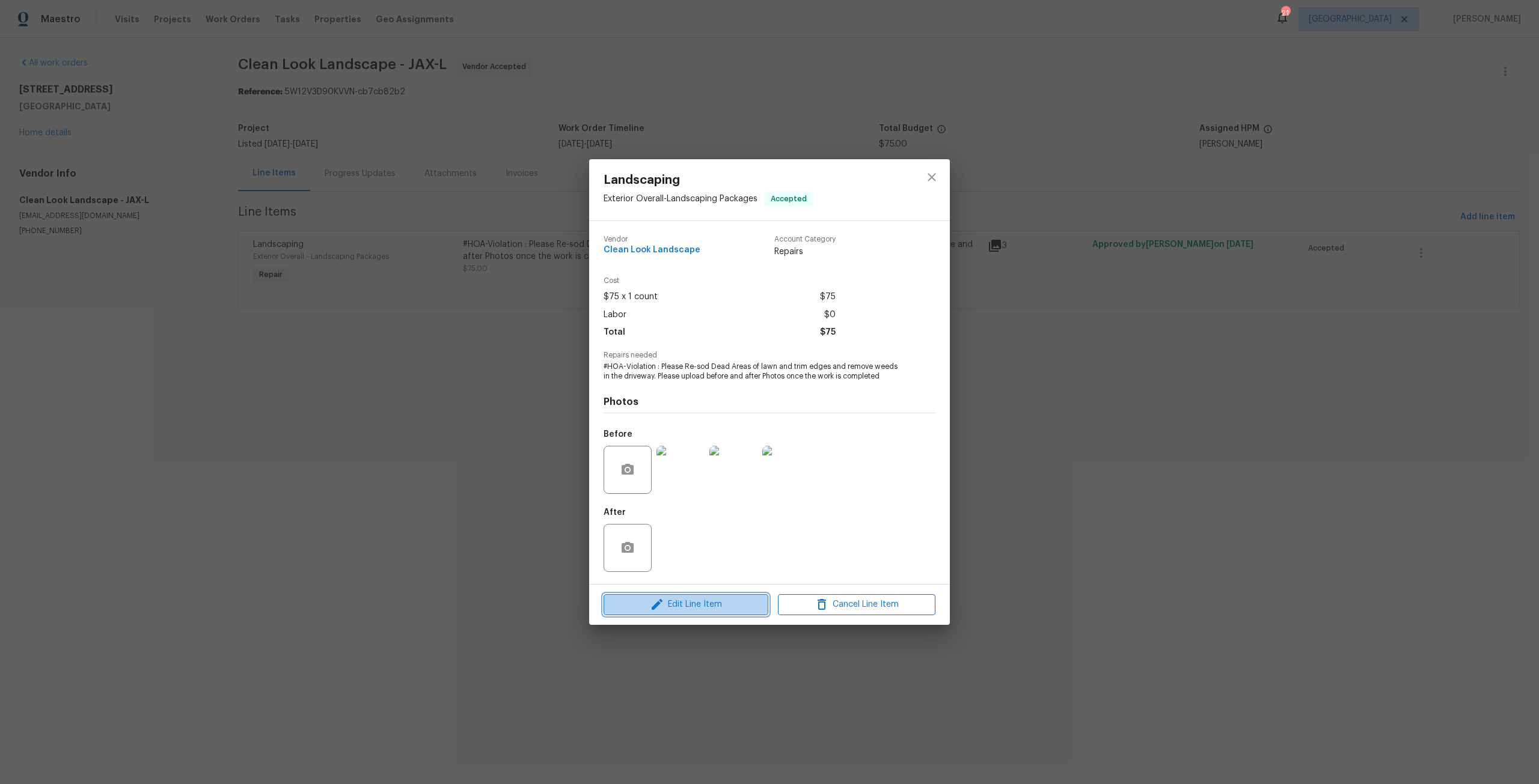
click at [720, 602] on span "Edit Line Item" at bounding box center [685, 604] width 157 height 15
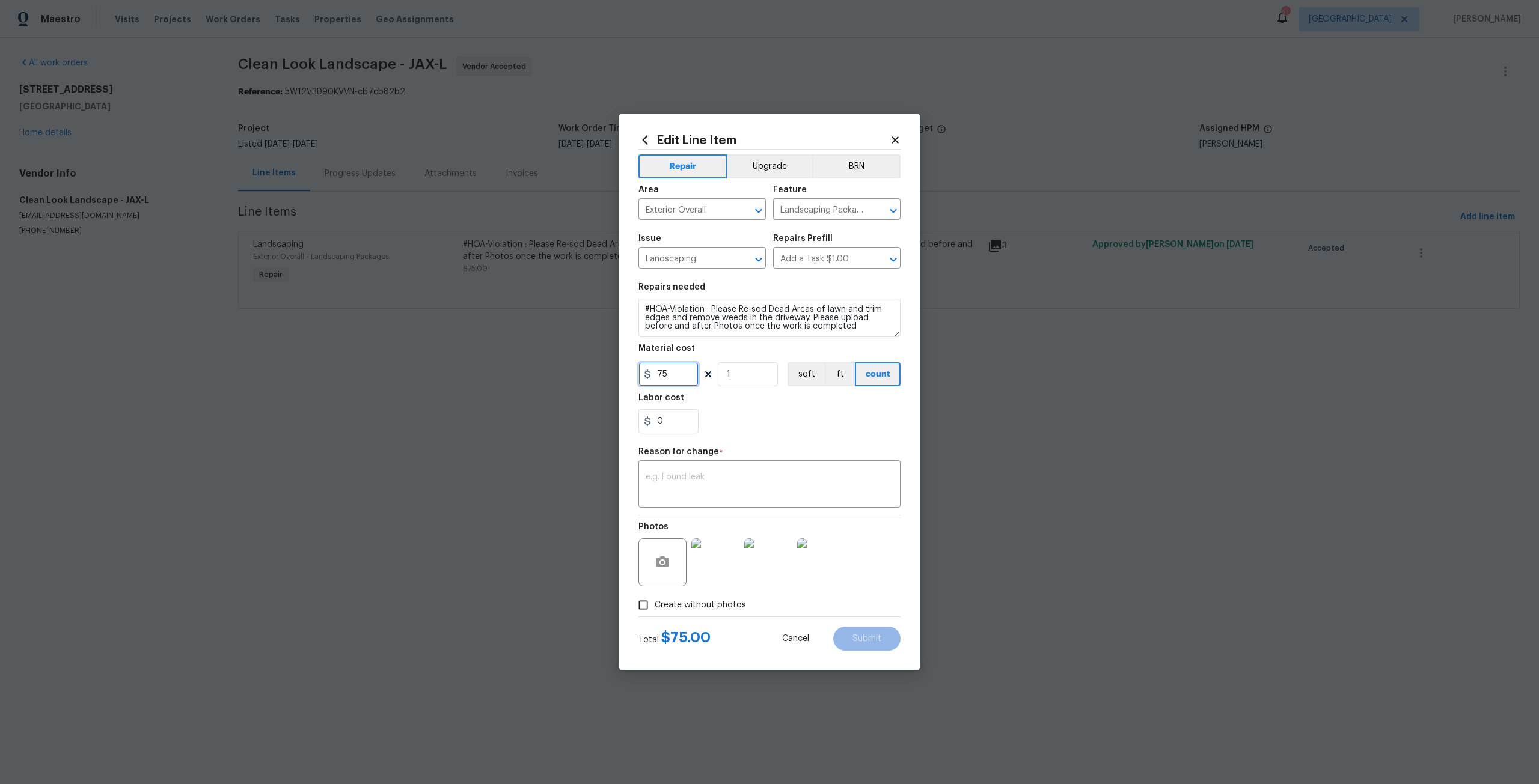
drag, startPoint x: 691, startPoint y: 379, endPoint x: 661, endPoint y: 379, distance: 30.0
click at [661, 379] on input "75" at bounding box center [668, 374] width 61 height 24
type input "2000"
type textarea "Adjust repair cost"
click at [867, 631] on button "Submit" at bounding box center [866, 638] width 68 height 24
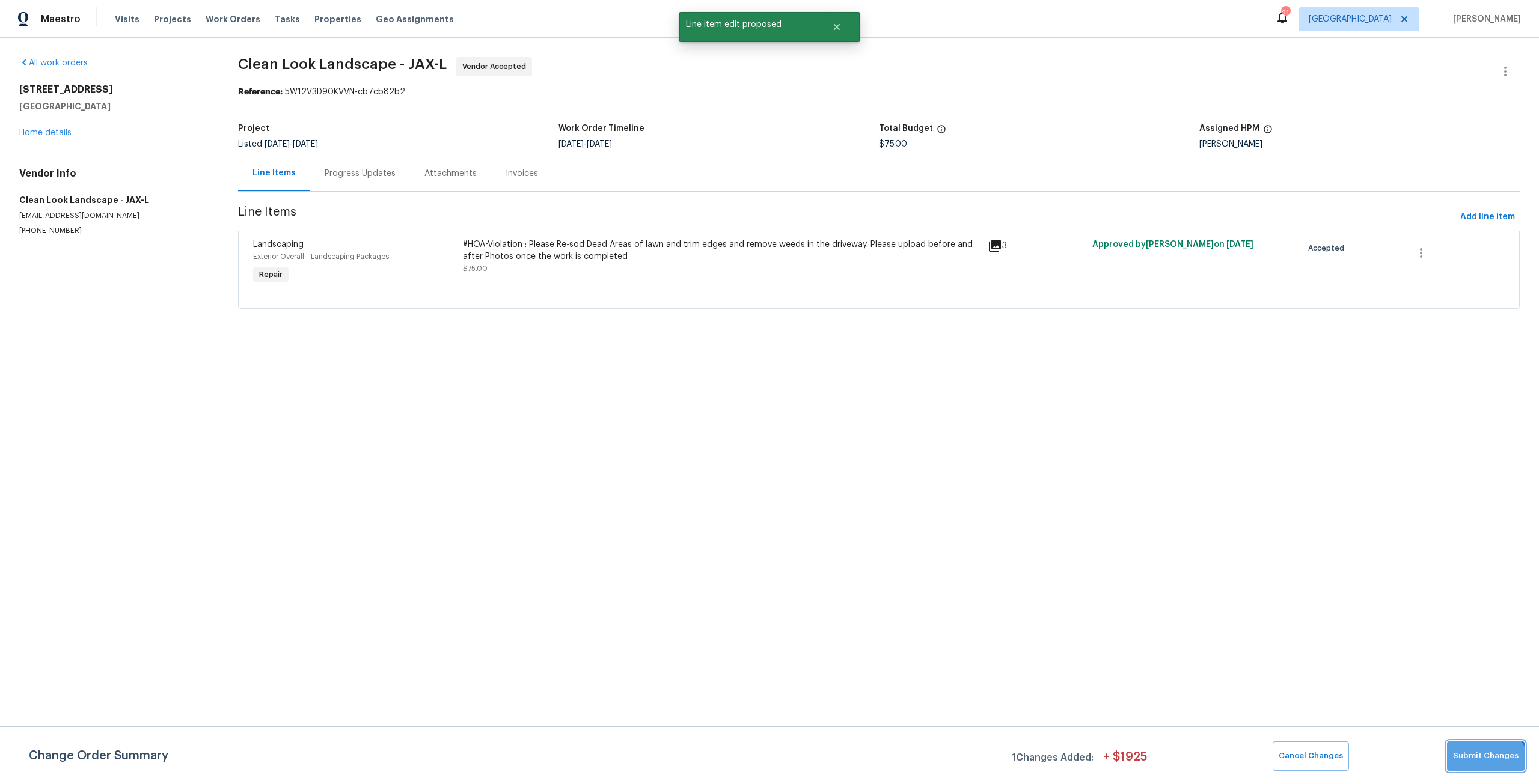
click at [1484, 769] on button "Submit Changes" at bounding box center [1485, 756] width 77 height 30
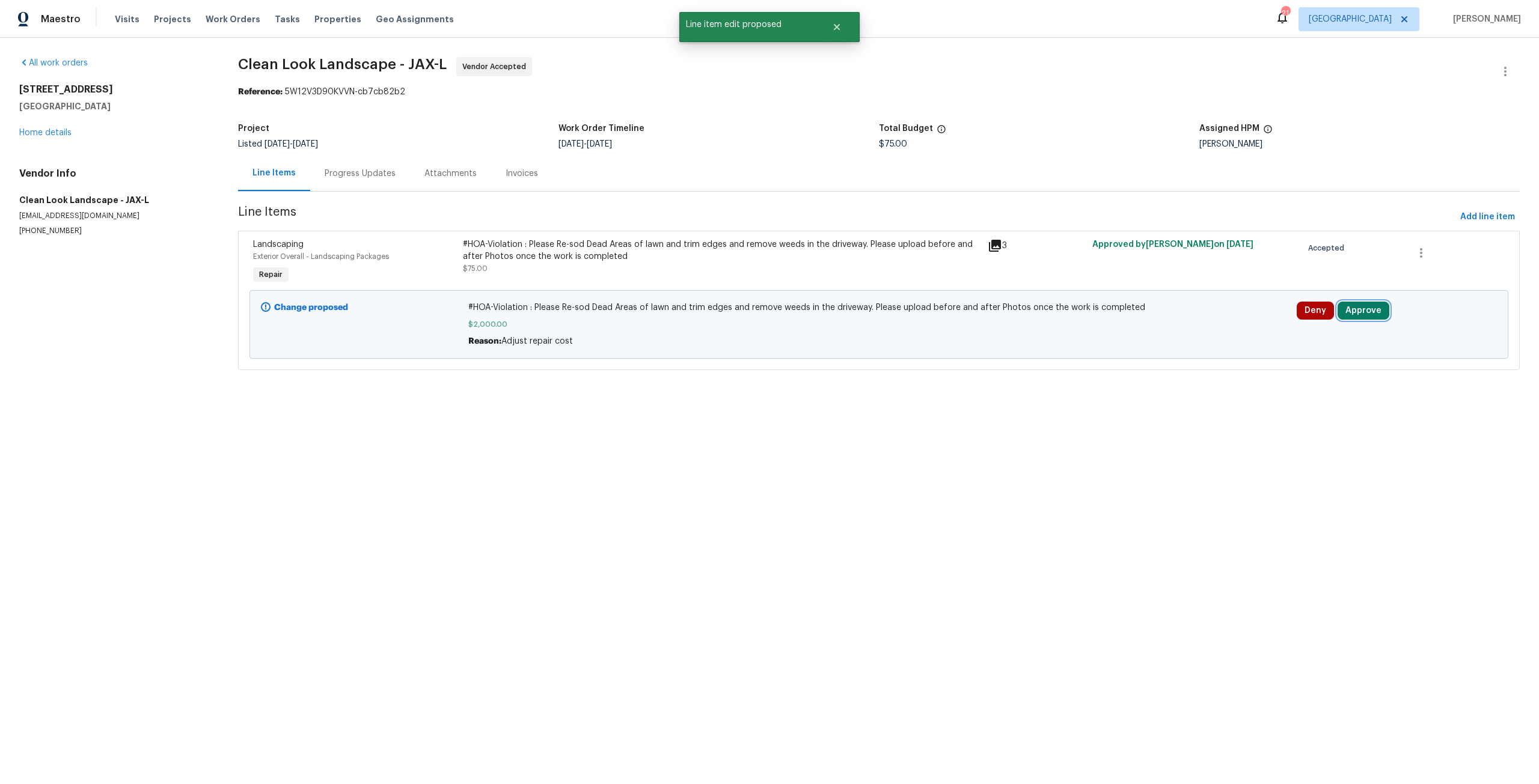
click at [1342, 310] on button "Approve" at bounding box center [1363, 310] width 52 height 18
click at [1178, 324] on span "Approve" at bounding box center [1184, 322] width 33 height 9
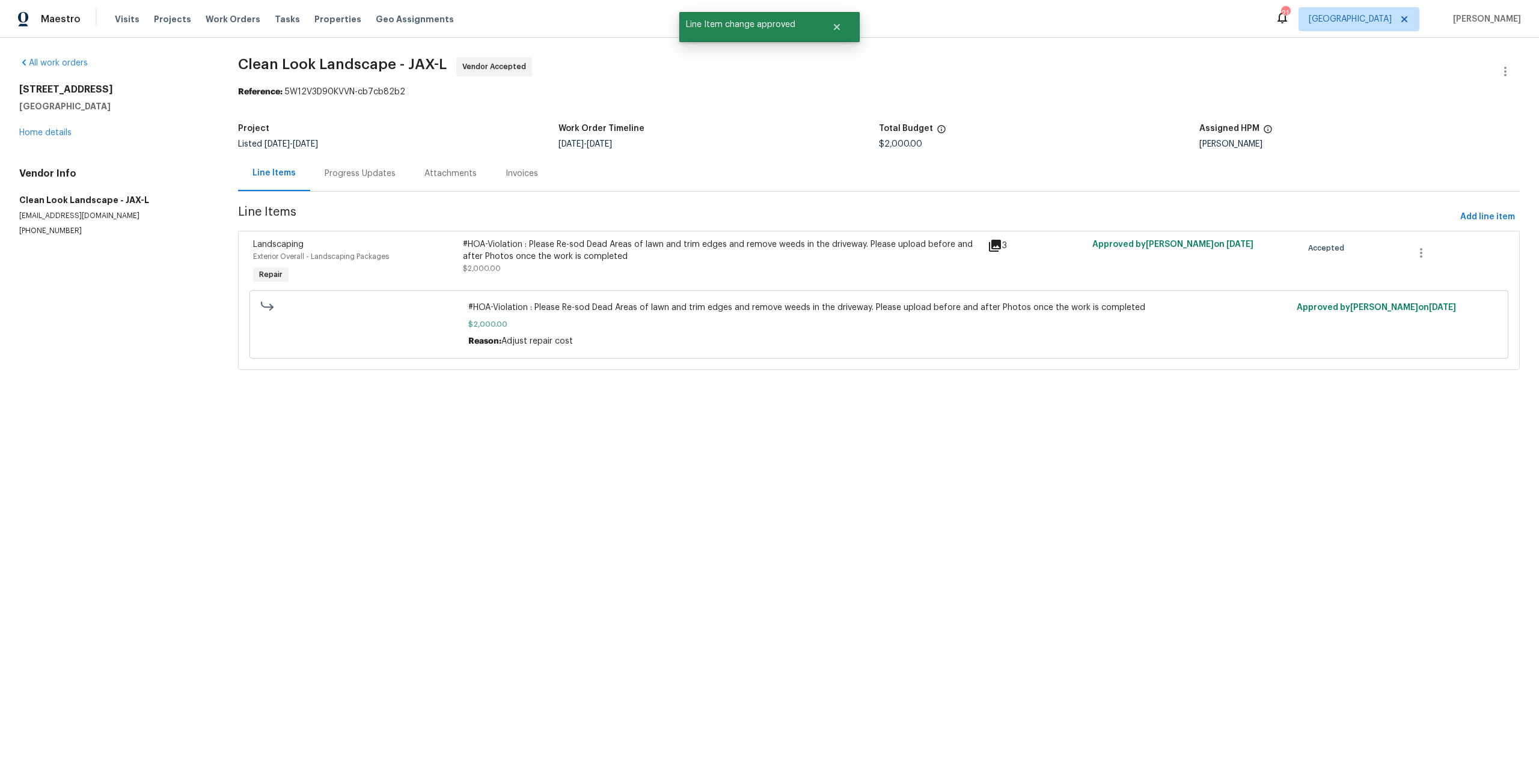
click at [375, 173] on div "Progress Updates" at bounding box center [360, 174] width 71 height 12
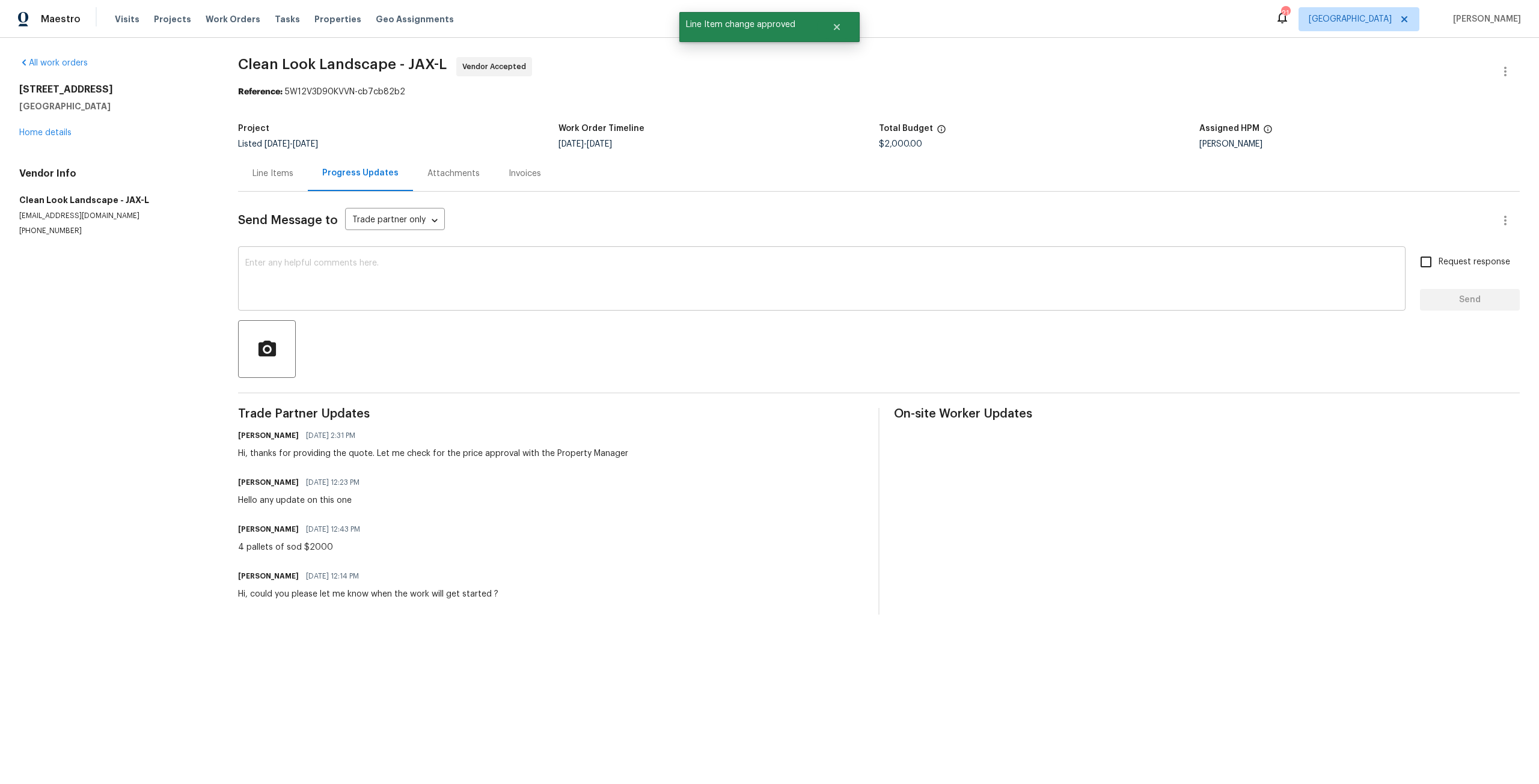
click at [371, 290] on textarea at bounding box center [821, 280] width 1153 height 42
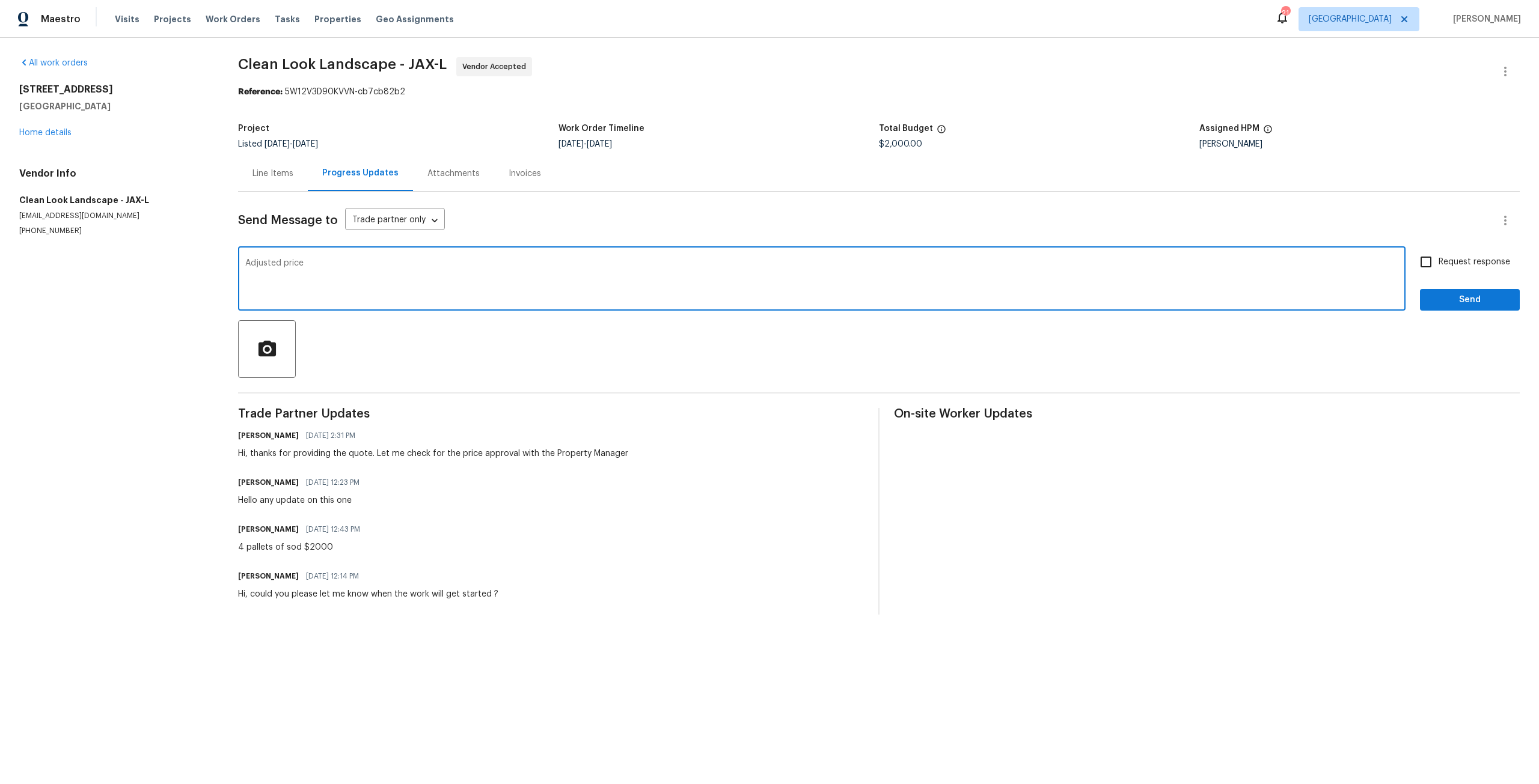
type textarea "Adjusted price"
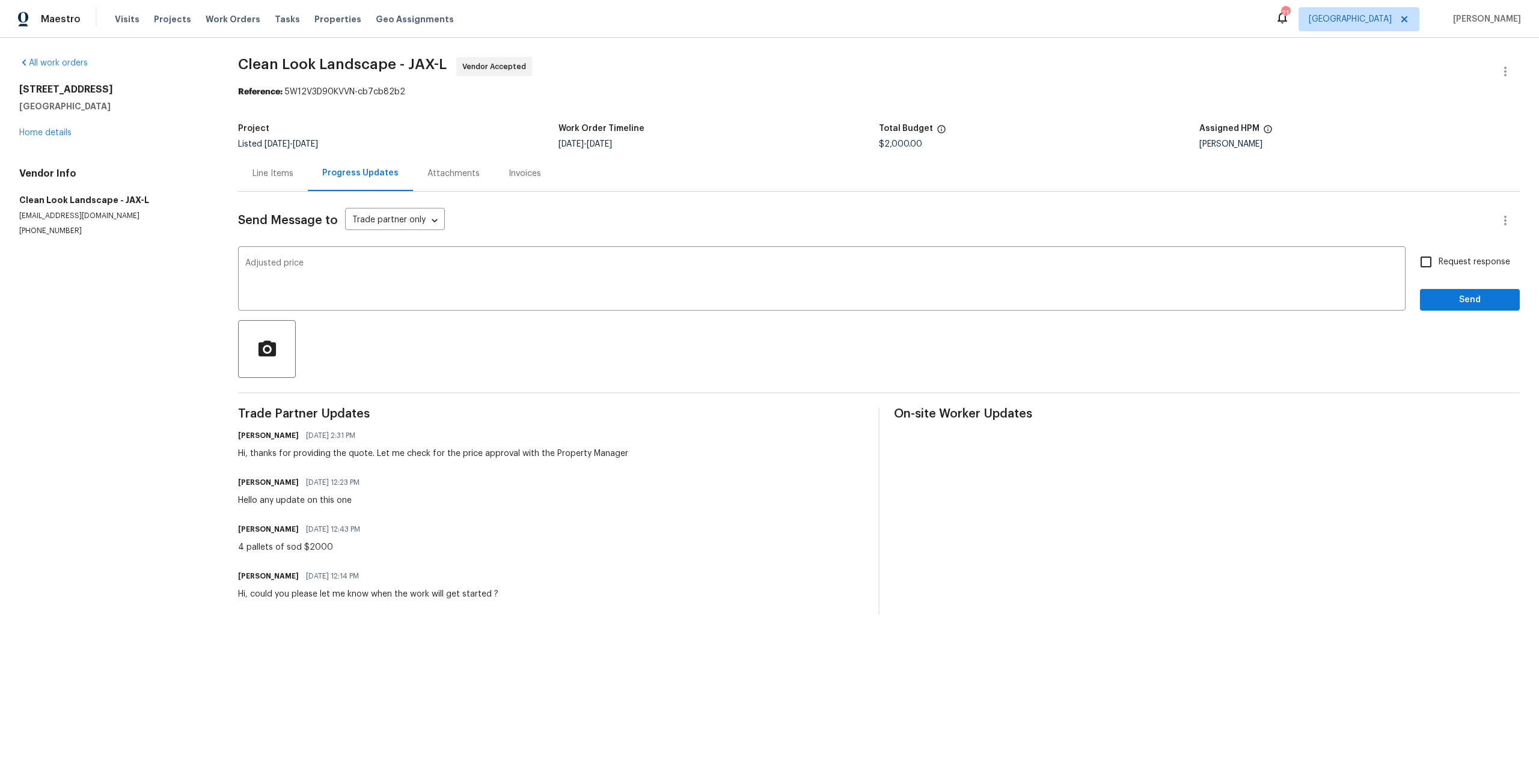
click at [1460, 265] on span "Request response" at bounding box center [1474, 262] width 72 height 12
click at [1438, 265] on input "Request response" at bounding box center [1425, 261] width 25 height 25
checkbox input "true"
click at [1459, 296] on span "Send" at bounding box center [1470, 300] width 81 height 15
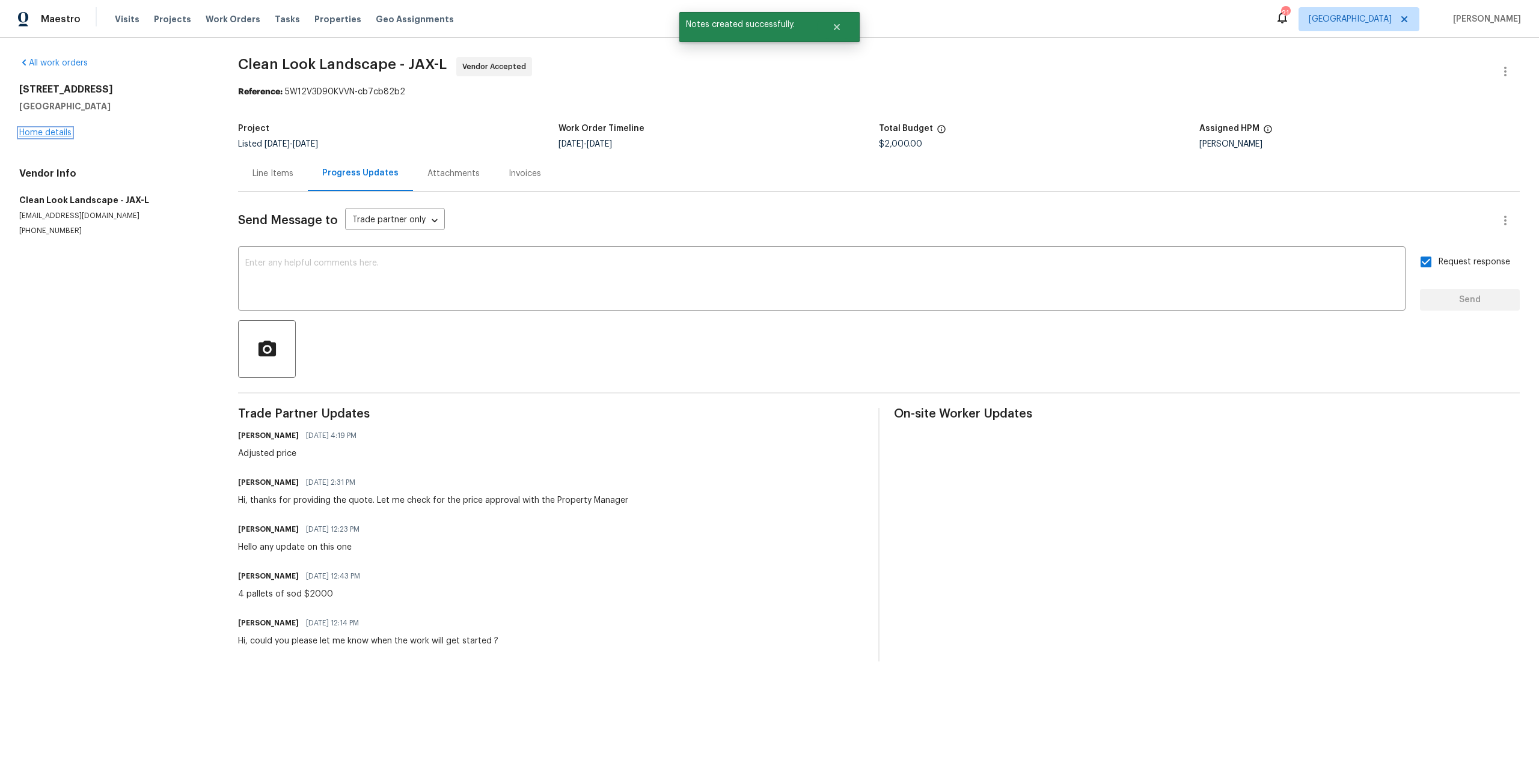
click at [37, 132] on link "Home details" at bounding box center [46, 133] width 53 height 9
